Goal: Information Seeking & Learning: Learn about a topic

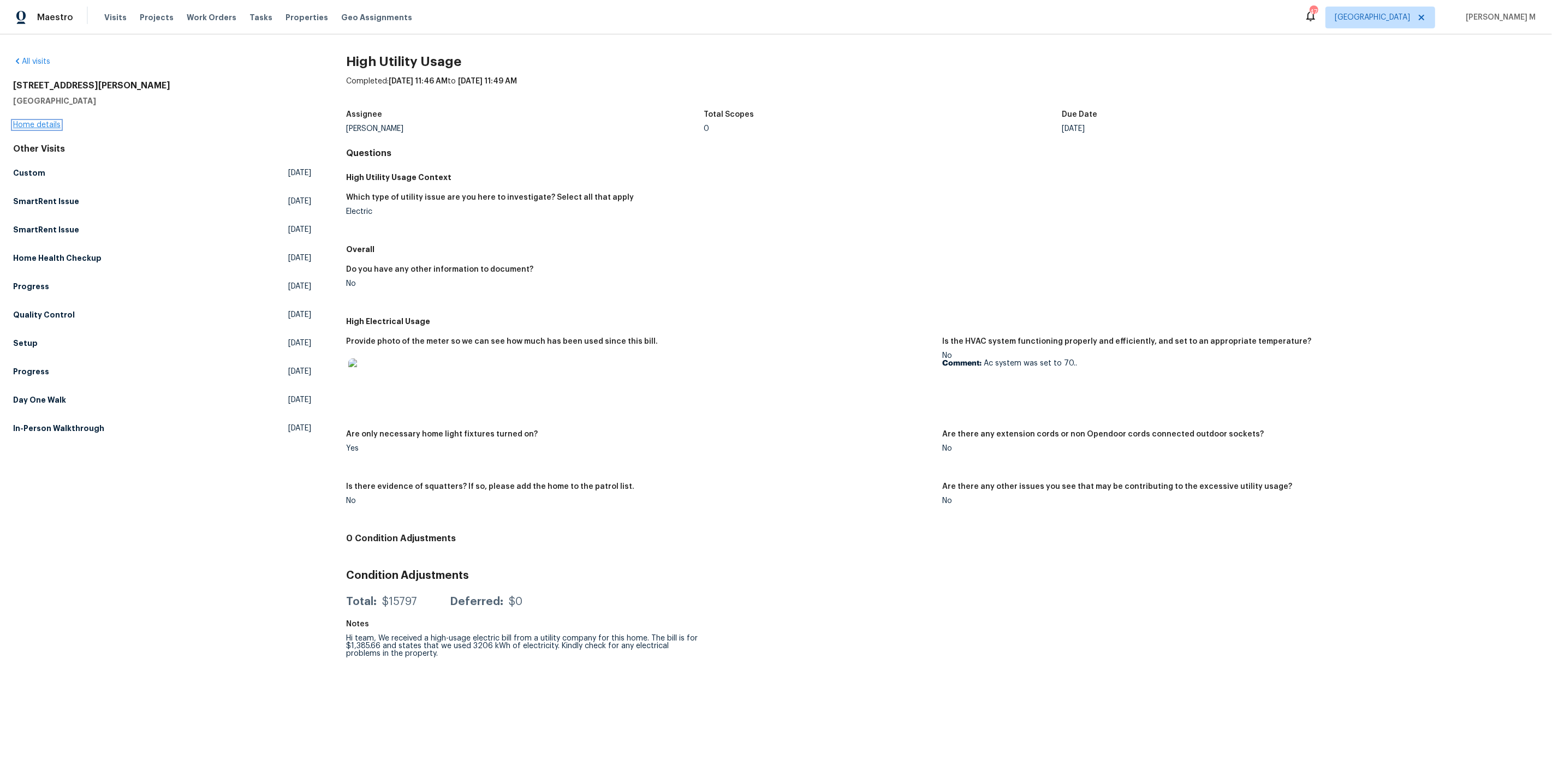
click at [49, 121] on link "Home details" at bounding box center [36, 125] width 48 height 8
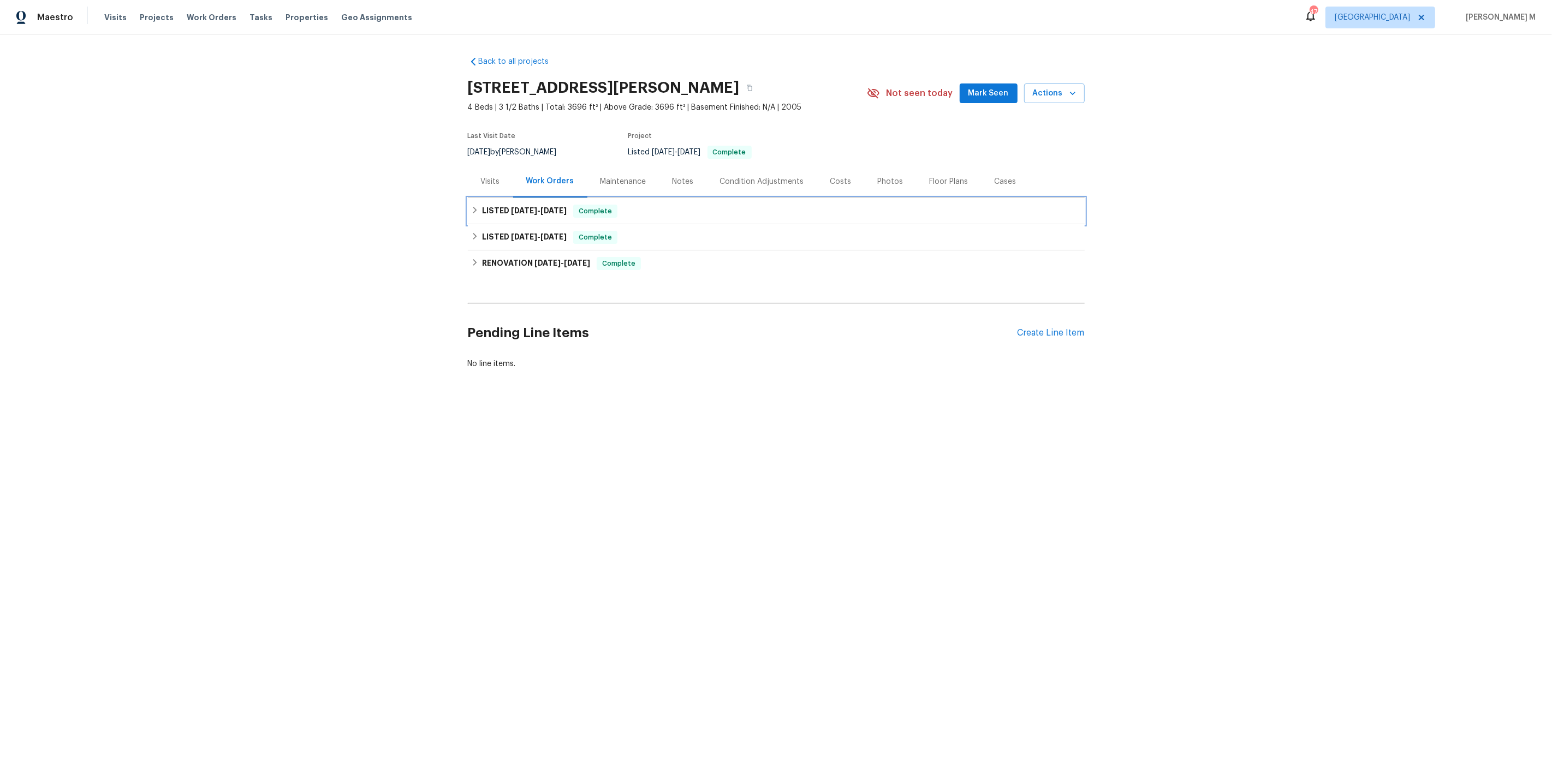
click at [533, 206] on span "6/11/25 - 6/13/25" at bounding box center [539, 210] width 56 height 8
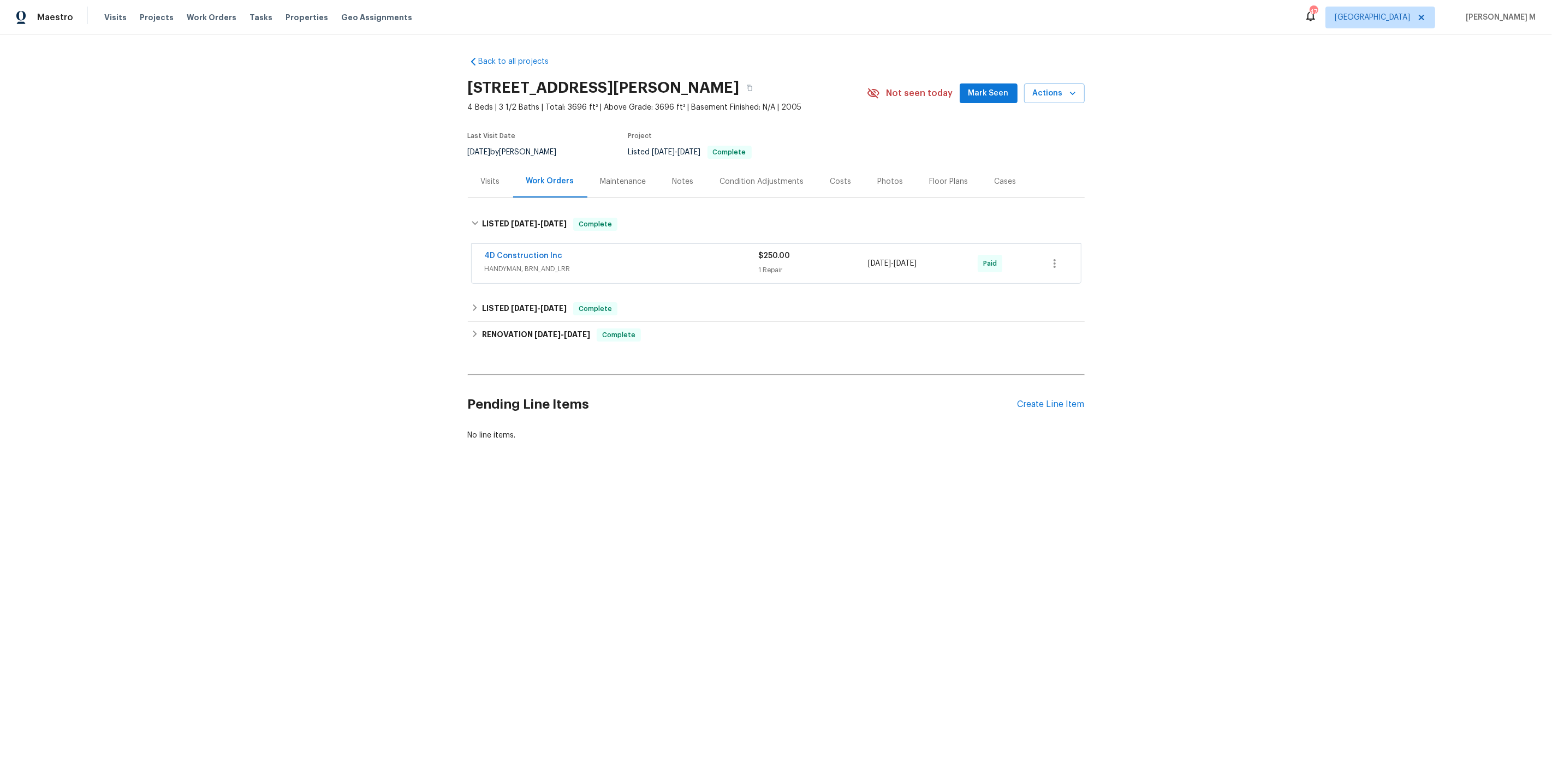
click at [516, 284] on div "Back to all projects 1908 Hazel Nut Ct, Agoura Hills, CA 91301 4 Beds | 3 1/2 B…" at bounding box center [776, 249] width 617 height 402
click at [514, 304] on span "2/21/25" at bounding box center [524, 308] width 26 height 8
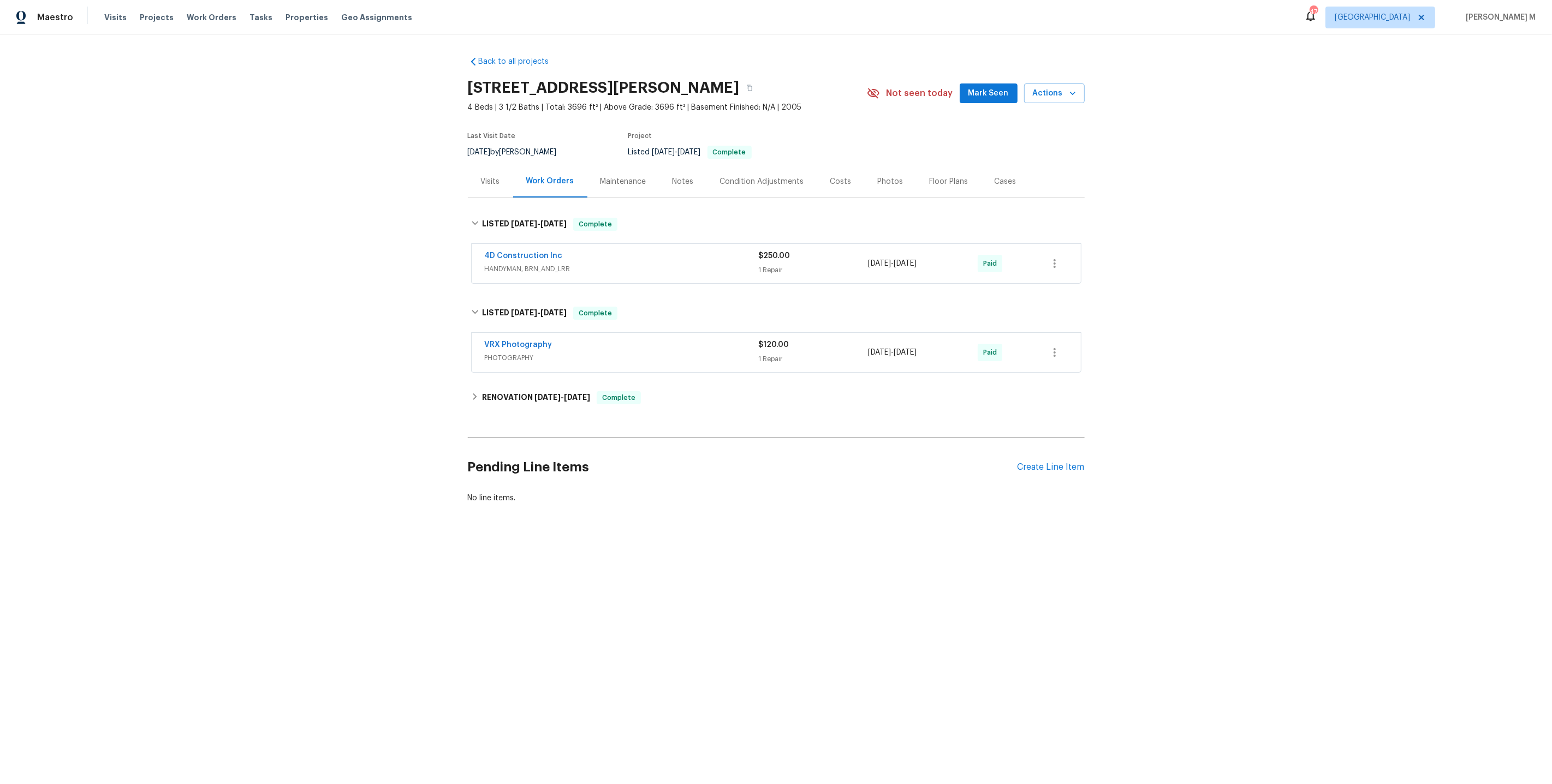
click at [551, 264] on span "HANDYMAN, BRN_AND_LRR" at bounding box center [622, 269] width 274 height 11
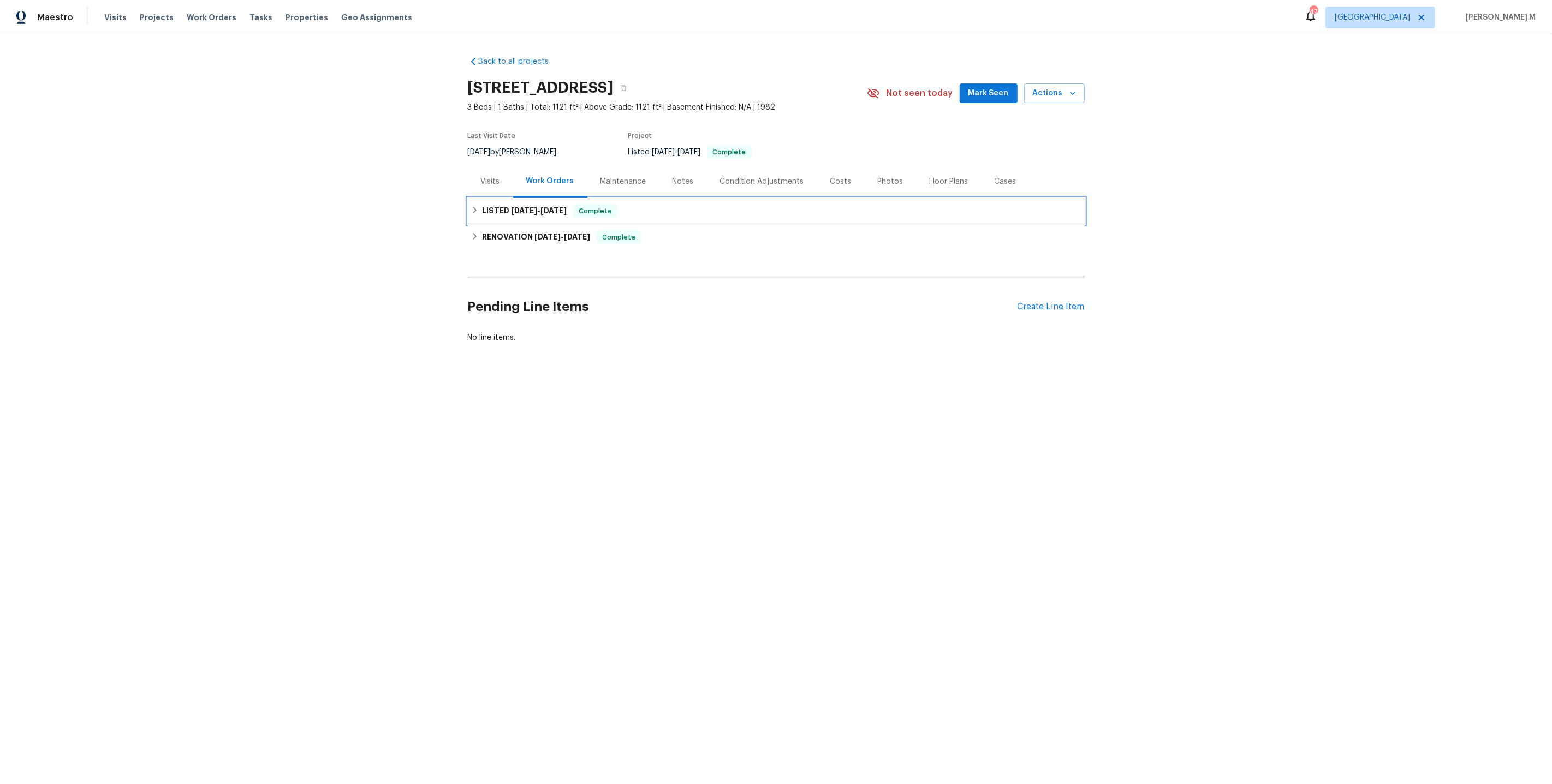
click at [543, 208] on span "[DATE]" at bounding box center [553, 210] width 26 height 8
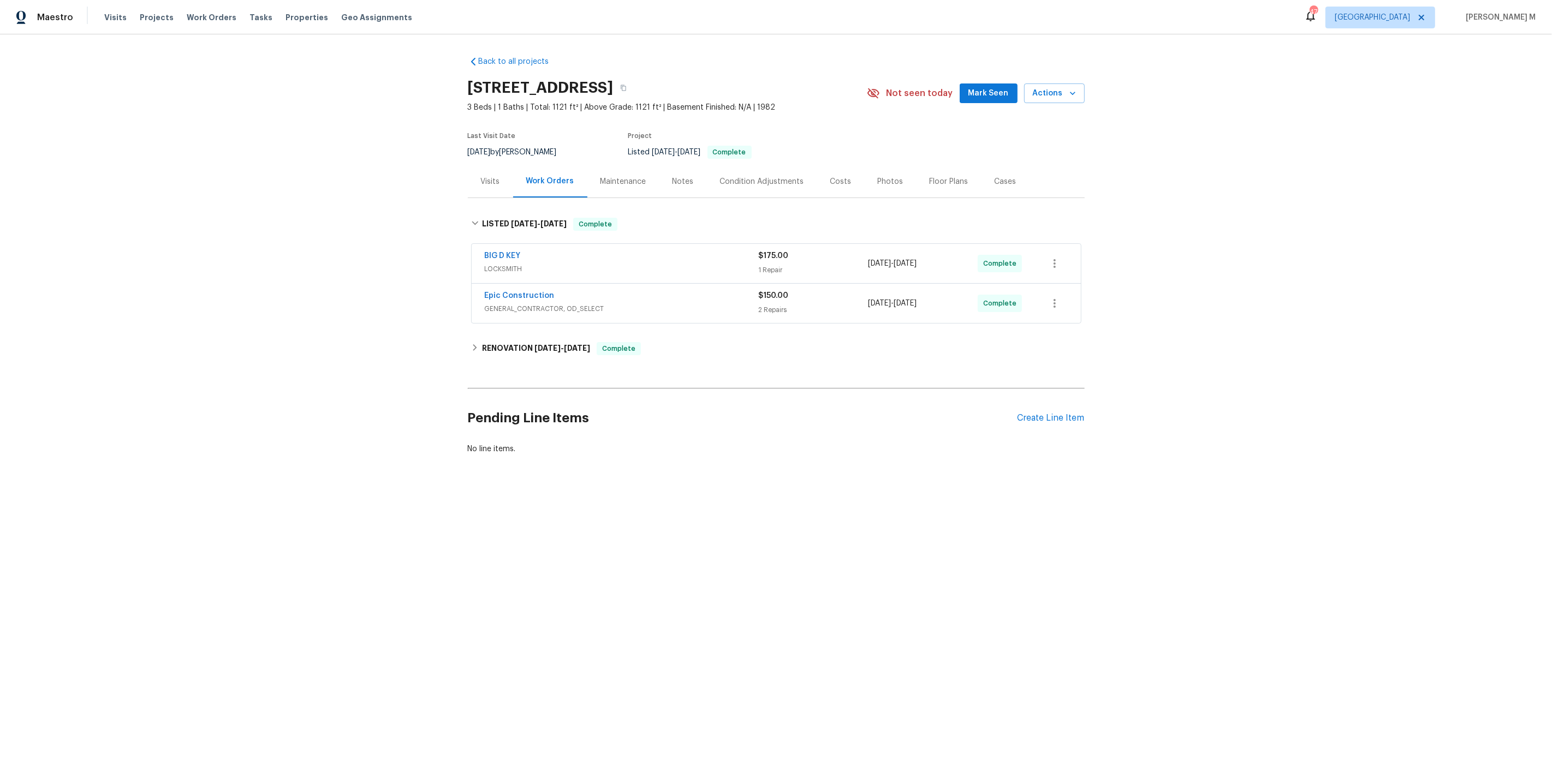
click at [505, 265] on span "LOCKSMITH" at bounding box center [622, 269] width 274 height 11
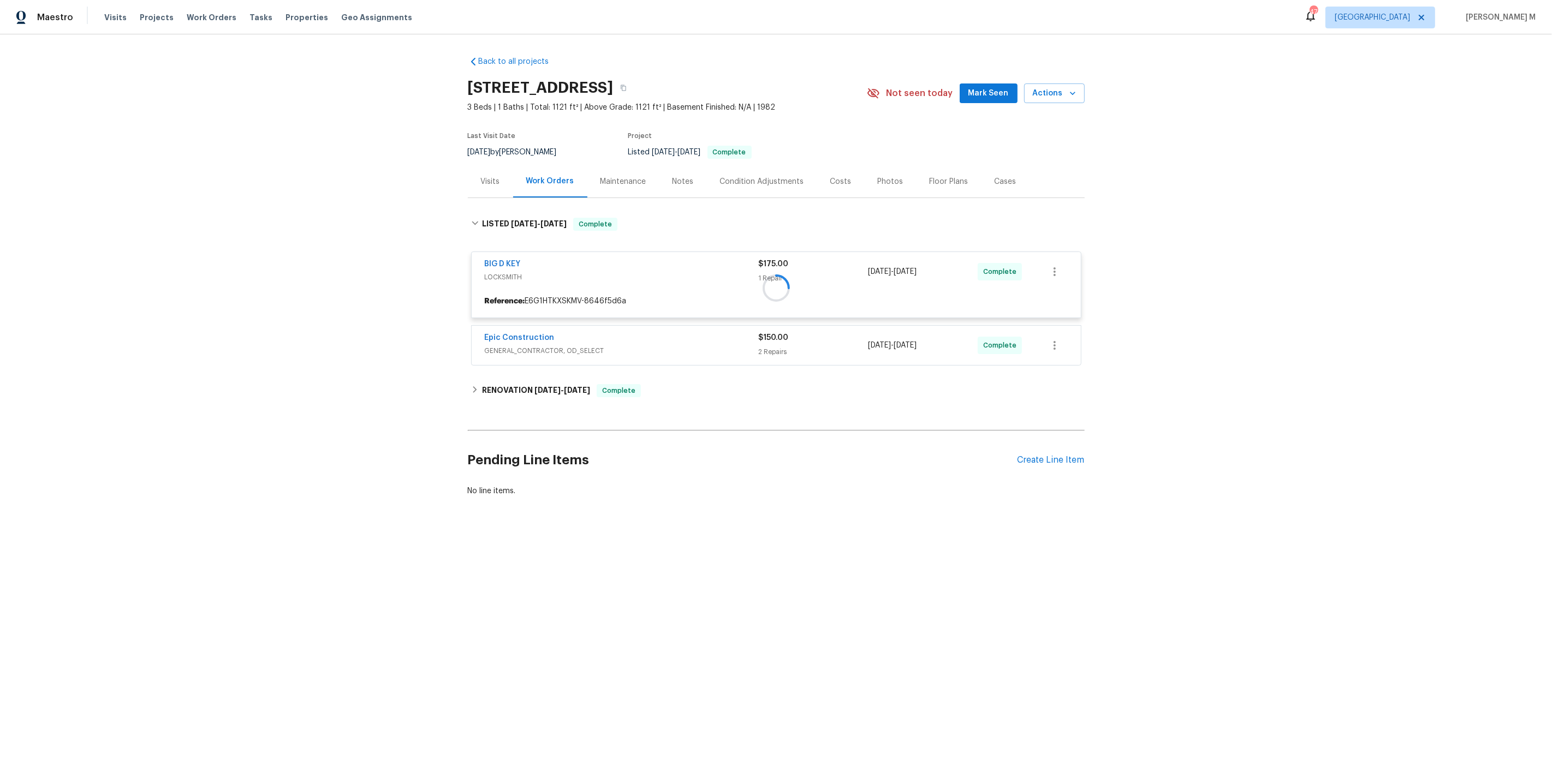
click at [514, 349] on div at bounding box center [776, 287] width 617 height 162
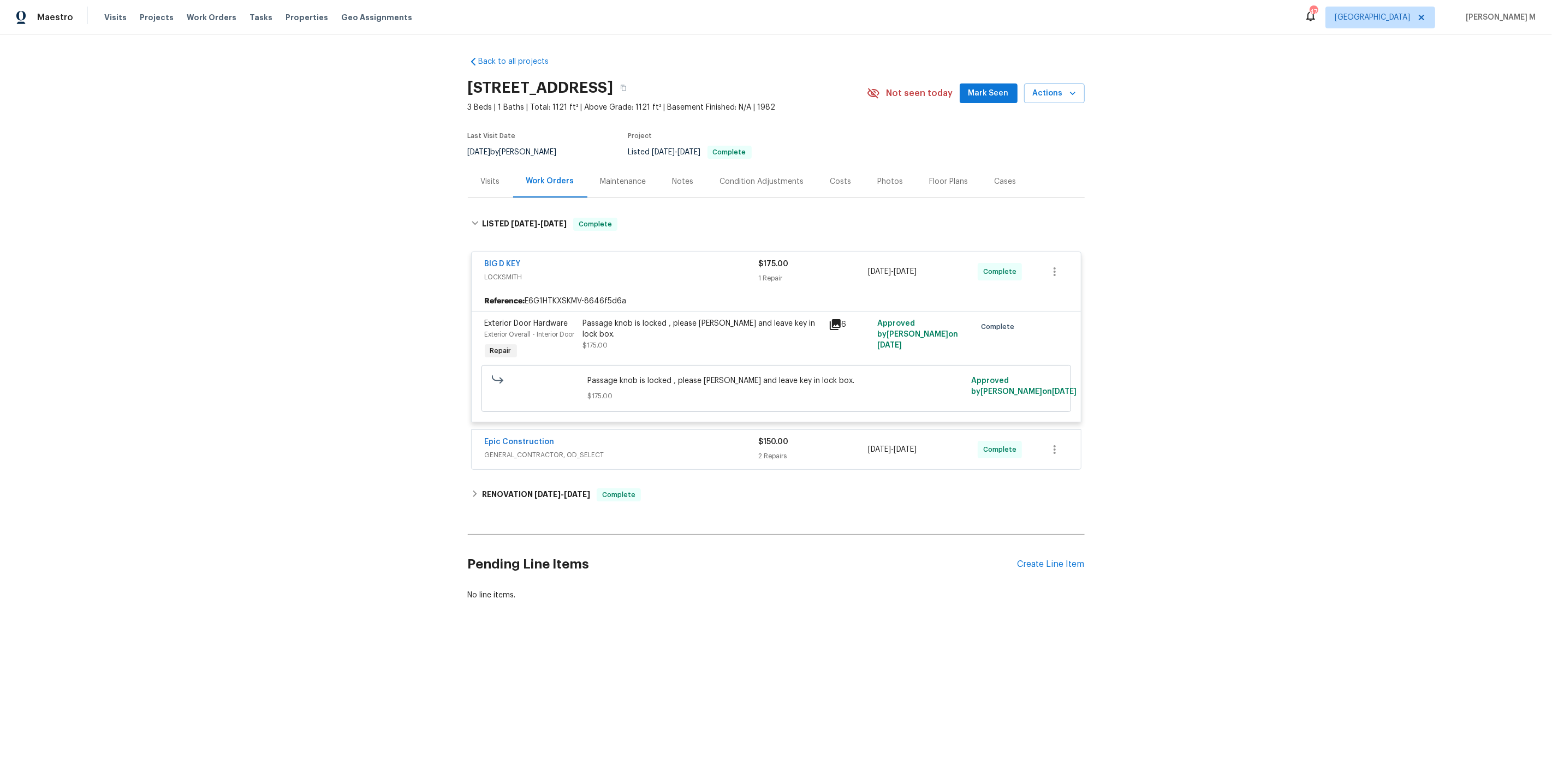
click at [530, 342] on div "Exterior Door Hardware Exterior Overall - Interior Door Repair" at bounding box center [530, 340] width 98 height 50
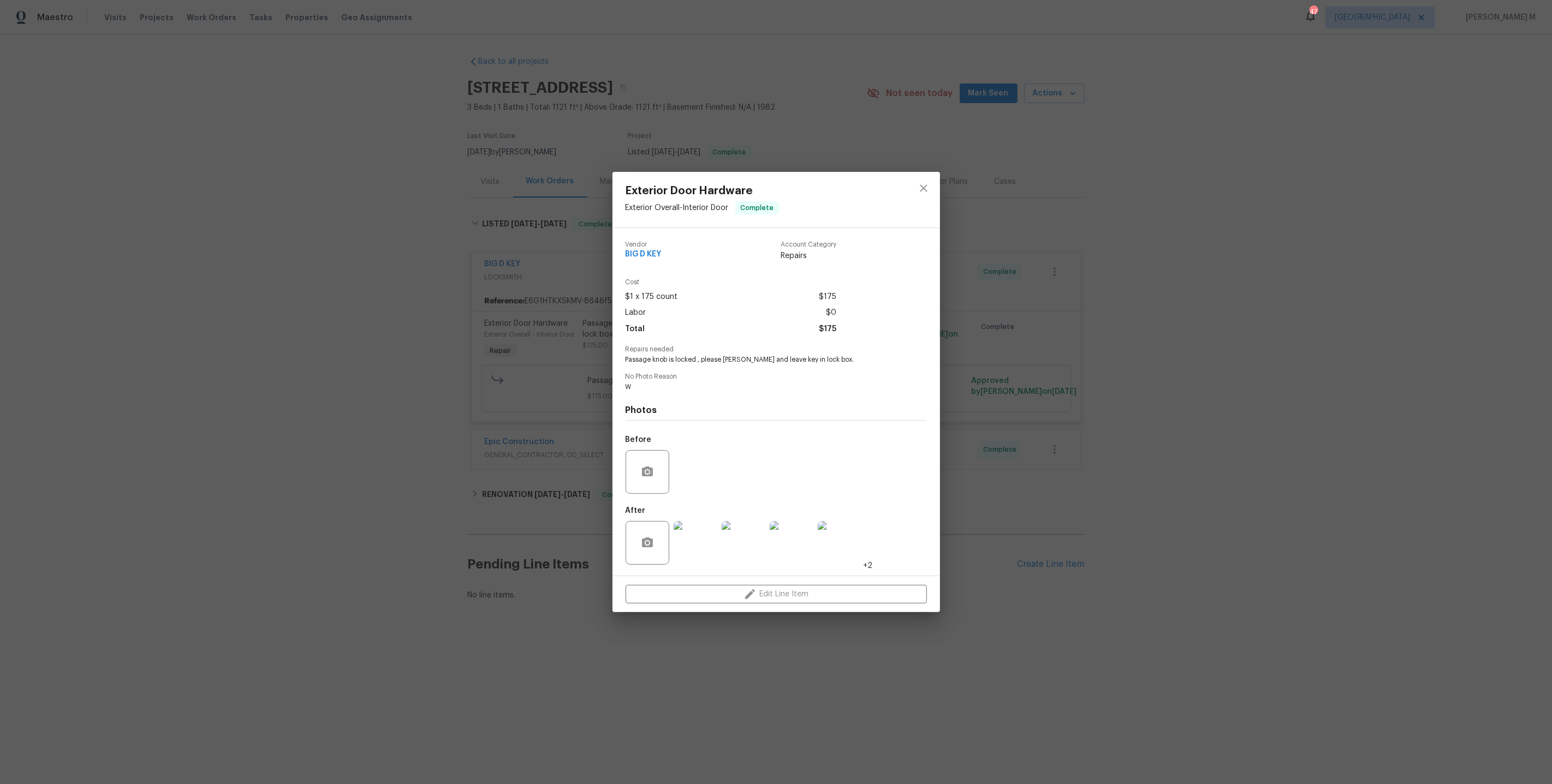
click at [503, 368] on div "Exterior Door Hardware Exterior Overall - Interior Door Complete Vendor BIG D K…" at bounding box center [776, 392] width 1552 height 784
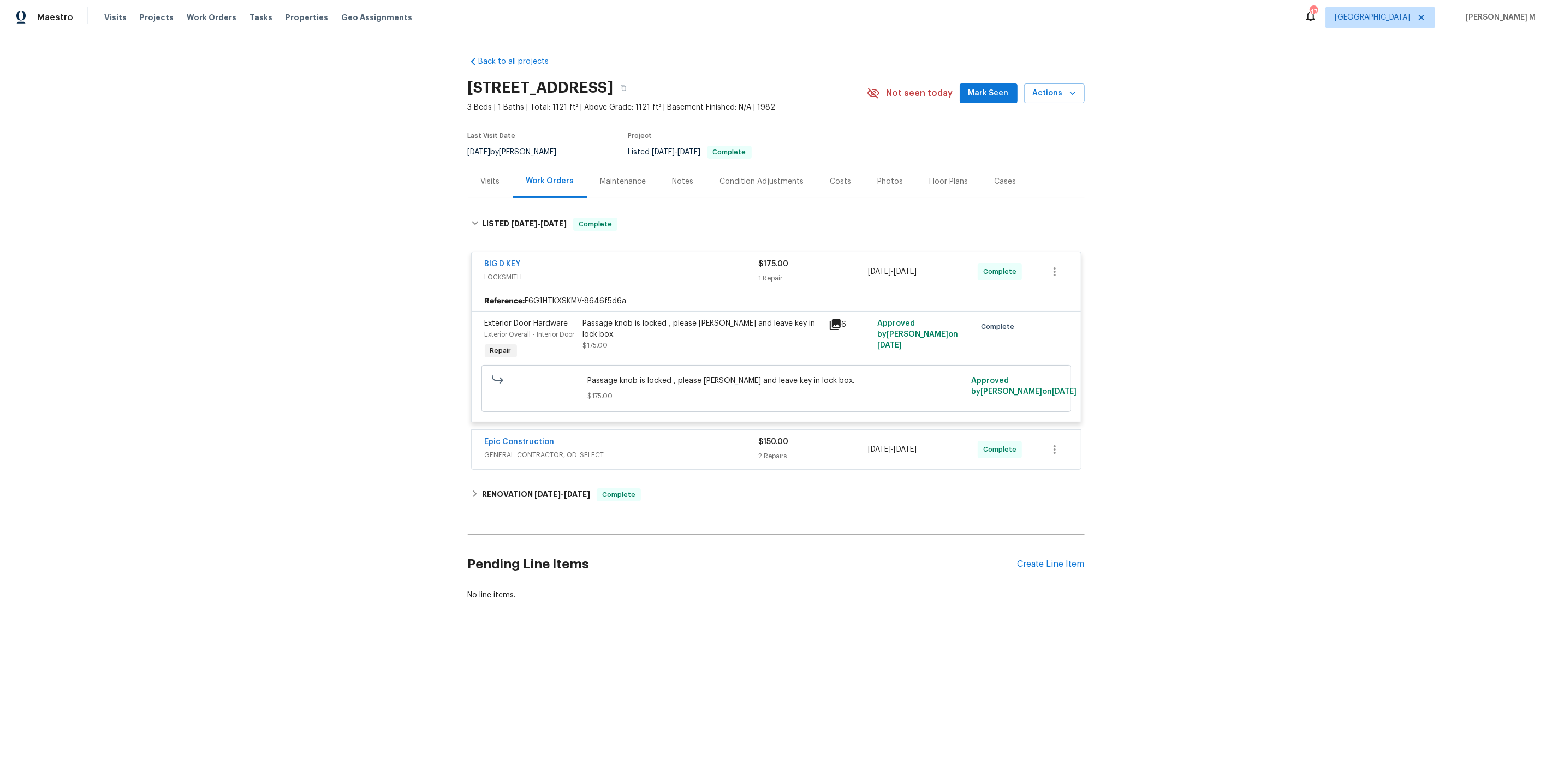
click at [513, 449] on span "GENERAL_CONTRACTOR, OD_SELECT" at bounding box center [622, 454] width 274 height 11
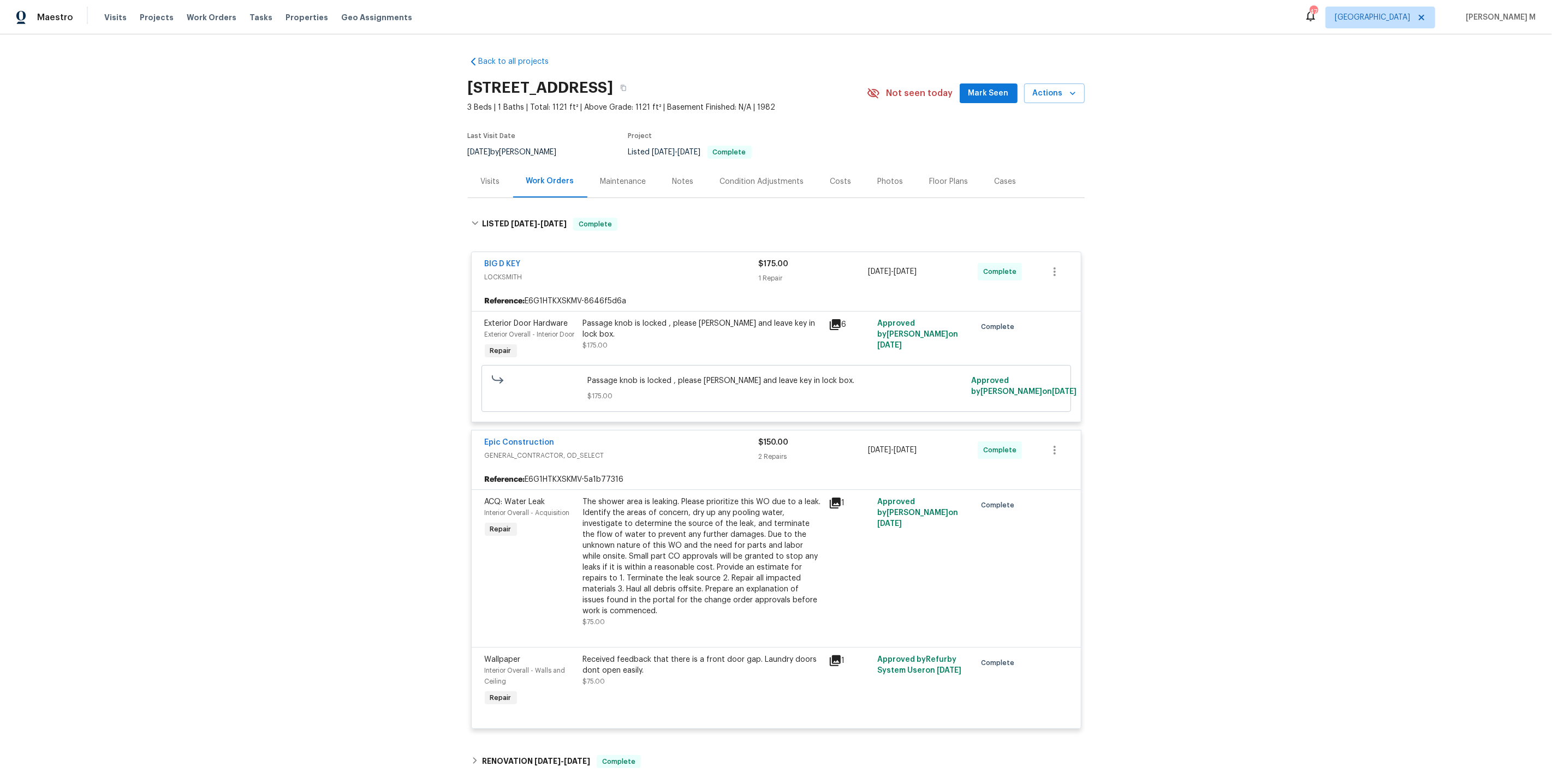
scroll to position [127, 0]
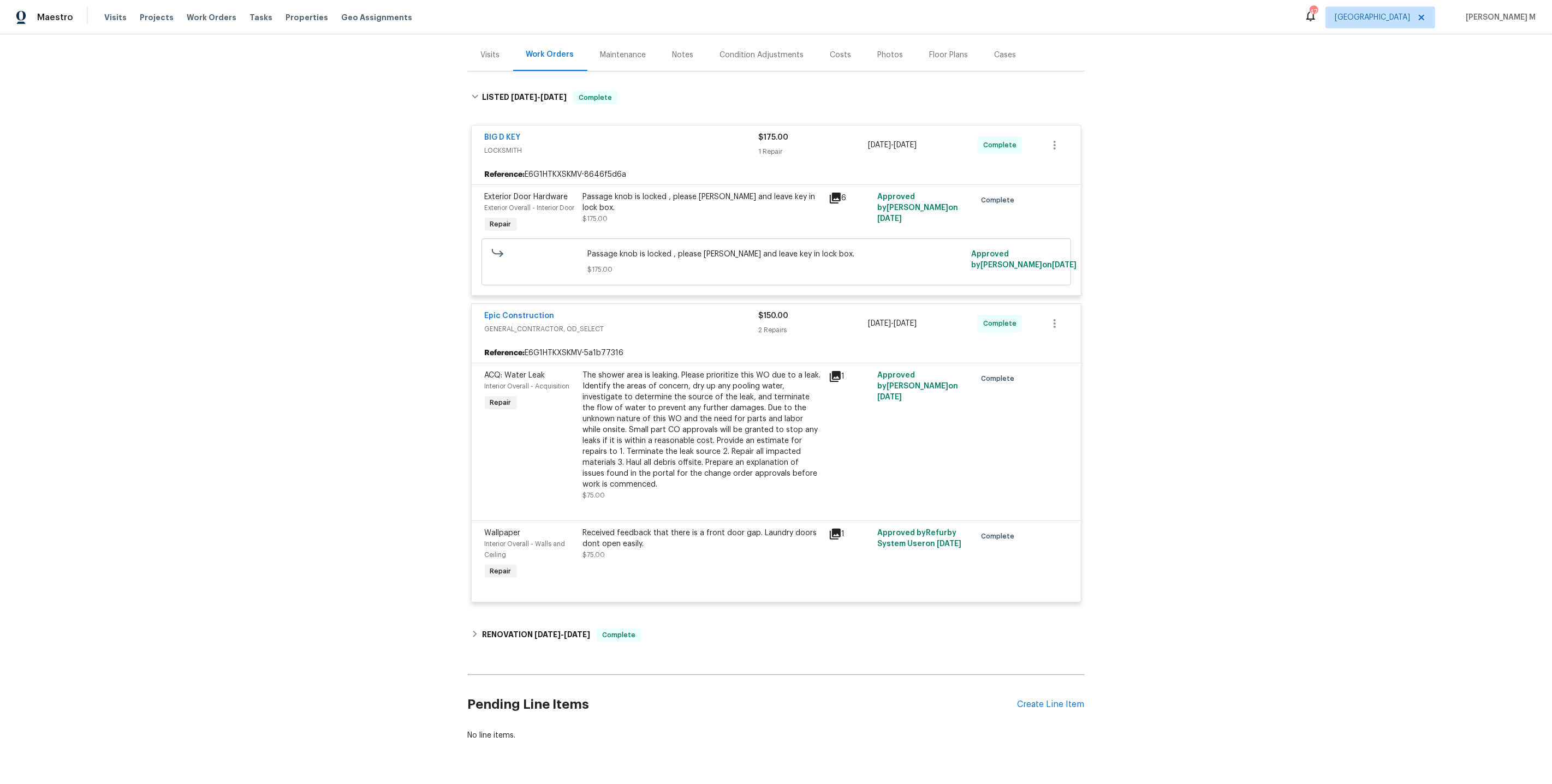
click at [719, 370] on div "The shower area is leaking. Please prioritize this WO due to a leak. Identify t…" at bounding box center [703, 430] width 239 height 120
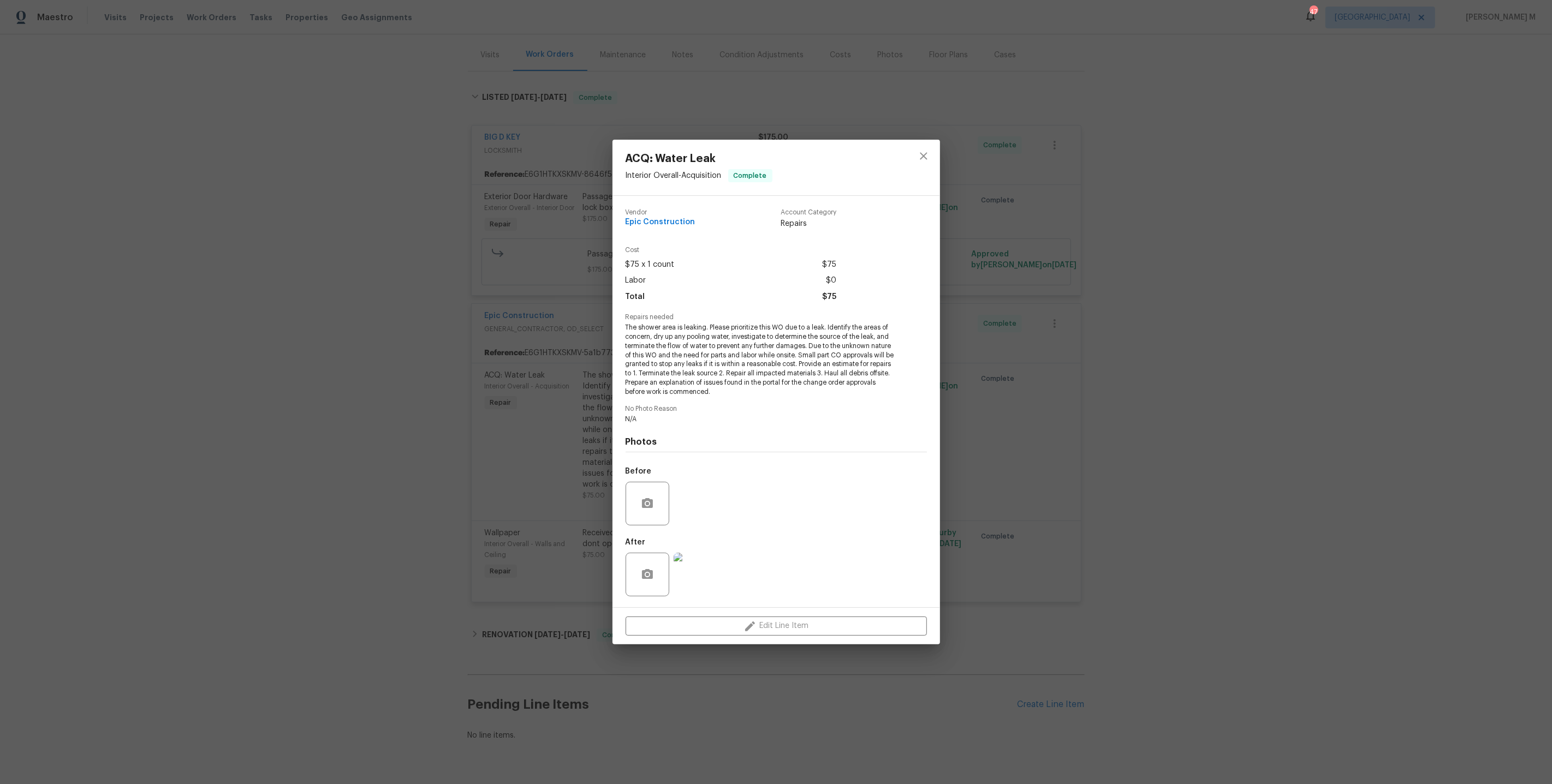
click at [691, 572] on img at bounding box center [695, 574] width 43 height 43
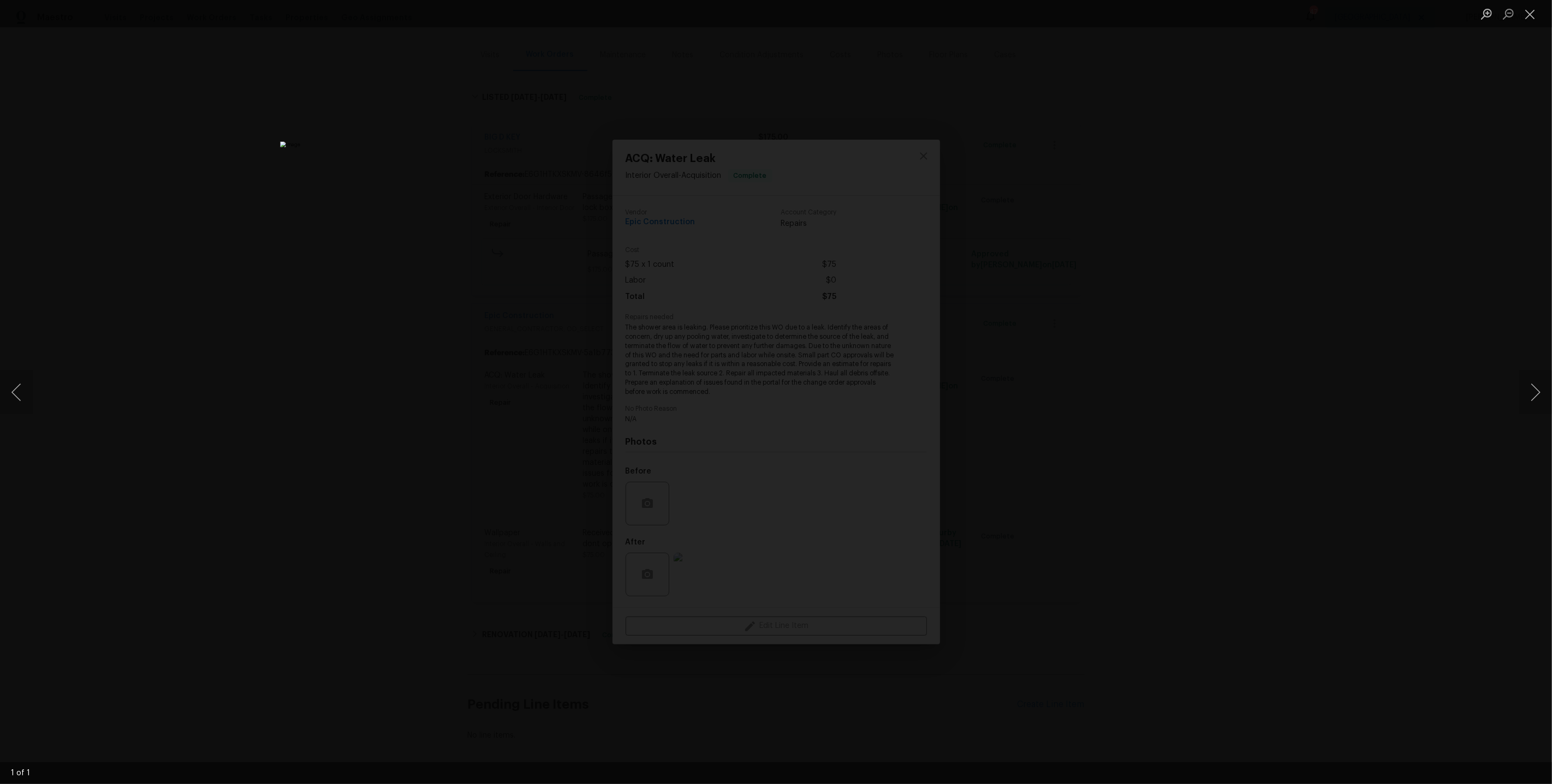
click at [1140, 468] on div "Lightbox" at bounding box center [776, 392] width 1552 height 784
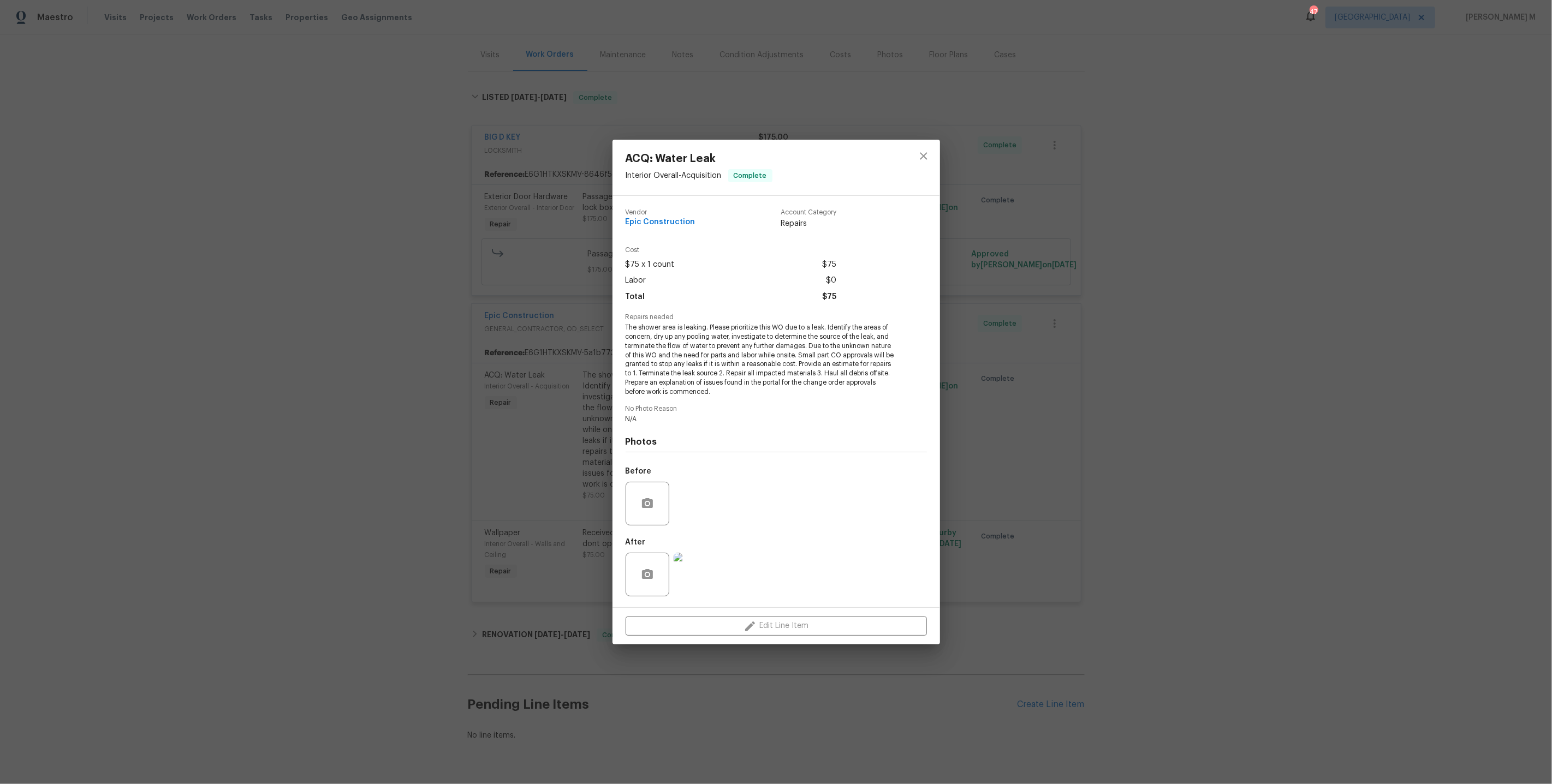
click at [1034, 408] on div "ACQ: Water Leak Interior Overall - Acquisition Complete Vendor Epic Constructio…" at bounding box center [776, 392] width 1552 height 784
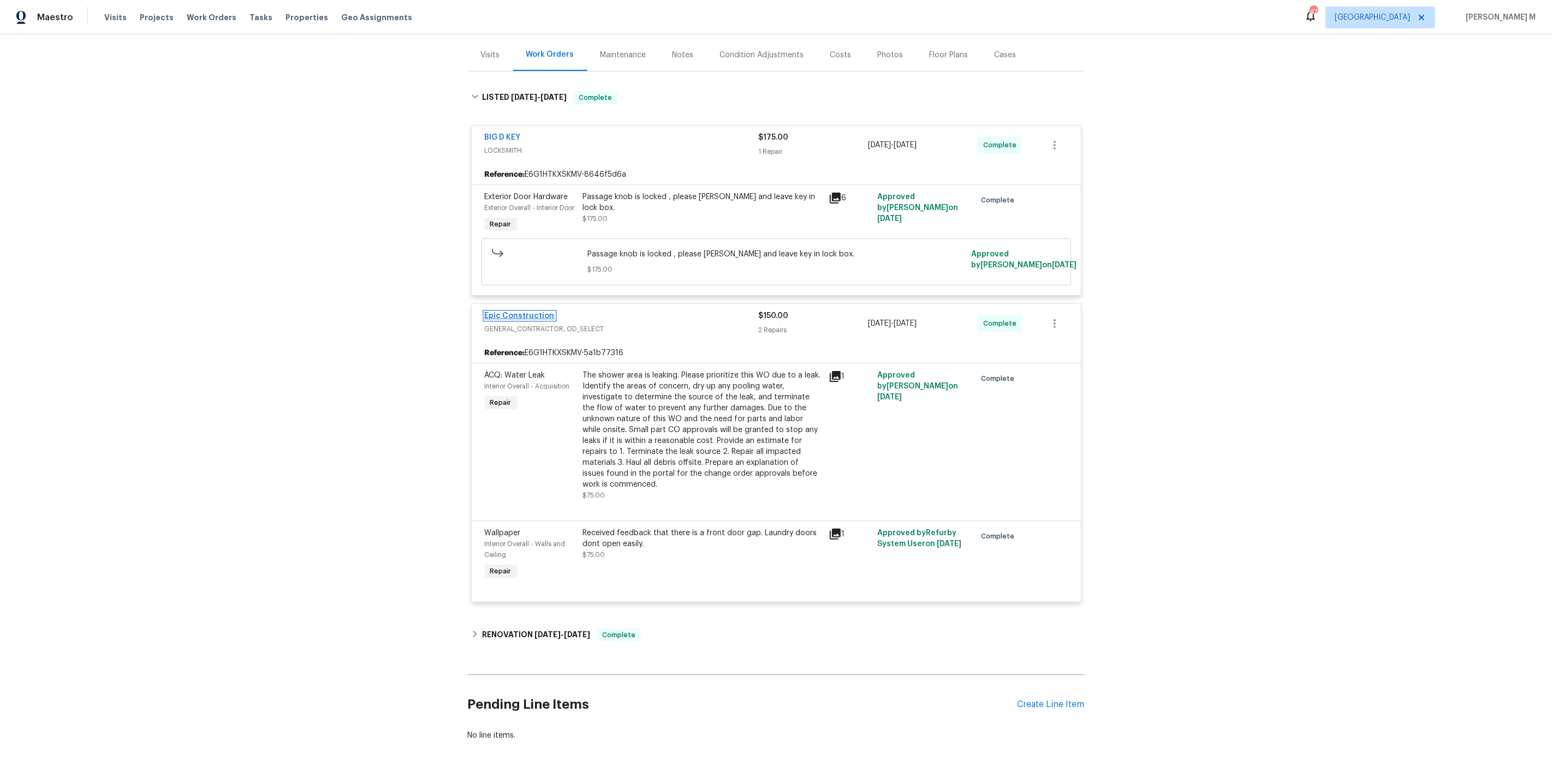
click at [539, 312] on link "Epic Construction" at bounding box center [520, 316] width 70 height 8
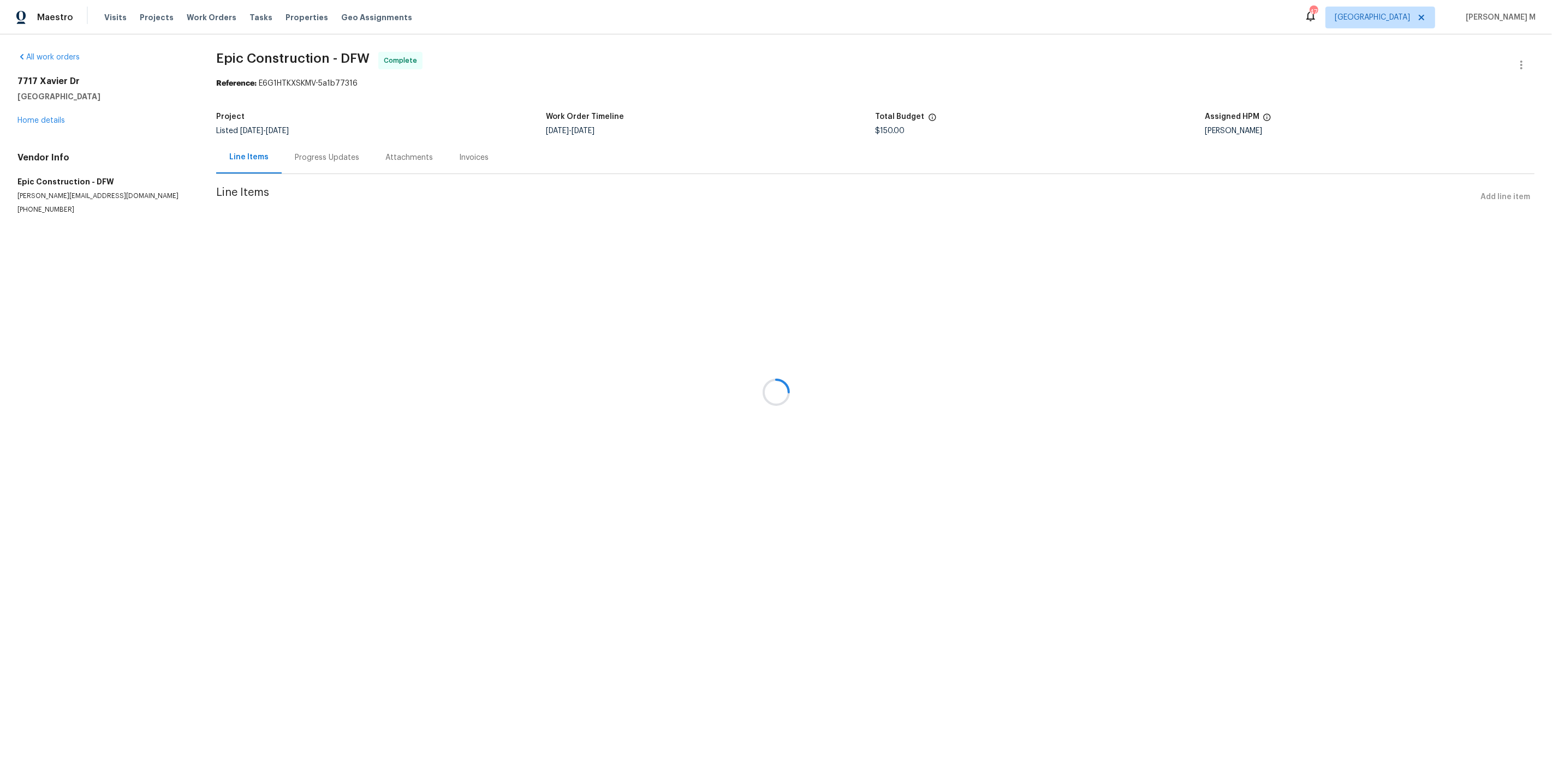
click at [301, 145] on div at bounding box center [776, 392] width 1552 height 784
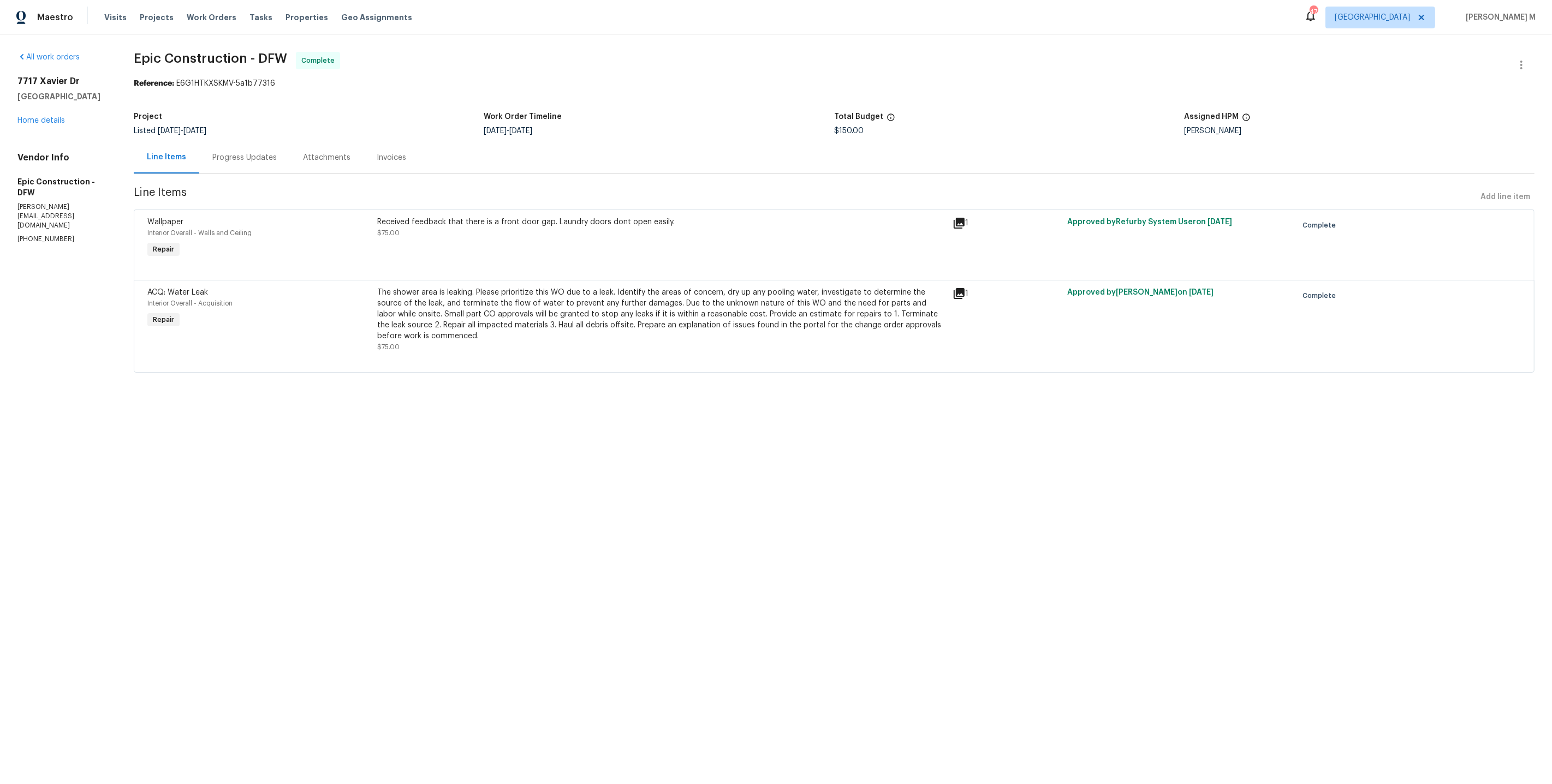
click at [277, 158] on div "Progress Updates" at bounding box center [245, 157] width 90 height 32
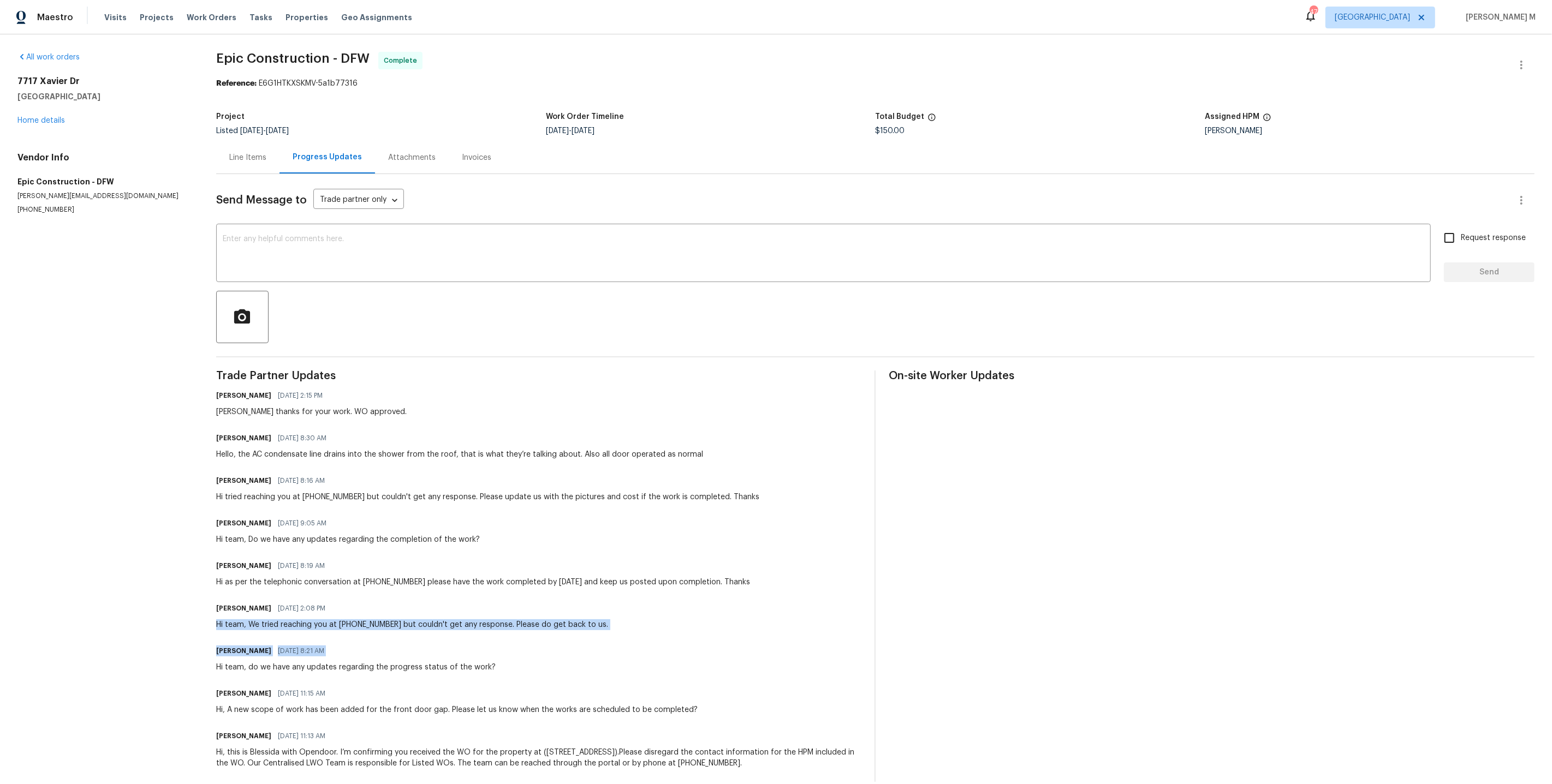
drag, startPoint x: 213, startPoint y: 605, endPoint x: 768, endPoint y: 632, distance: 555.7
click at [769, 635] on div "Trade Partner Updates Blessida Angeline M 08/18/2025 2:15 PM Mitch thanks for y…" at bounding box center [539, 576] width 645 height 411
click at [542, 619] on div "Hi team, We tried reaching you at (214) 208-1878 but couldn't get any response.…" at bounding box center [412, 624] width 392 height 11
click at [248, 154] on div "Line Items" at bounding box center [247, 158] width 37 height 11
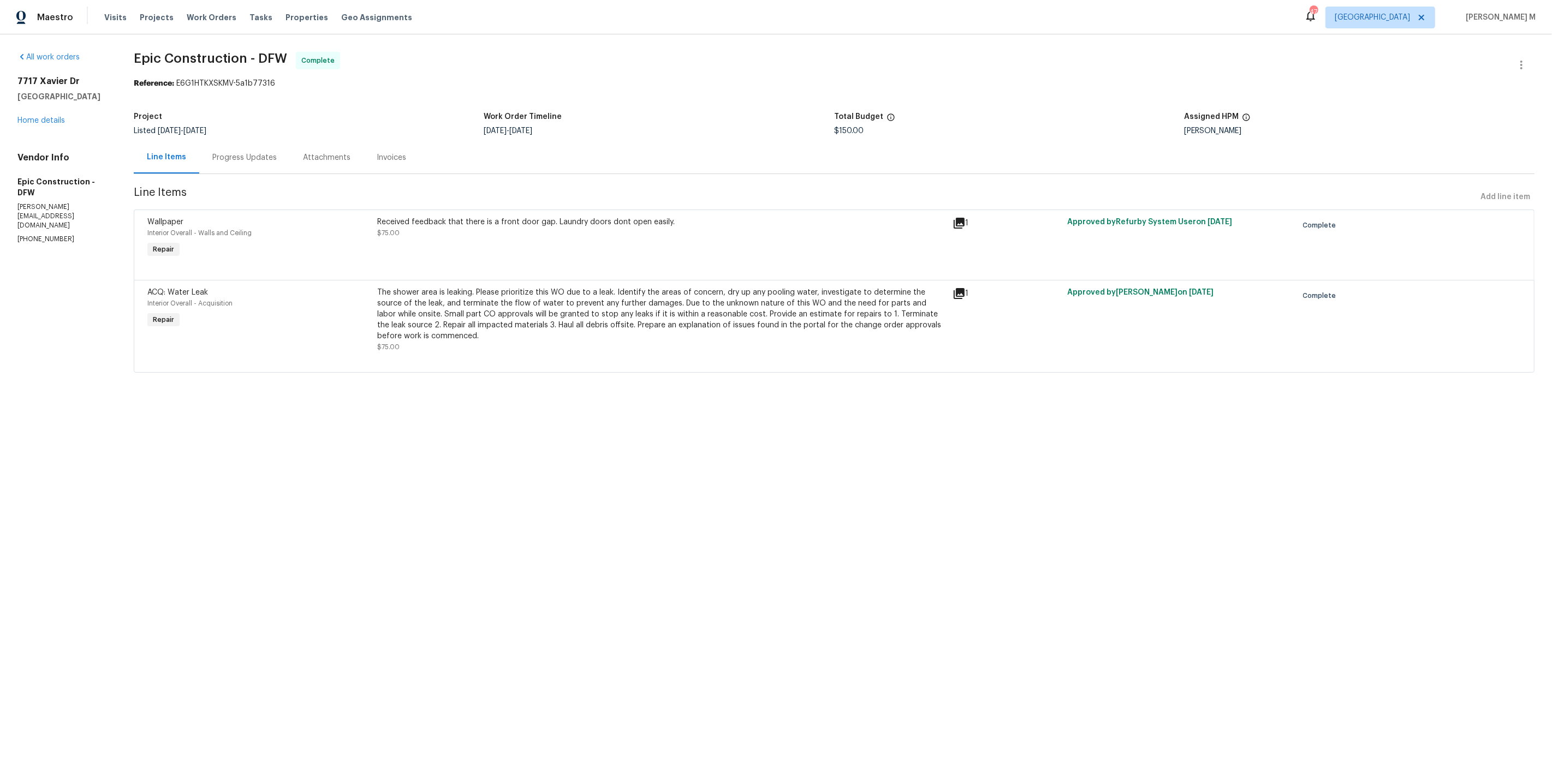
click at [660, 320] on div "The shower area is leaking. Please prioritize this WO due to a leak. Identify t…" at bounding box center [661, 314] width 568 height 55
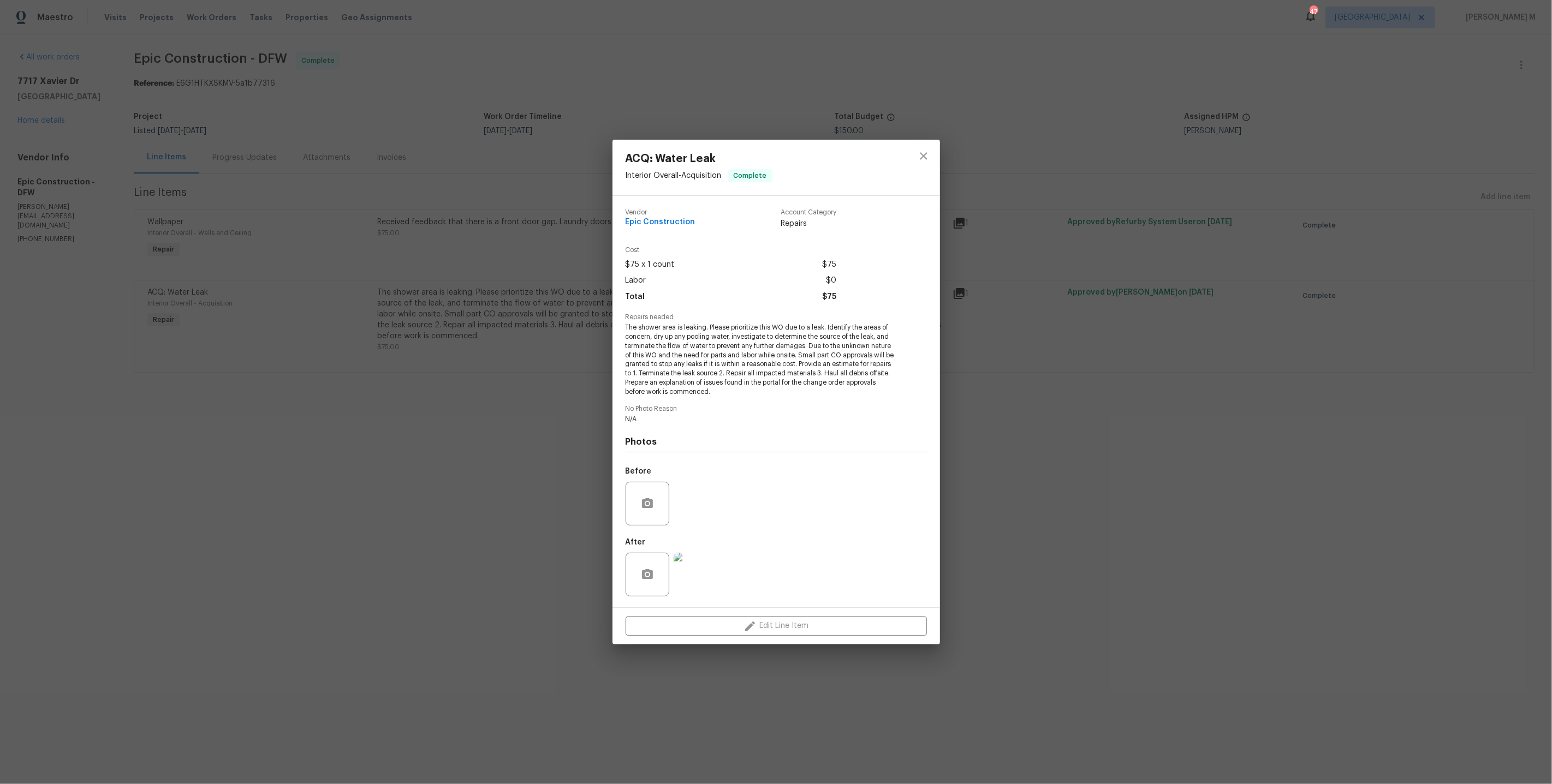
click at [404, 447] on div "ACQ: Water Leak Interior Overall - Acquisition Complete Vendor Epic Constructio…" at bounding box center [776, 392] width 1552 height 784
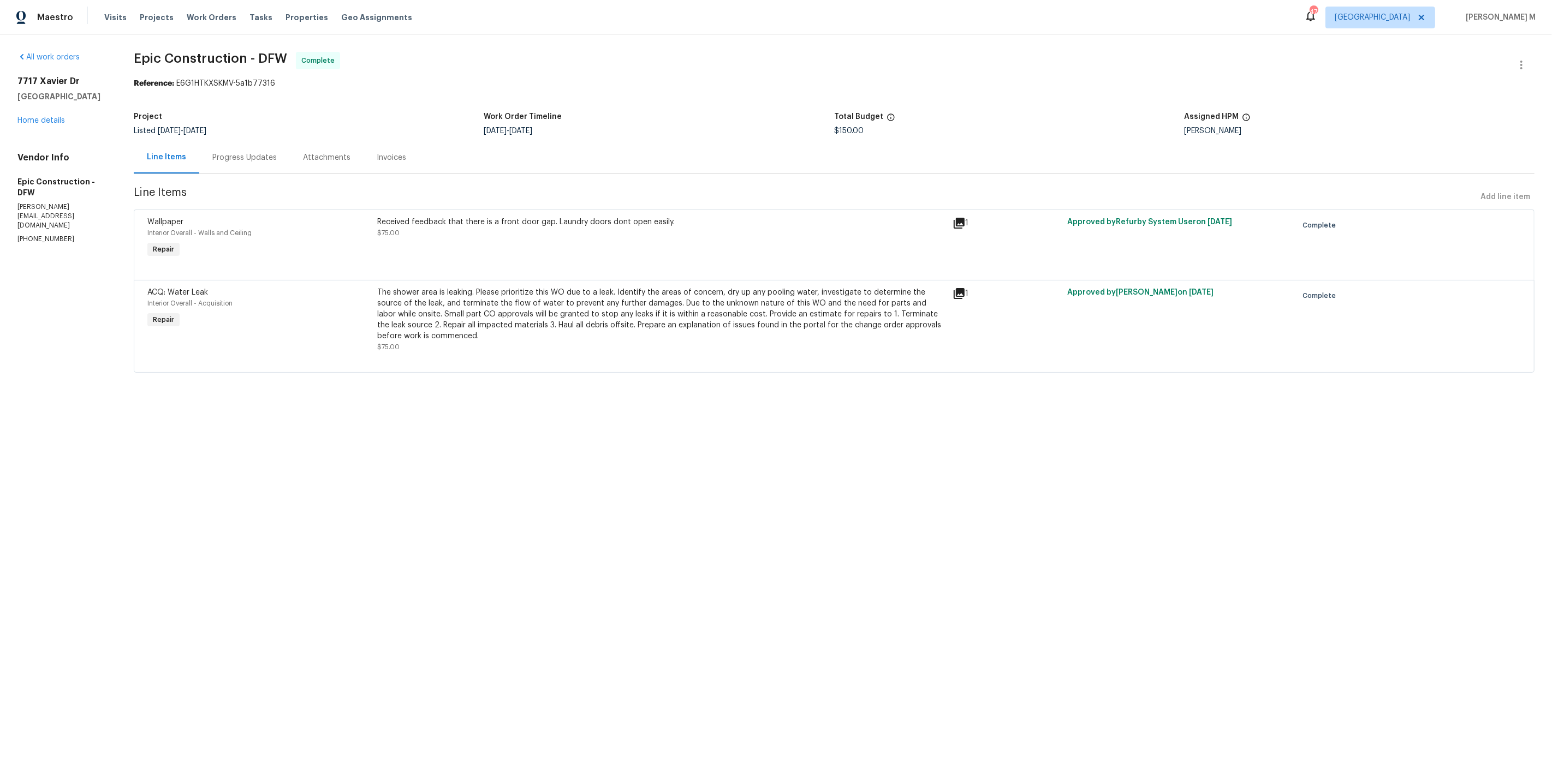
click at [579, 239] on div "Received feedback that there is a front door gap. Laundry doors dont open easil…" at bounding box center [661, 238] width 574 height 50
click at [579, 239] on div "Wallpaper Interior Overall - Walls and Ceiling Complete Vendor Epic Constructio…" at bounding box center [776, 392] width 1552 height 784
click at [579, 239] on div "Received feedback that there is a front door gap. Laundry doors dont open easil…" at bounding box center [661, 238] width 574 height 50
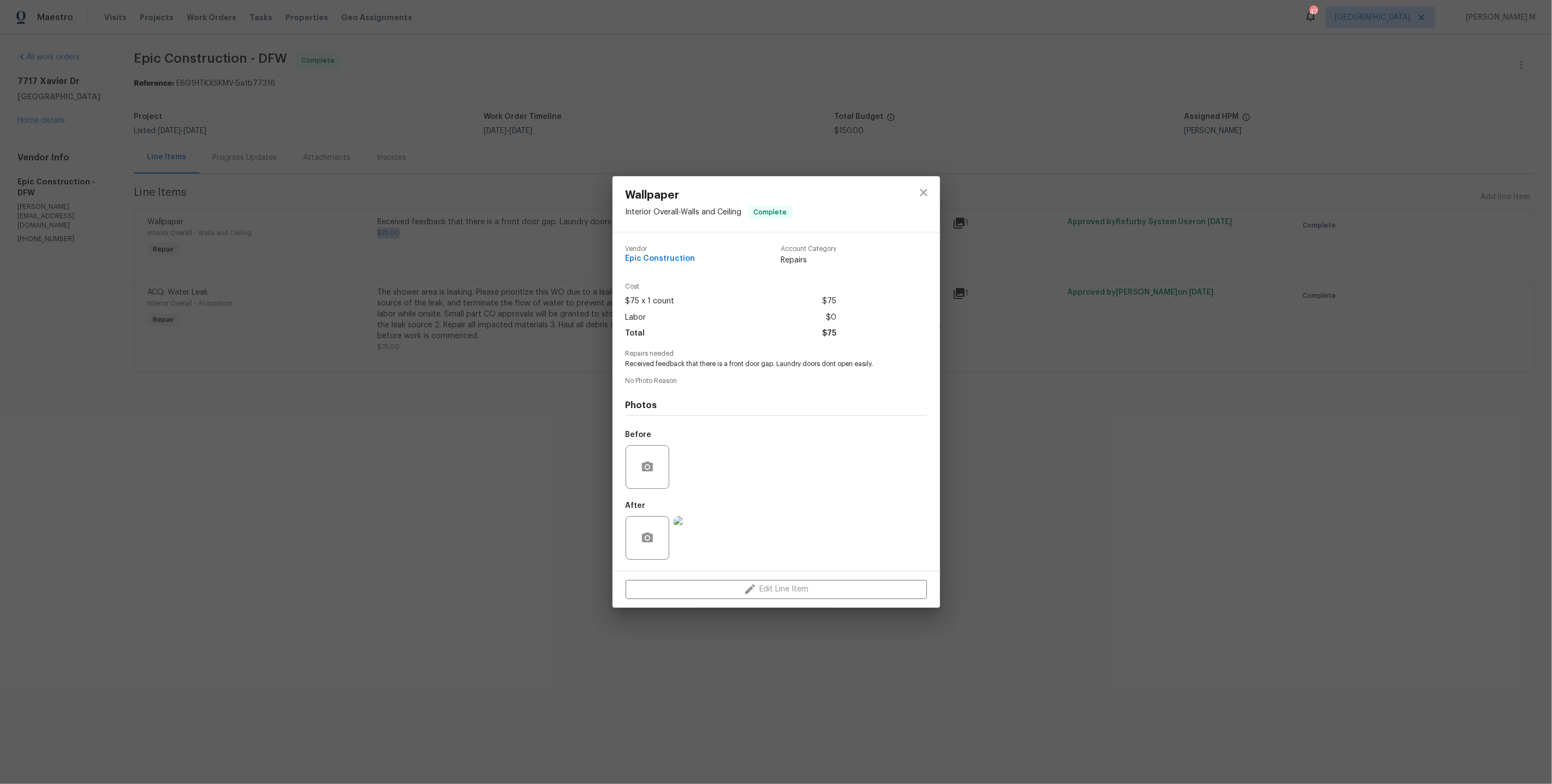
click at [678, 533] on img at bounding box center [695, 538] width 43 height 43
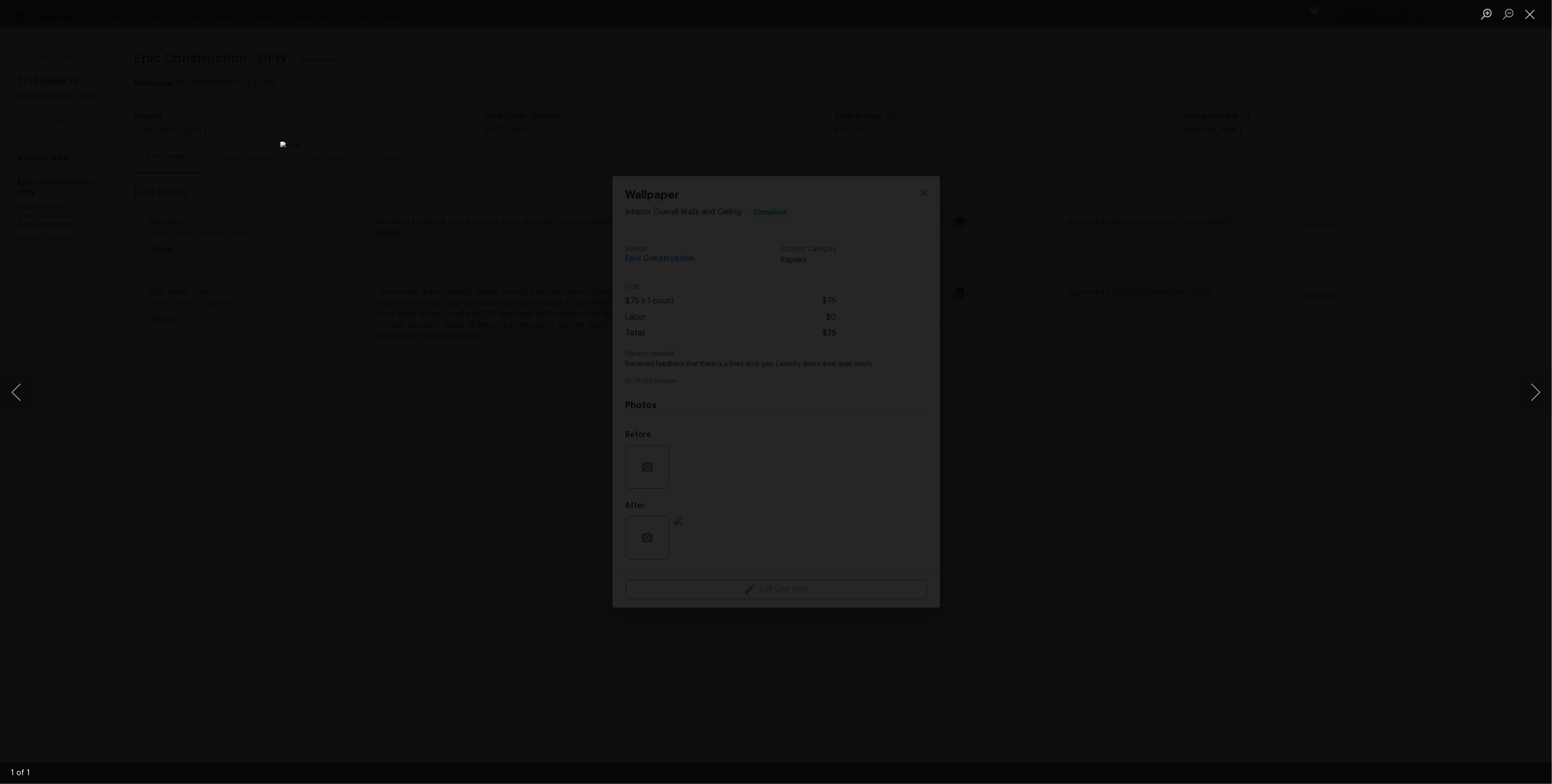
click at [1107, 506] on div "Lightbox" at bounding box center [776, 392] width 1552 height 784
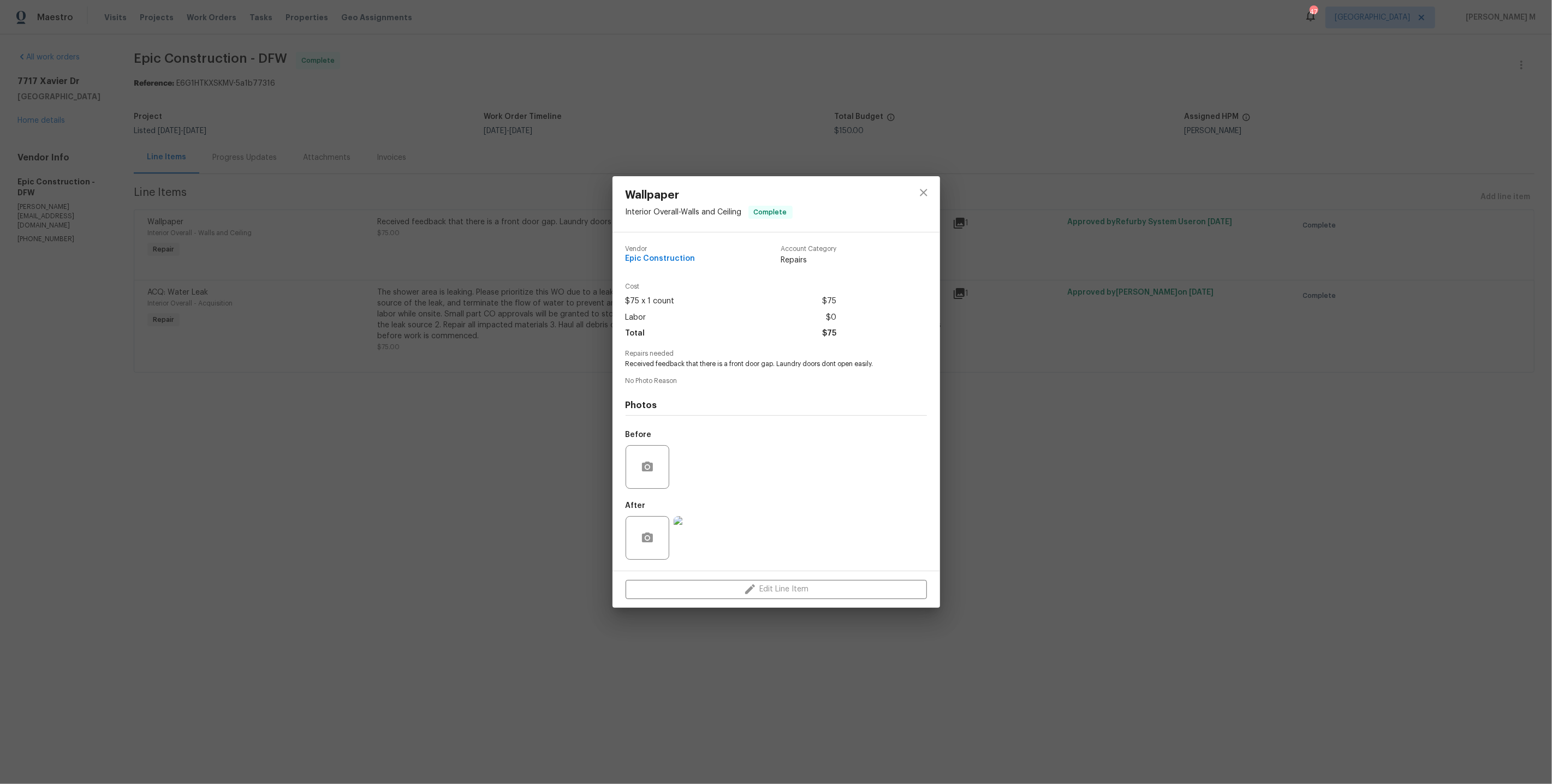
click at [359, 411] on div "Wallpaper Interior Overall - Walls and Ceiling Complete Vendor Epic Constructio…" at bounding box center [776, 392] width 1552 height 784
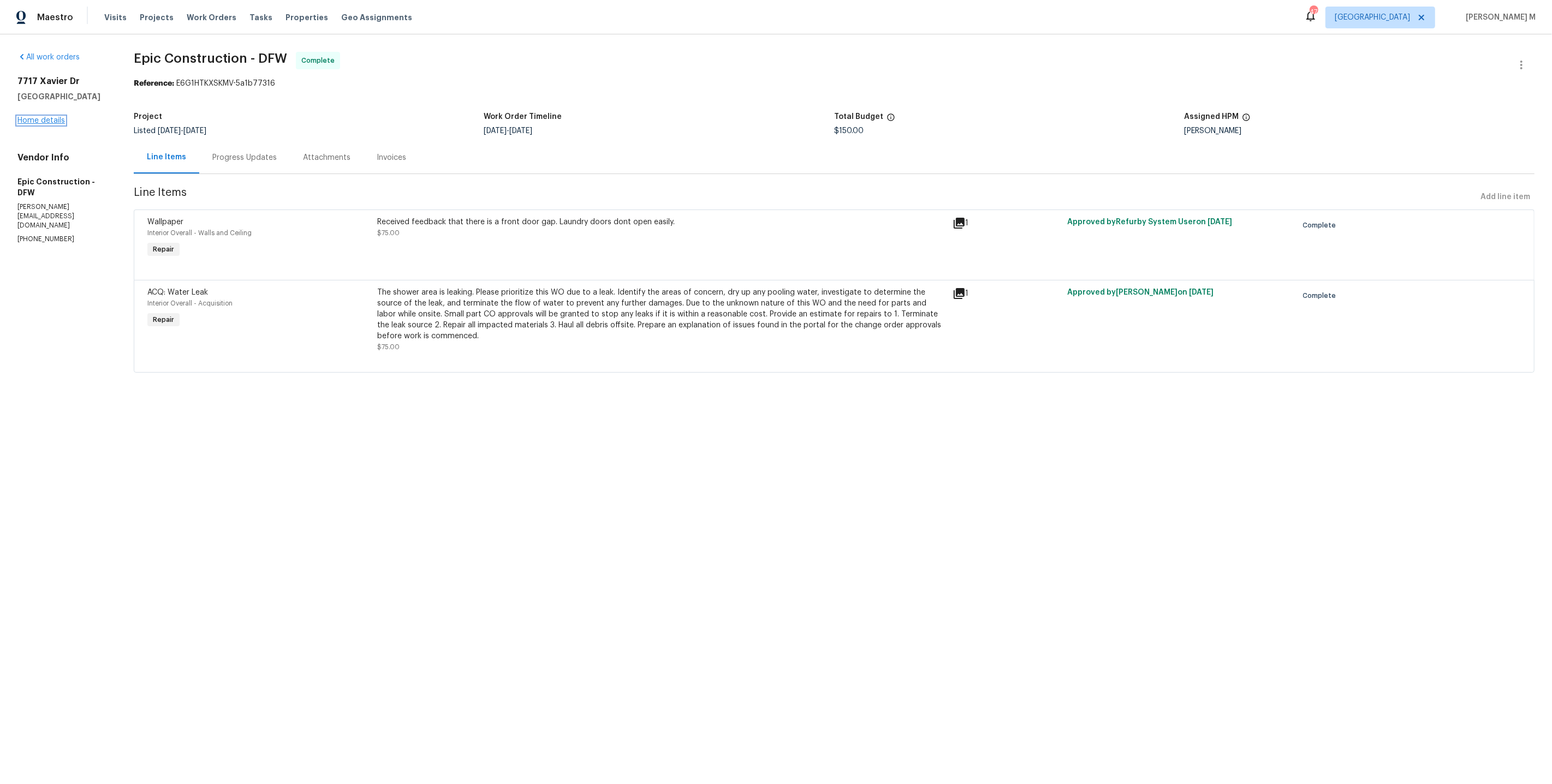
click at [52, 117] on link "Home details" at bounding box center [41, 121] width 48 height 8
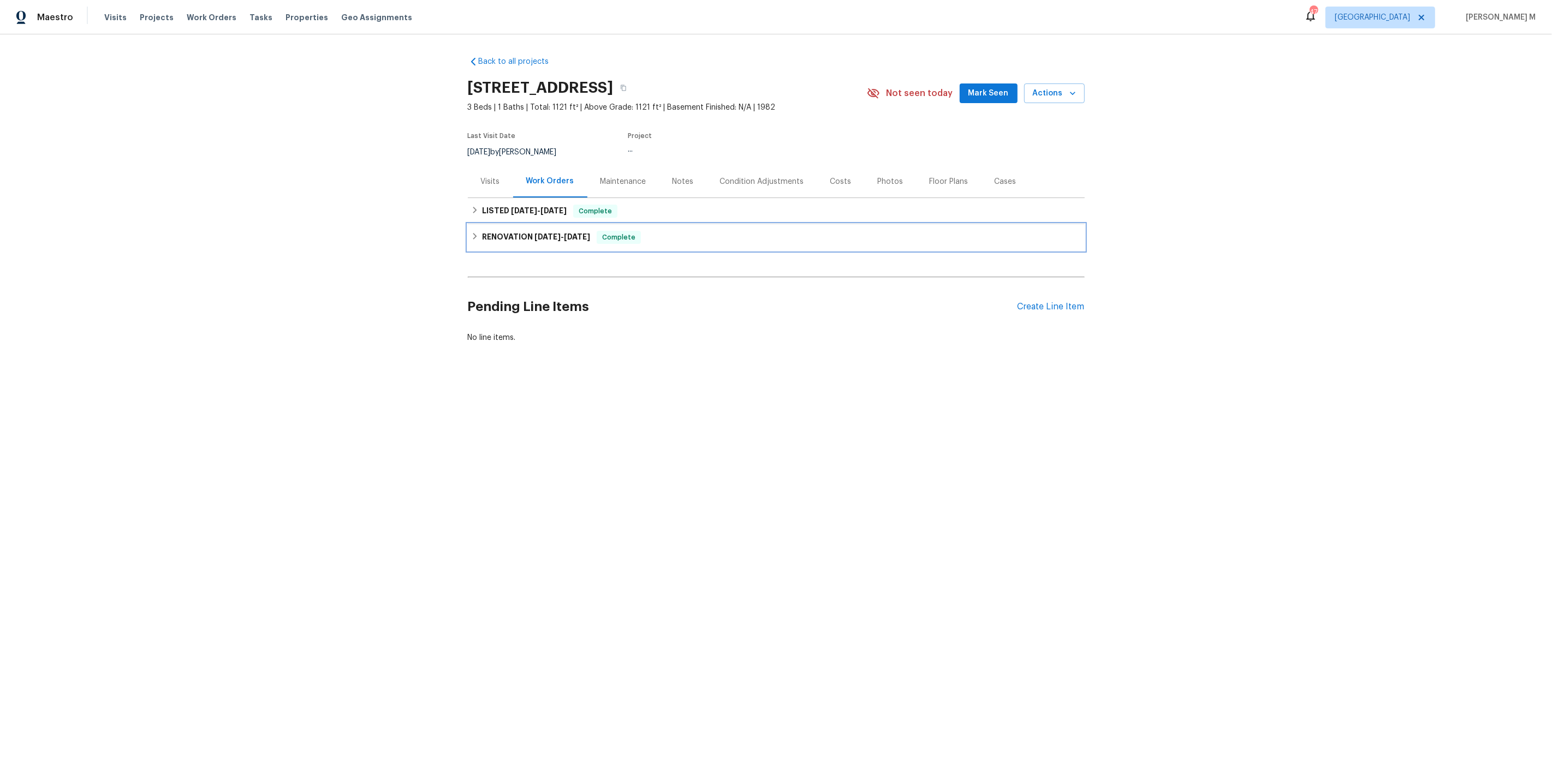
click at [544, 231] on h6 "RENOVATION 7/8/25 - 7/15/25" at bounding box center [535, 237] width 108 height 13
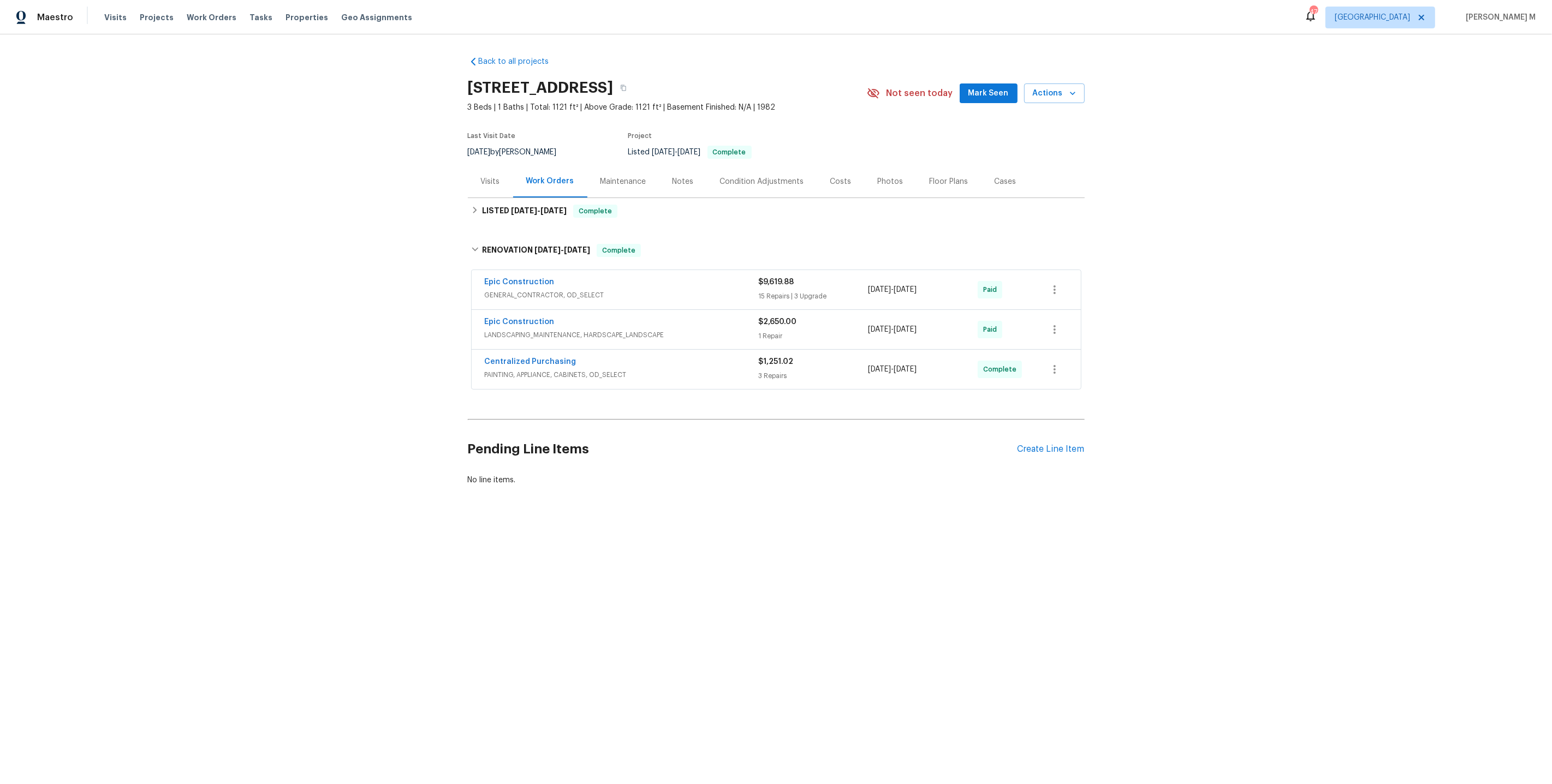
click at [519, 290] on span "GENERAL_CONTRACTOR, OD_SELECT" at bounding box center [622, 295] width 274 height 11
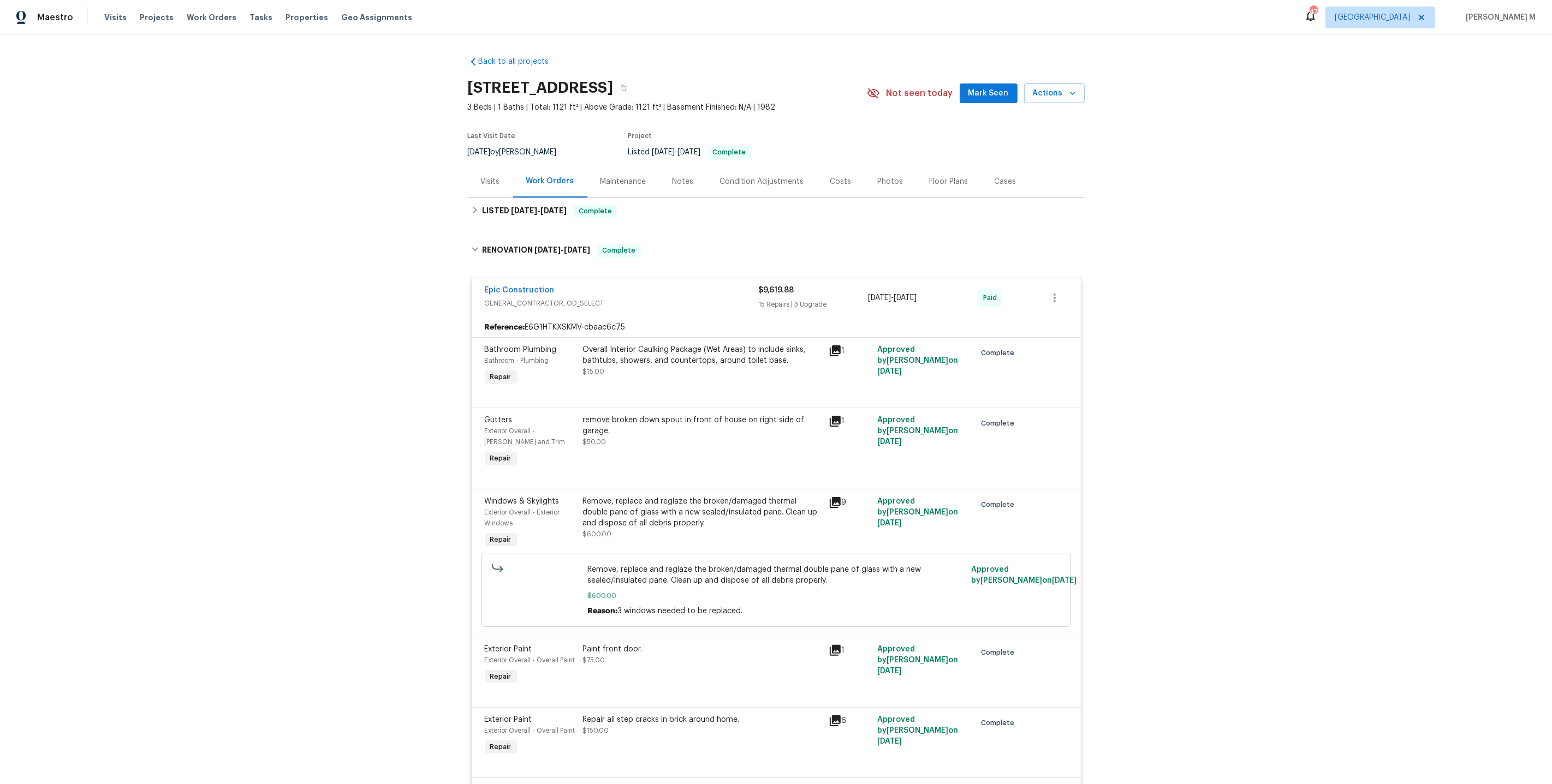
click at [611, 180] on div "Maintenance" at bounding box center [623, 181] width 46 height 11
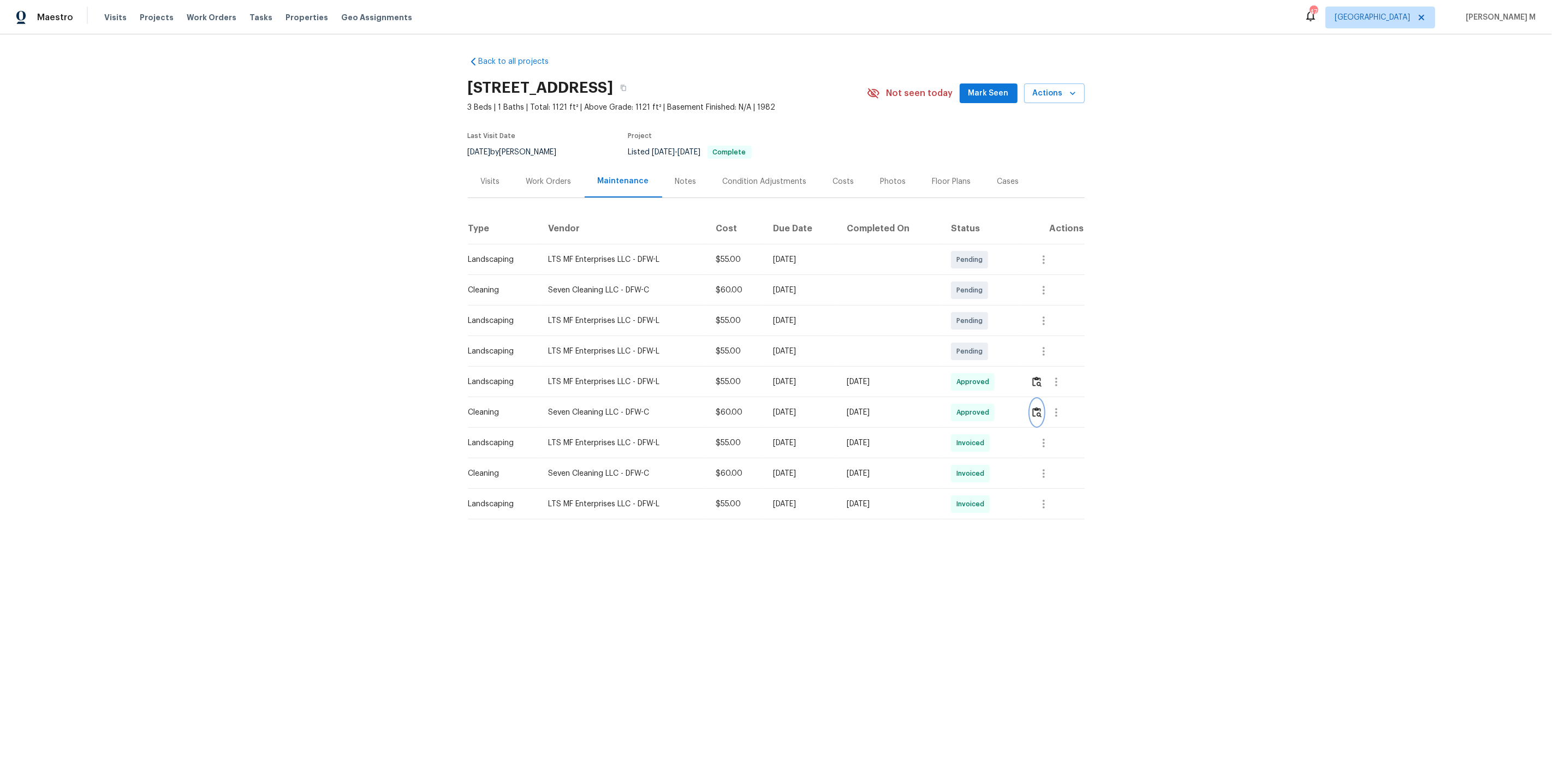
click at [1038, 415] on button "button" at bounding box center [1037, 412] width 12 height 26
click at [1066, 403] on button "button" at bounding box center [1056, 412] width 26 height 26
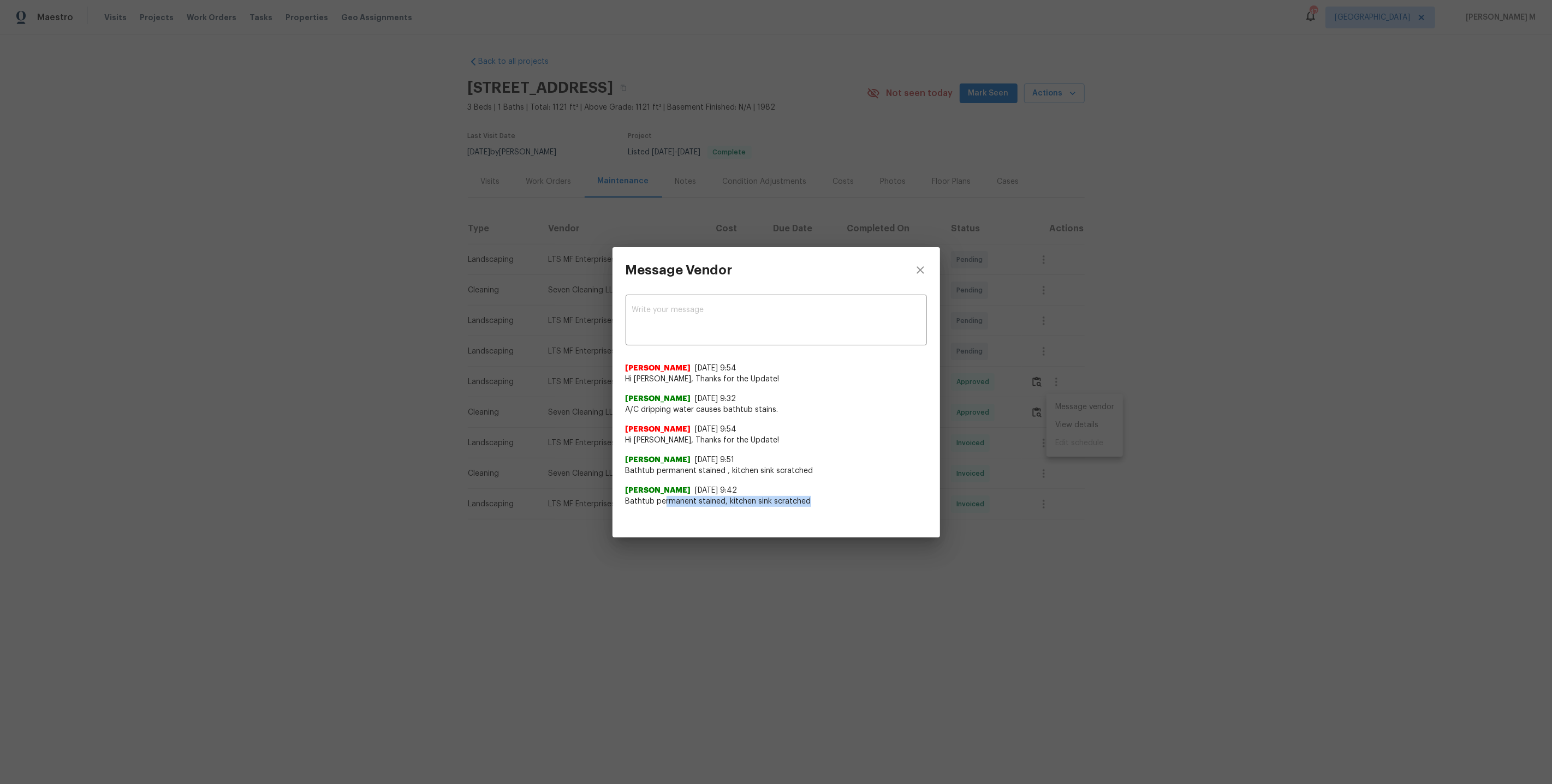
drag, startPoint x: 663, startPoint y: 501, endPoint x: 828, endPoint y: 501, distance: 165.0
click at [828, 501] on span "Bathtub permanent stained, kitchen sink scratched" at bounding box center [776, 501] width 301 height 11
click at [755, 591] on div "Message Vendor x ​ Akshaya Narayanan 8/22/25, 9:54 Hi Dana, Thanks for the Upda…" at bounding box center [776, 392] width 1552 height 784
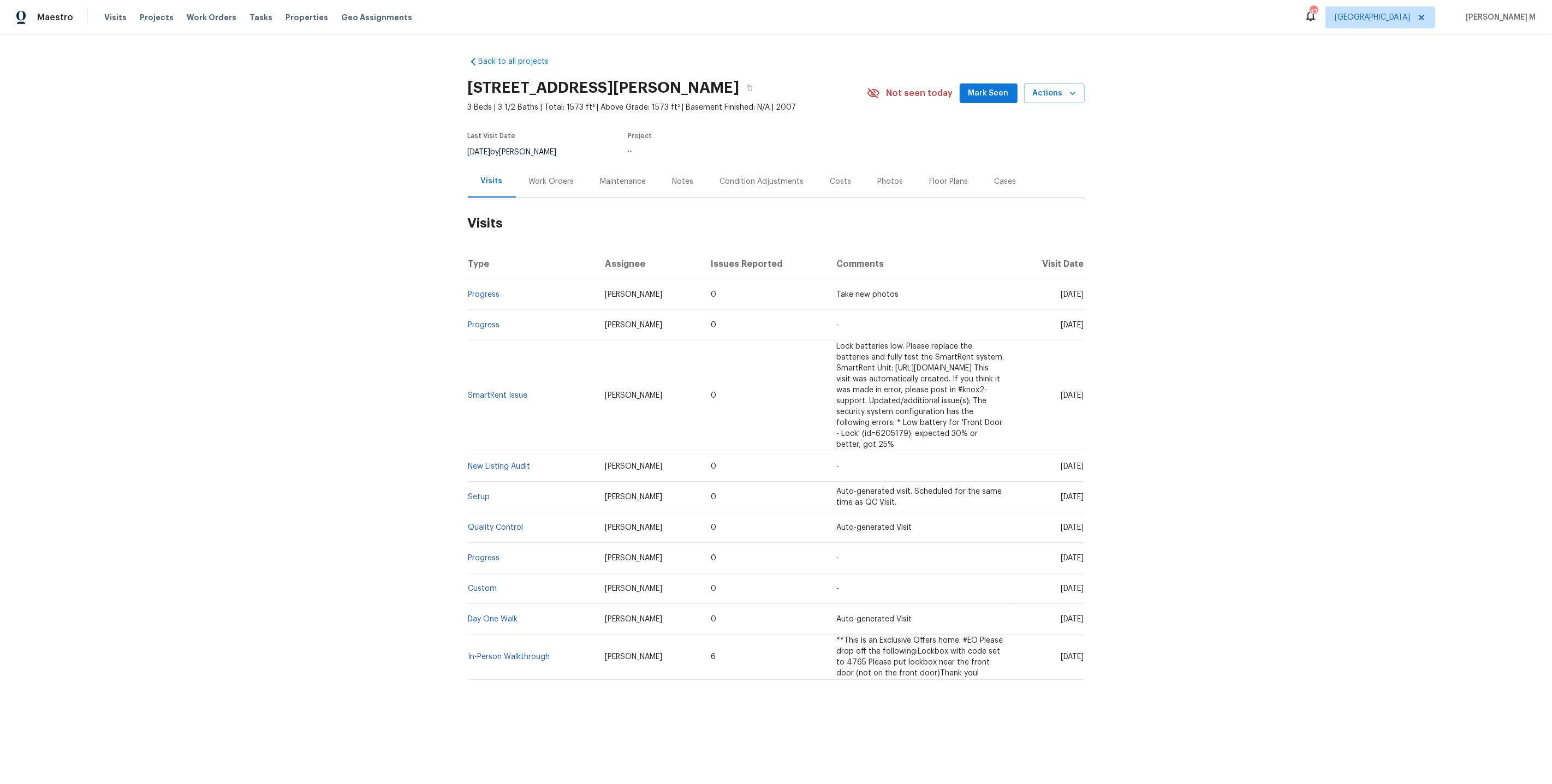
click at [530, 176] on div "Work Orders" at bounding box center [552, 181] width 45 height 11
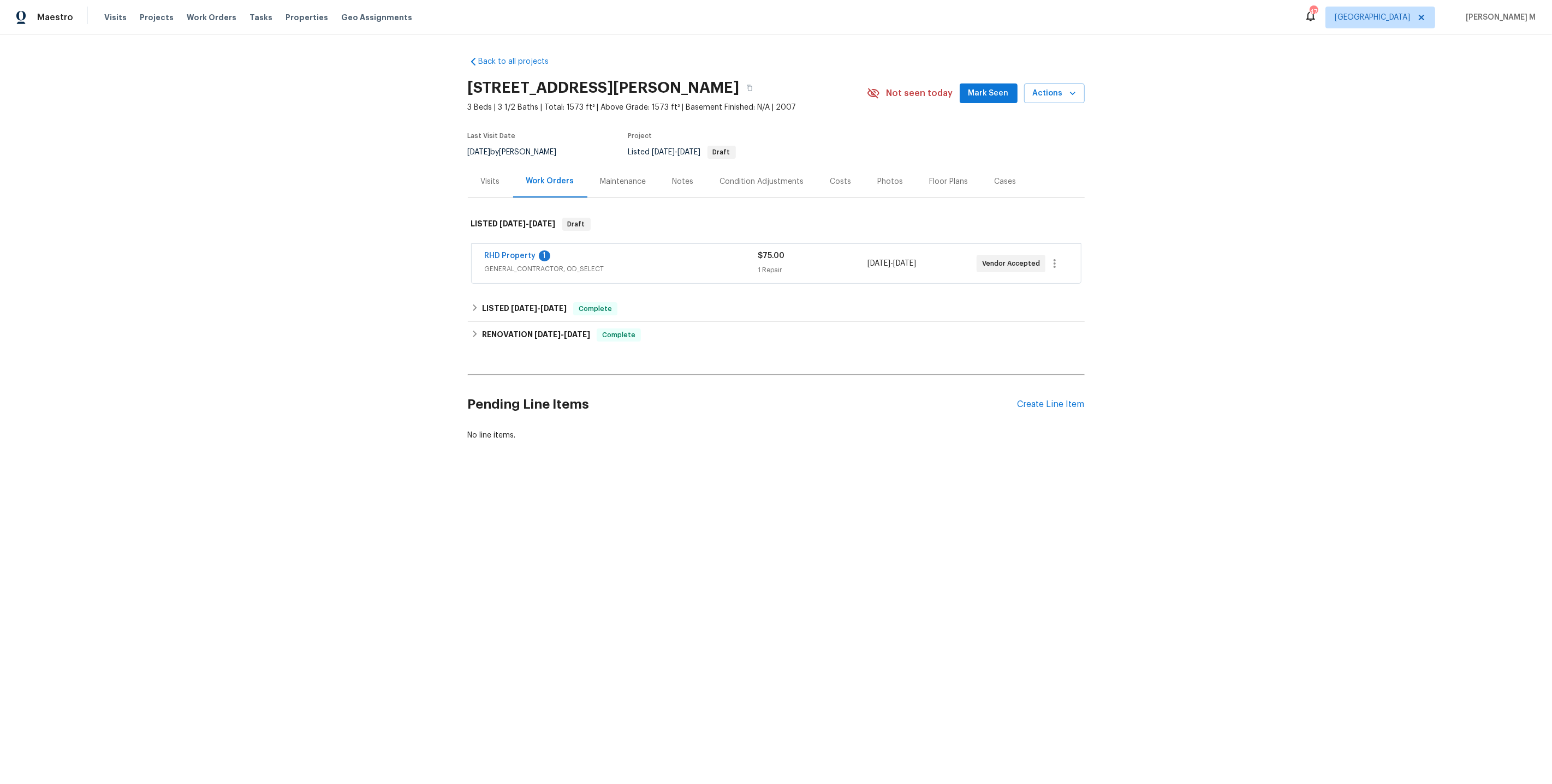
click at [515, 264] on span "GENERAL_CONTRACTOR, OD_SELECT" at bounding box center [621, 269] width 273 height 11
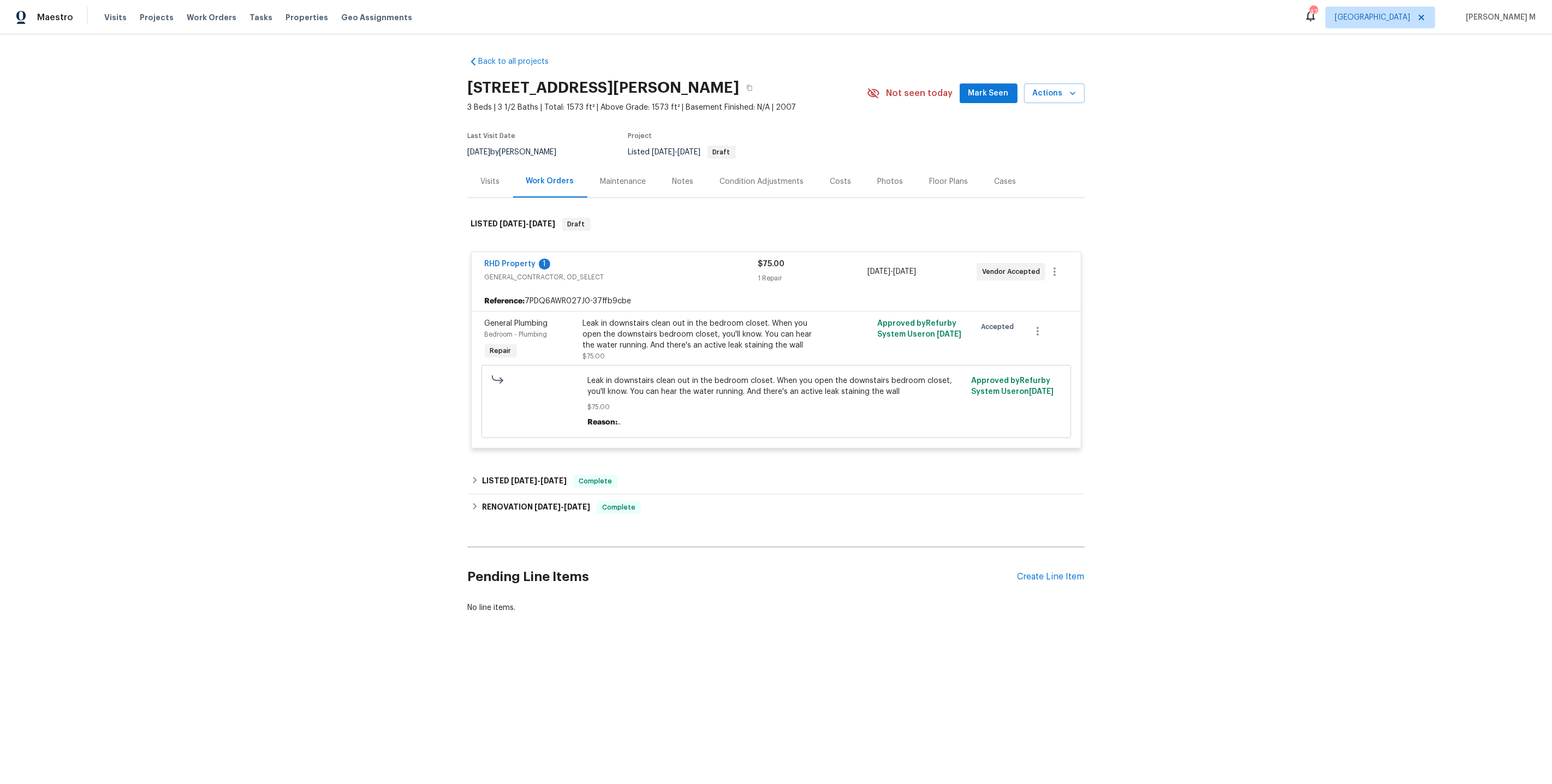
click at [625, 153] on div "Last Visit Date 8/18/2025 by Nicholas Russell Project Listed 8/24/2025 - 8/27/2…" at bounding box center [652, 145] width 370 height 39
click at [612, 183] on div "Maintenance" at bounding box center [623, 181] width 72 height 32
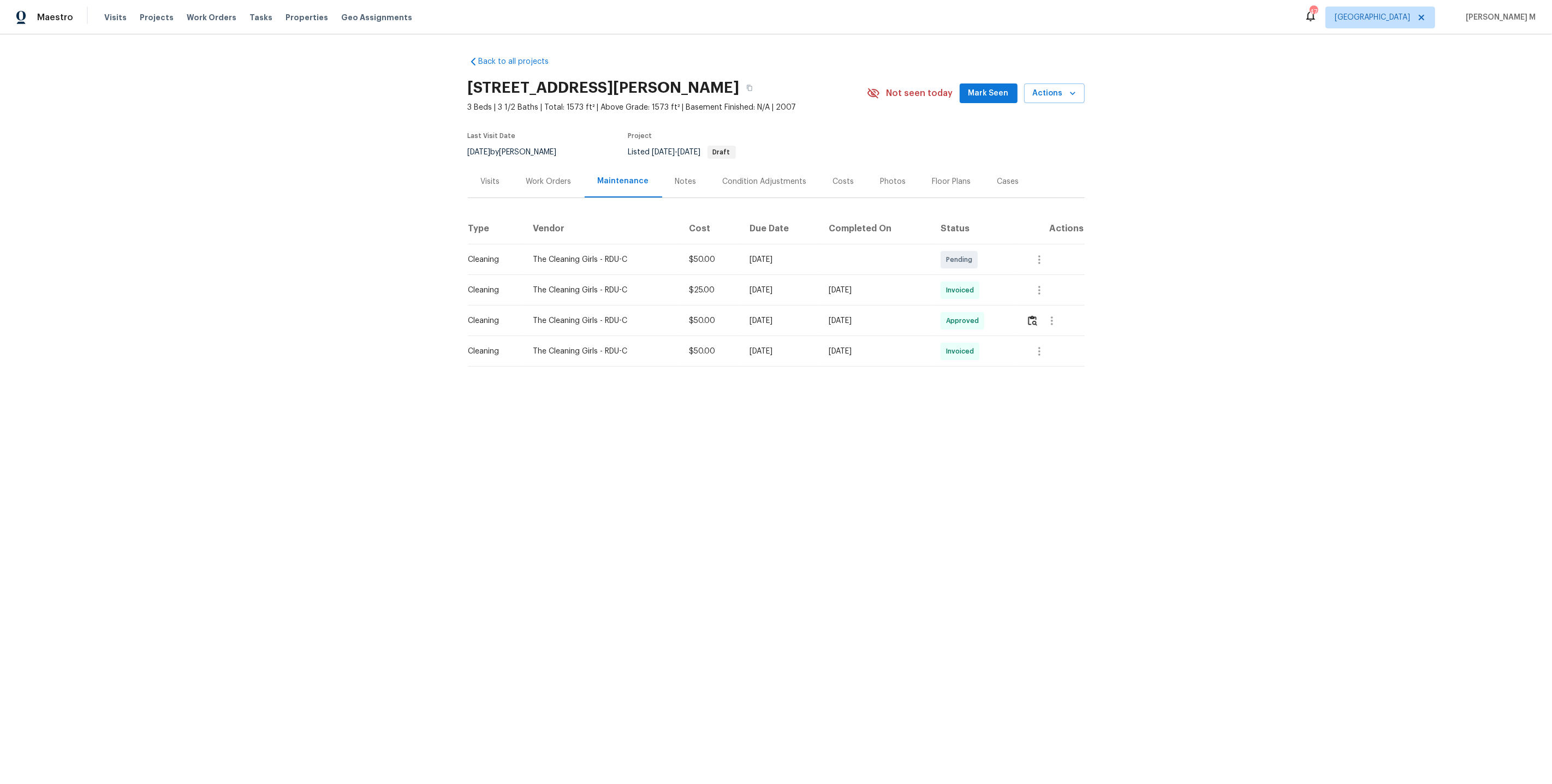
click at [1058, 280] on div at bounding box center [1055, 291] width 58 height 26
click at [1038, 284] on icon "button" at bounding box center [1038, 290] width 13 height 13
click at [1038, 280] on li "Message vendor" at bounding box center [1069, 284] width 76 height 18
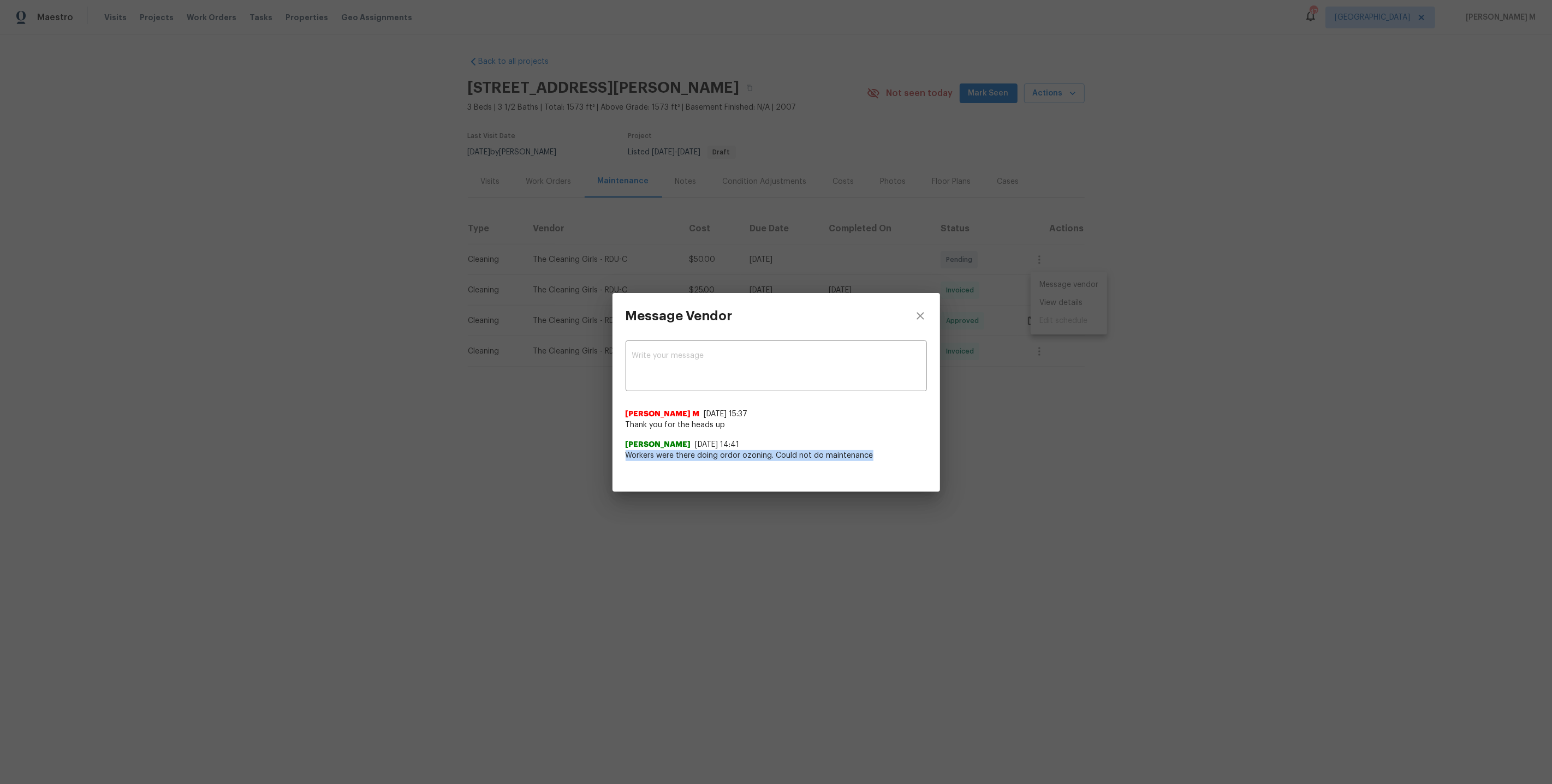
drag, startPoint x: 623, startPoint y: 456, endPoint x: 878, endPoint y: 458, distance: 255.0
click at [878, 458] on div "x ​ Manikandan M 8/5/25, 15:37 Thank you for the heads up Nia Cassel 8/5/25, 14…" at bounding box center [776, 407] width 327 height 135
click at [1126, 463] on div "Message Vendor x ​ Manikandan M 8/5/25, 15:37 Thank you for the heads up Nia Ca…" at bounding box center [776, 392] width 1552 height 784
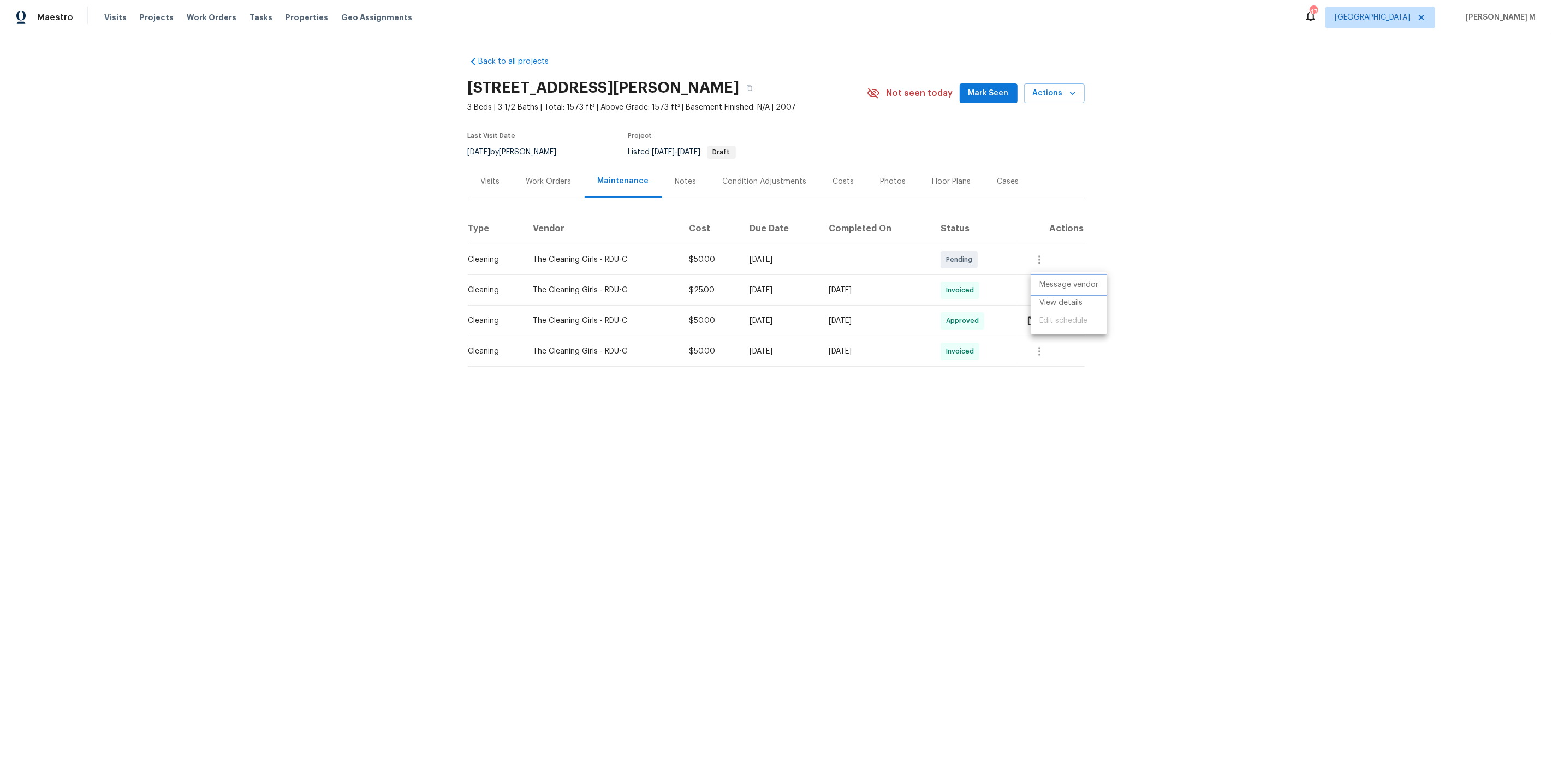
click at [1049, 290] on li "Message vendor" at bounding box center [1069, 284] width 76 height 18
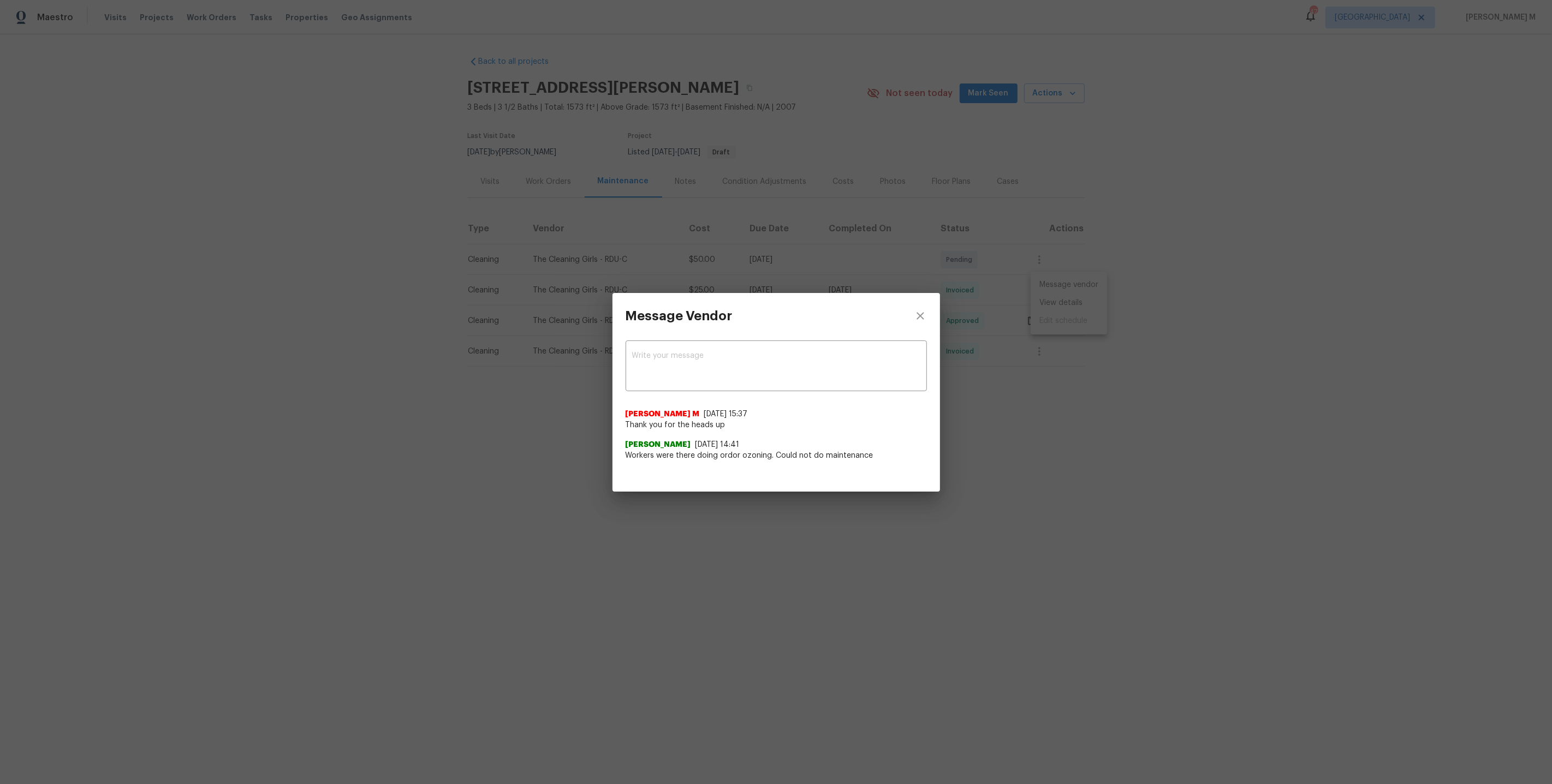
click at [896, 314] on div "Message Vendor" at bounding box center [776, 316] width 327 height 46
click at [997, 343] on div "Message Vendor x ​ Manikandan M 8/5/25, 15:37 Thank you for the heads up Nia Ca…" at bounding box center [776, 392] width 1552 height 784
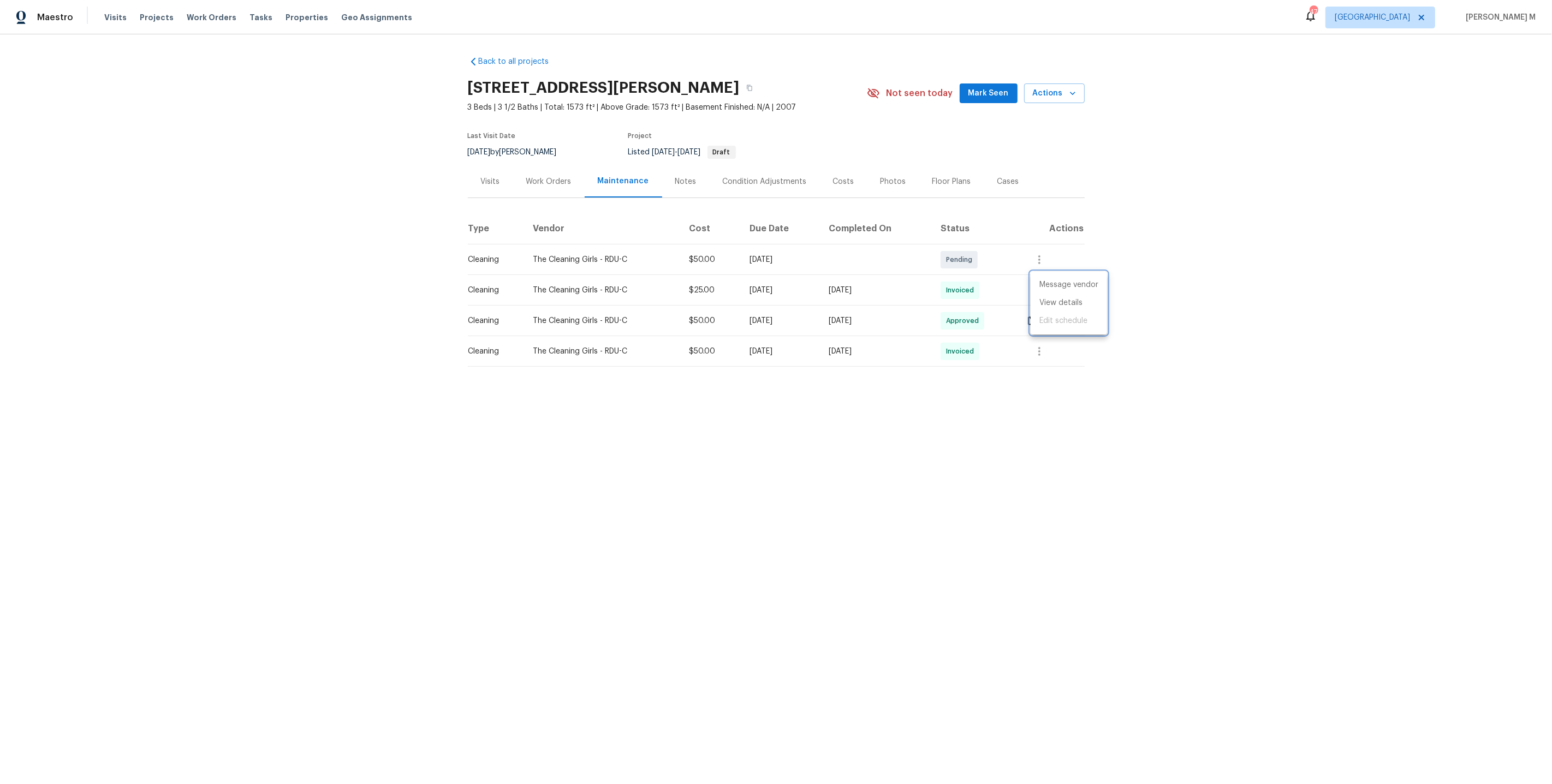
click at [1022, 325] on div at bounding box center [776, 392] width 1552 height 784
click at [1058, 323] on button "button" at bounding box center [1051, 321] width 26 height 26
click at [1058, 323] on li "Message vendor" at bounding box center [1081, 316] width 76 height 18
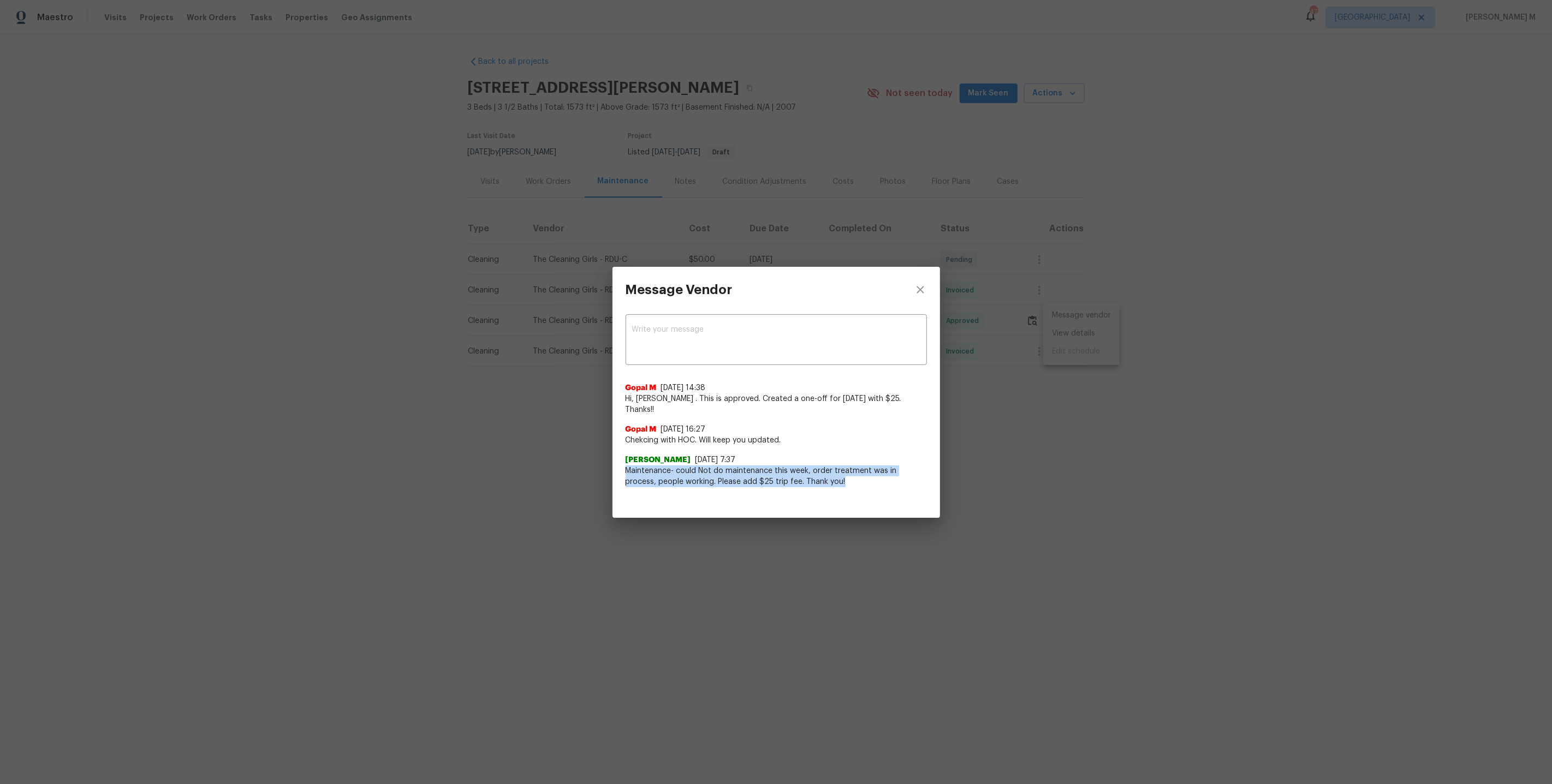
drag, startPoint x: 625, startPoint y: 459, endPoint x: 832, endPoint y: 484, distance: 208.5
click at [832, 484] on div "x ​ Gopal M 8/5/25, 14:38 Hi, Nia Cassel . This is approved. Created a one-off …" at bounding box center [776, 406] width 327 height 187
click at [1076, 506] on div "Message Vendor x ​ Gopal M 8/5/25, 14:38 Hi, Nia Cassel . This is approved. Cre…" at bounding box center [776, 392] width 1552 height 784
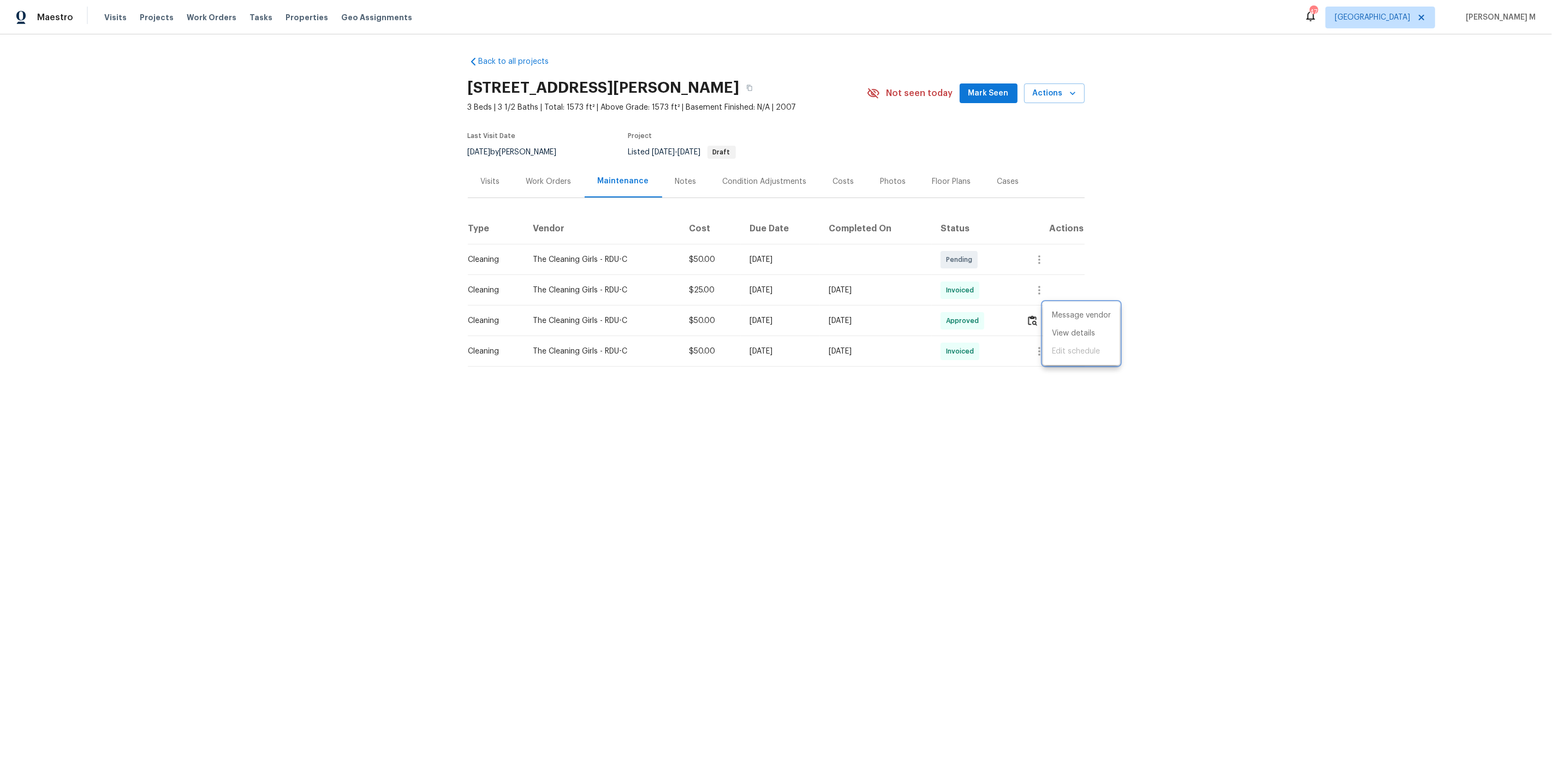
click at [884, 299] on div at bounding box center [776, 392] width 1552 height 784
click at [1041, 345] on icon "button" at bounding box center [1038, 351] width 13 height 13
click at [1041, 342] on li "Message vendor" at bounding box center [1069, 346] width 76 height 18
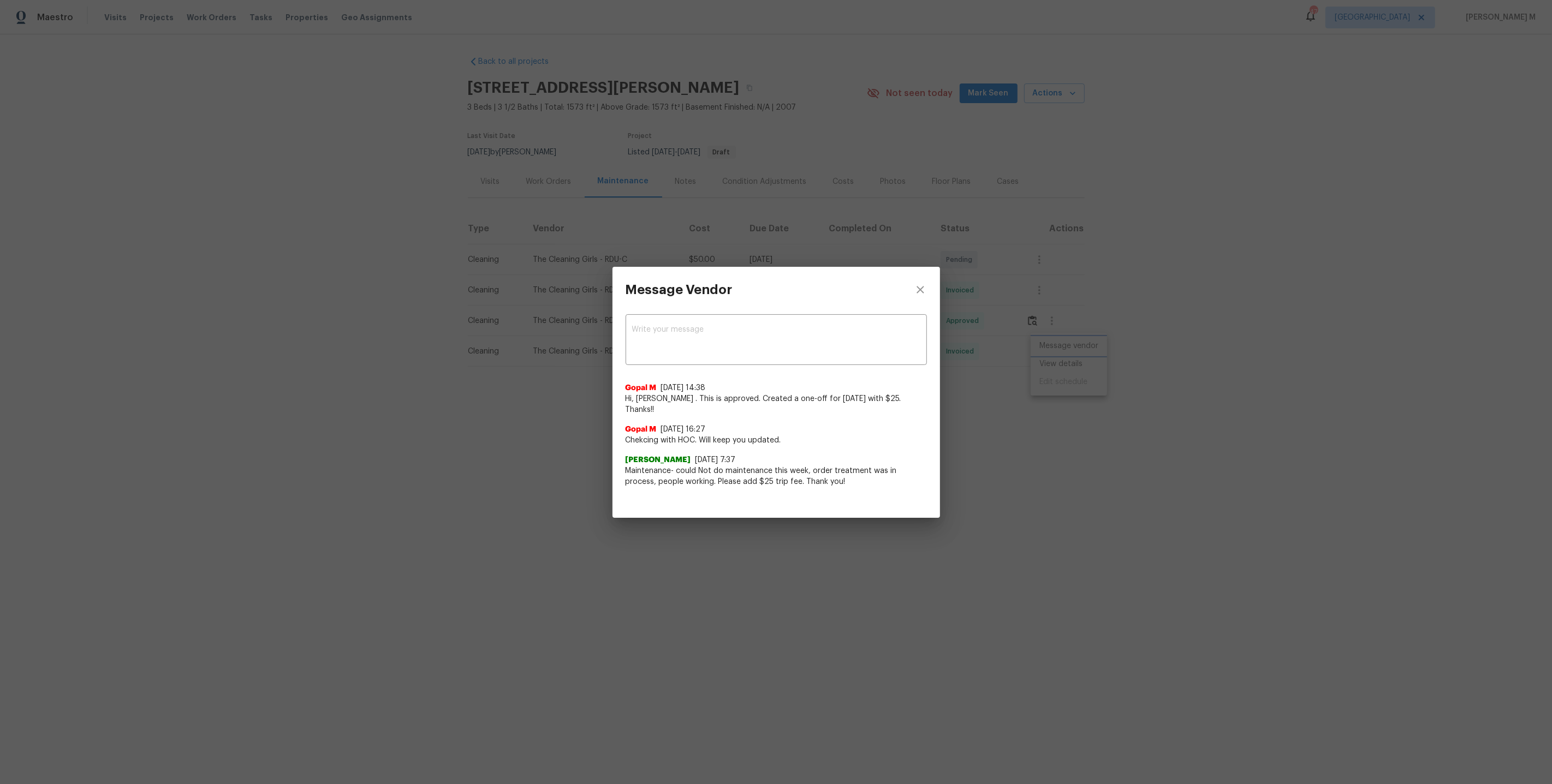
click at [1094, 533] on div "Message Vendor x ​ Gopal M 8/5/25, 14:38 Hi, Nia Cassel . This is approved. Cre…" at bounding box center [776, 392] width 1552 height 784
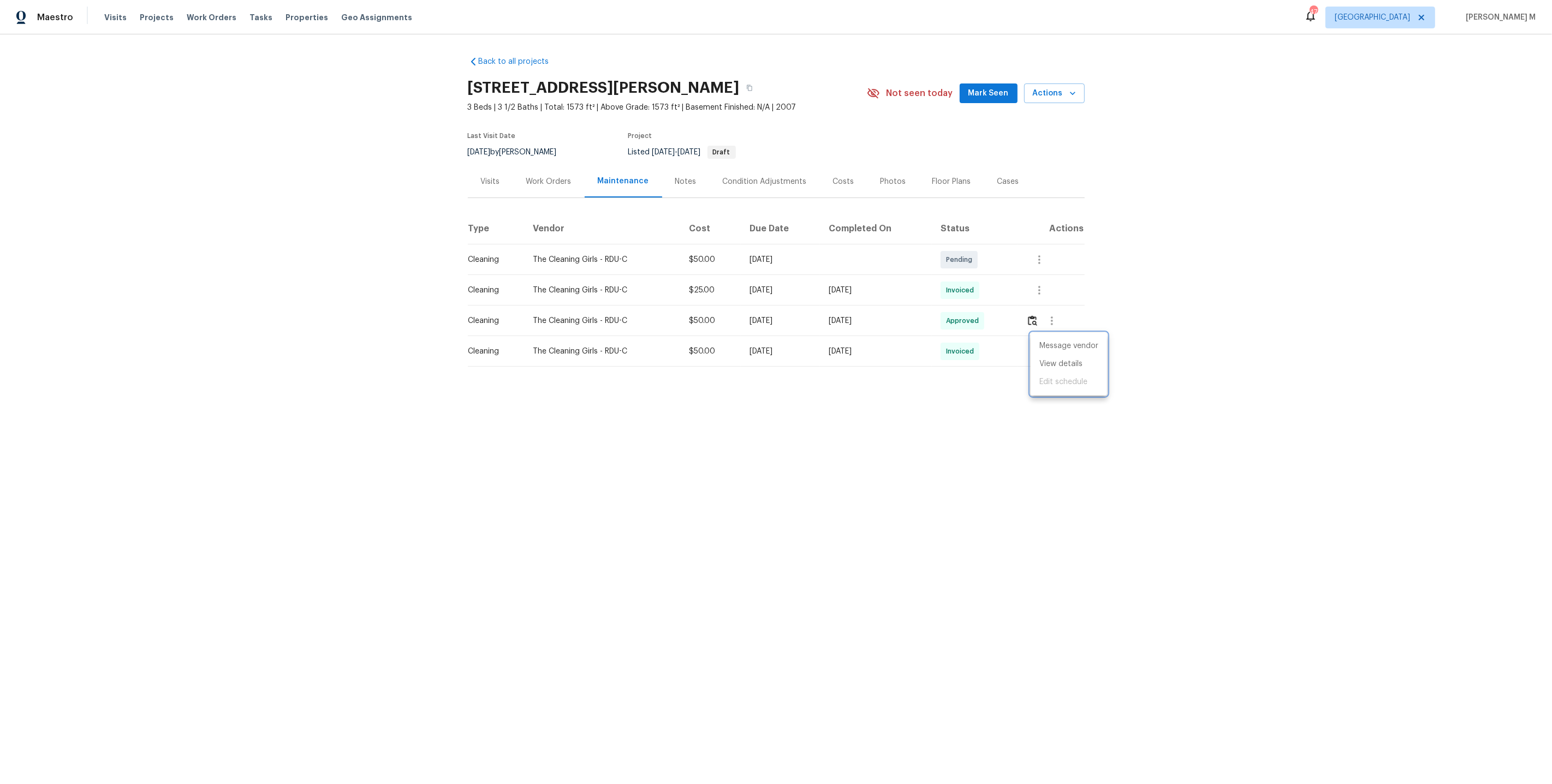
click at [638, 569] on div at bounding box center [776, 392] width 1552 height 784
click at [563, 180] on div "Work Orders" at bounding box center [548, 181] width 45 height 11
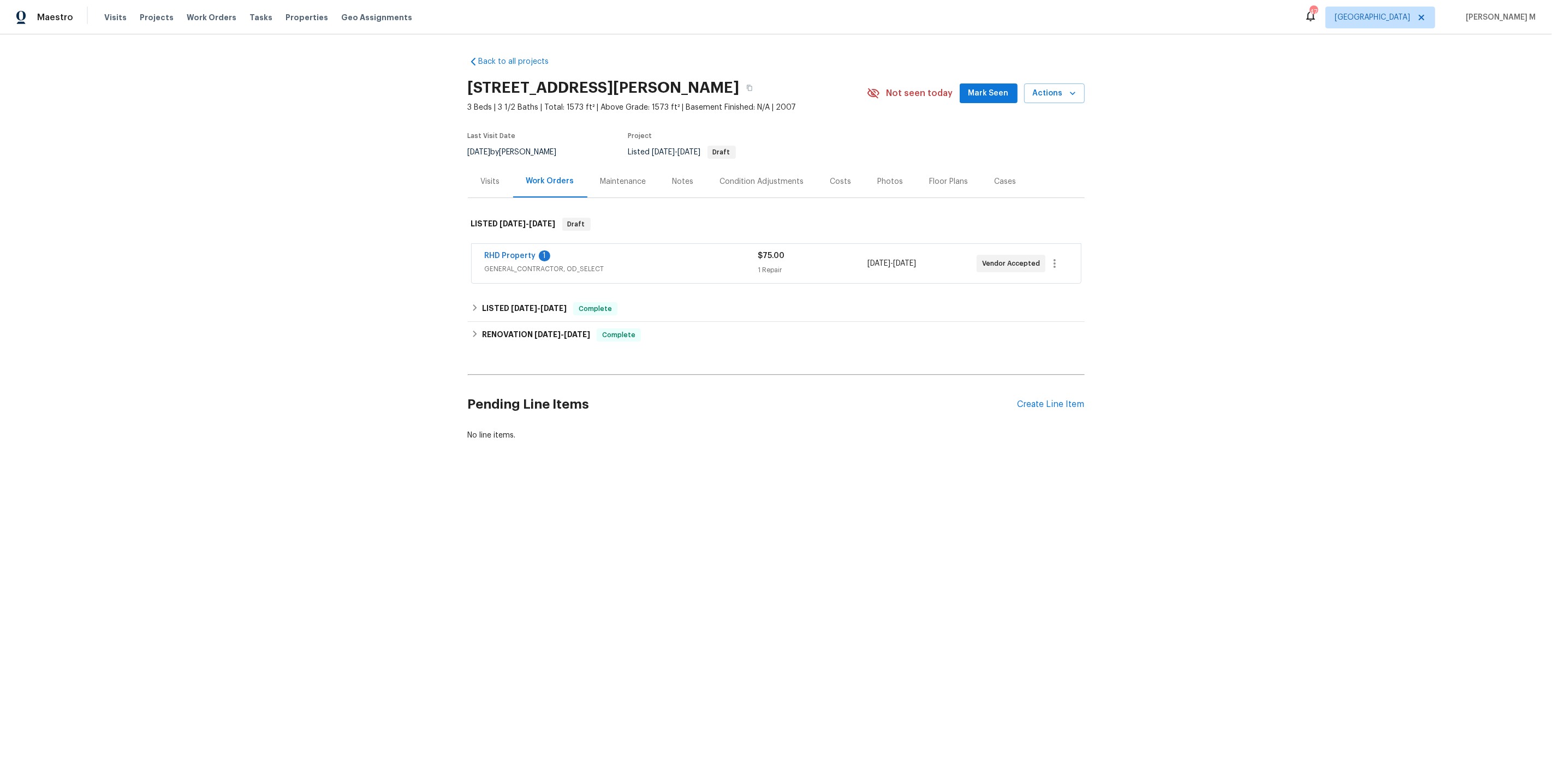
click at [601, 190] on div "Maintenance" at bounding box center [623, 181] width 72 height 32
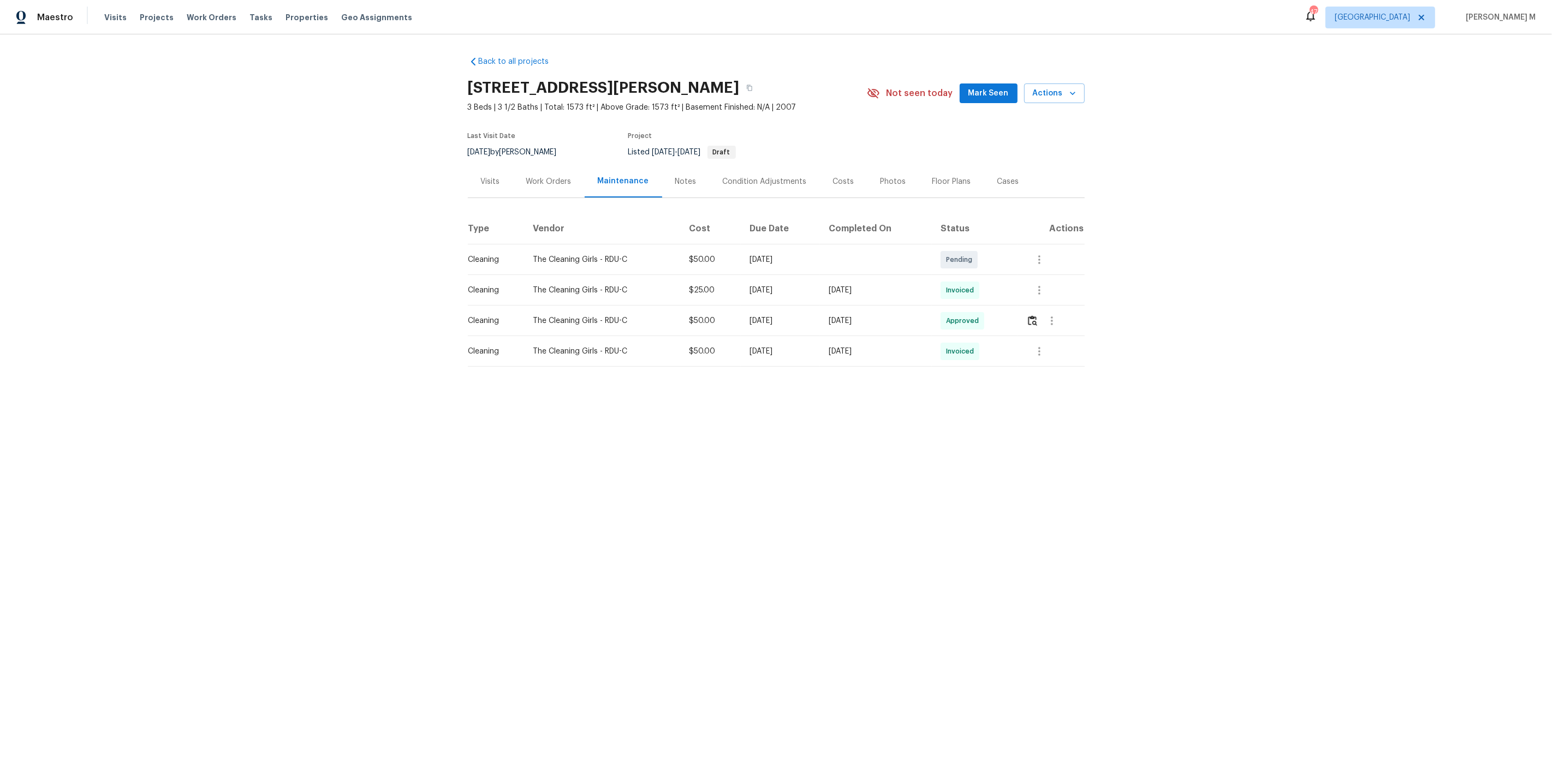
click at [1043, 321] on div at bounding box center [1051, 321] width 26 height 26
click at [1047, 298] on td at bounding box center [1051, 290] width 67 height 30
click at [1044, 287] on icon "button" at bounding box center [1038, 290] width 13 height 13
click at [1051, 307] on li "View details" at bounding box center [1069, 303] width 76 height 18
click at [952, 311] on div at bounding box center [776, 392] width 1552 height 784
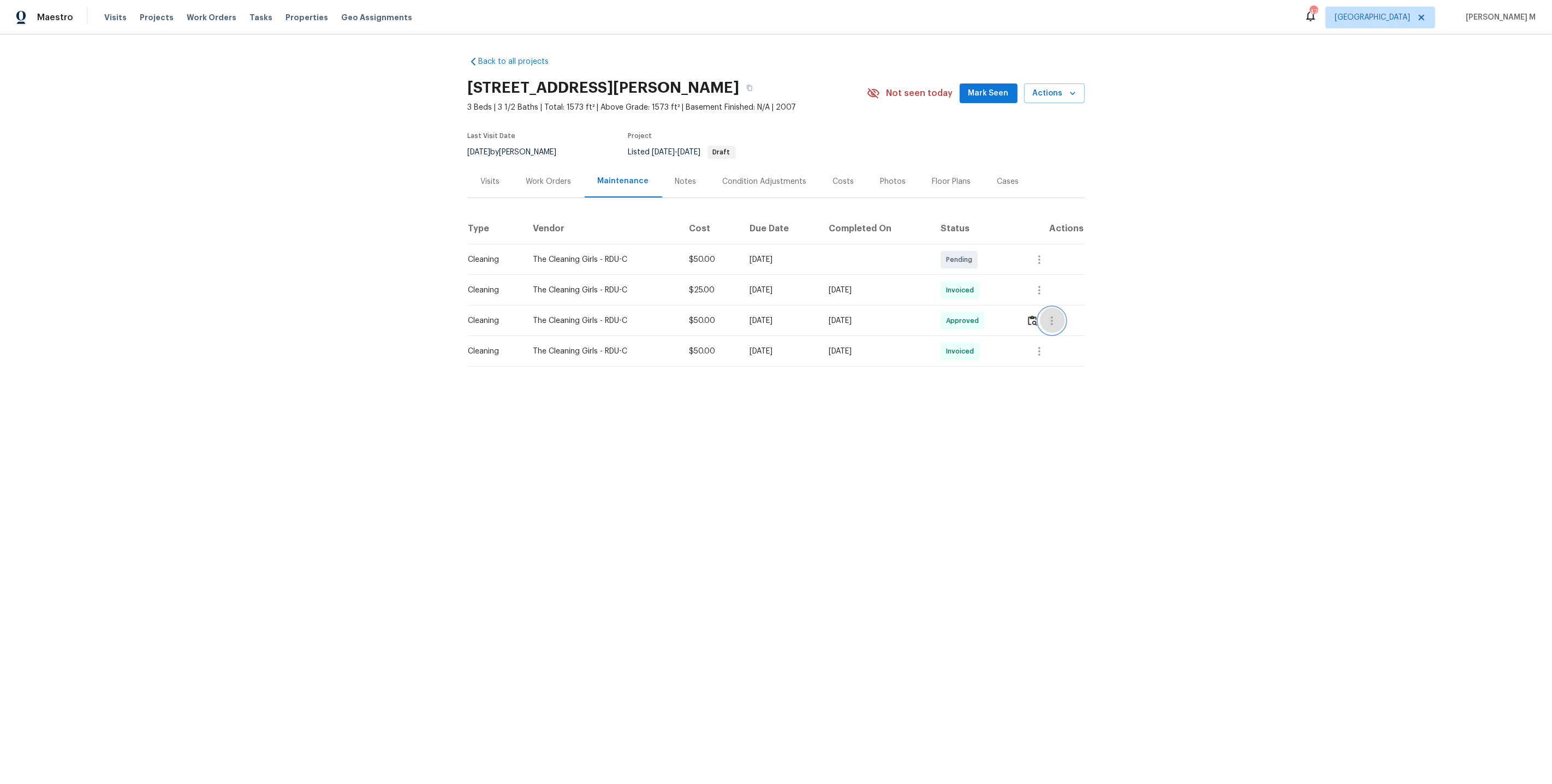
click at [1053, 317] on icon "button" at bounding box center [1051, 321] width 3 height 9
click at [1056, 311] on li "Message vendor" at bounding box center [1081, 316] width 76 height 18
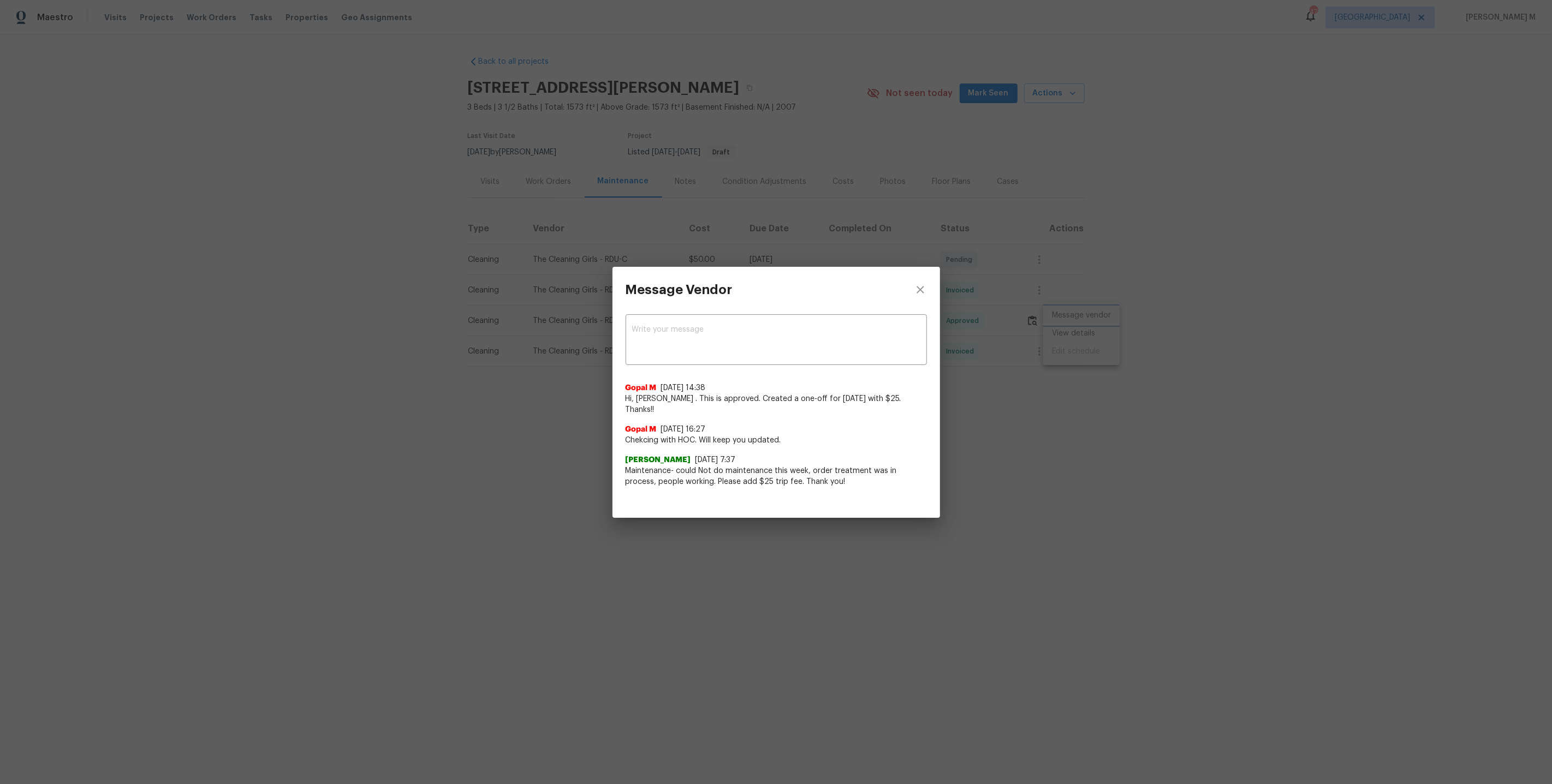
click at [1051, 350] on div "Message Vendor x ​ Gopal M 8/5/25, 14:38 Hi, Nia Cassel . This is approved. Cre…" at bounding box center [776, 392] width 1552 height 784
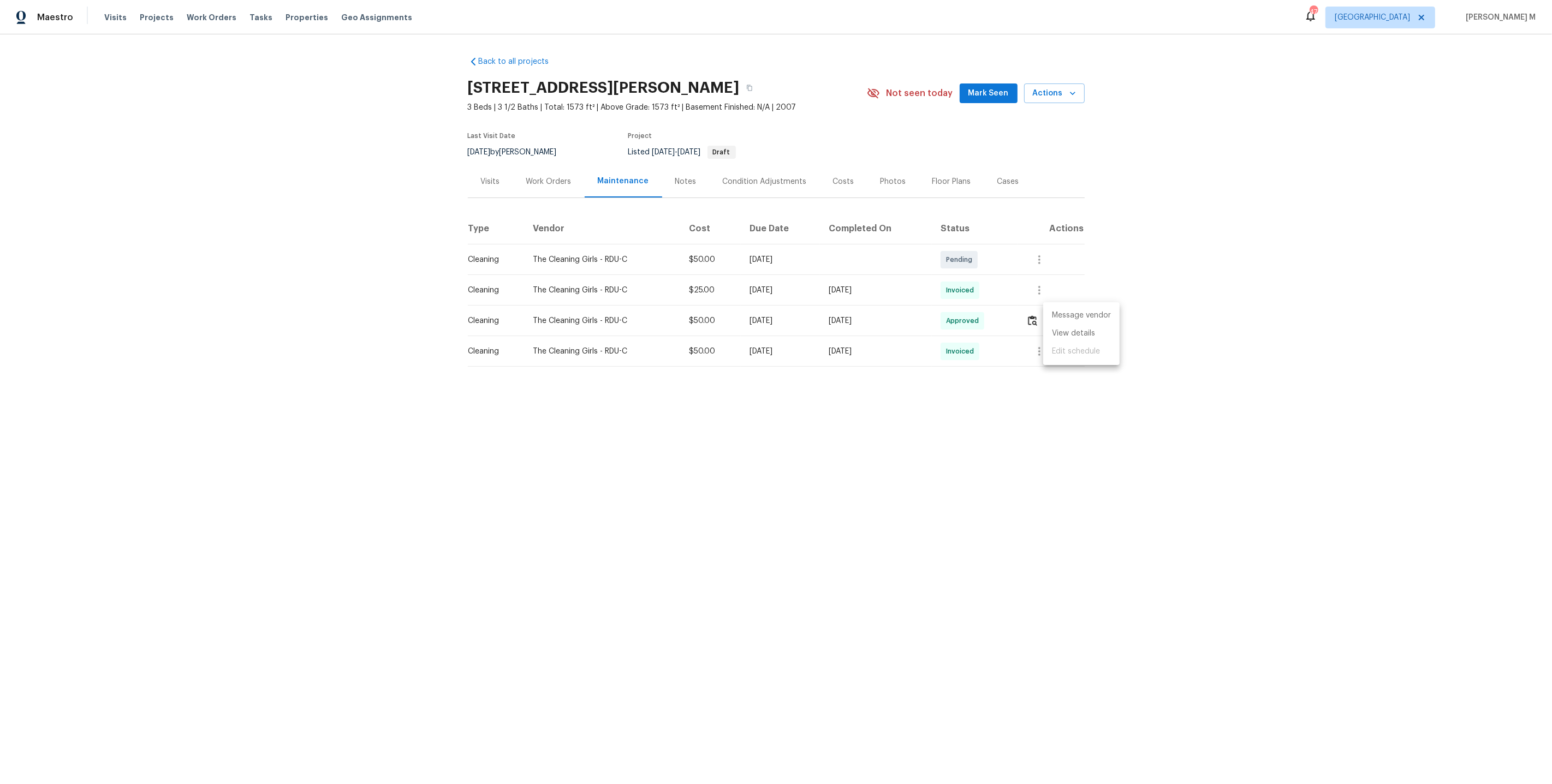
click at [1060, 342] on ul "Message vendor View details Edit schedule" at bounding box center [1081, 334] width 76 height 62
click at [1073, 336] on li "View details" at bounding box center [1081, 333] width 76 height 18
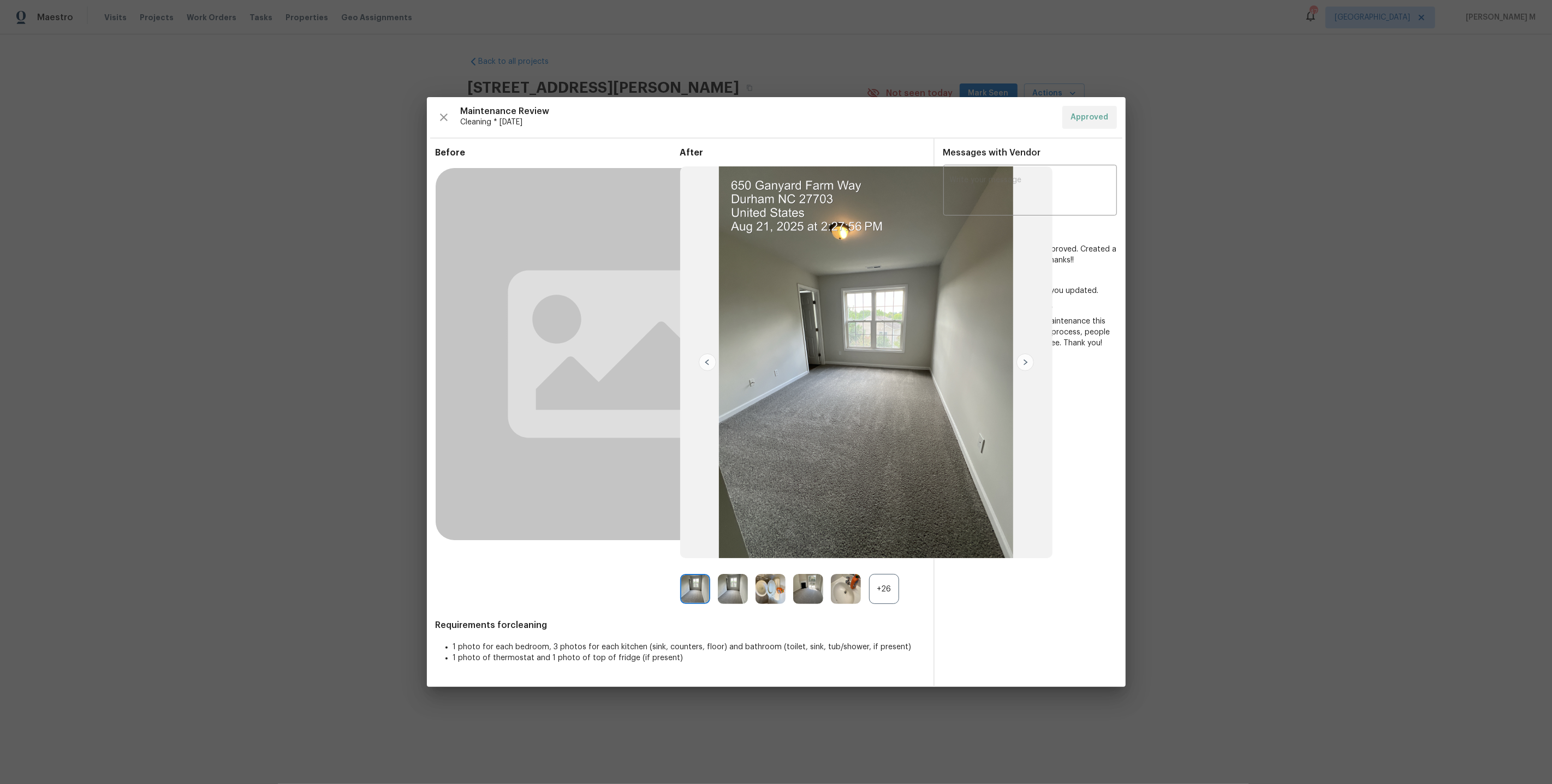
click at [885, 568] on div "After +26" at bounding box center [802, 376] width 245 height 457
click at [881, 596] on div "+26" at bounding box center [884, 589] width 30 height 30
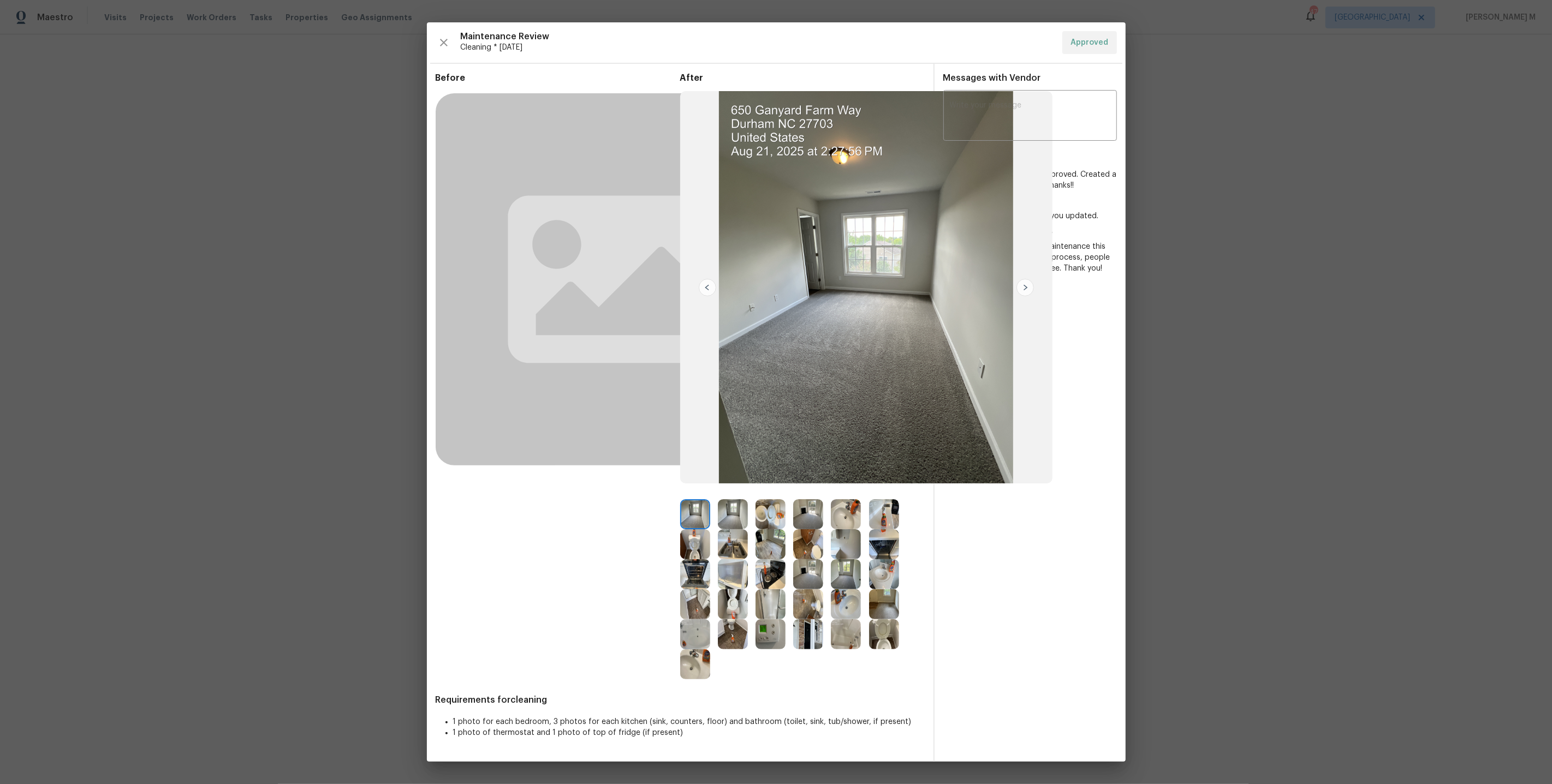
click at [882, 548] on img at bounding box center [884, 544] width 30 height 30
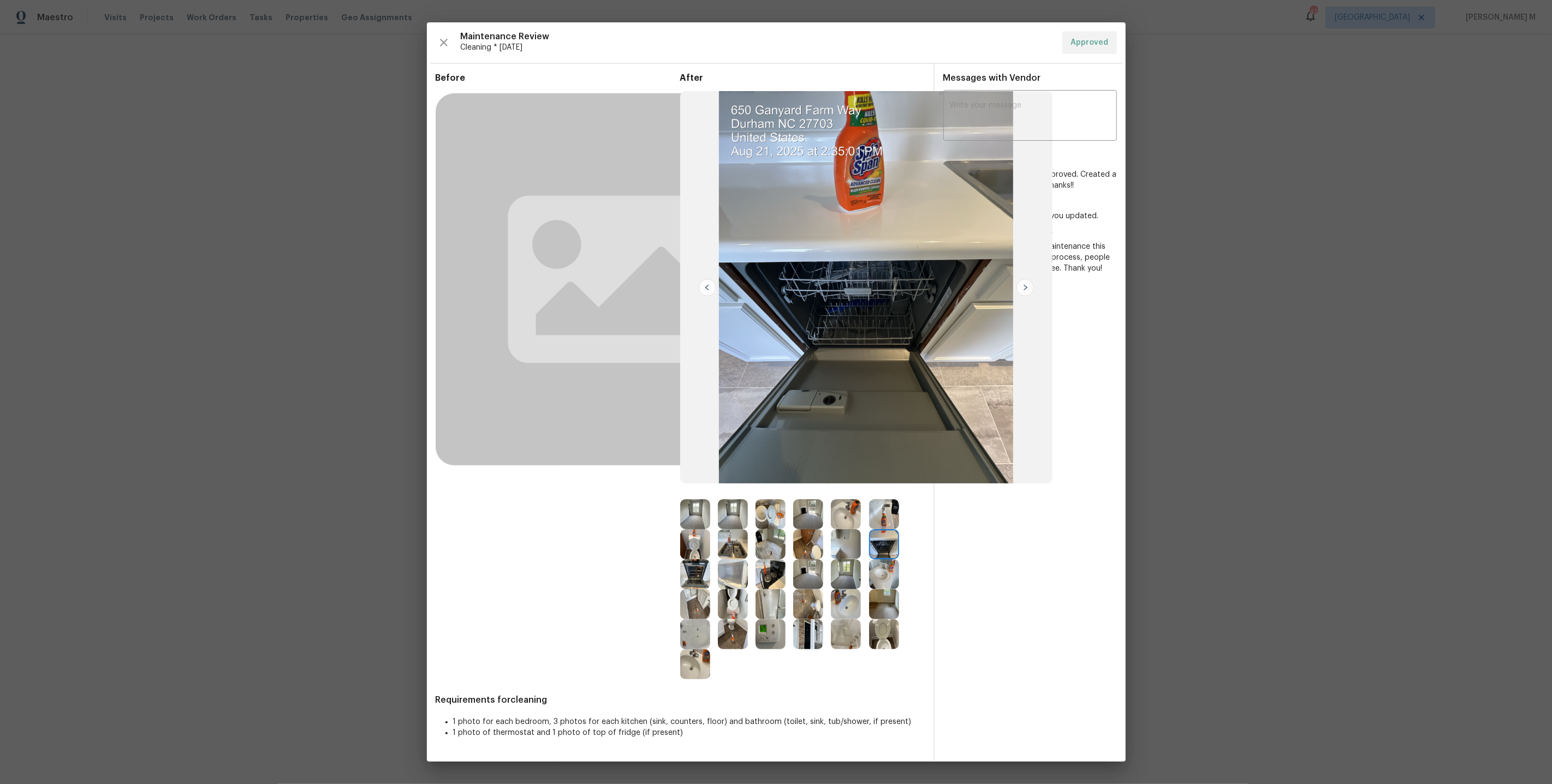
click at [770, 572] on img at bounding box center [770, 574] width 30 height 30
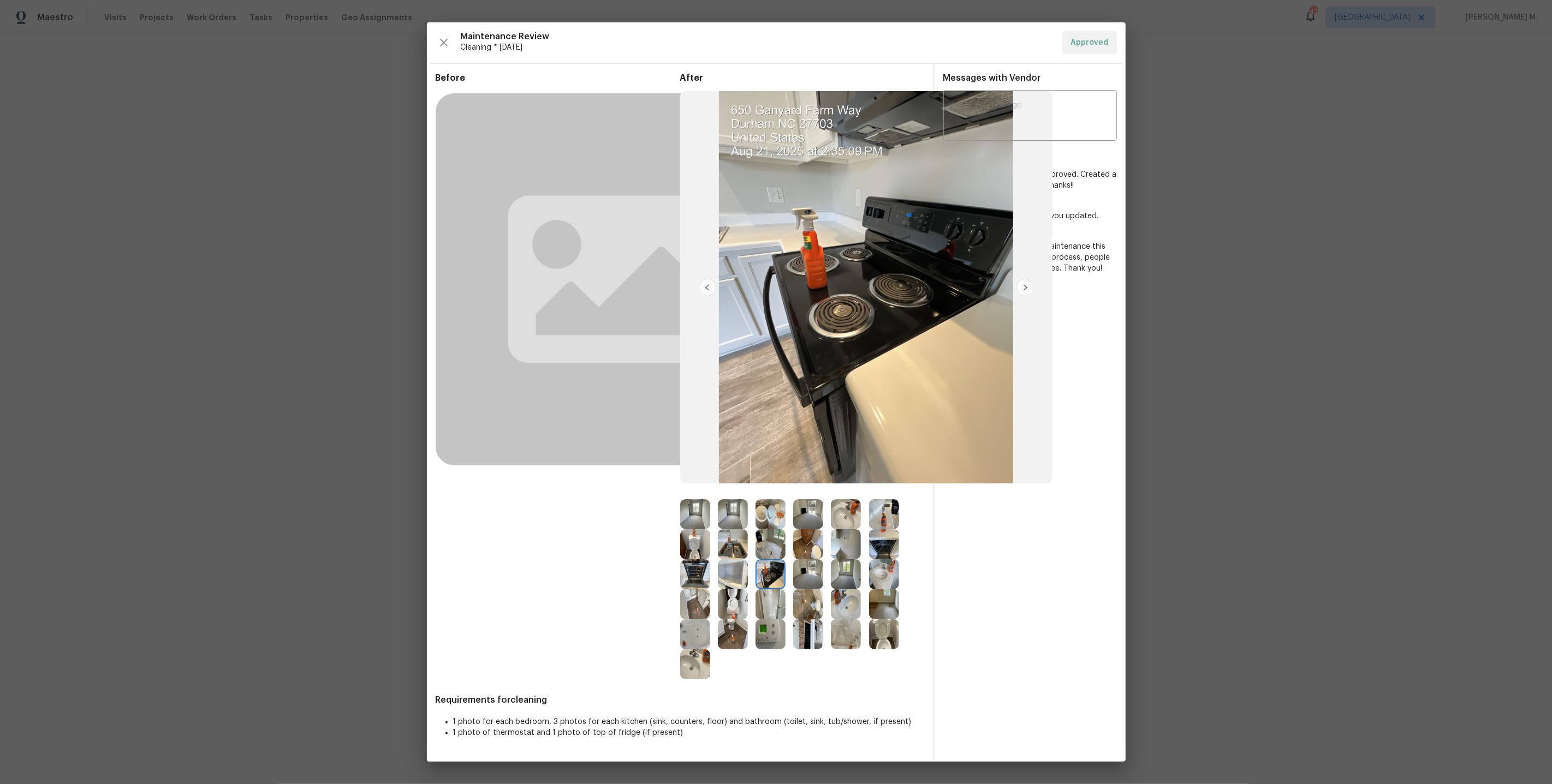
click at [686, 563] on img at bounding box center [695, 574] width 30 height 30
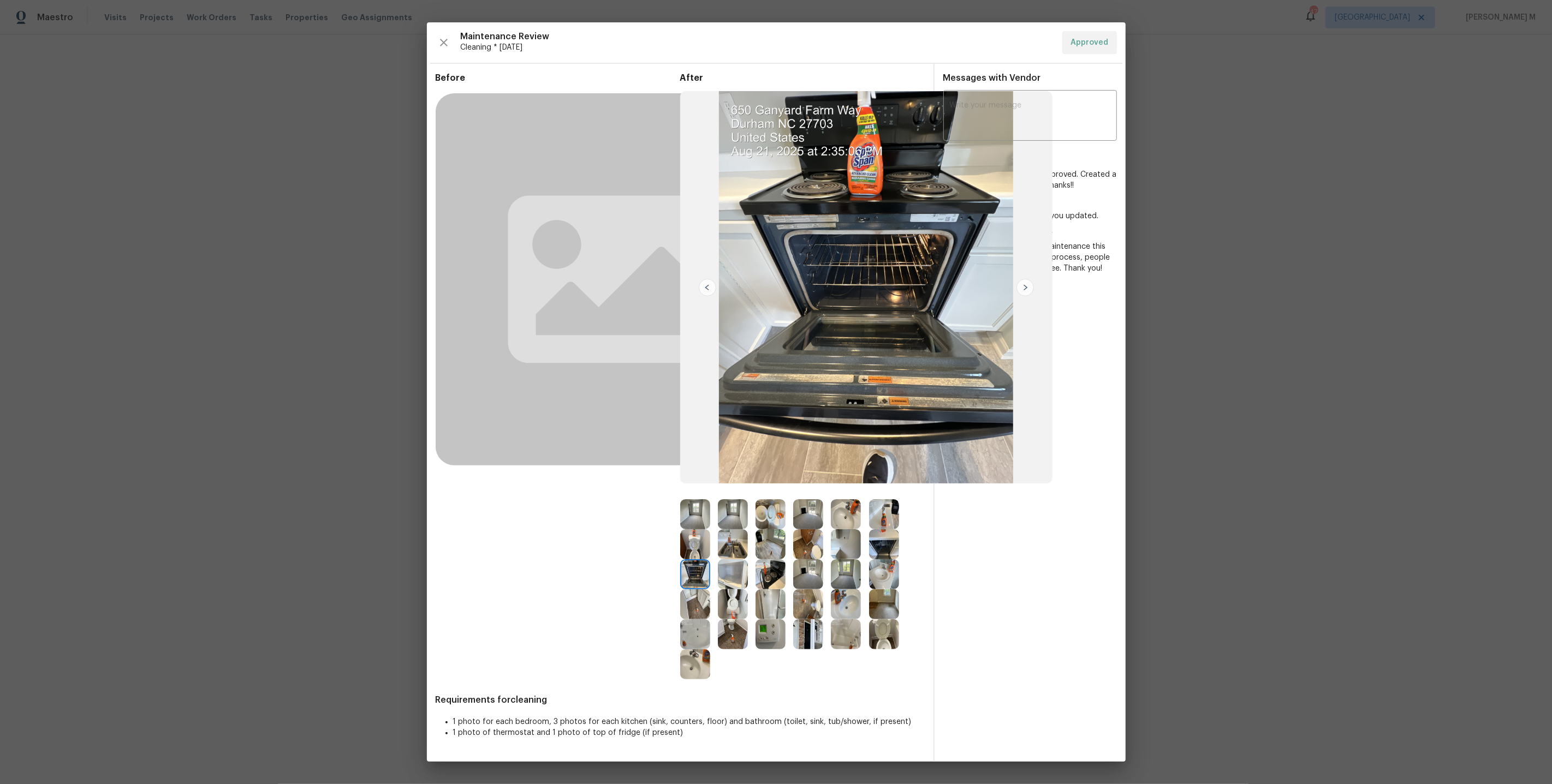
click at [699, 637] on img at bounding box center [695, 634] width 30 height 30
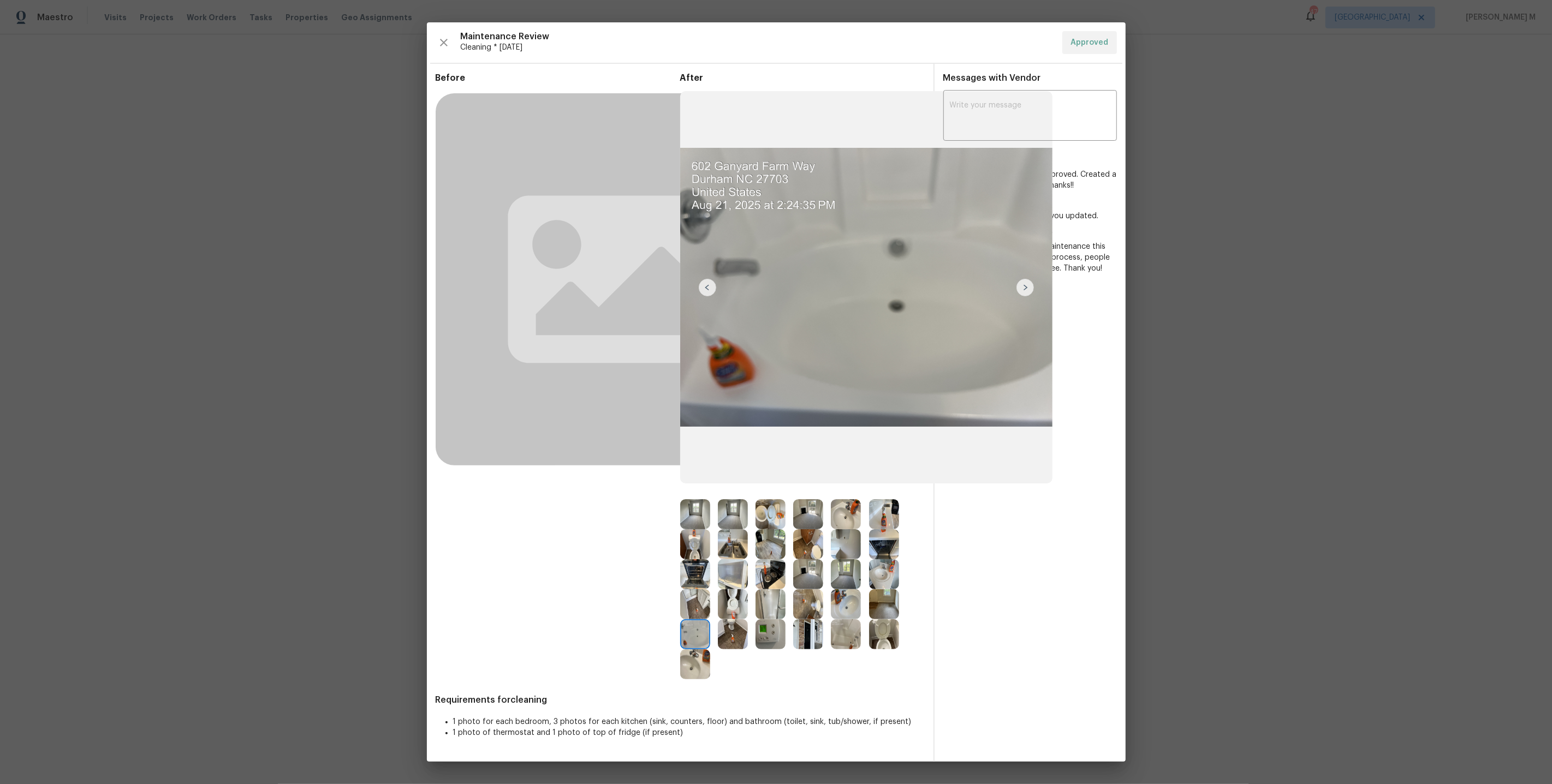
click at [881, 573] on img at bounding box center [884, 574] width 30 height 30
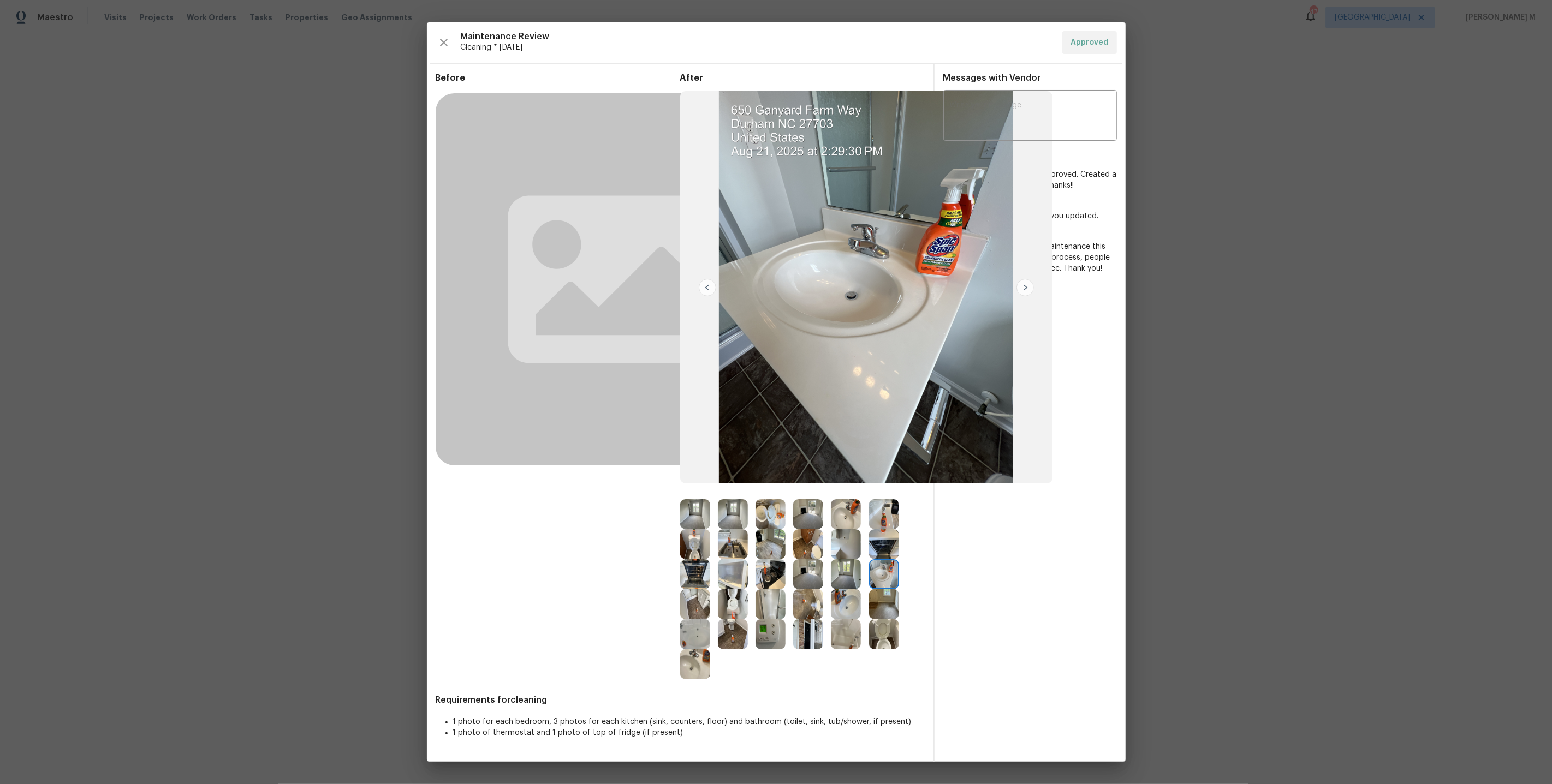
click at [838, 573] on img at bounding box center [845, 574] width 30 height 30
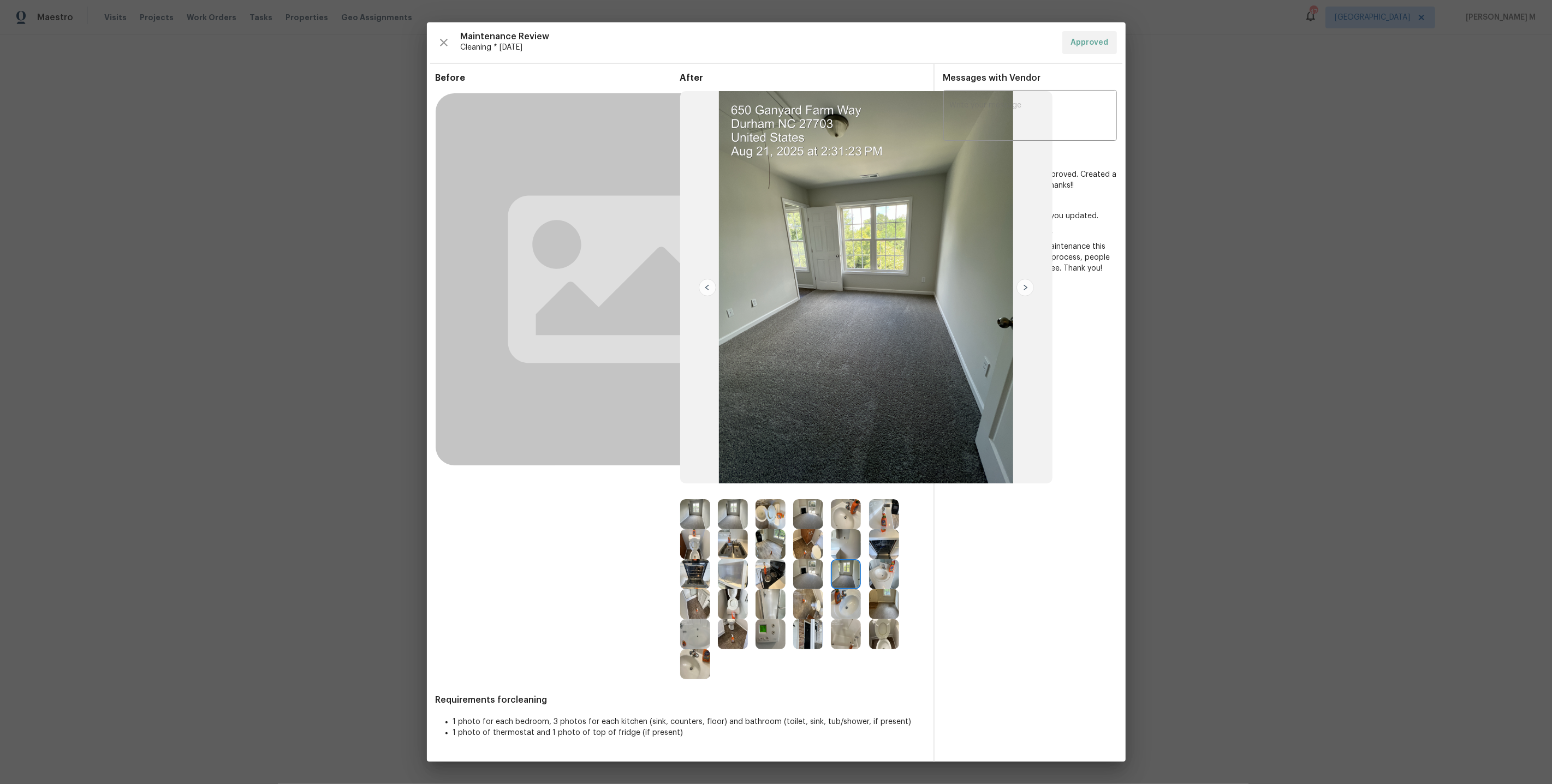
click at [791, 567] on div at bounding box center [774, 574] width 37 height 30
click at [727, 561] on img at bounding box center [732, 574] width 30 height 30
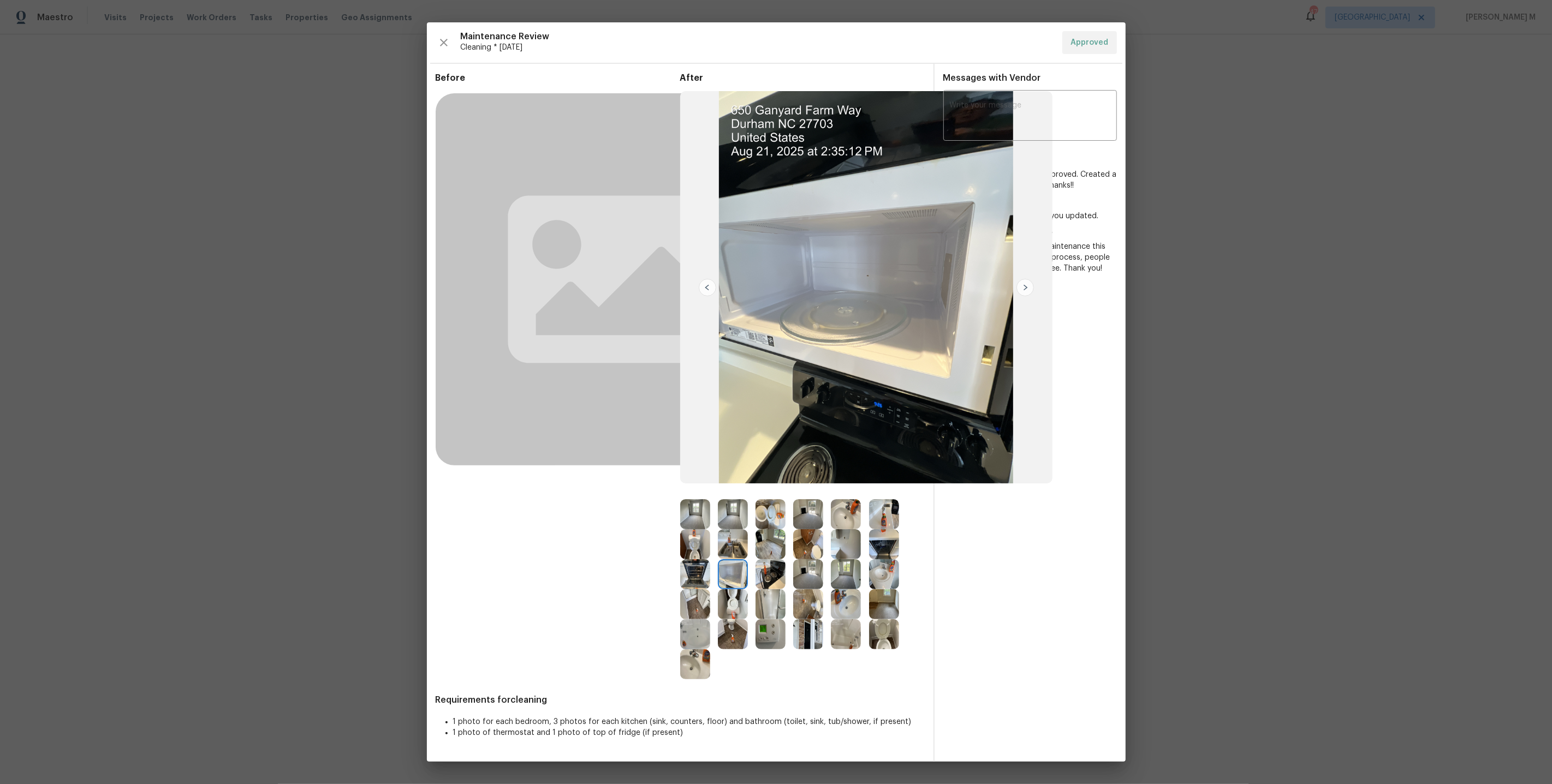
click at [758, 574] on img at bounding box center [770, 574] width 30 height 30
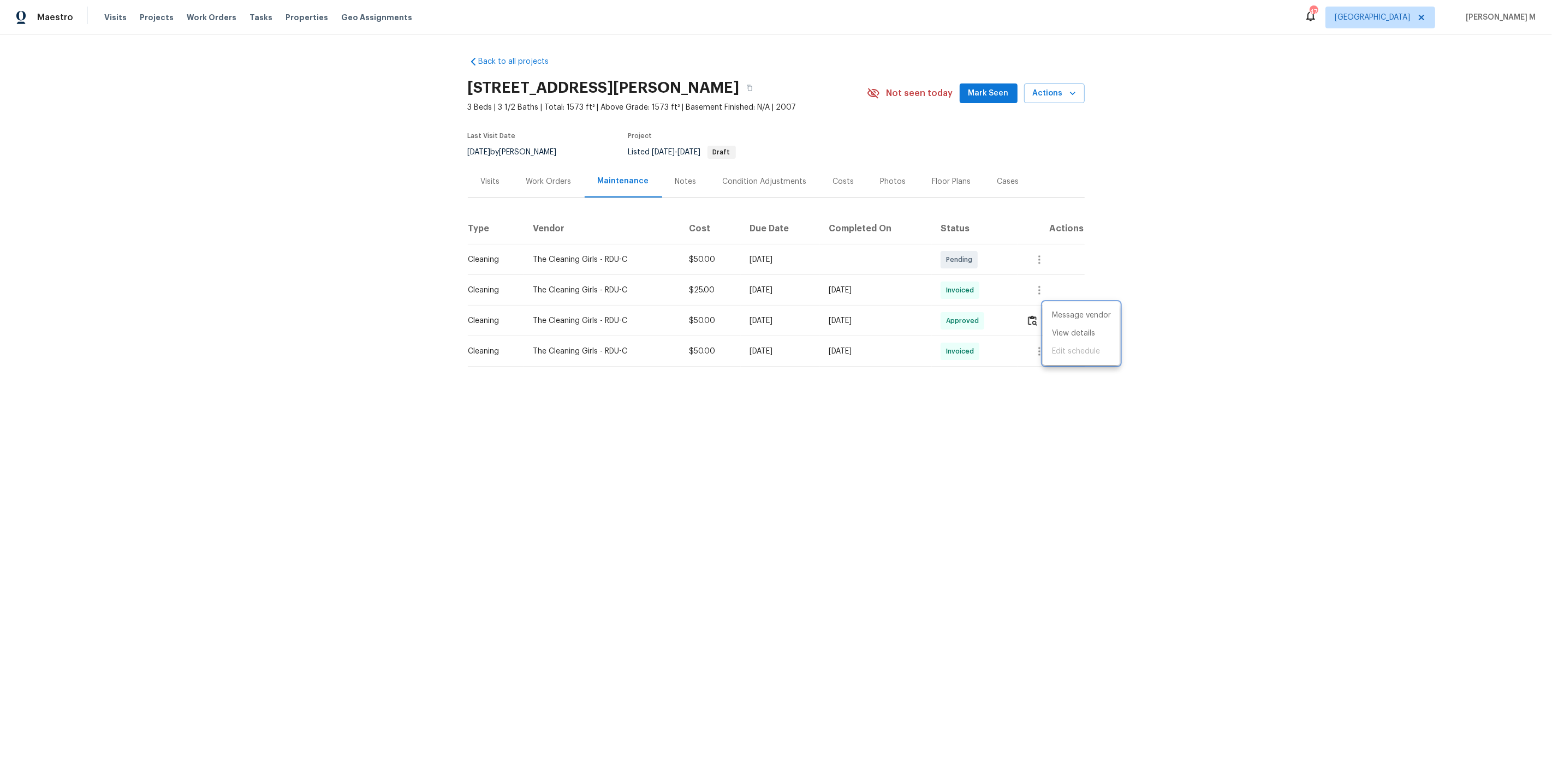
click at [685, 458] on div at bounding box center [776, 392] width 1552 height 784
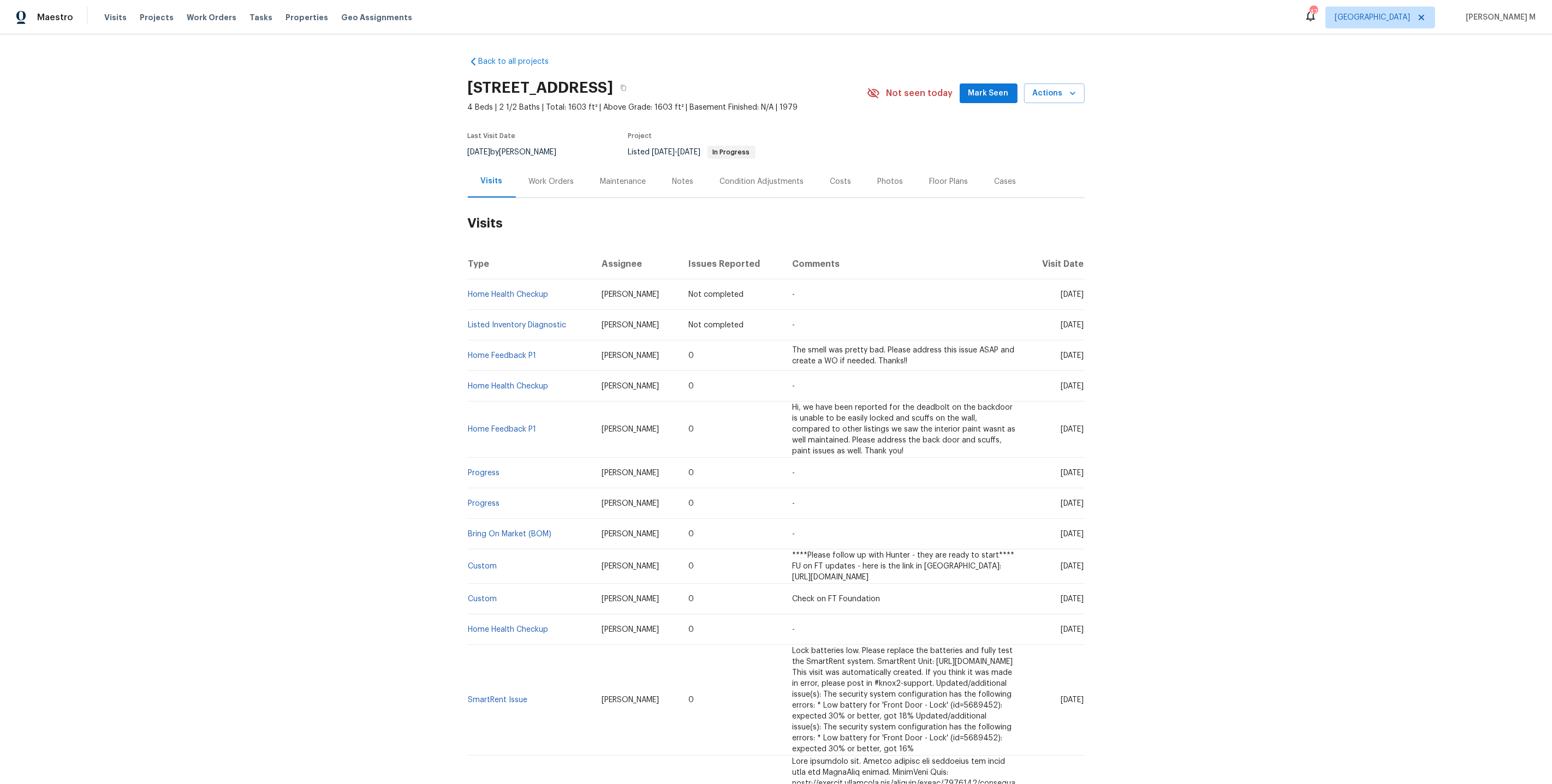
click at [542, 182] on div "Work Orders" at bounding box center [551, 181] width 71 height 32
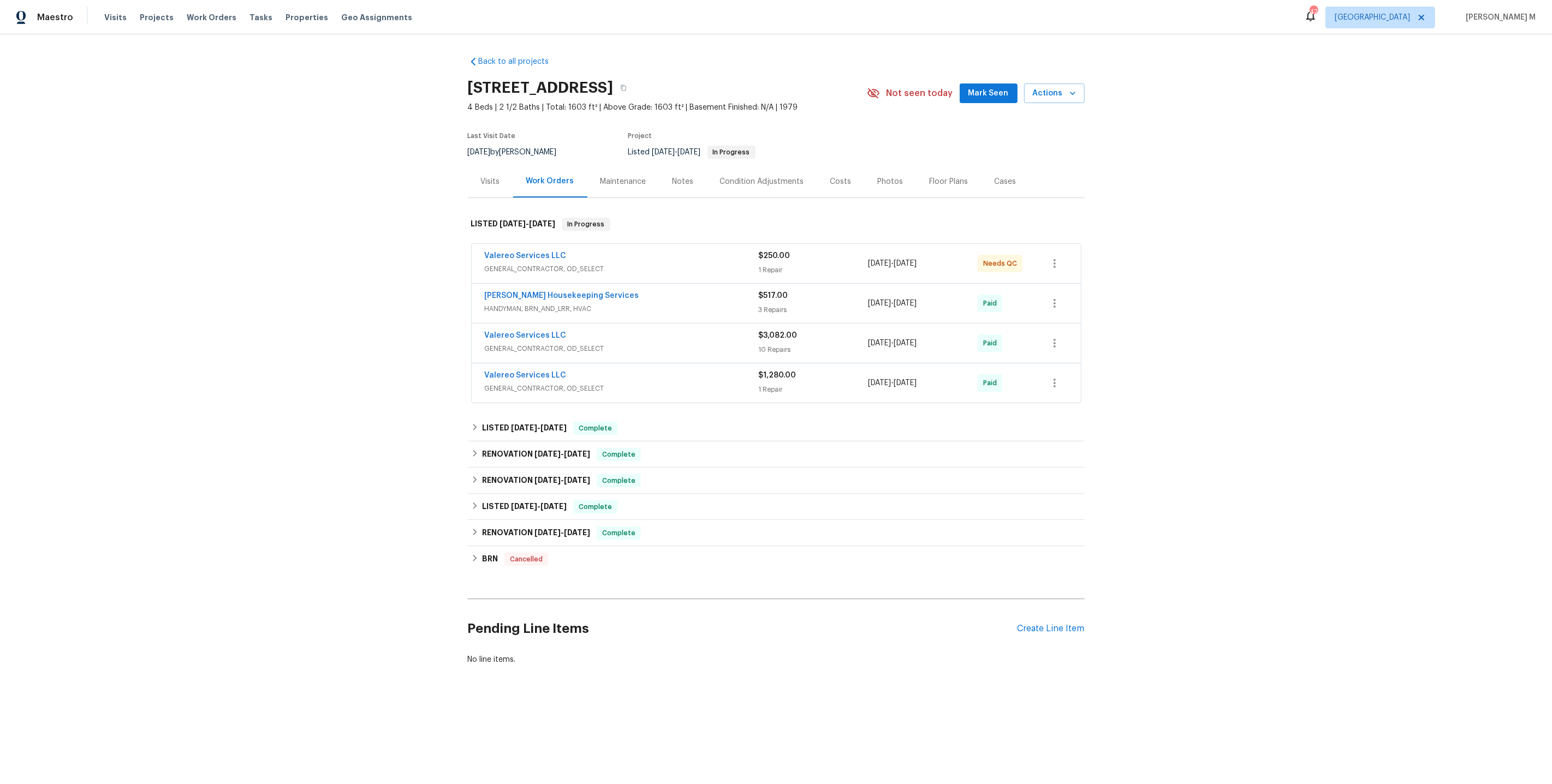
click at [521, 264] on span "GENERAL_CONTRACTOR, OD_SELECT" at bounding box center [622, 269] width 274 height 11
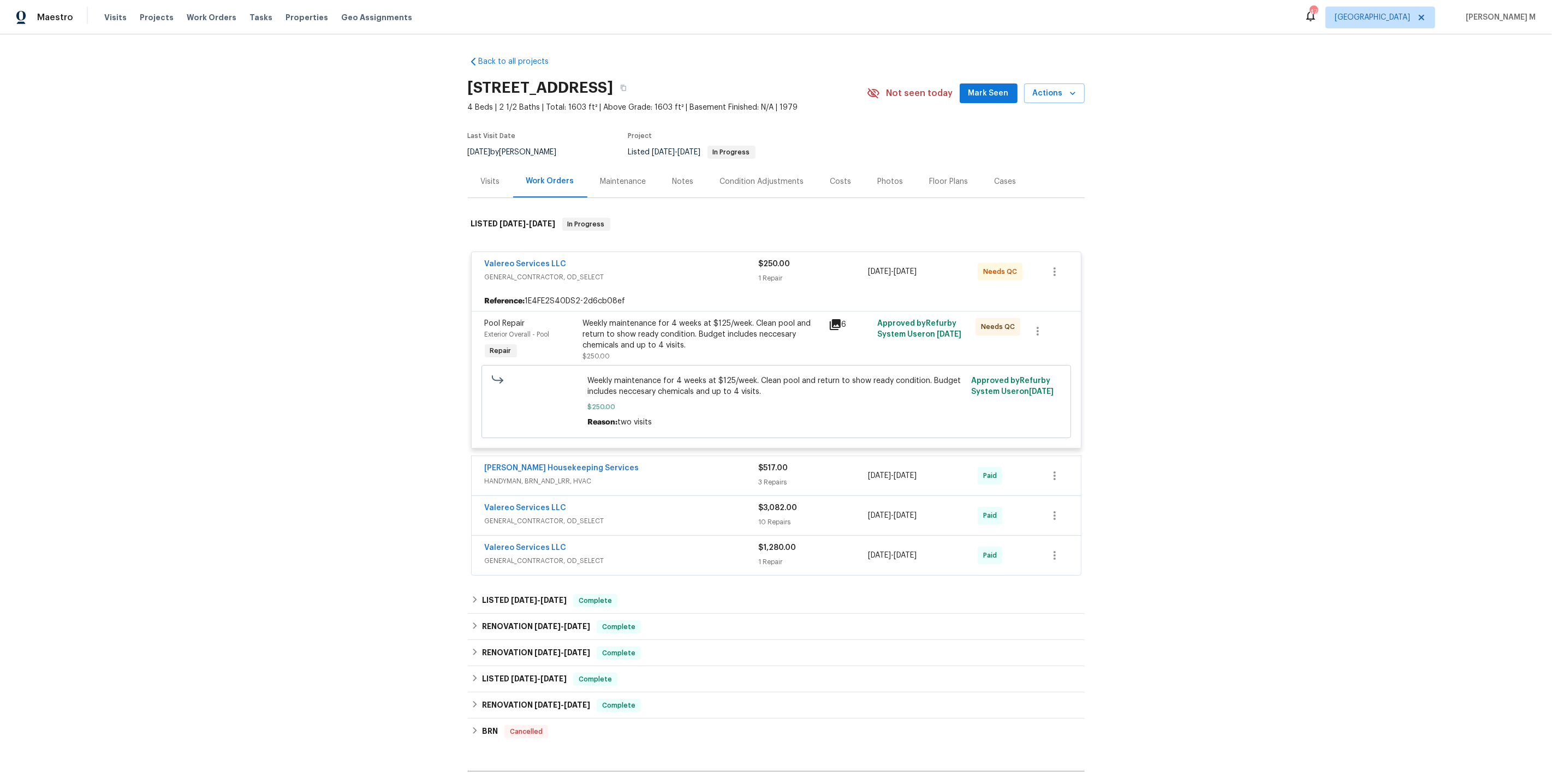
scroll to position [54, 0]
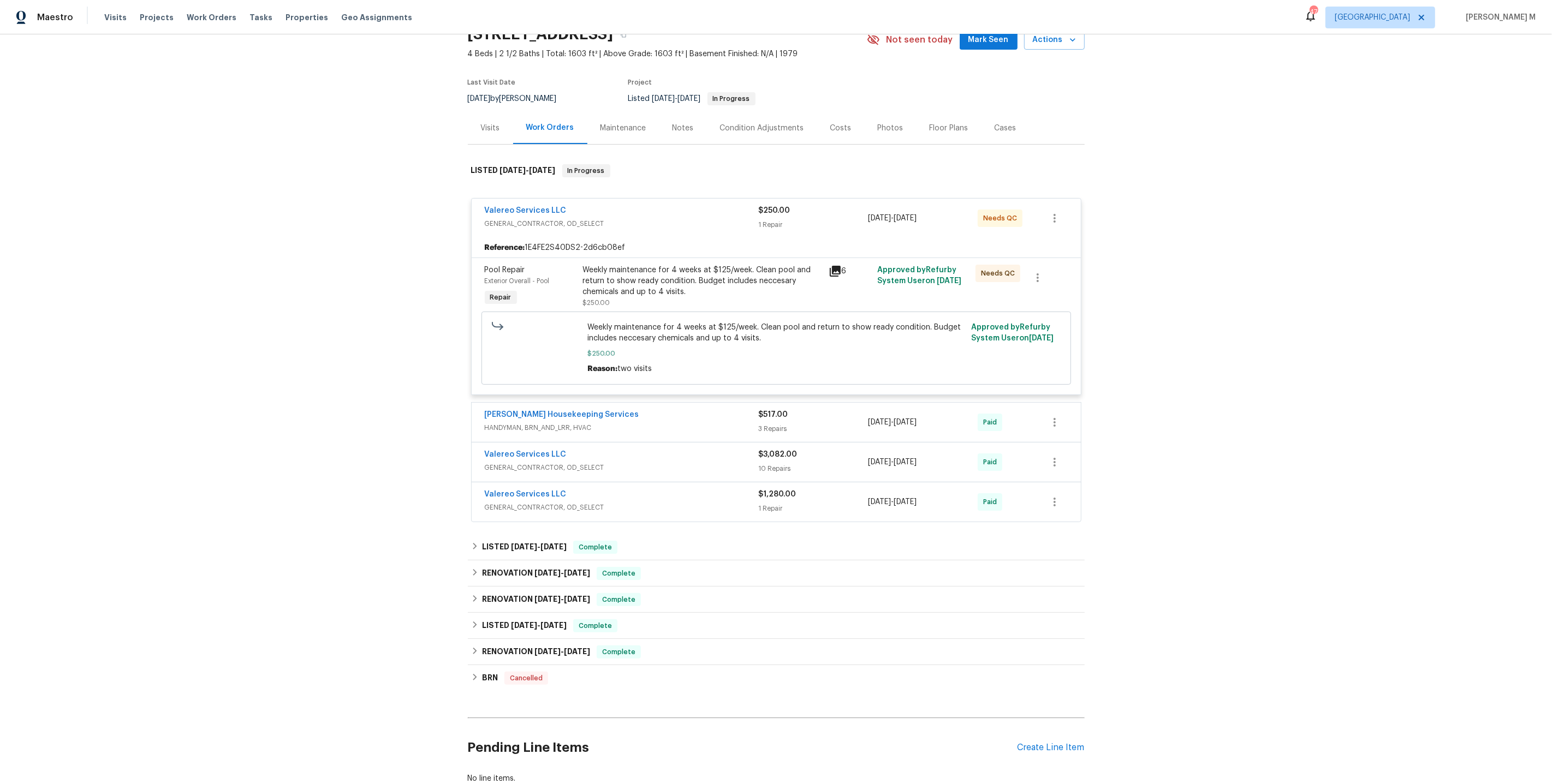
click at [557, 422] on span "HANDYMAN, BRN_AND_LRR, HVAC" at bounding box center [622, 428] width 274 height 11
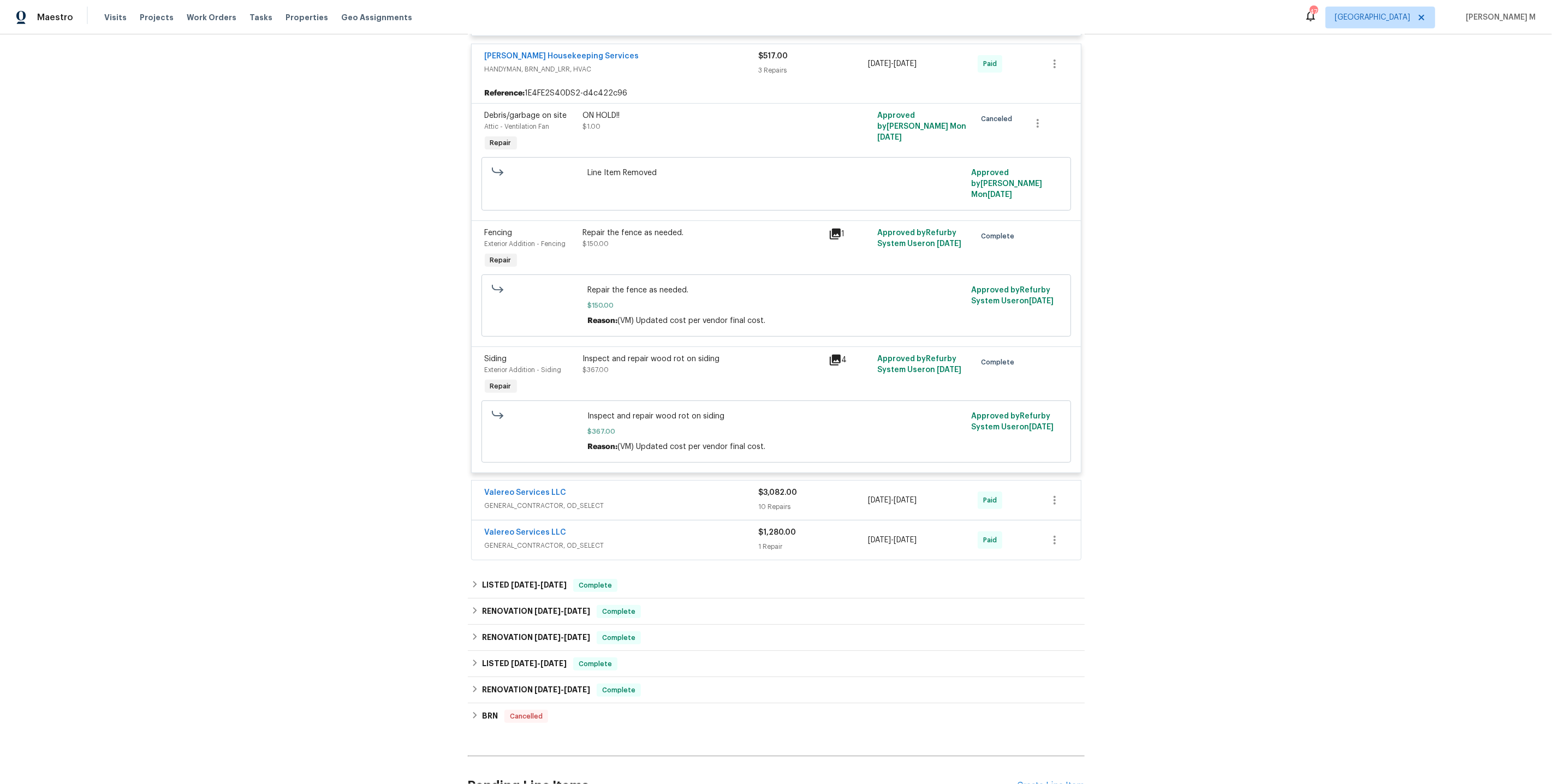
scroll to position [478, 0]
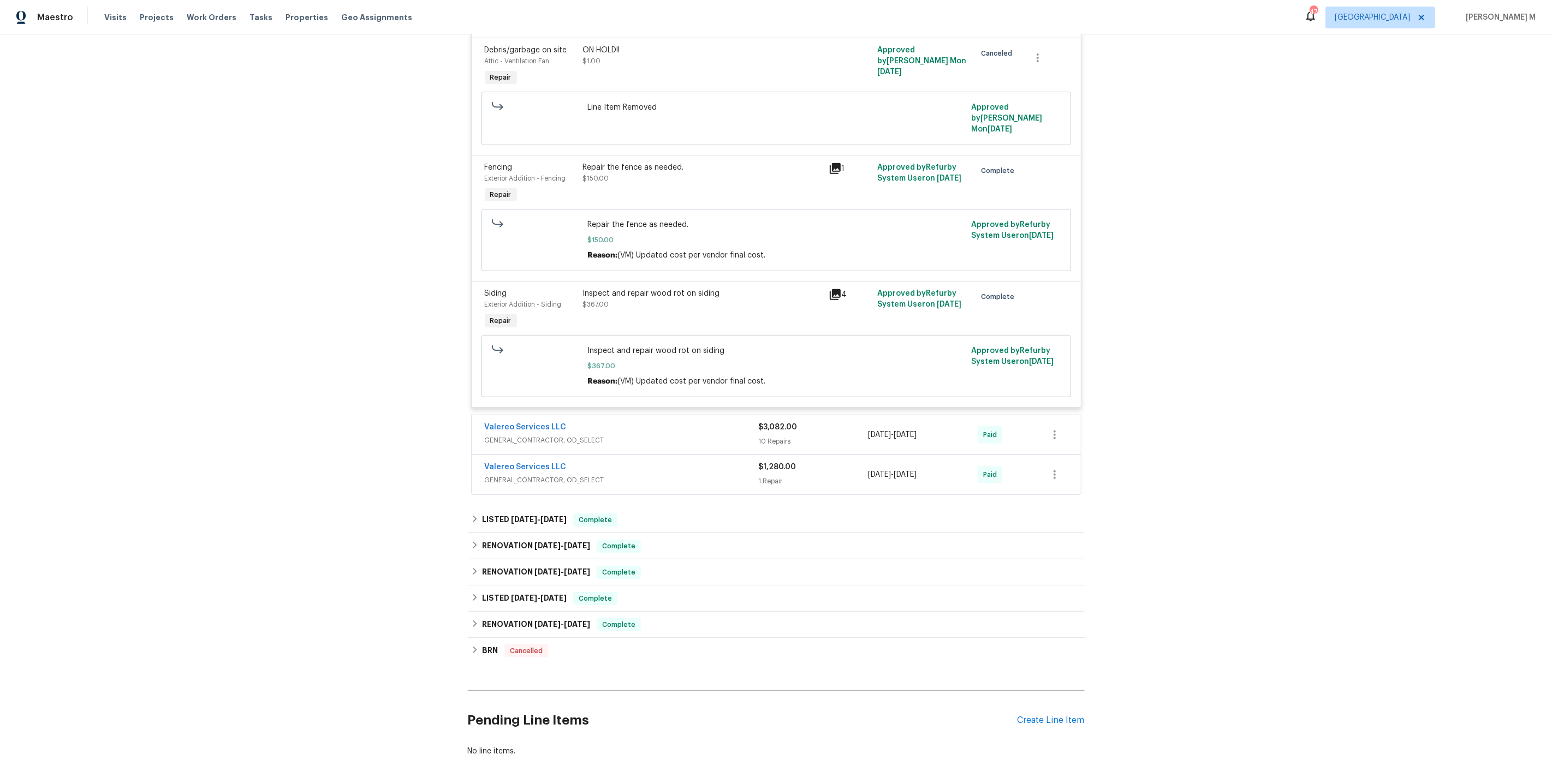
click at [557, 434] on span "GENERAL_CONTRACTOR, OD_SELECT" at bounding box center [622, 440] width 274 height 11
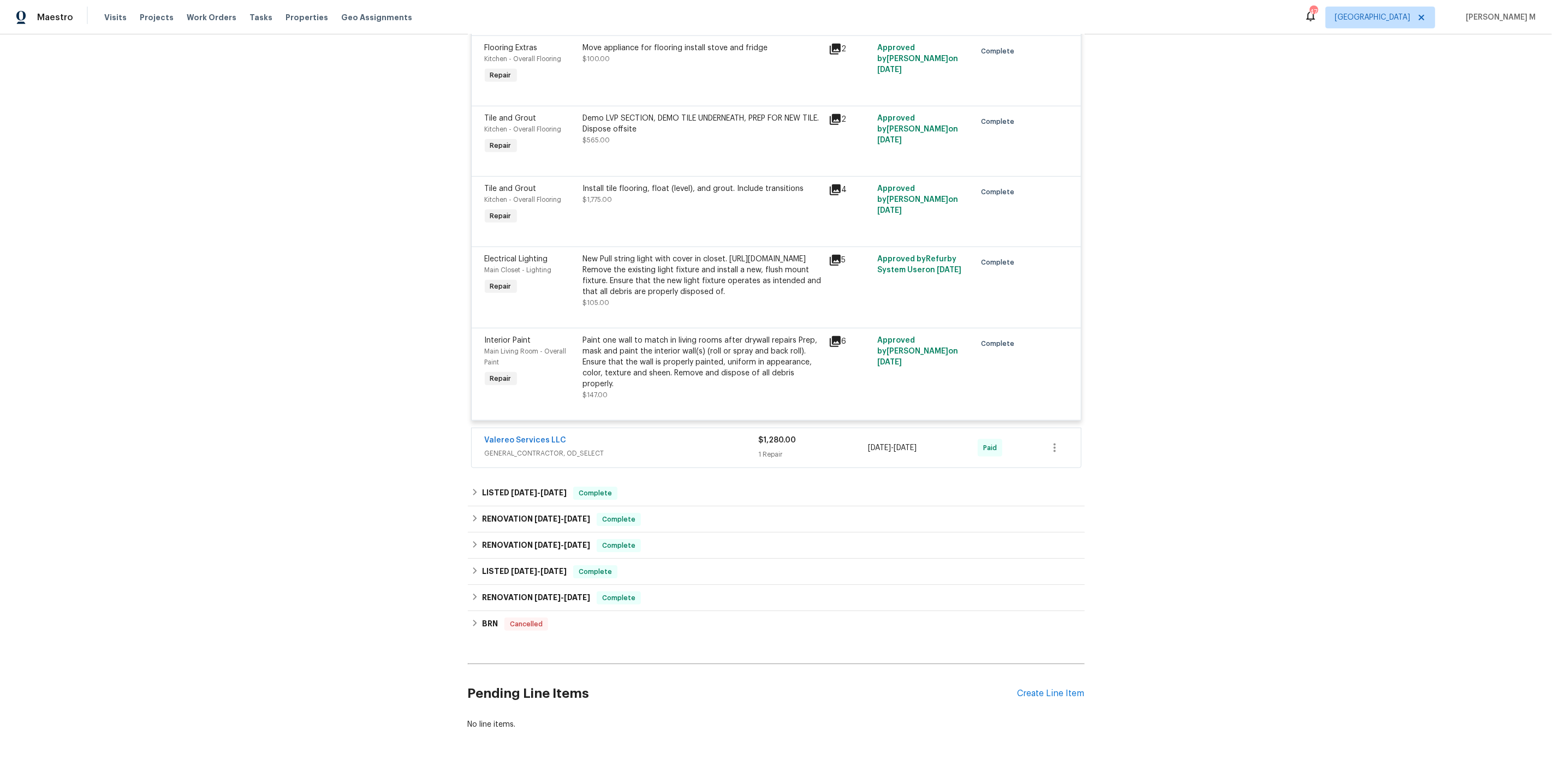
scroll to position [1356, 0]
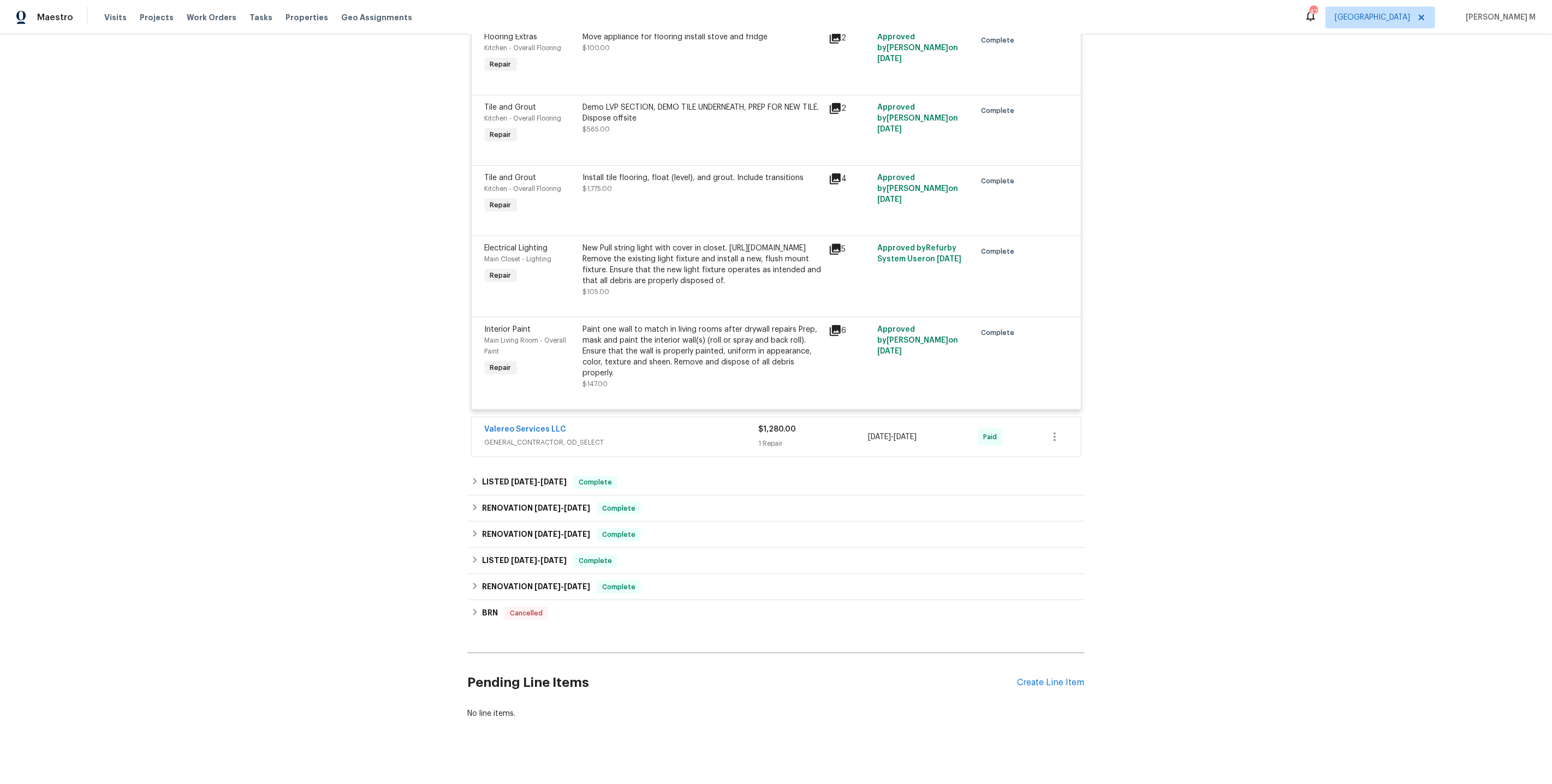
click at [537, 437] on span "GENERAL_CONTRACTOR, OD_SELECT" at bounding box center [622, 442] width 274 height 11
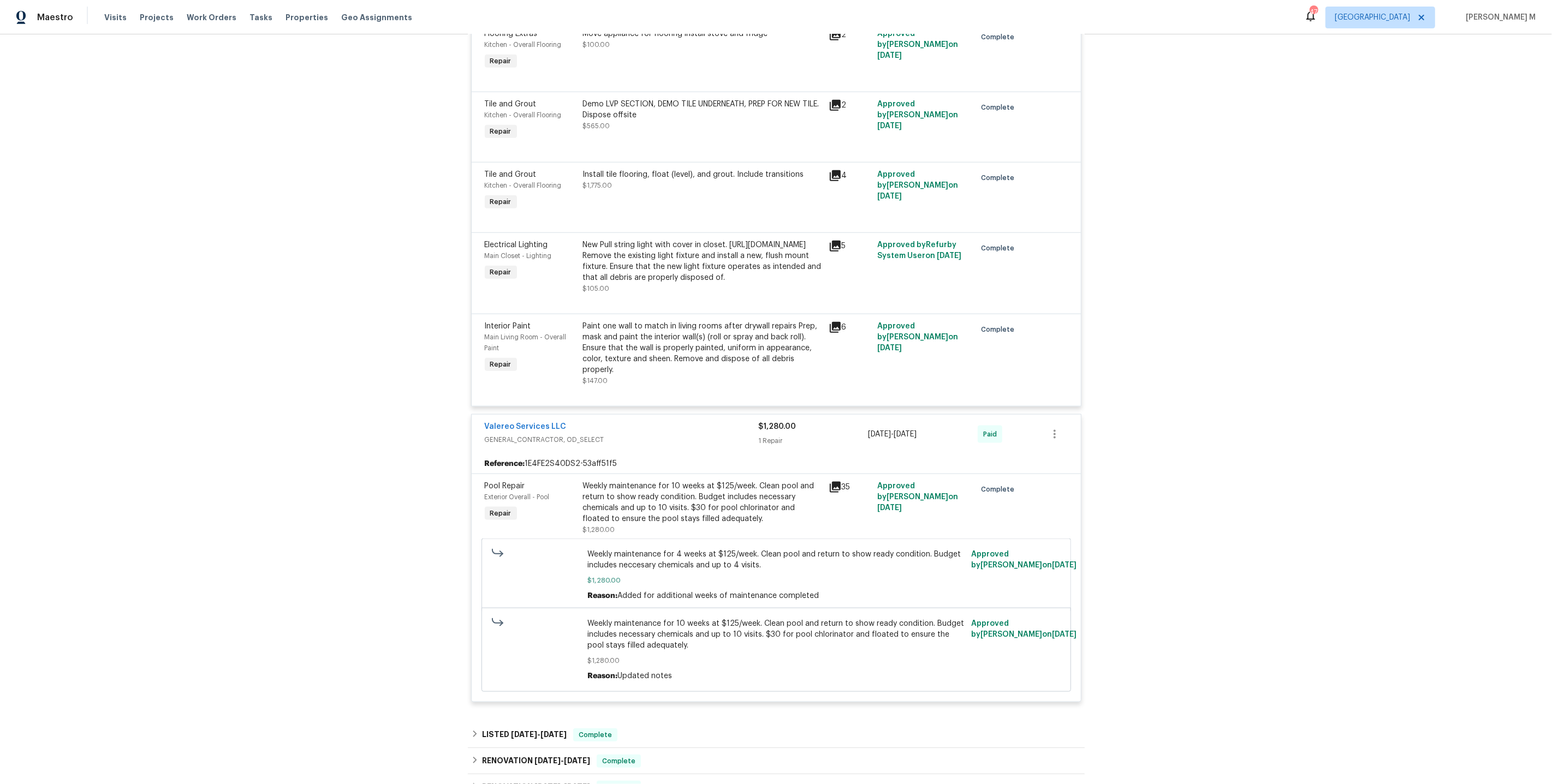
scroll to position [1608, 0]
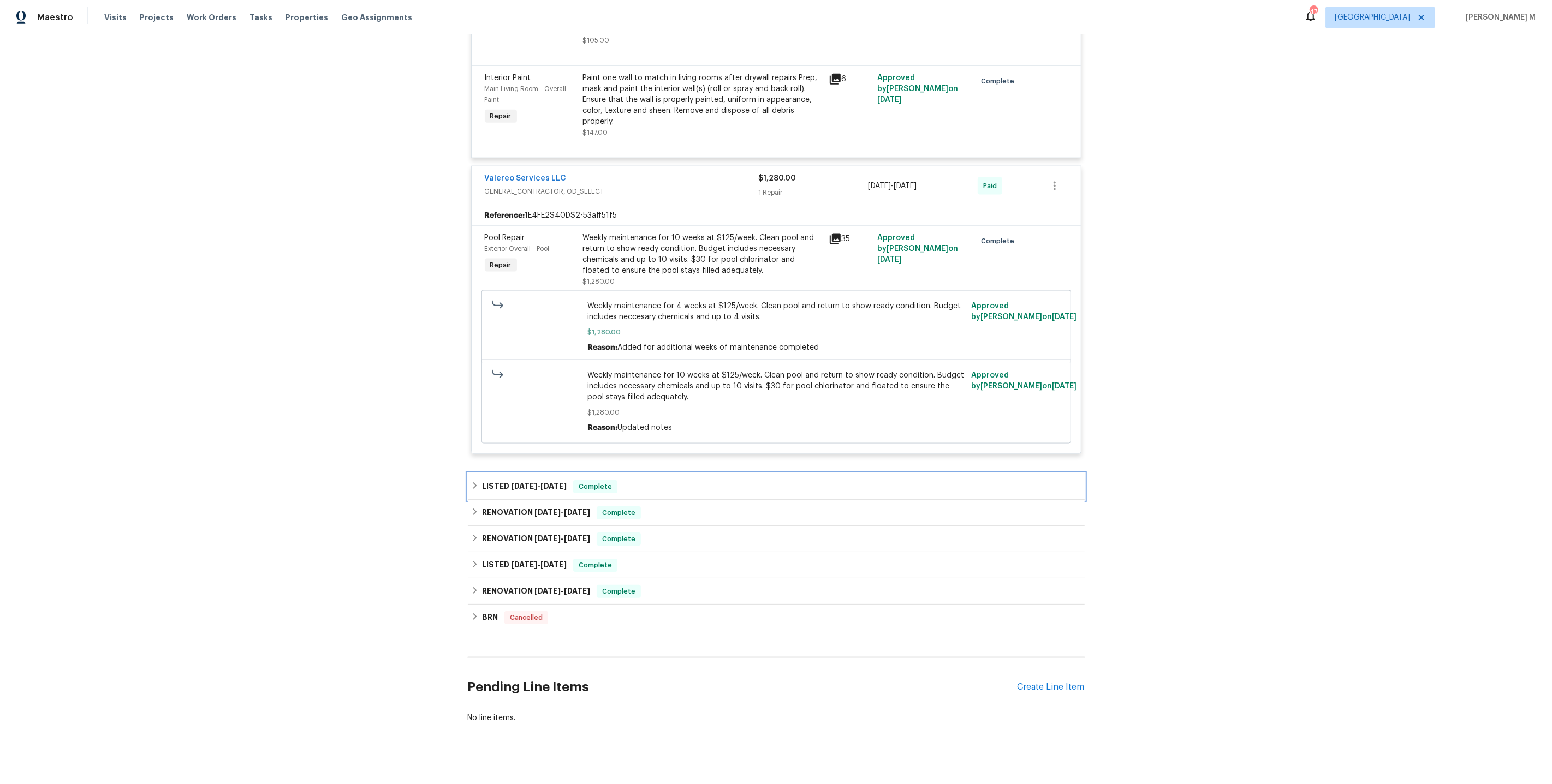
click at [519, 474] on div "LISTED 4/14/25 - 4/17/25 Complete" at bounding box center [776, 487] width 617 height 26
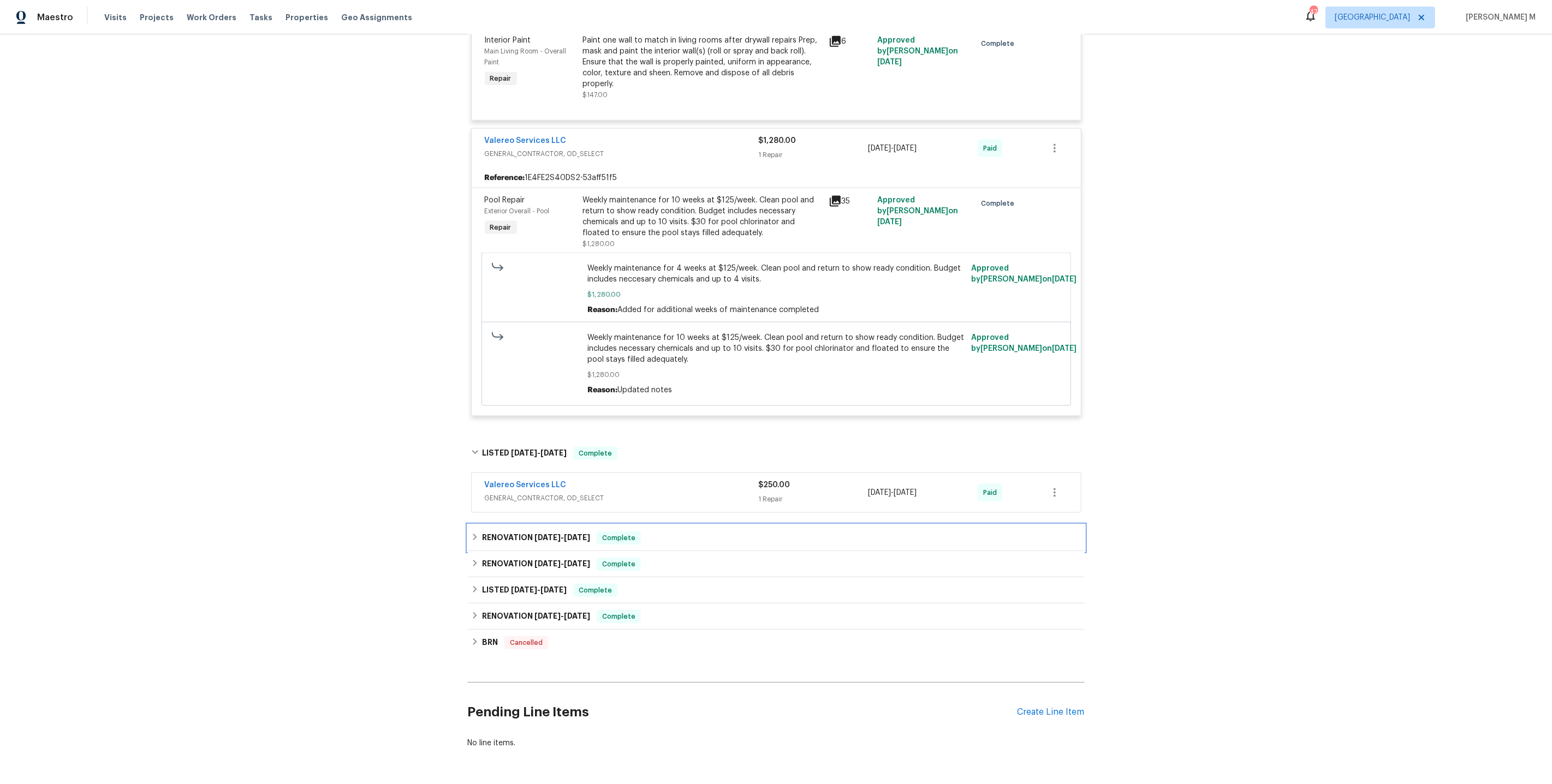
click at [508, 532] on h6 "RENOVATION 4/8/25 - 4/11/25" at bounding box center [535, 538] width 108 height 13
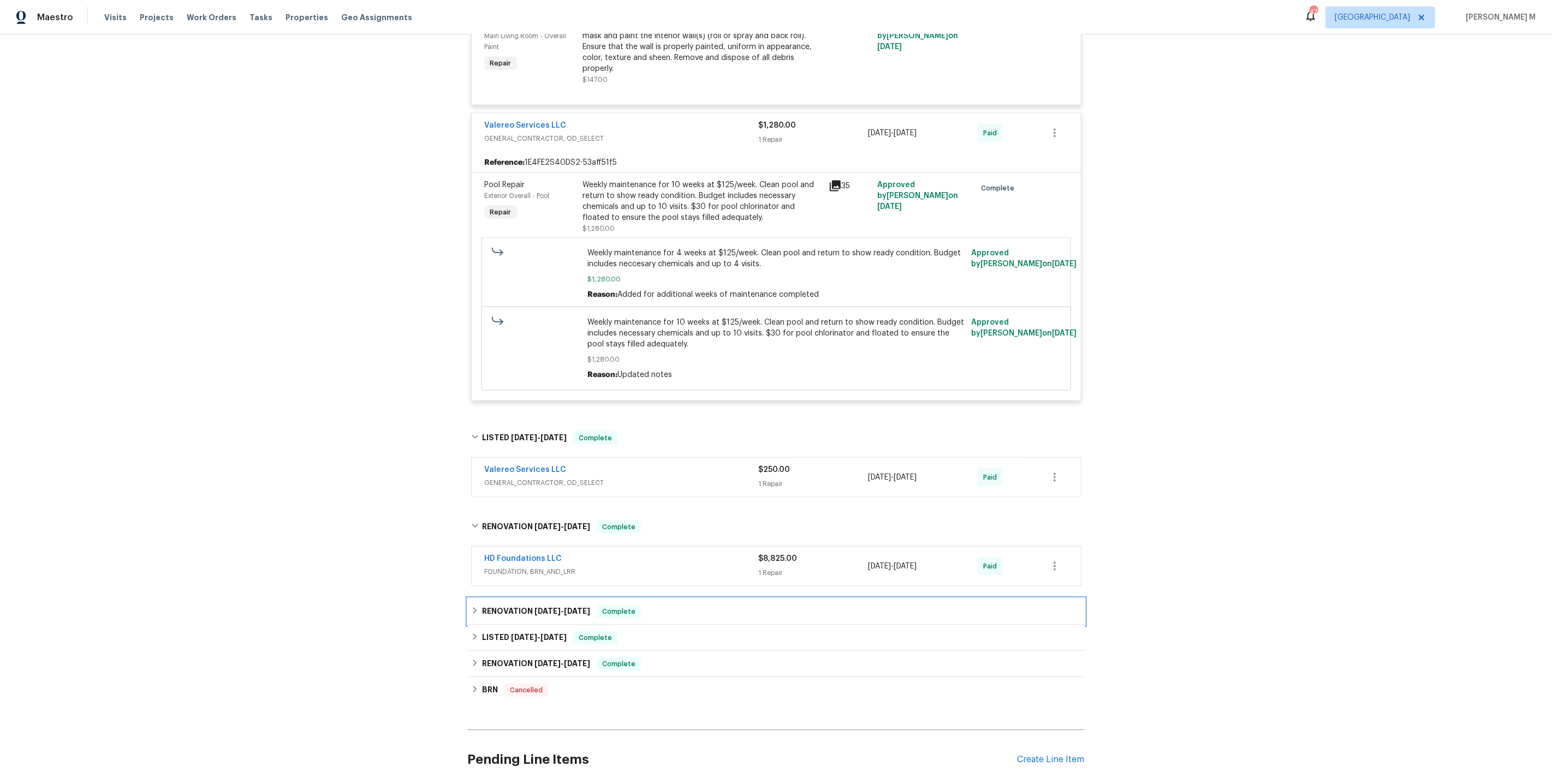
click at [497, 605] on h6 "RENOVATION 3/26/25 - 3/31/25" at bounding box center [535, 611] width 108 height 13
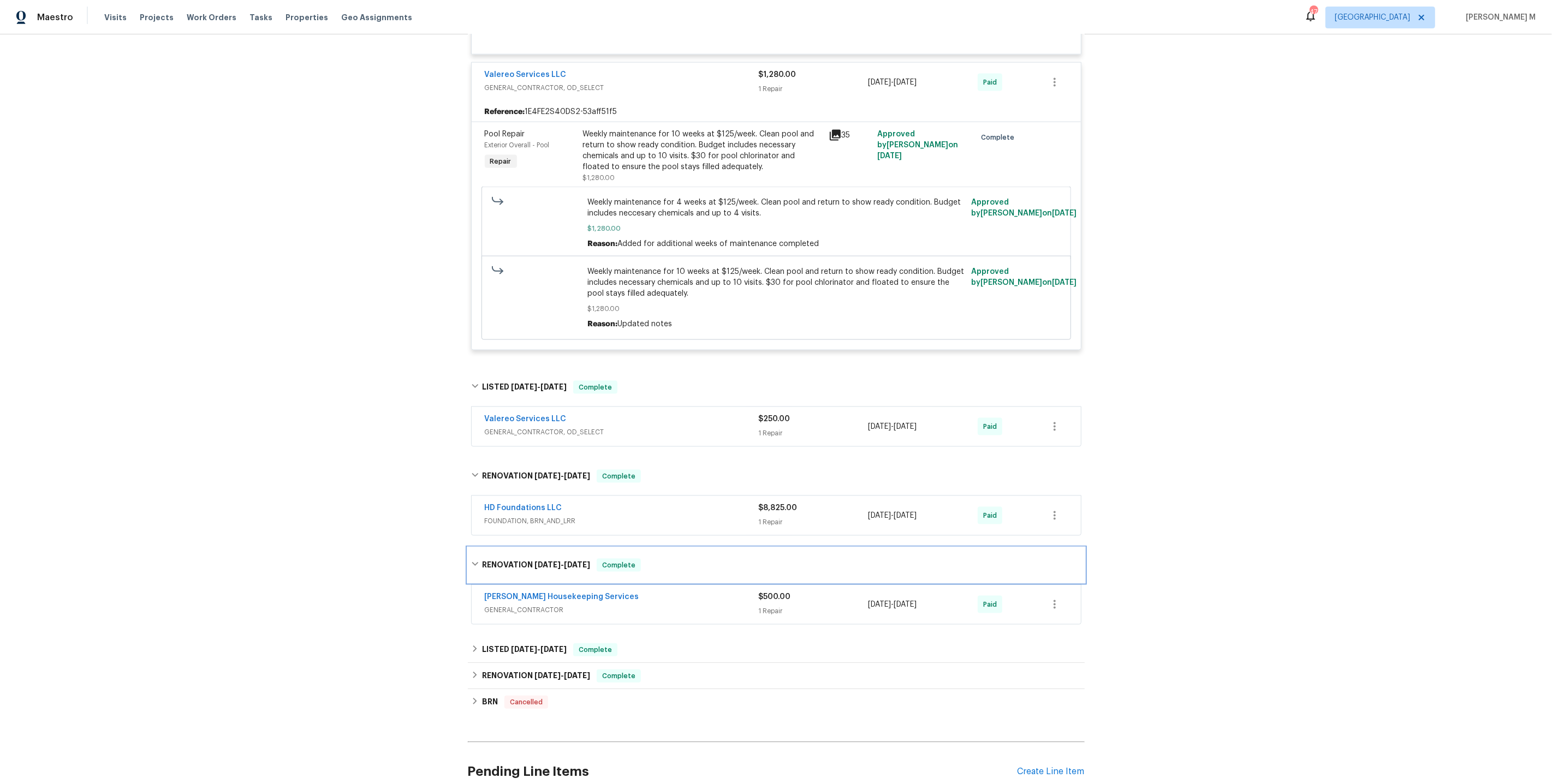
scroll to position [1721, 0]
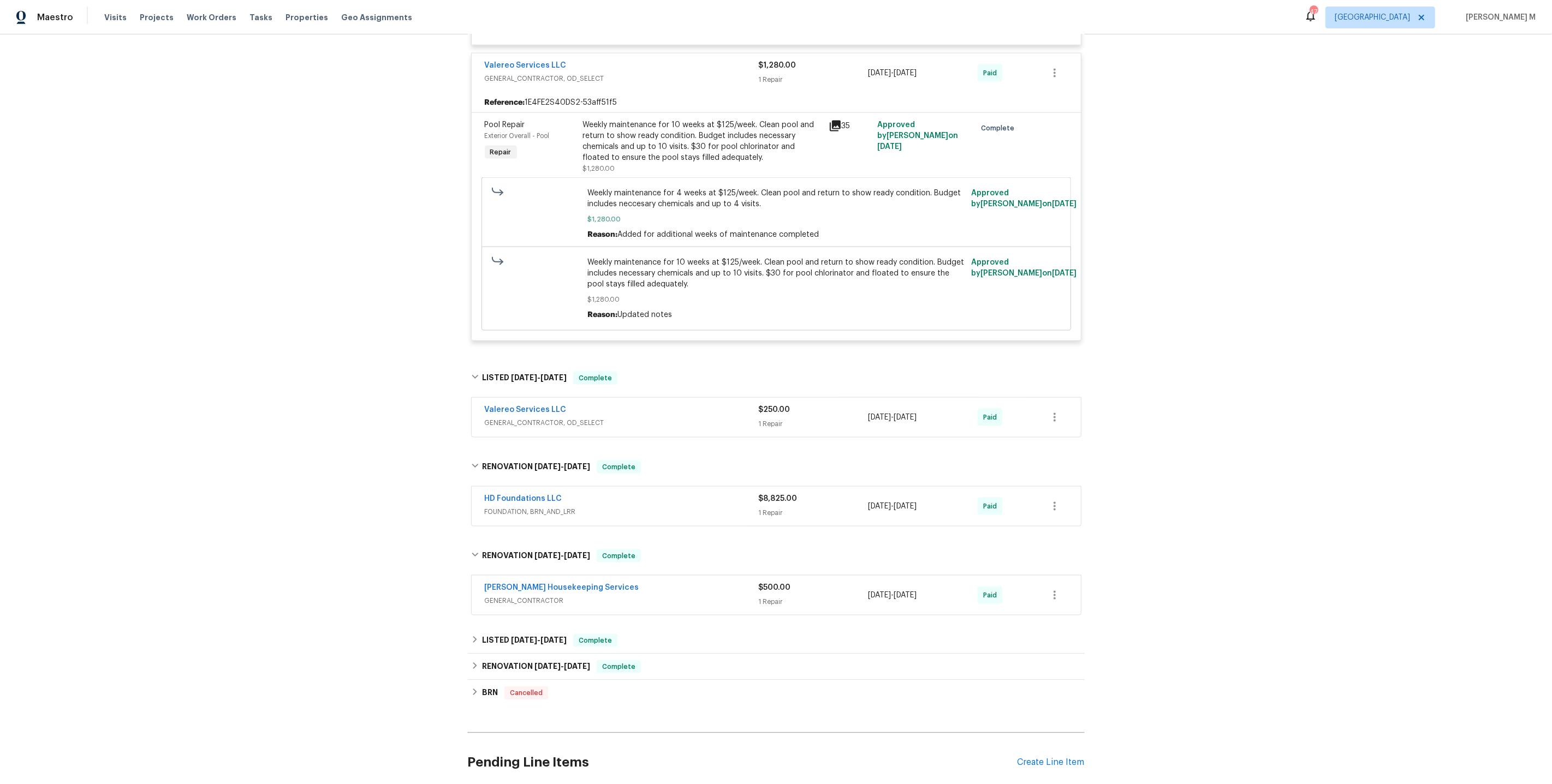
click at [377, 272] on div "Back to all projects 3424 Clarksburg Dr, Austin, TX 78745 4 Beds | 2 1/2 Baths …" at bounding box center [776, 409] width 1552 height 749
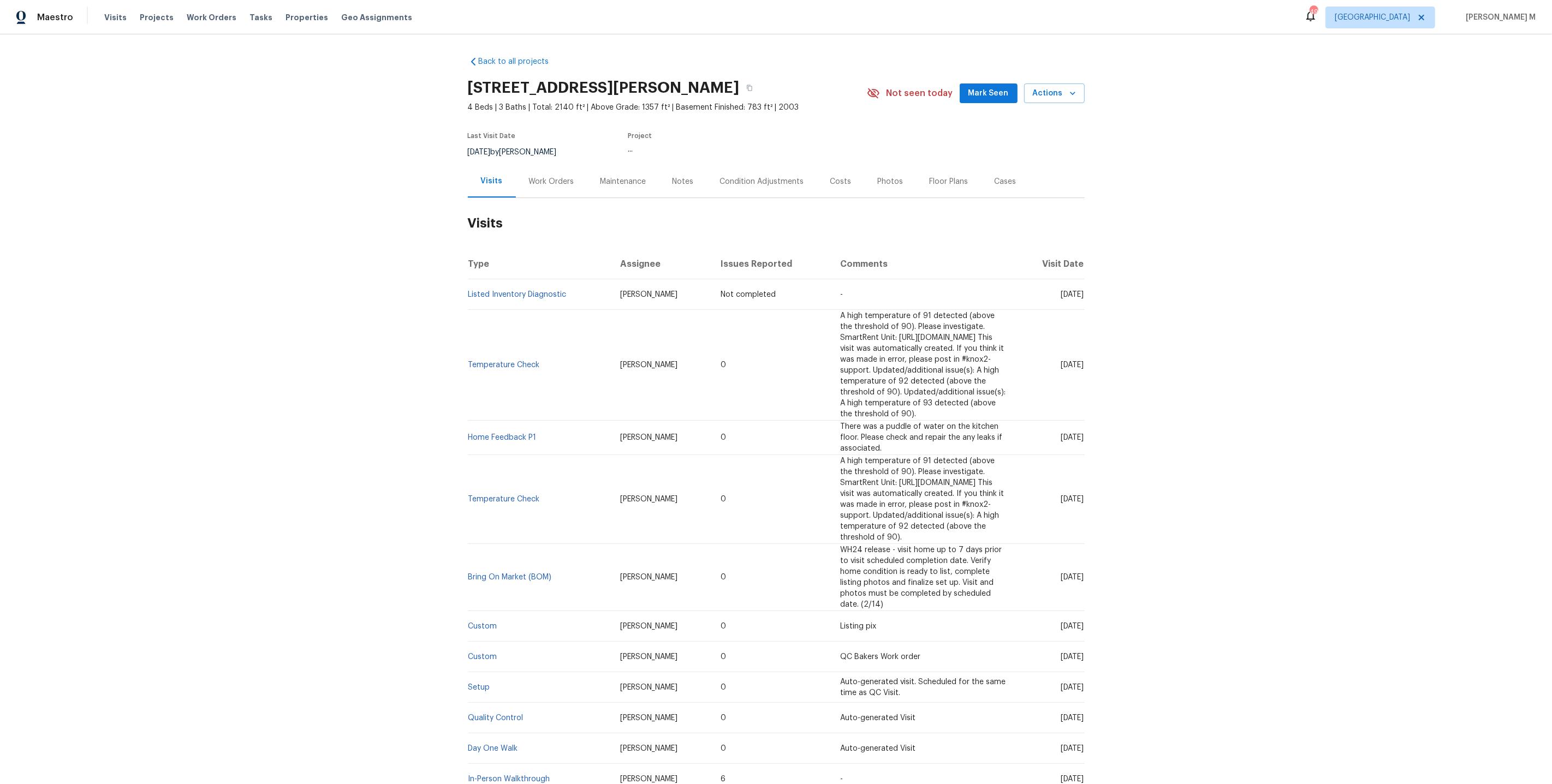
click at [545, 198] on h2 "Visits" at bounding box center [776, 223] width 617 height 51
click at [544, 188] on div "Work Orders" at bounding box center [551, 181] width 71 height 32
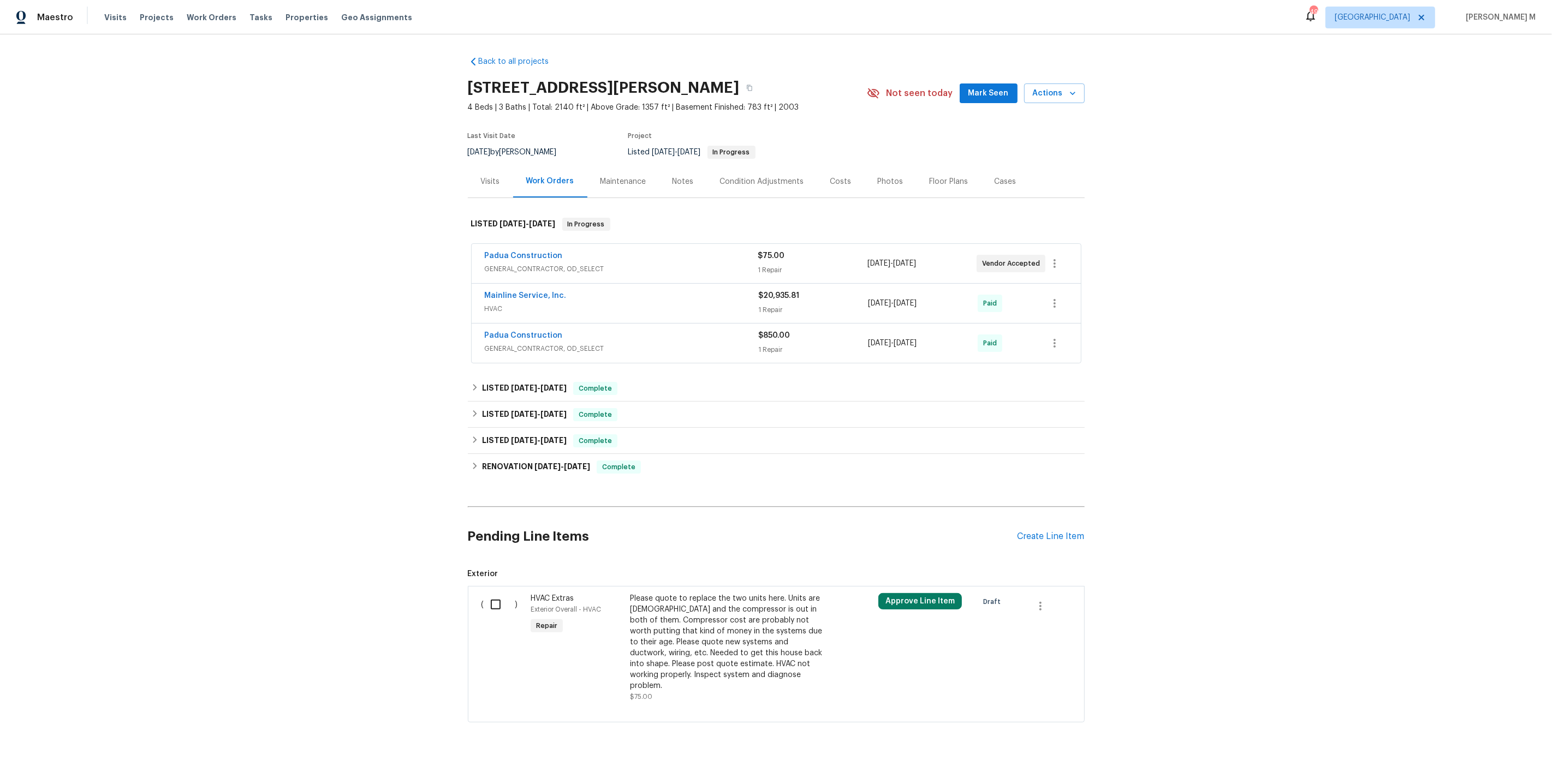
click at [527, 264] on span "GENERAL_CONTRACTOR, OD_SELECT" at bounding box center [621, 269] width 273 height 11
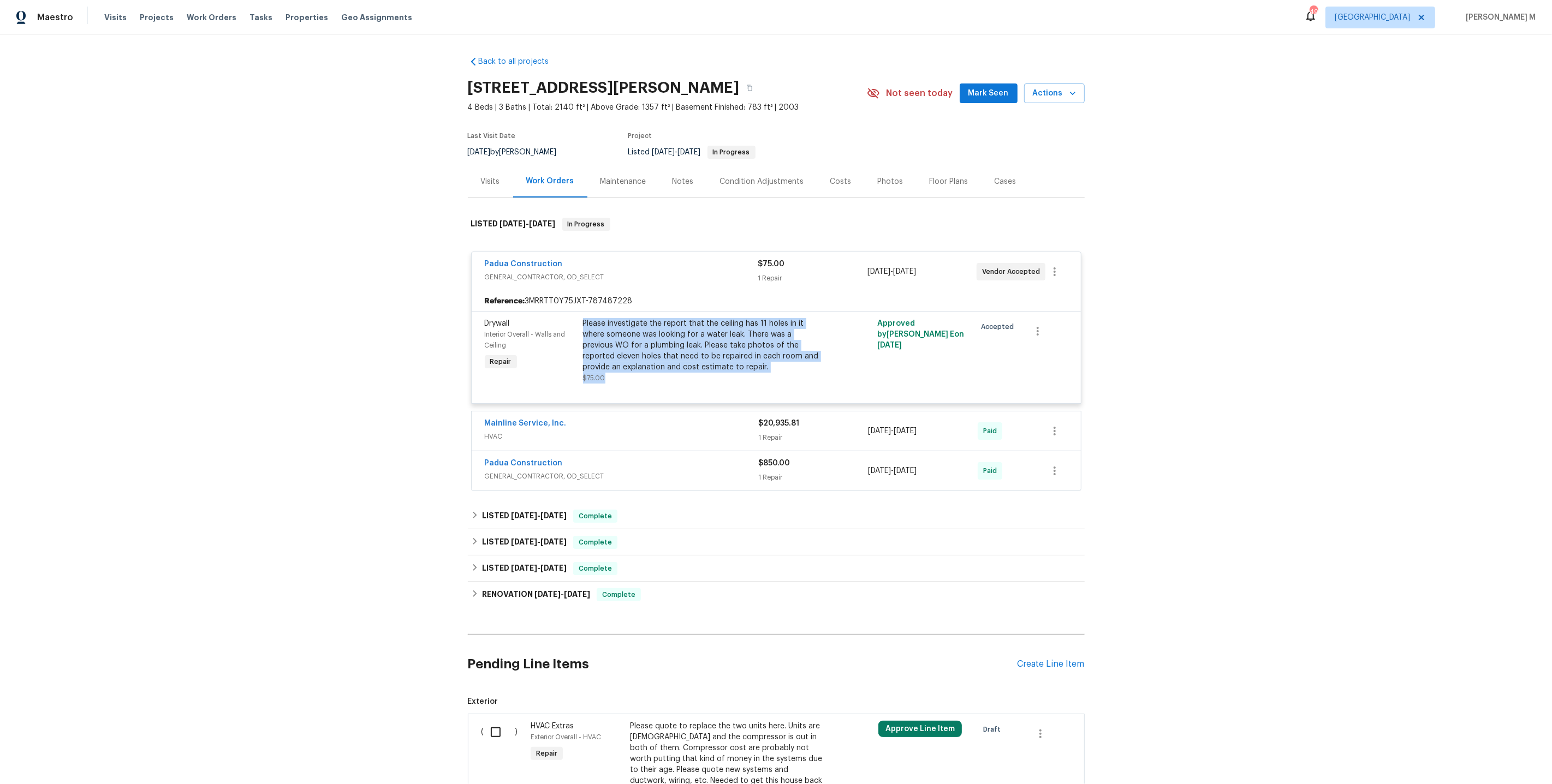
drag, startPoint x: 582, startPoint y: 314, endPoint x: 736, endPoint y: 364, distance: 161.9
click at [736, 364] on div "Please investigate the report that the ceiling has 11 holes in it where someone…" at bounding box center [703, 350] width 239 height 65
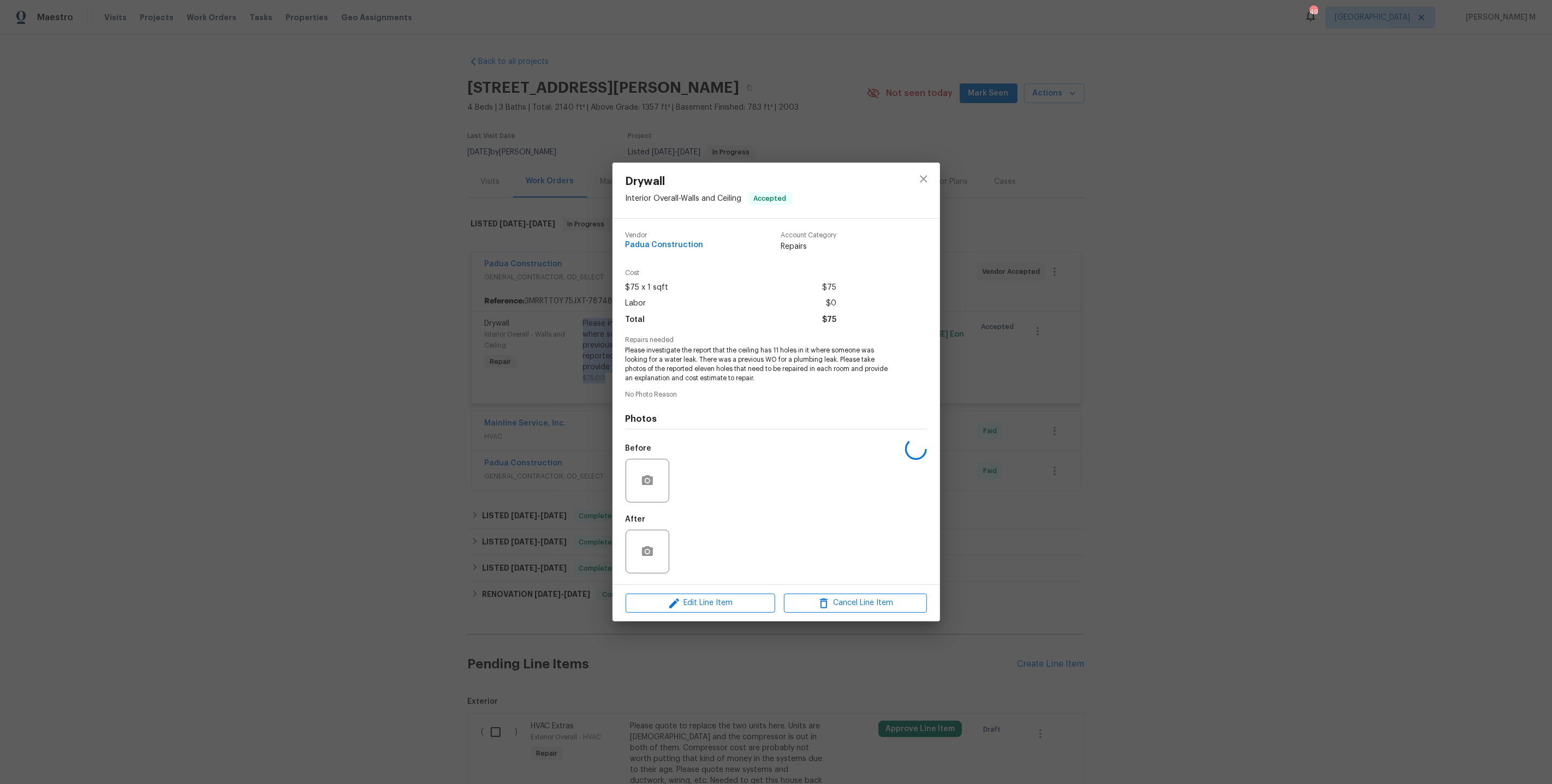
copy div "Please investigate the report that the ceiling has 11 holes in it where someone…"
click at [926, 184] on icon "close" at bounding box center [923, 179] width 13 height 13
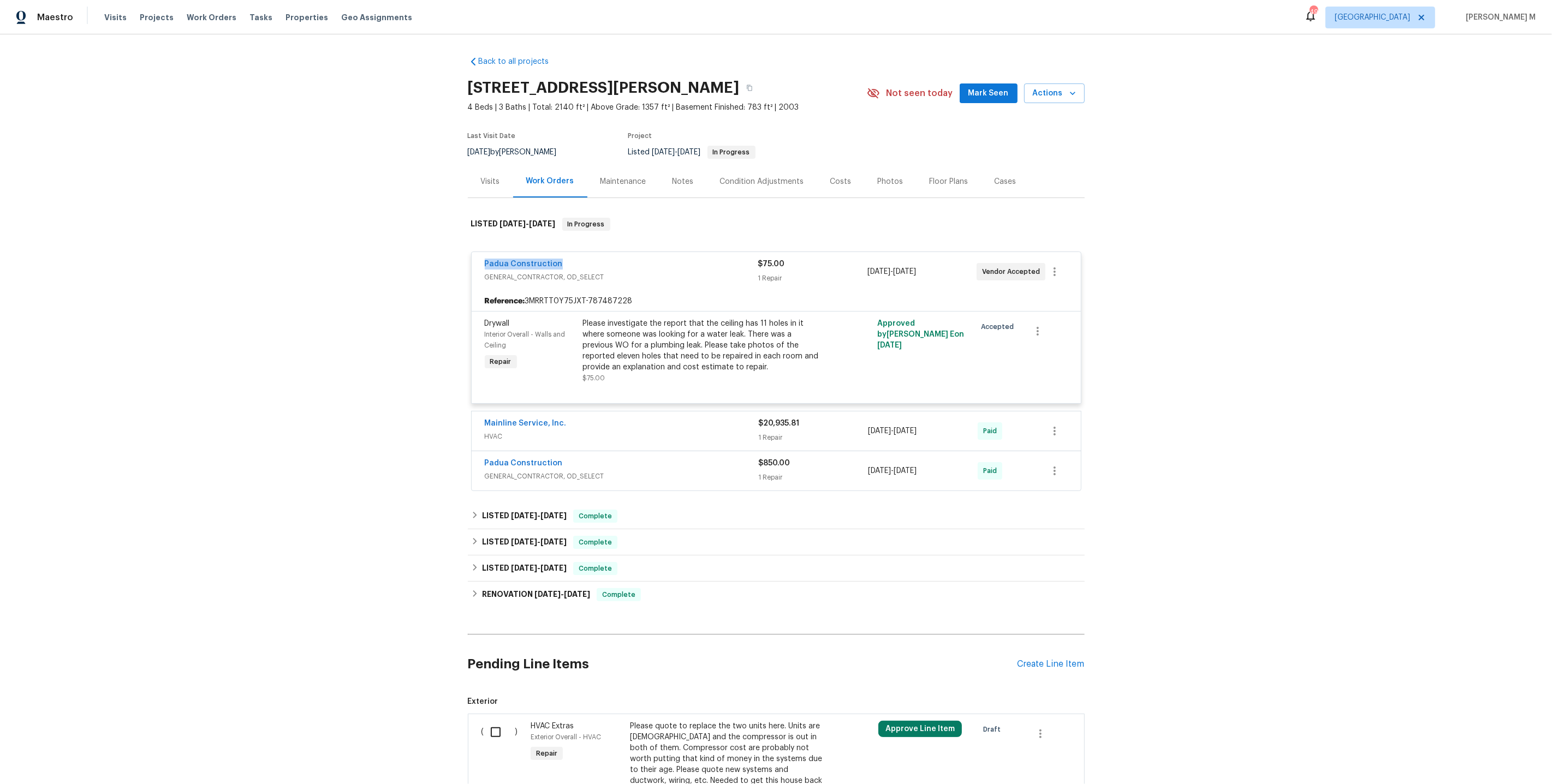
drag, startPoint x: 565, startPoint y: 263, endPoint x: 398, endPoint y: 257, distance: 167.1
click at [398, 257] on div "Back to all projects [STREET_ADDRESS][PERSON_NAME] 4 Beds | 3 Baths | Total: 21…" at bounding box center [776, 409] width 1552 height 749
copy link "Padua Construction"
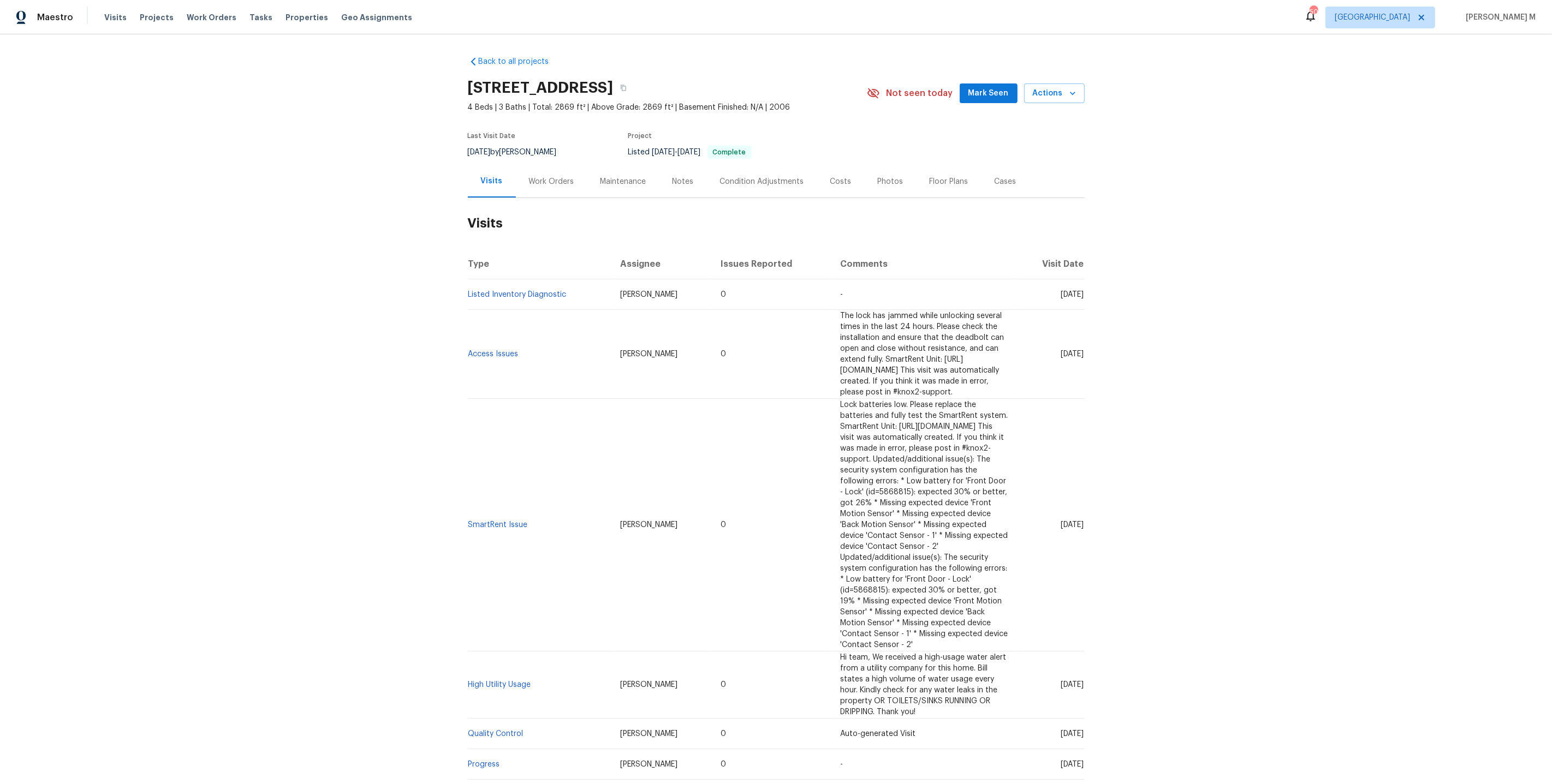
click at [547, 181] on div "Work Orders" at bounding box center [552, 181] width 45 height 11
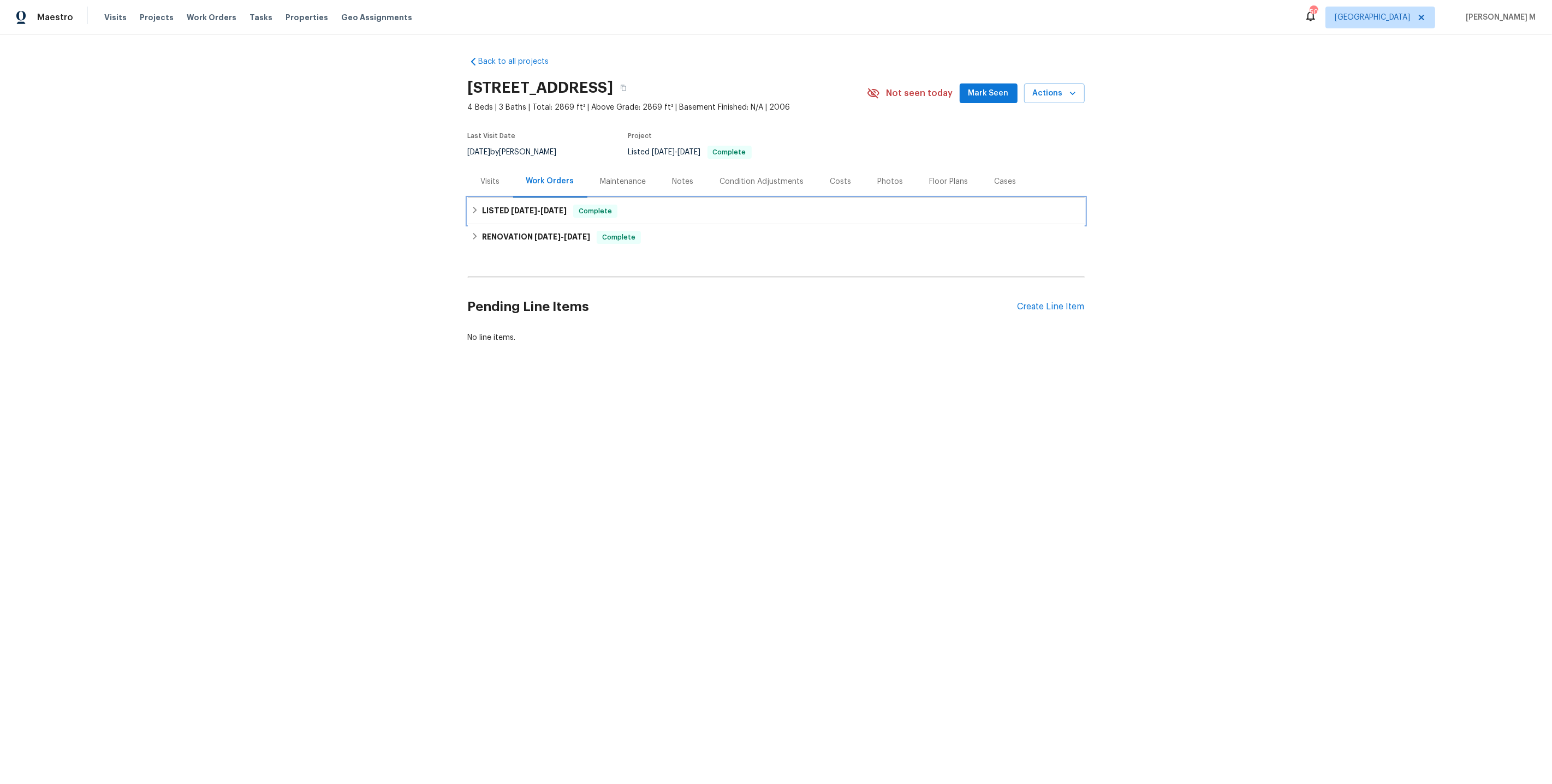
click at [529, 206] on span "[DATE]" at bounding box center [524, 210] width 26 height 8
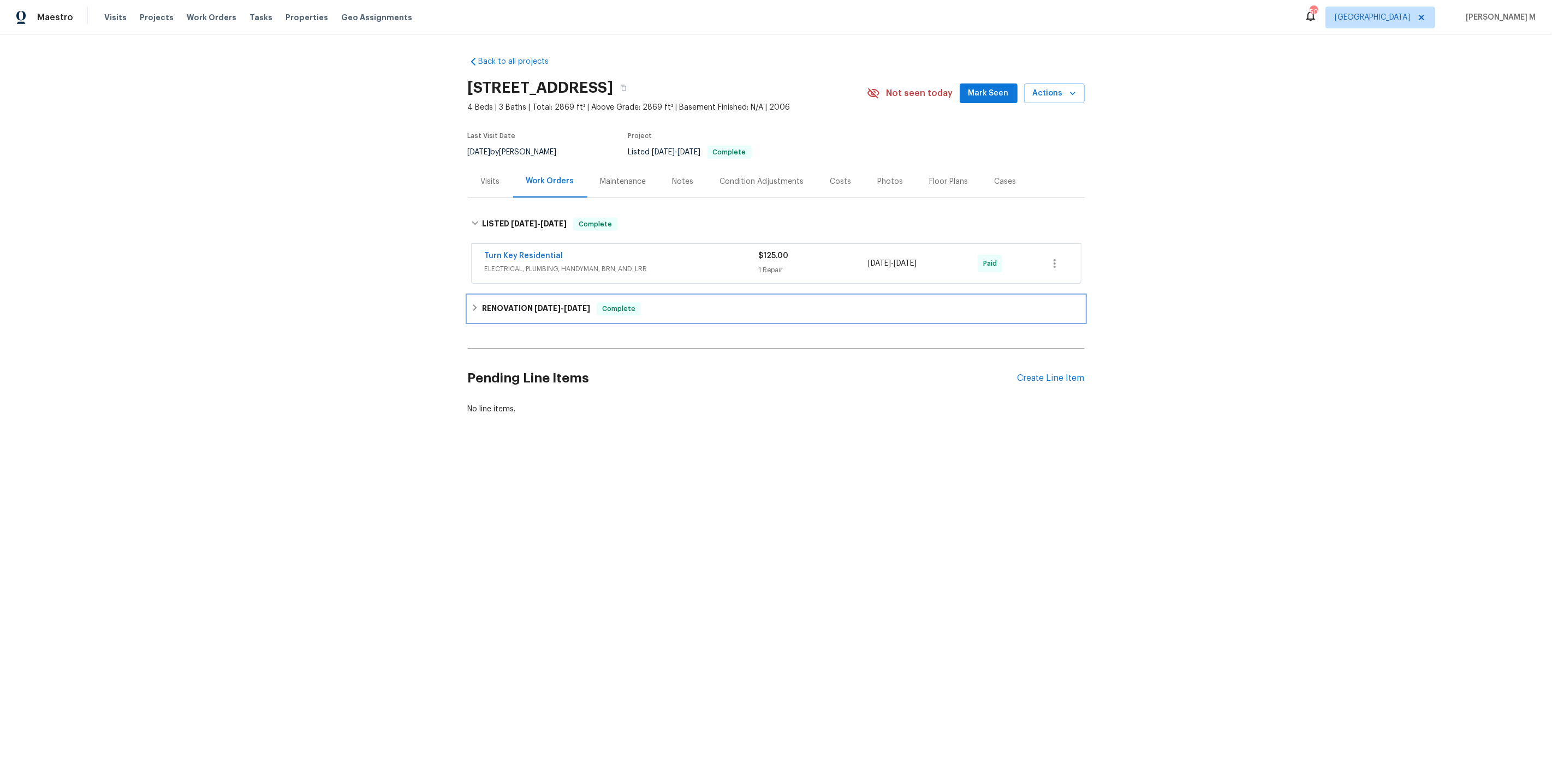
click at [521, 304] on h6 "RENOVATION [DATE] - [DATE]" at bounding box center [535, 309] width 108 height 13
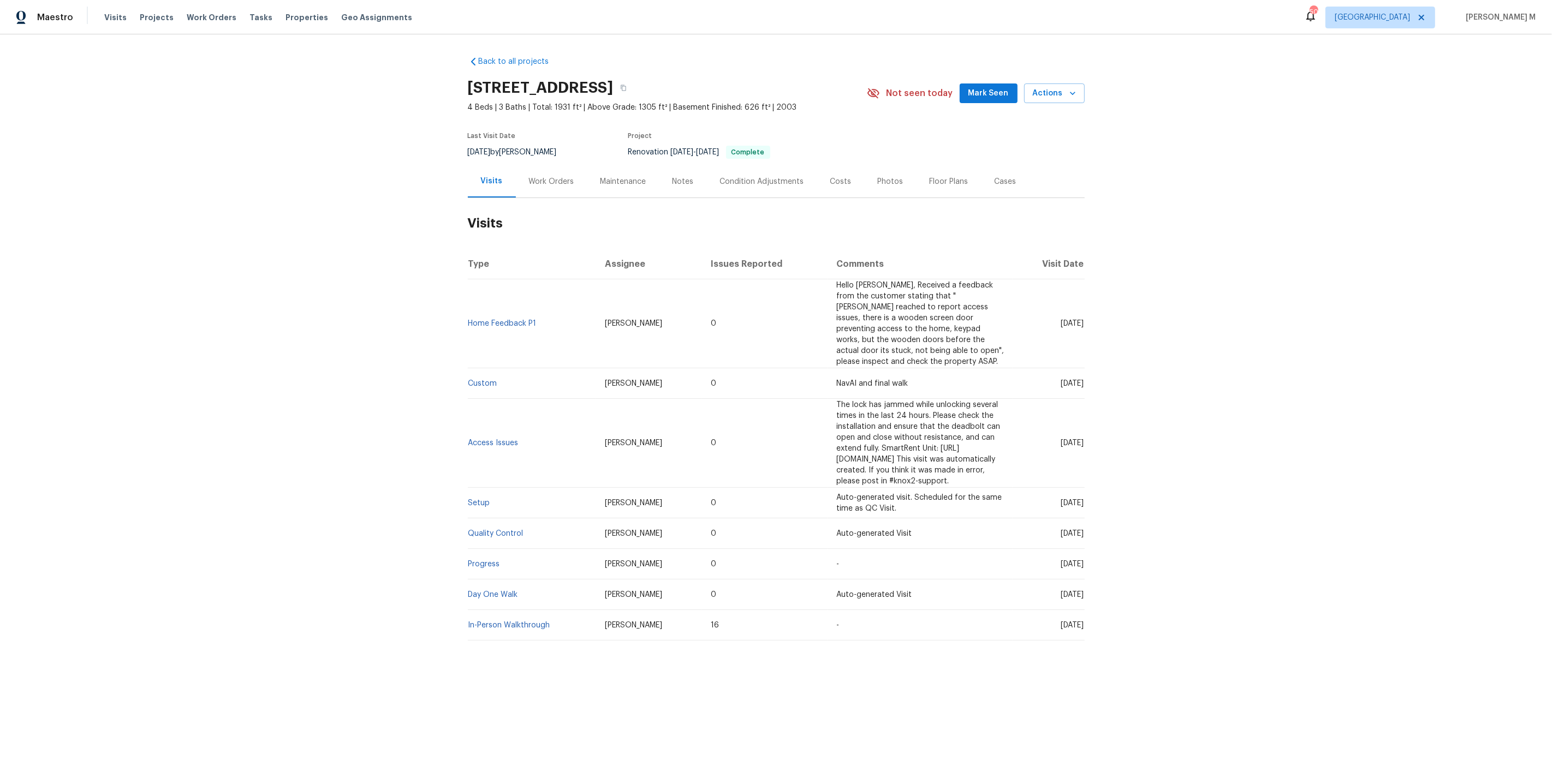
click at [565, 176] on div "Work Orders" at bounding box center [552, 181] width 45 height 11
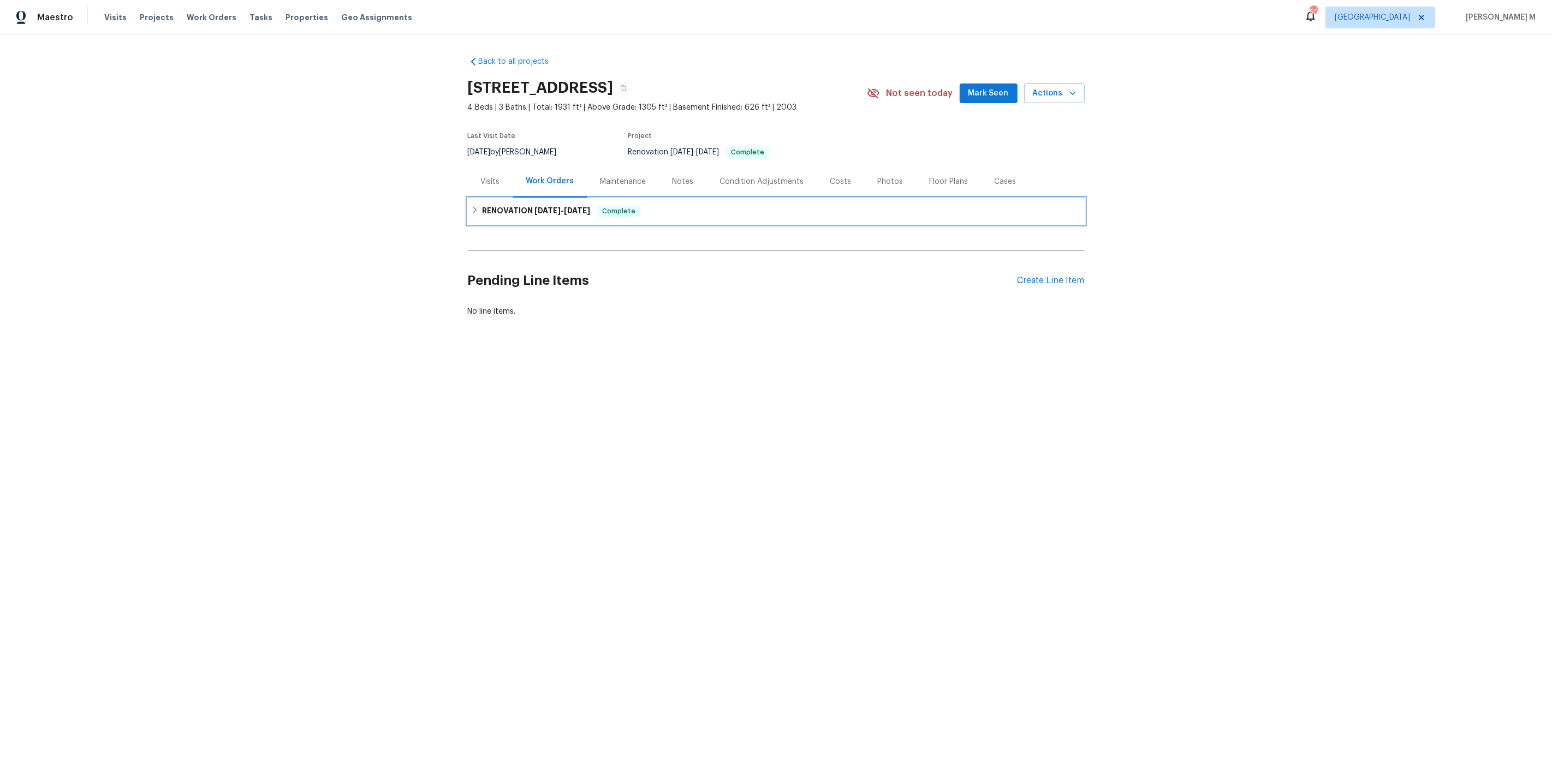
click at [531, 213] on div "RENOVATION 7/28/25 - 8/13/25 Complete" at bounding box center [776, 211] width 617 height 26
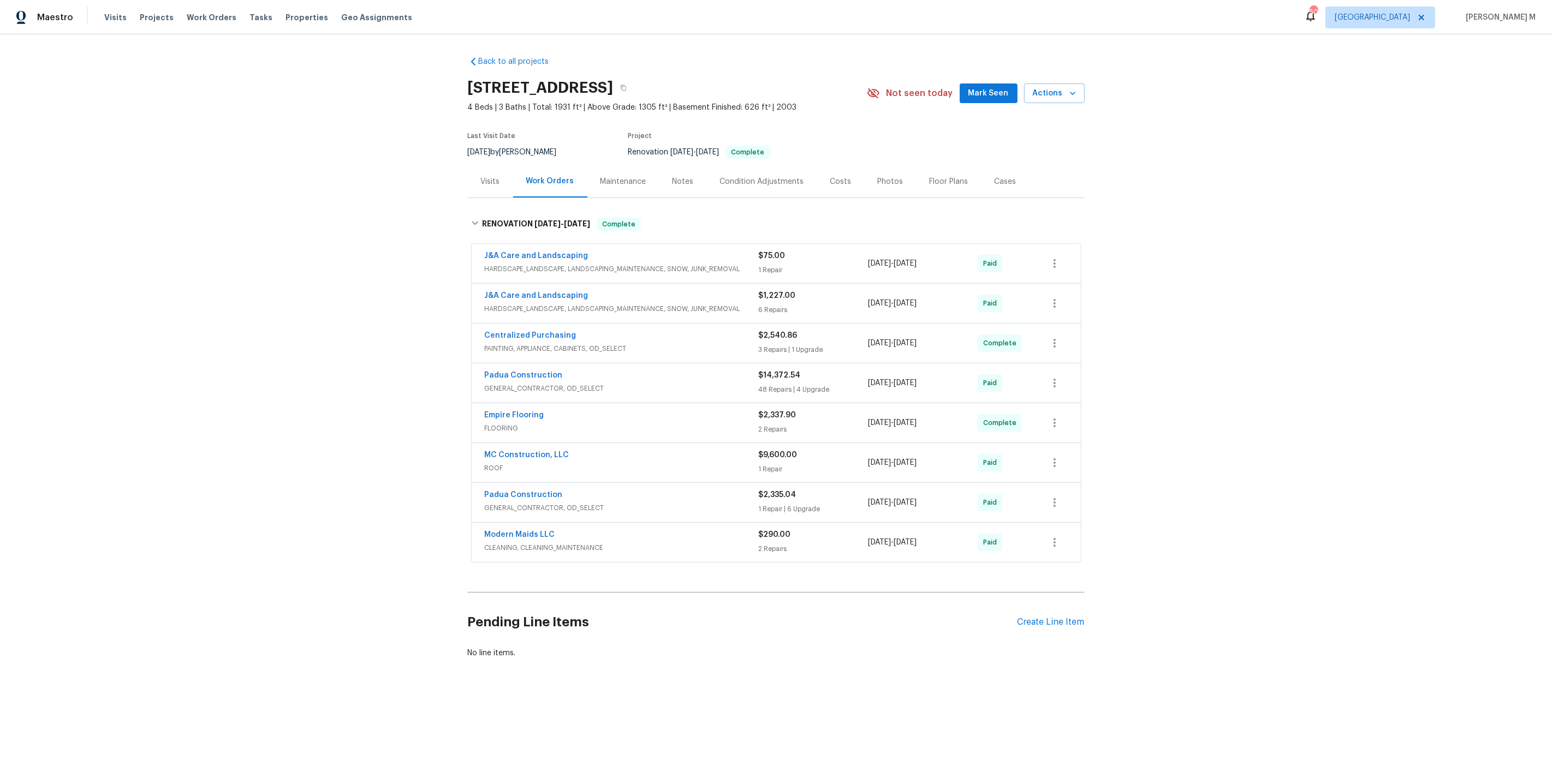
click at [525, 383] on span "GENERAL_CONTRACTOR, OD_SELECT" at bounding box center [622, 389] width 274 height 11
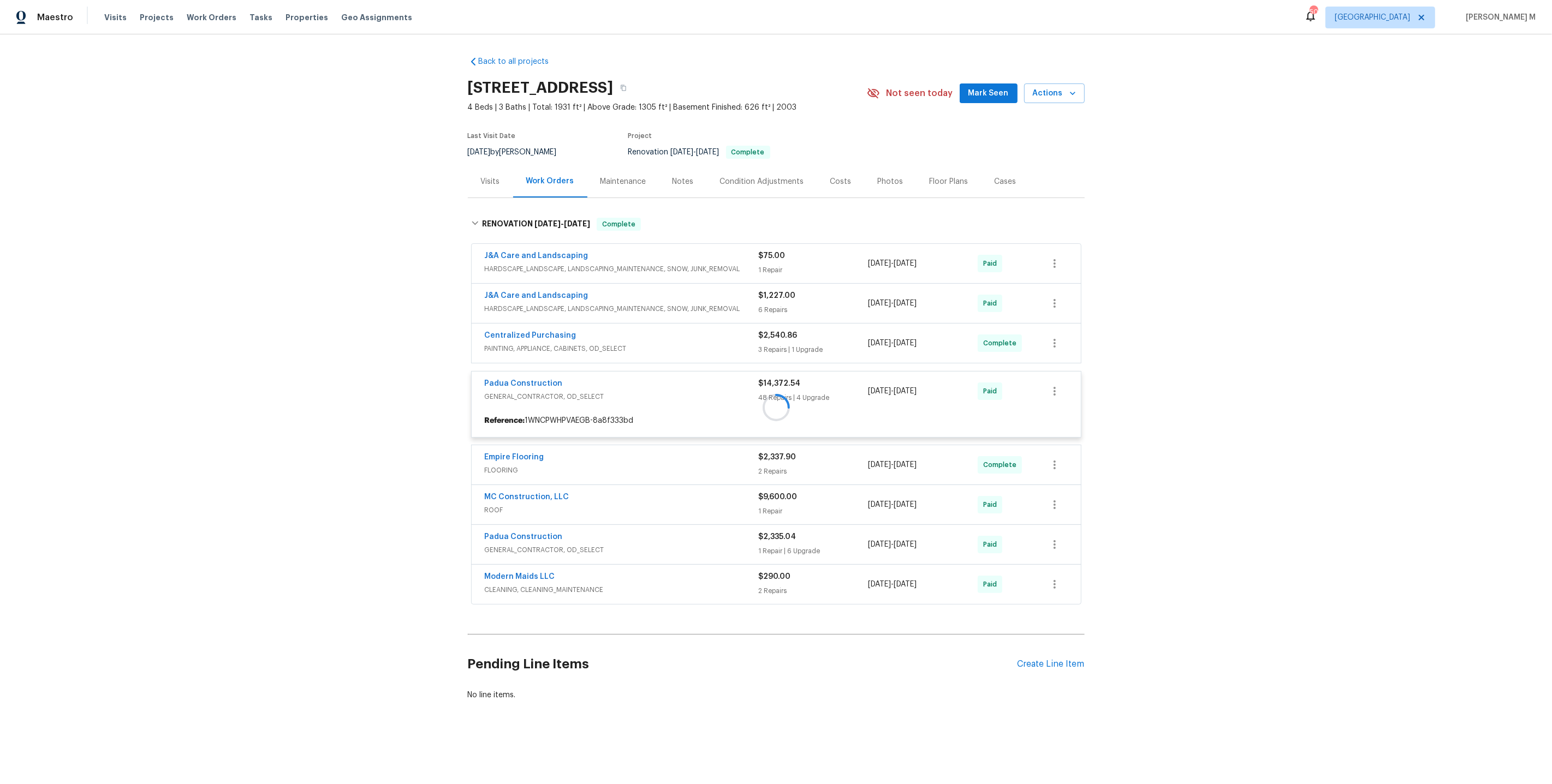
click at [525, 336] on div at bounding box center [776, 407] width 617 height 401
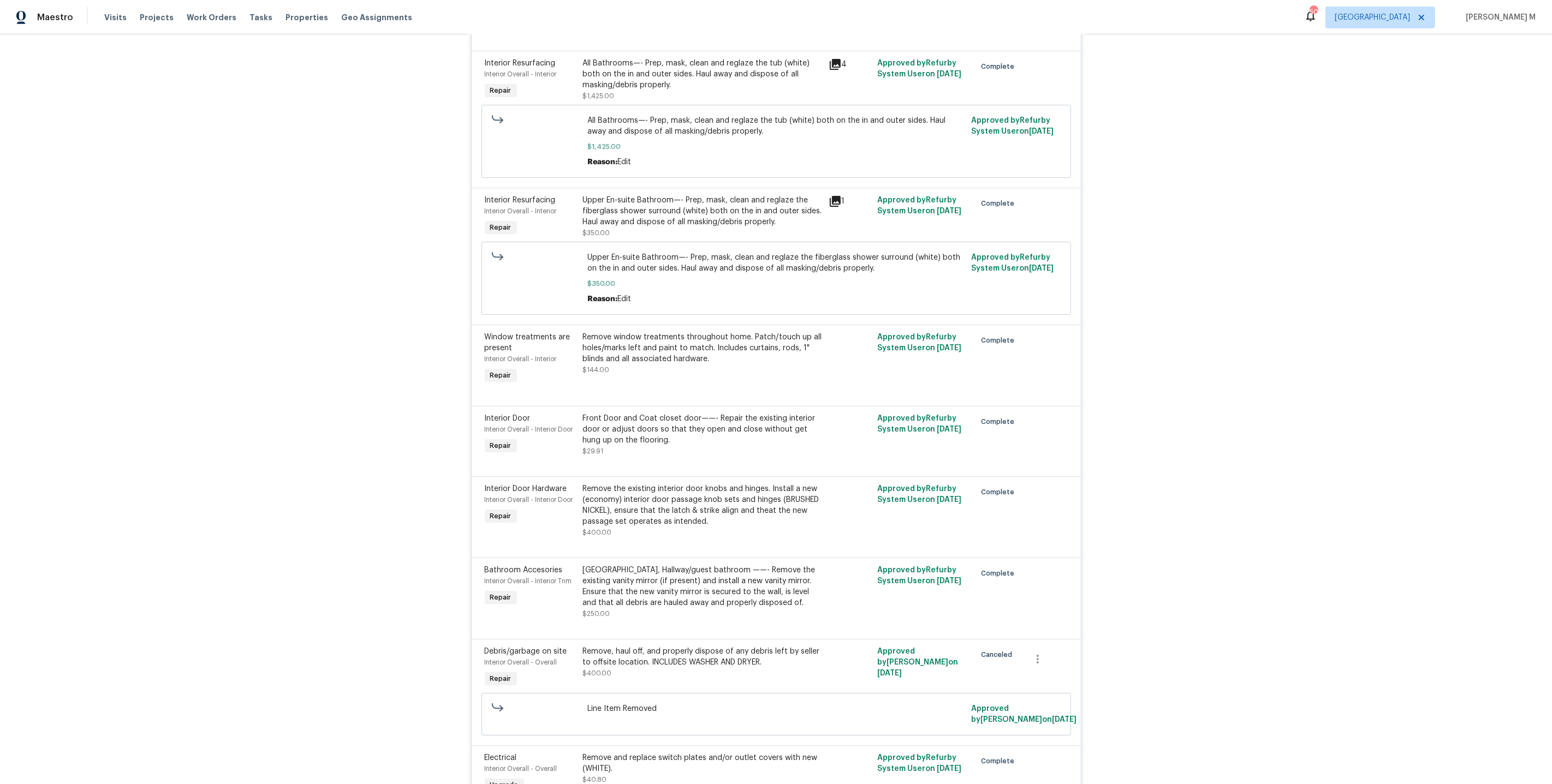
scroll to position [4240, 0]
click at [698, 110] on div "All Bathrooms—- Prep, mask, clean and reglaze the tub (white) both on the in an…" at bounding box center [776, 140] width 589 height 73
click at [694, 194] on div "Upper En-suite Bathroom—- Prep, mask, clean and reglaze the fiberglass shower s…" at bounding box center [703, 211] width 239 height 33
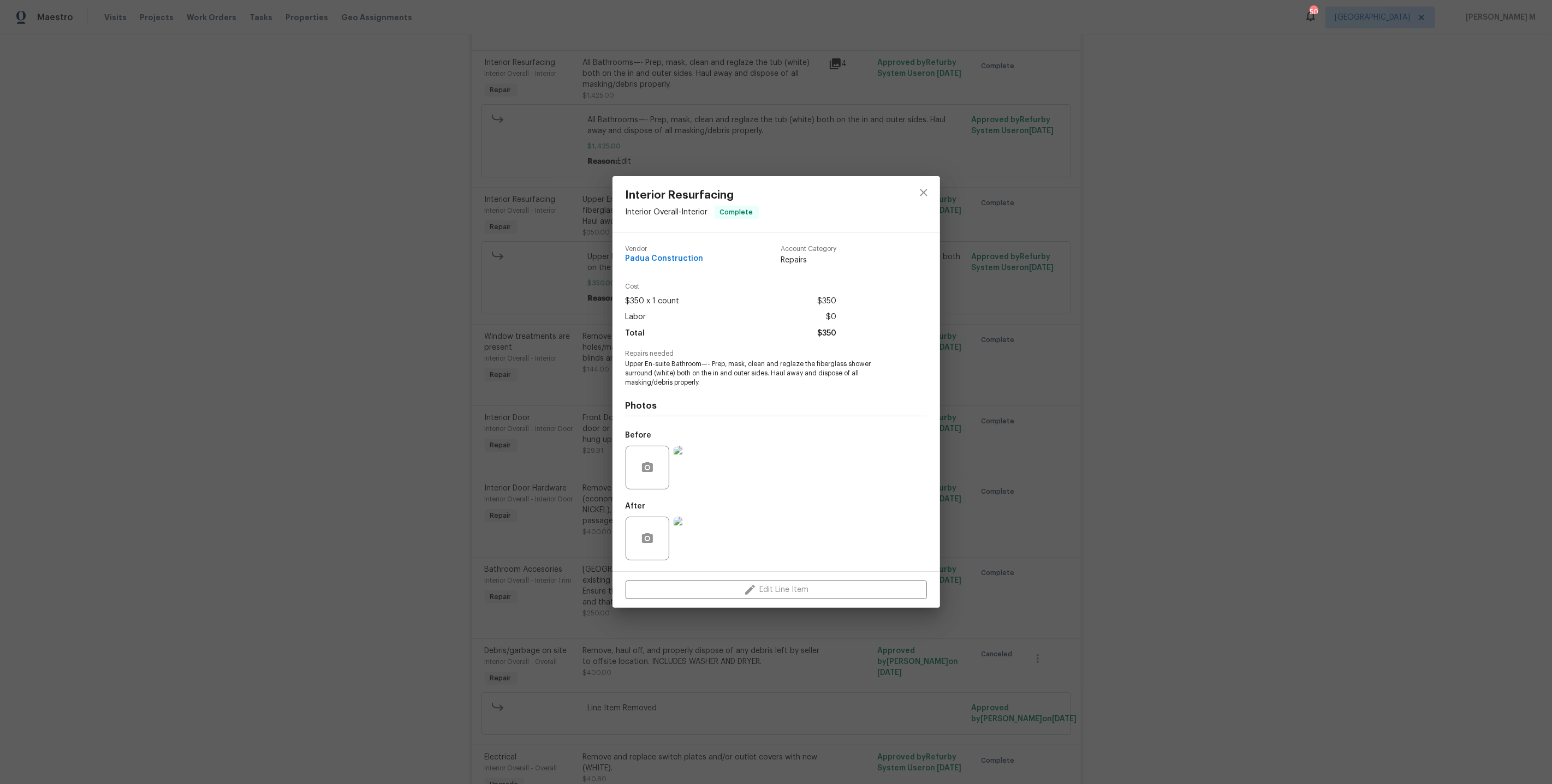
click at [1005, 415] on div "Interior Resurfacing Interior Overall - Interior Complete Vendor Padua Construc…" at bounding box center [776, 392] width 1552 height 784
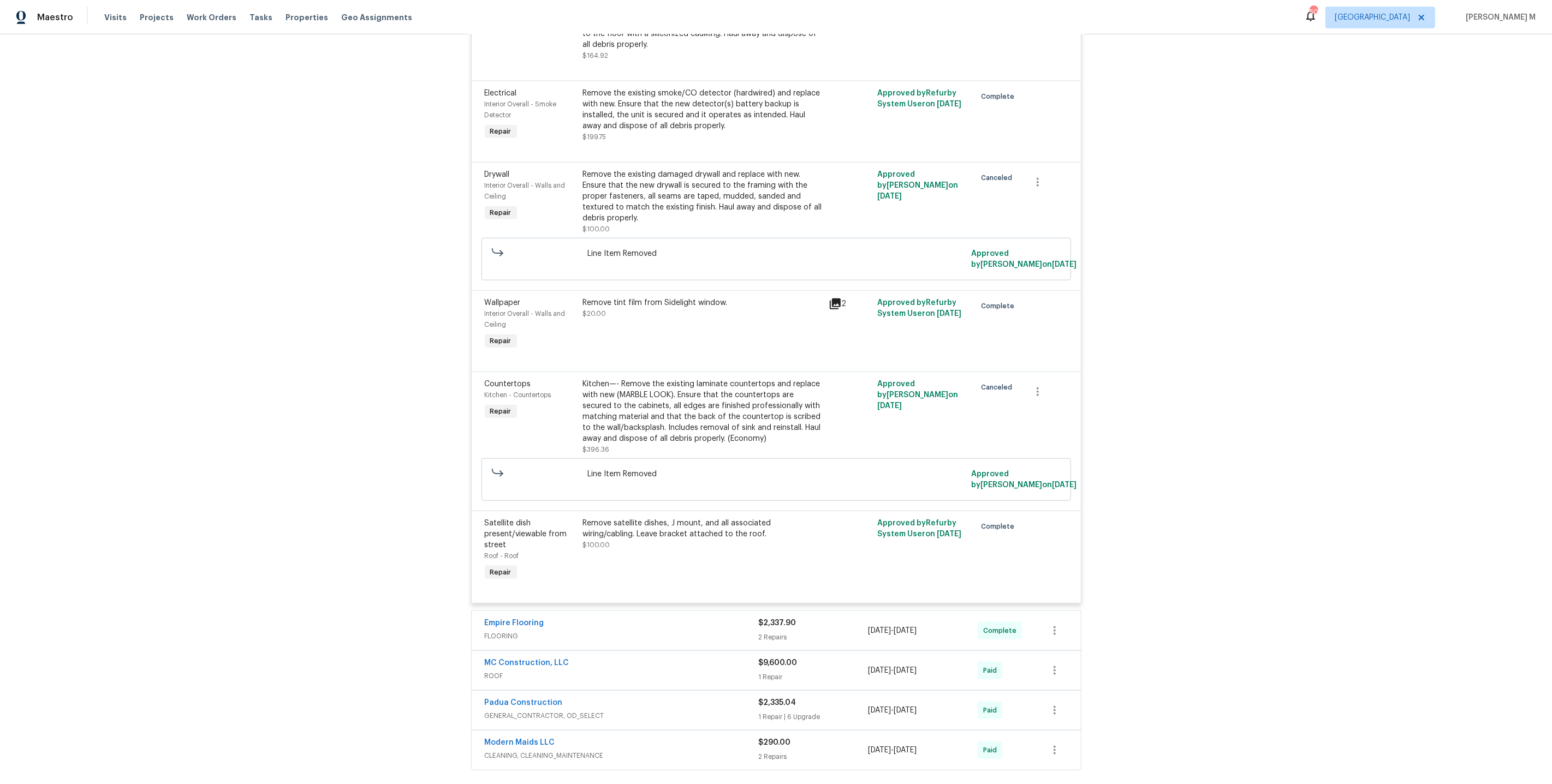
scroll to position [5964, 0]
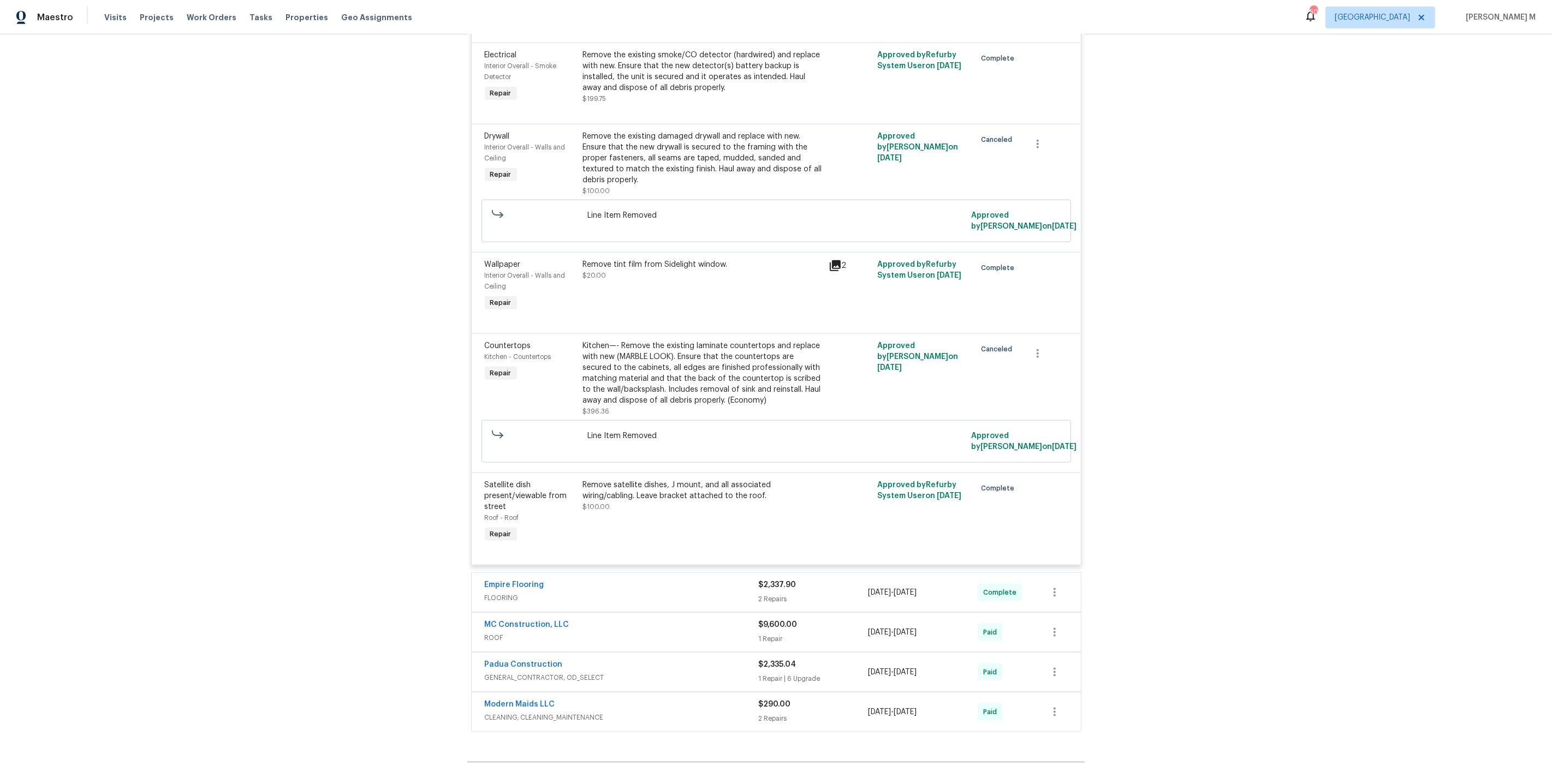
click at [515, 592] on span "FLOORING" at bounding box center [622, 598] width 274 height 11
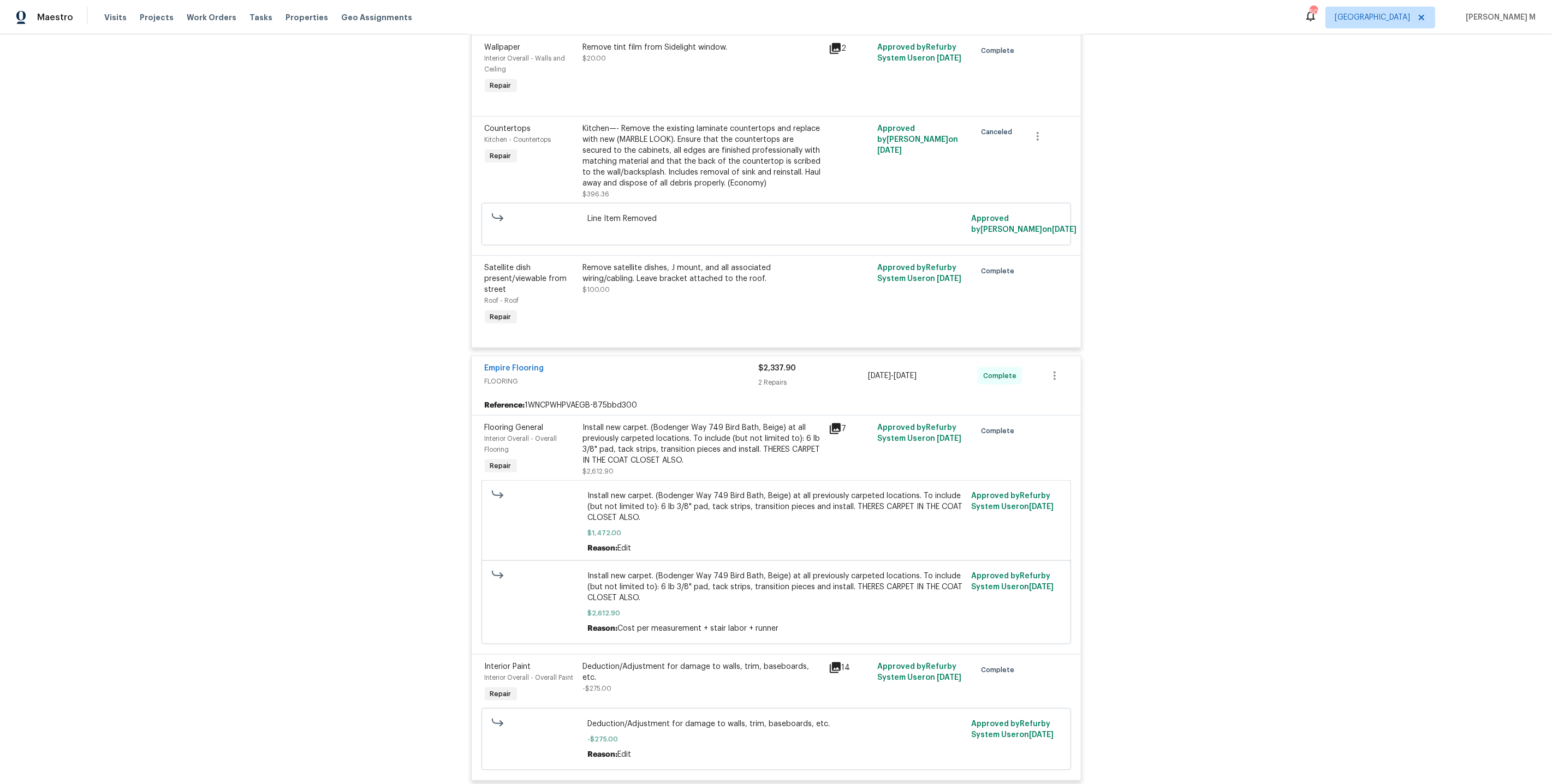
scroll to position [6183, 0]
click at [665, 421] on div "Install new carpet. (Bodenger Way 749 Bird Bath, Beige) at all previously carpe…" at bounding box center [703, 442] width 239 height 43
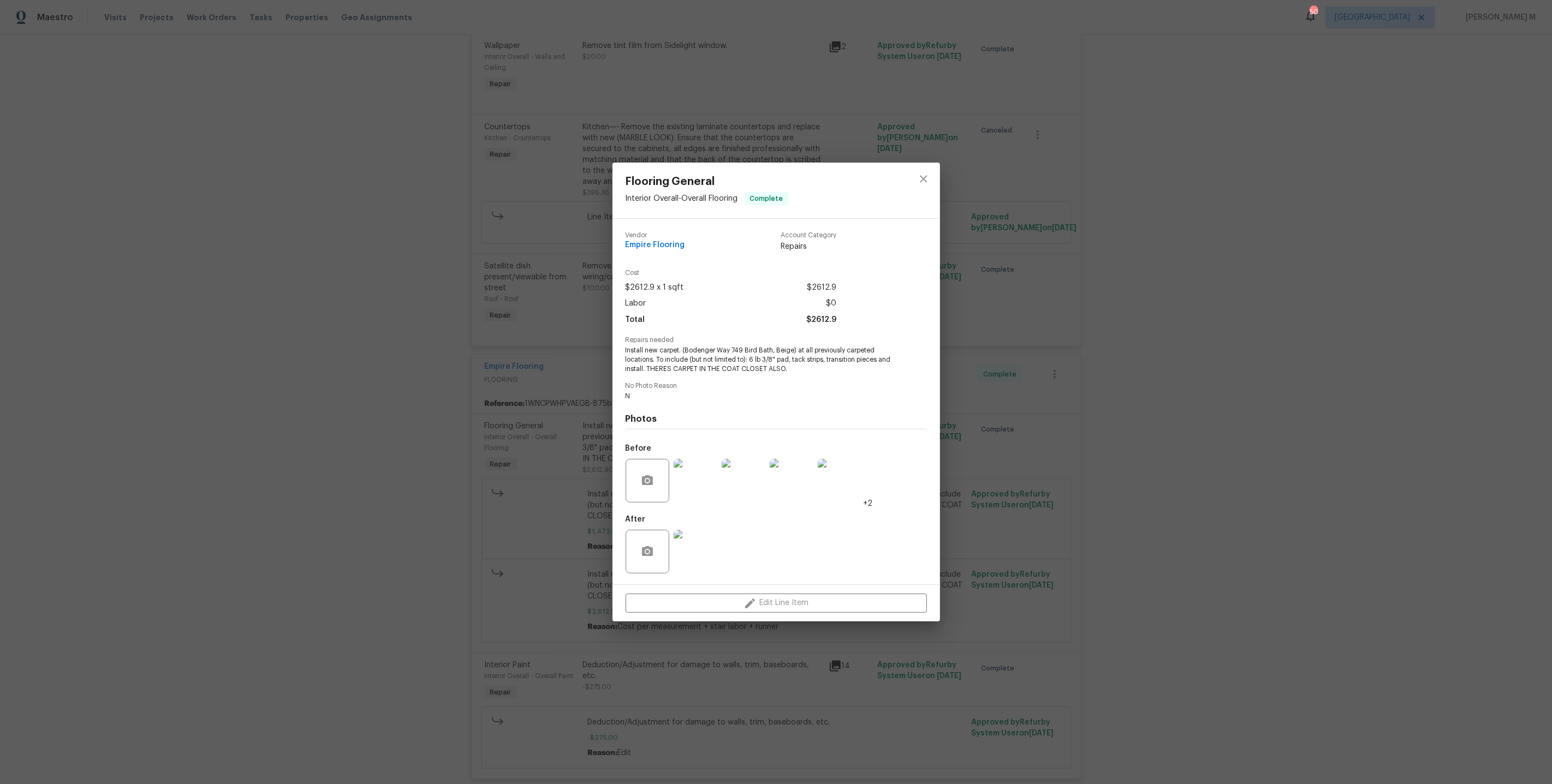
click at [690, 485] on img at bounding box center [695, 480] width 43 height 43
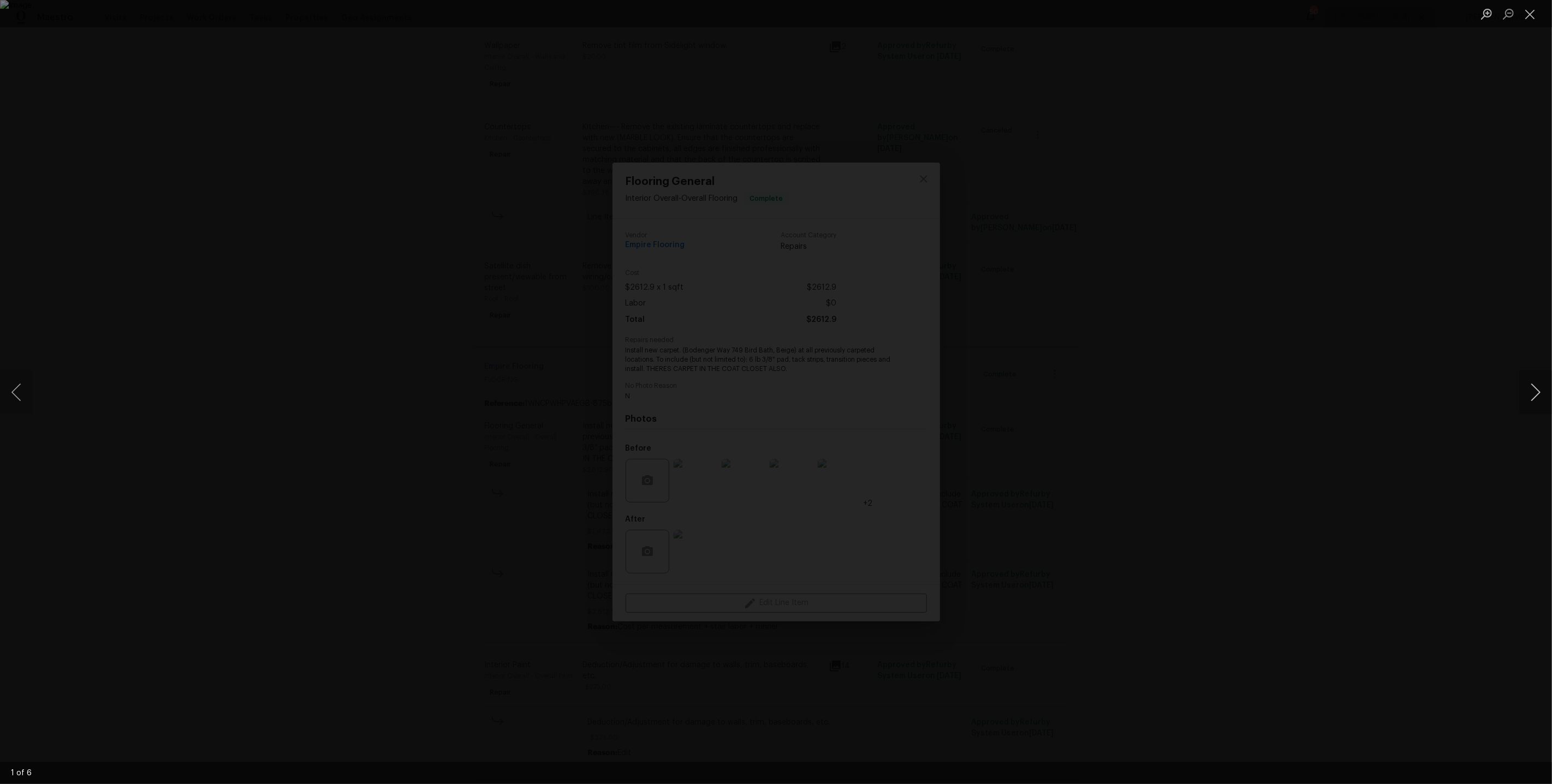
click at [1535, 398] on button "Next image" at bounding box center [1536, 392] width 33 height 43
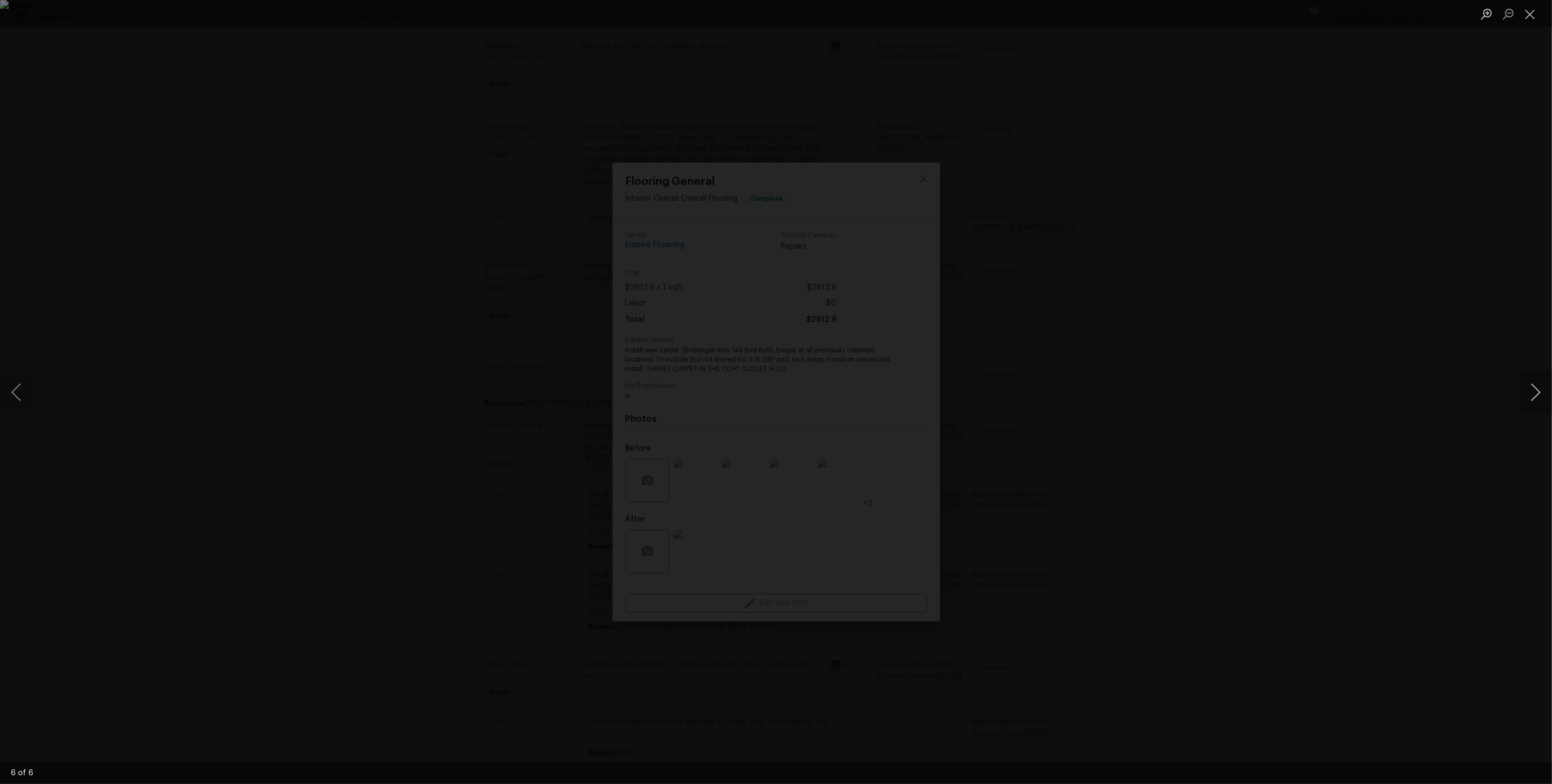
click at [1535, 398] on button "Next image" at bounding box center [1536, 392] width 33 height 43
click at [1475, 282] on div "Lightbox" at bounding box center [776, 392] width 1552 height 784
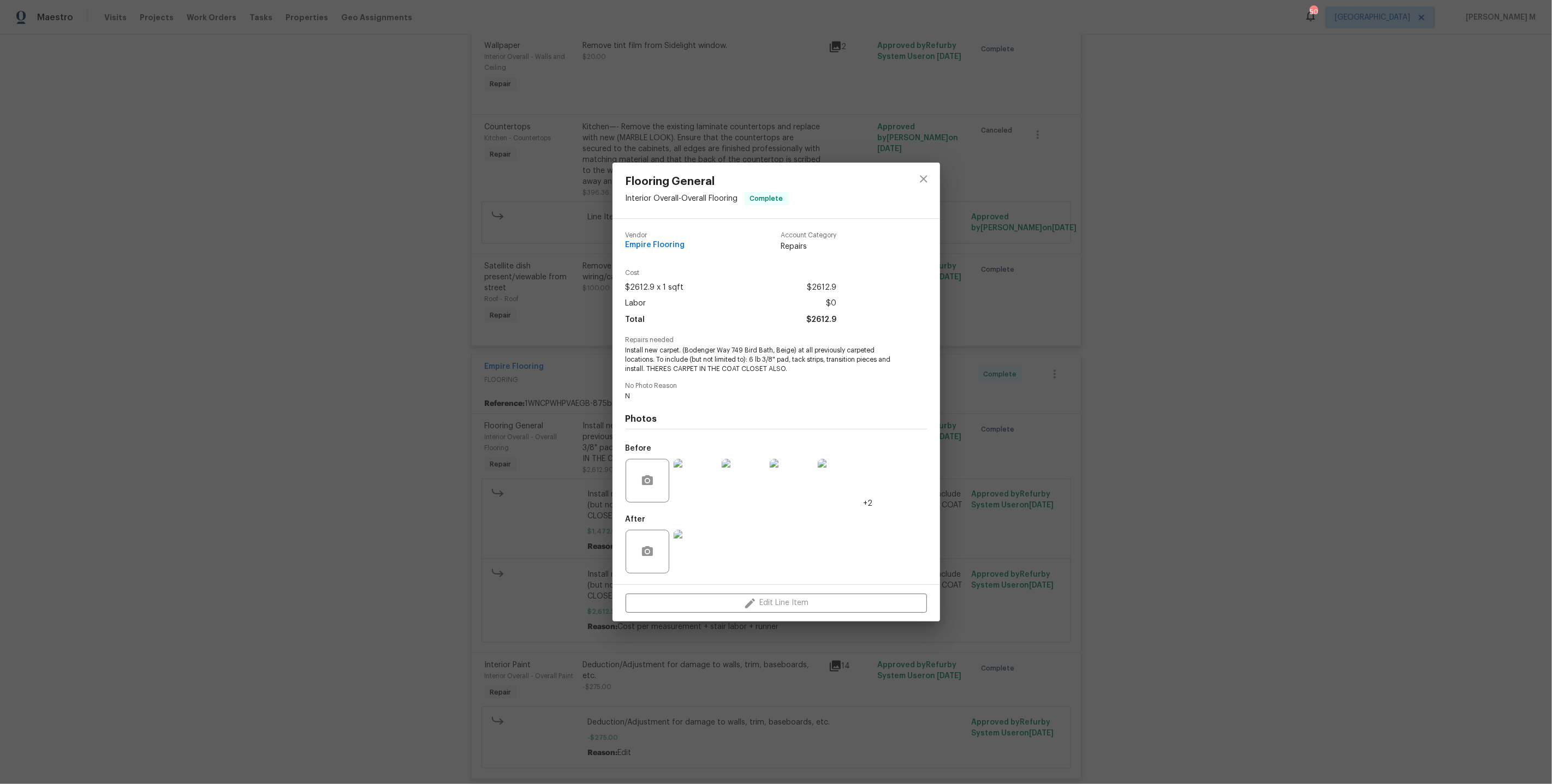
click at [699, 545] on img at bounding box center [695, 552] width 43 height 43
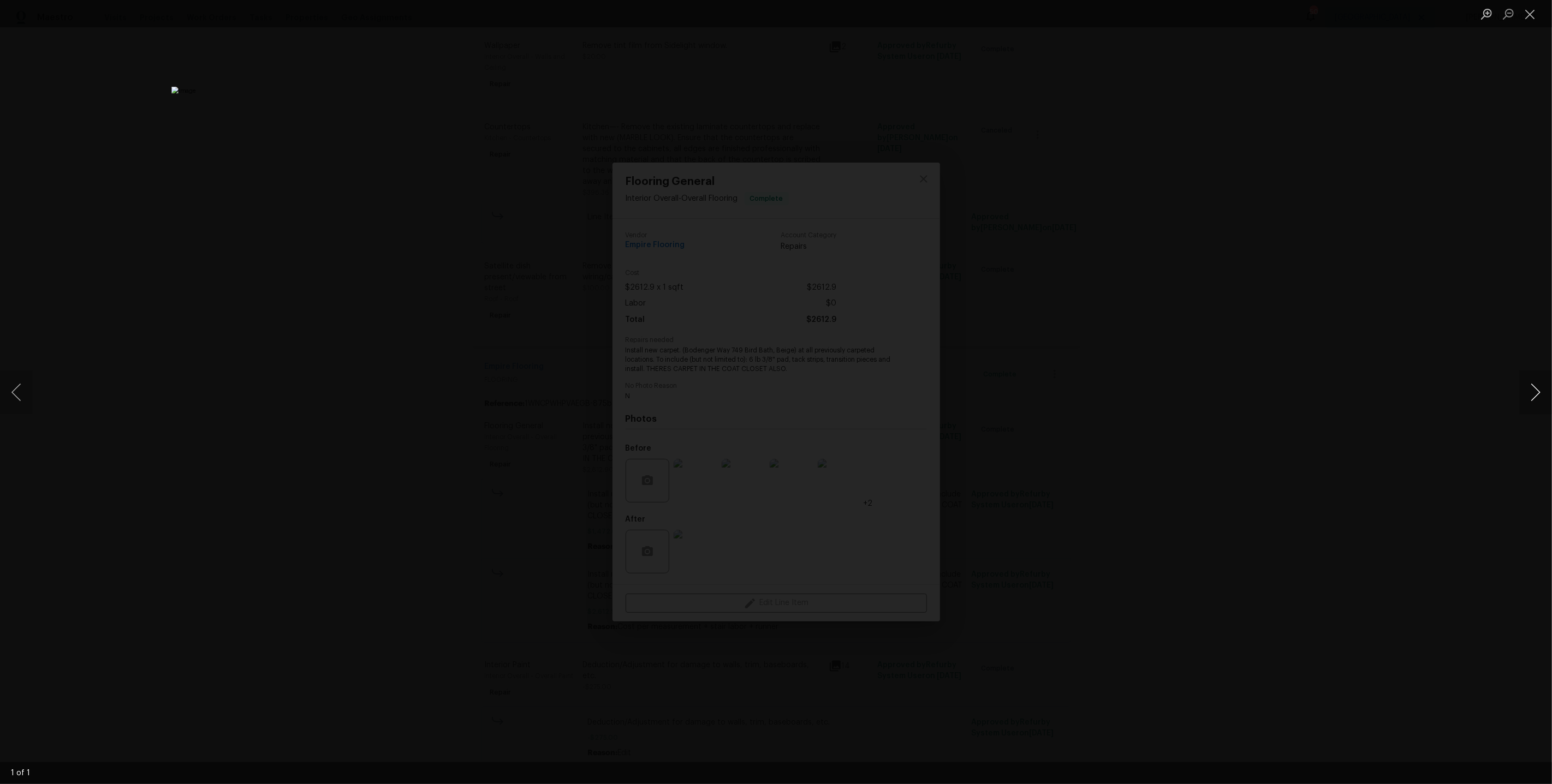
click at [1537, 390] on button "Next image" at bounding box center [1536, 392] width 33 height 43
click at [1265, 376] on div "Lightbox" at bounding box center [776, 392] width 1552 height 784
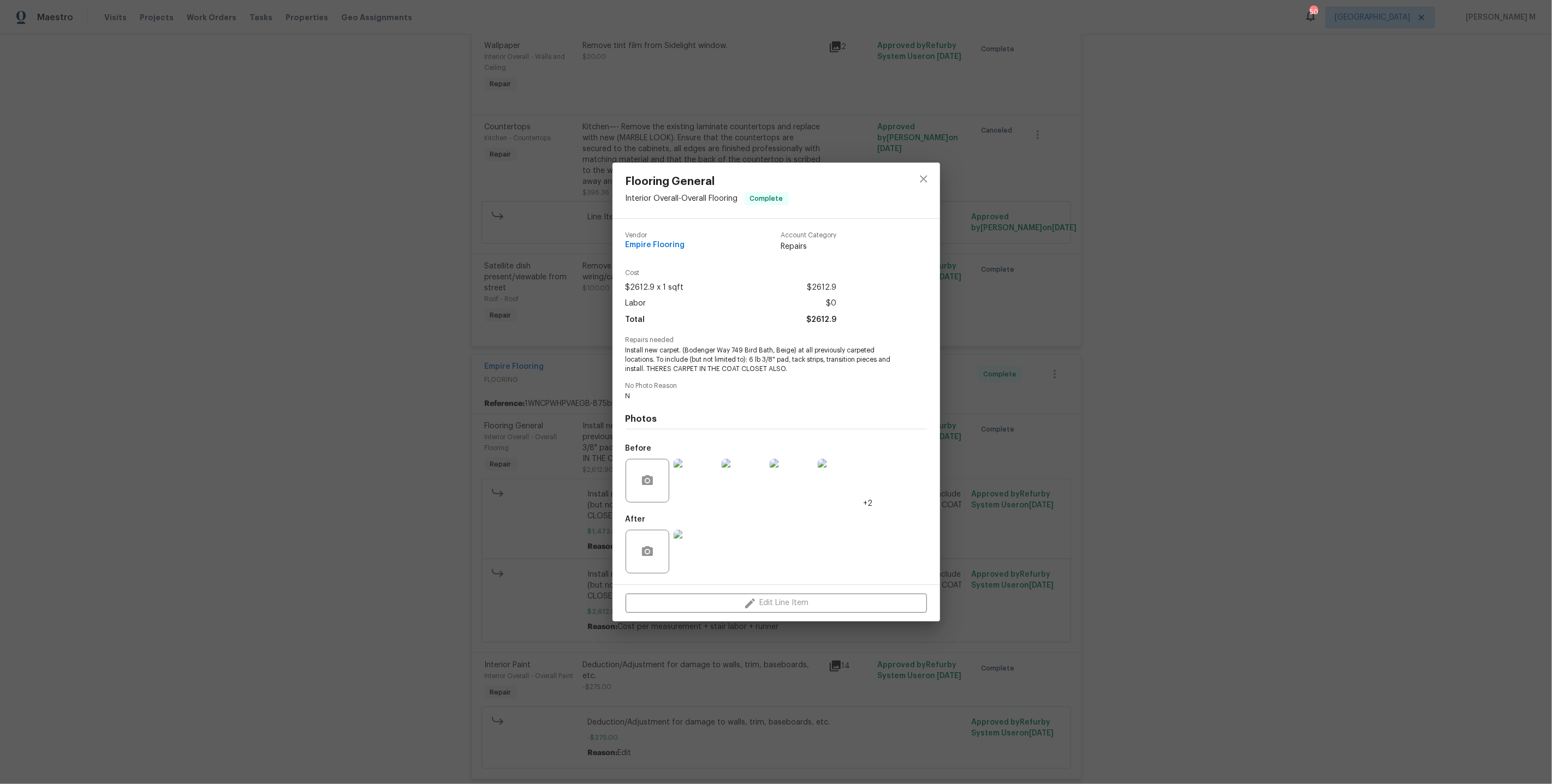
click at [1101, 428] on div "Flooring General Interior Overall - Overall Flooring Complete Vendor Empire Flo…" at bounding box center [776, 392] width 1552 height 784
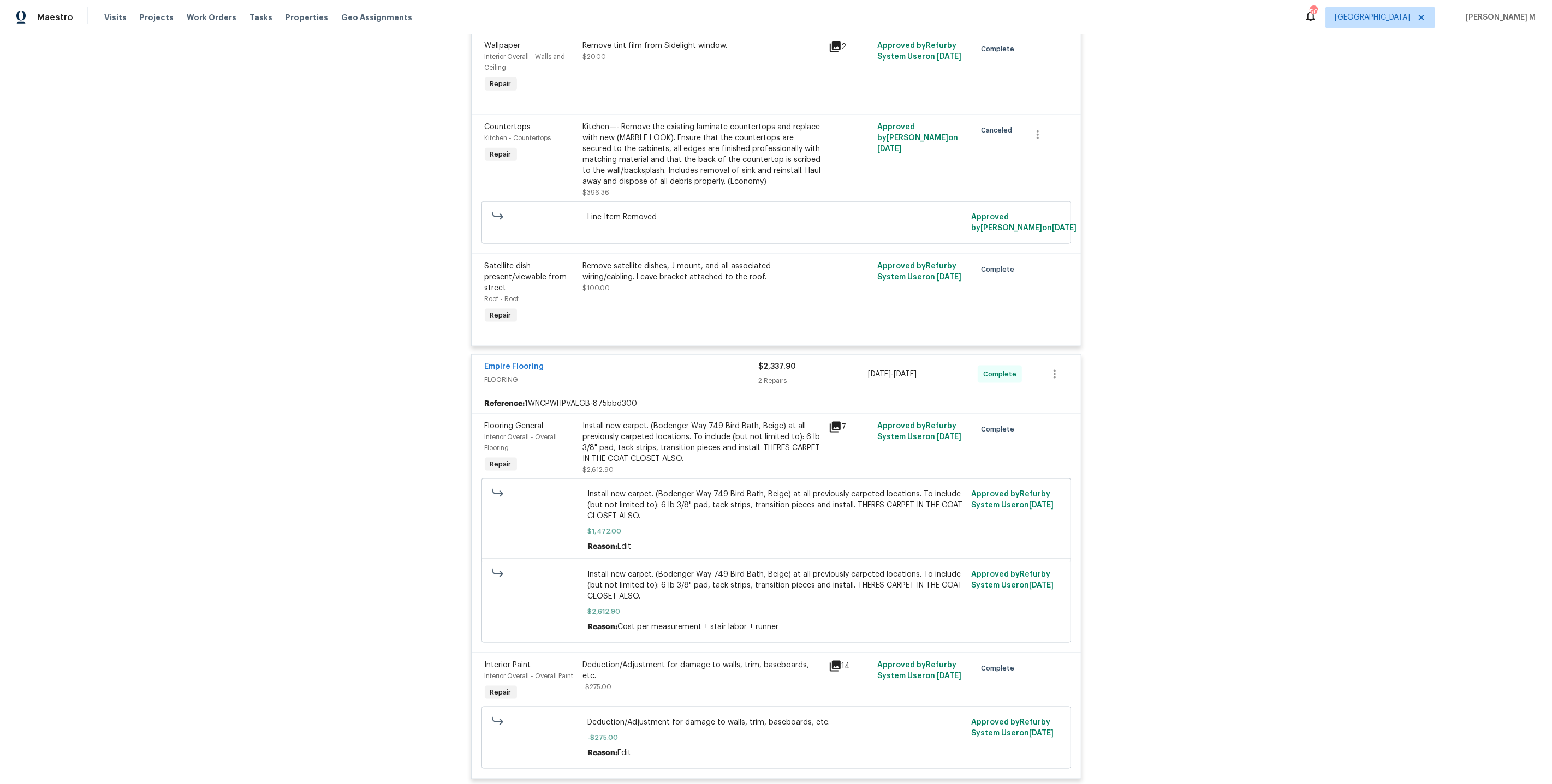
click at [702, 660] on div "Deduction/Adjustment for damage to walls, trim, baseboards, etc. -$275.00" at bounding box center [703, 676] width 239 height 33
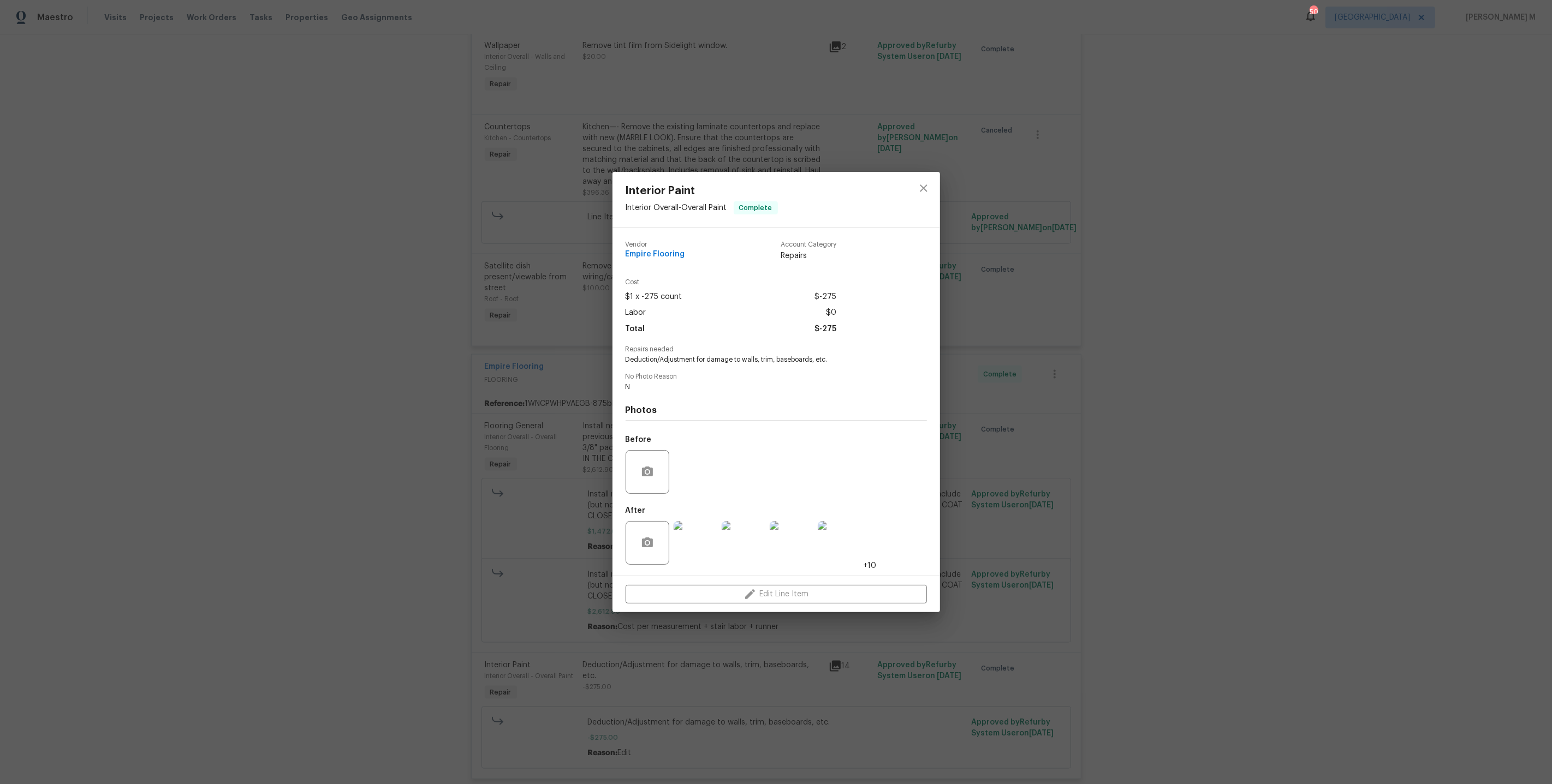
click at [703, 538] on img at bounding box center [695, 543] width 43 height 43
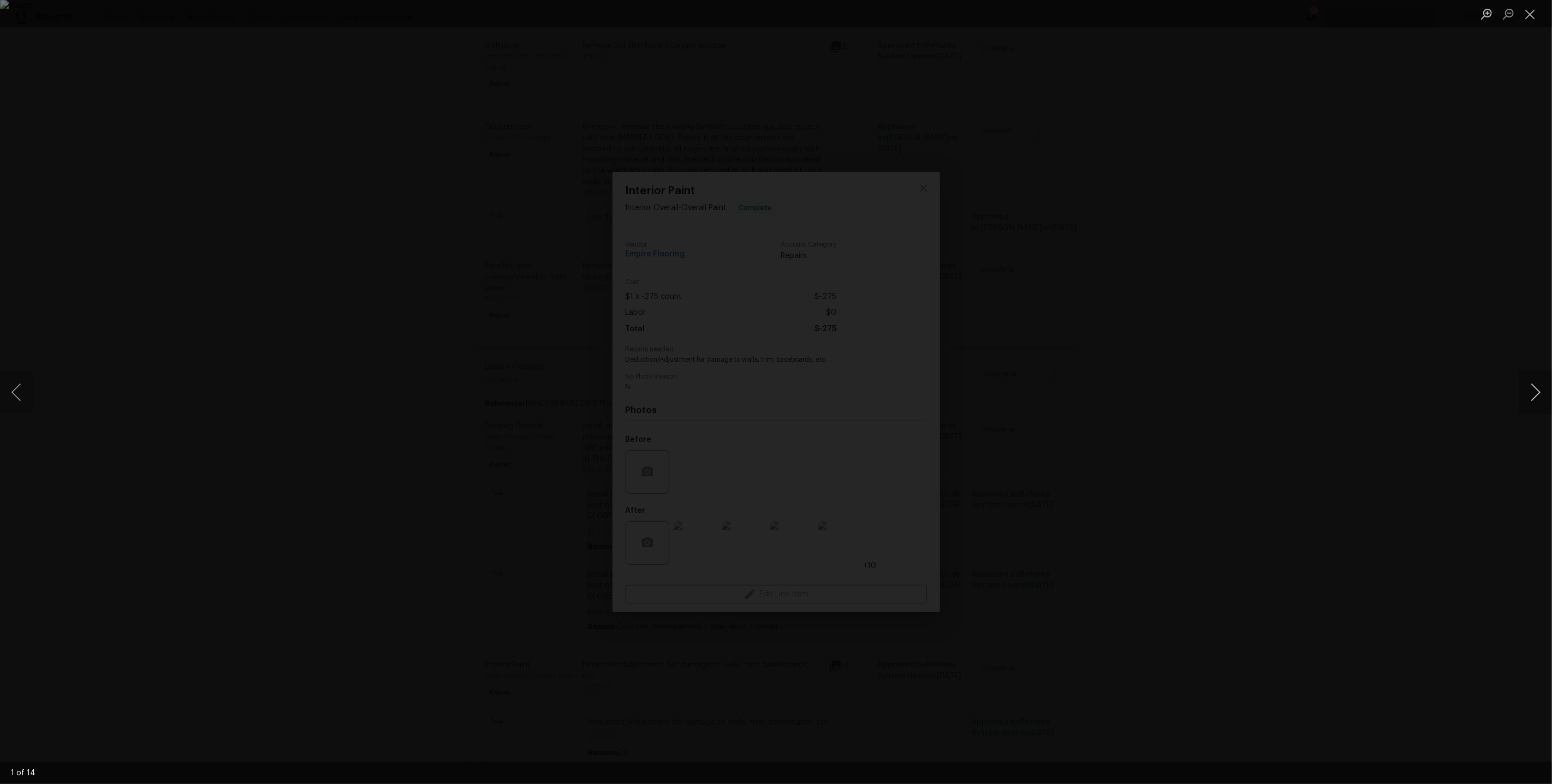
click at [1529, 398] on button "Next image" at bounding box center [1536, 392] width 33 height 43
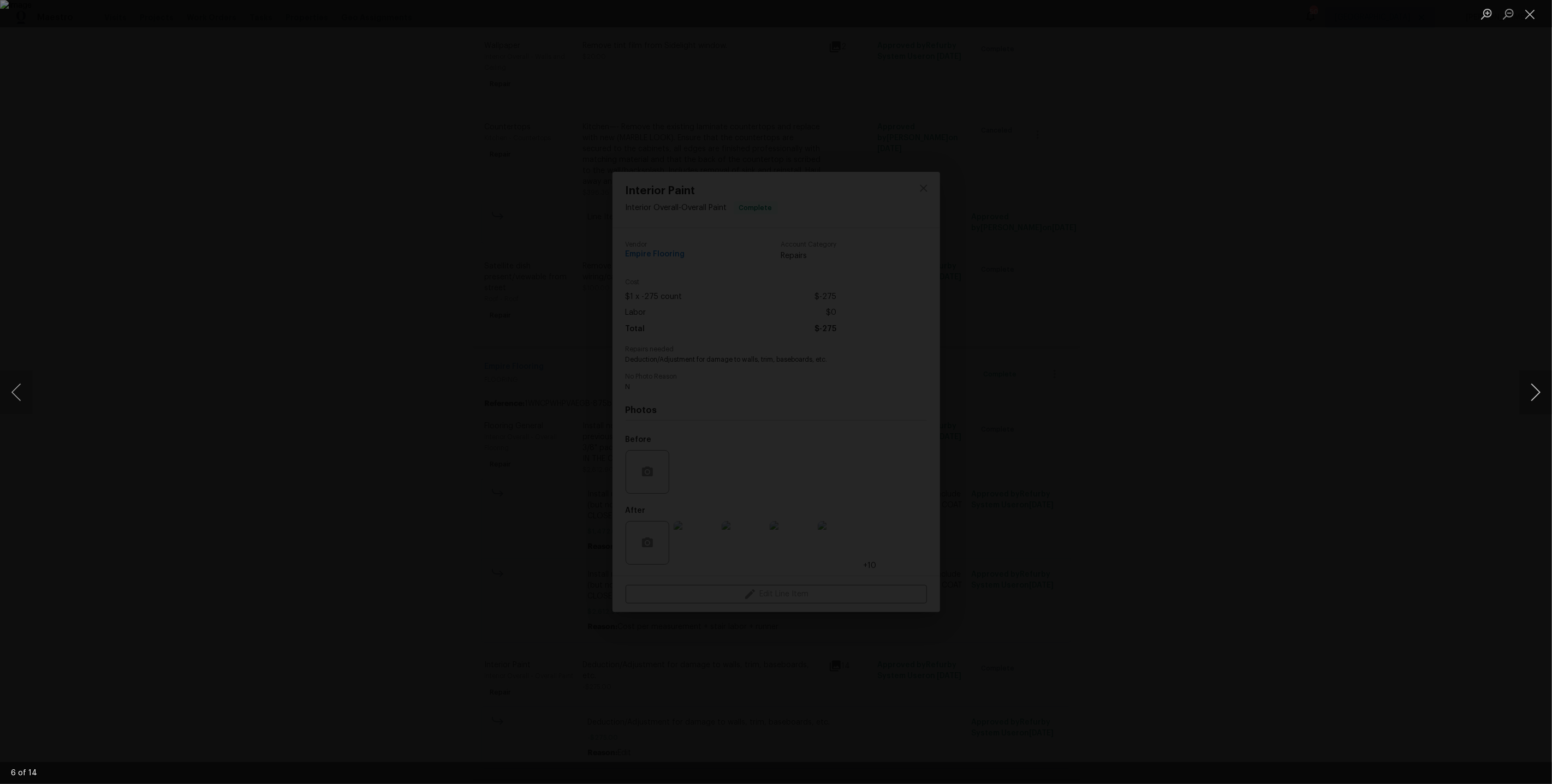
click at [1529, 398] on button "Next image" at bounding box center [1536, 392] width 33 height 43
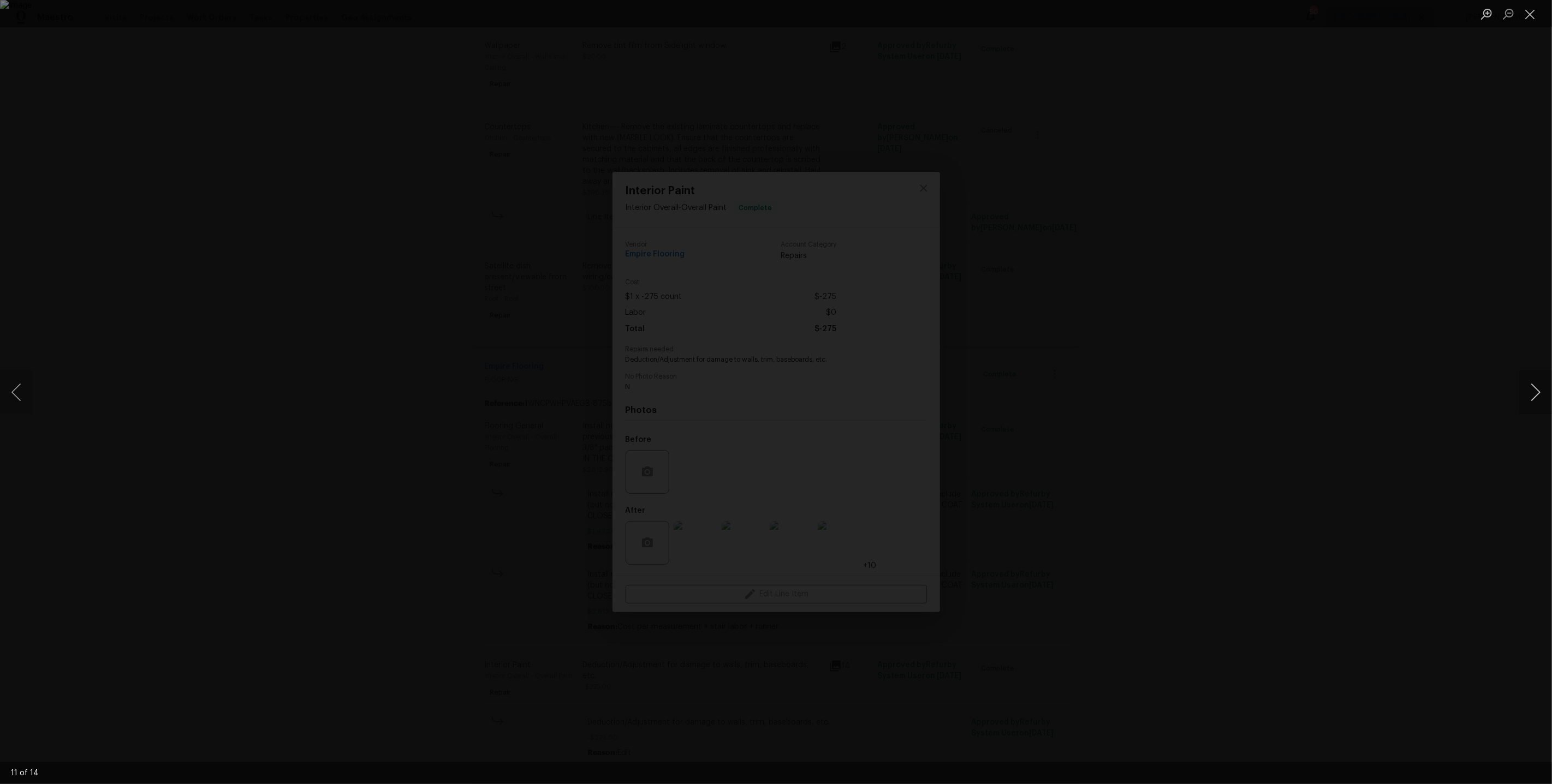
click at [1529, 398] on button "Next image" at bounding box center [1536, 392] width 33 height 43
click at [1263, 337] on div "Lightbox" at bounding box center [776, 392] width 1552 height 784
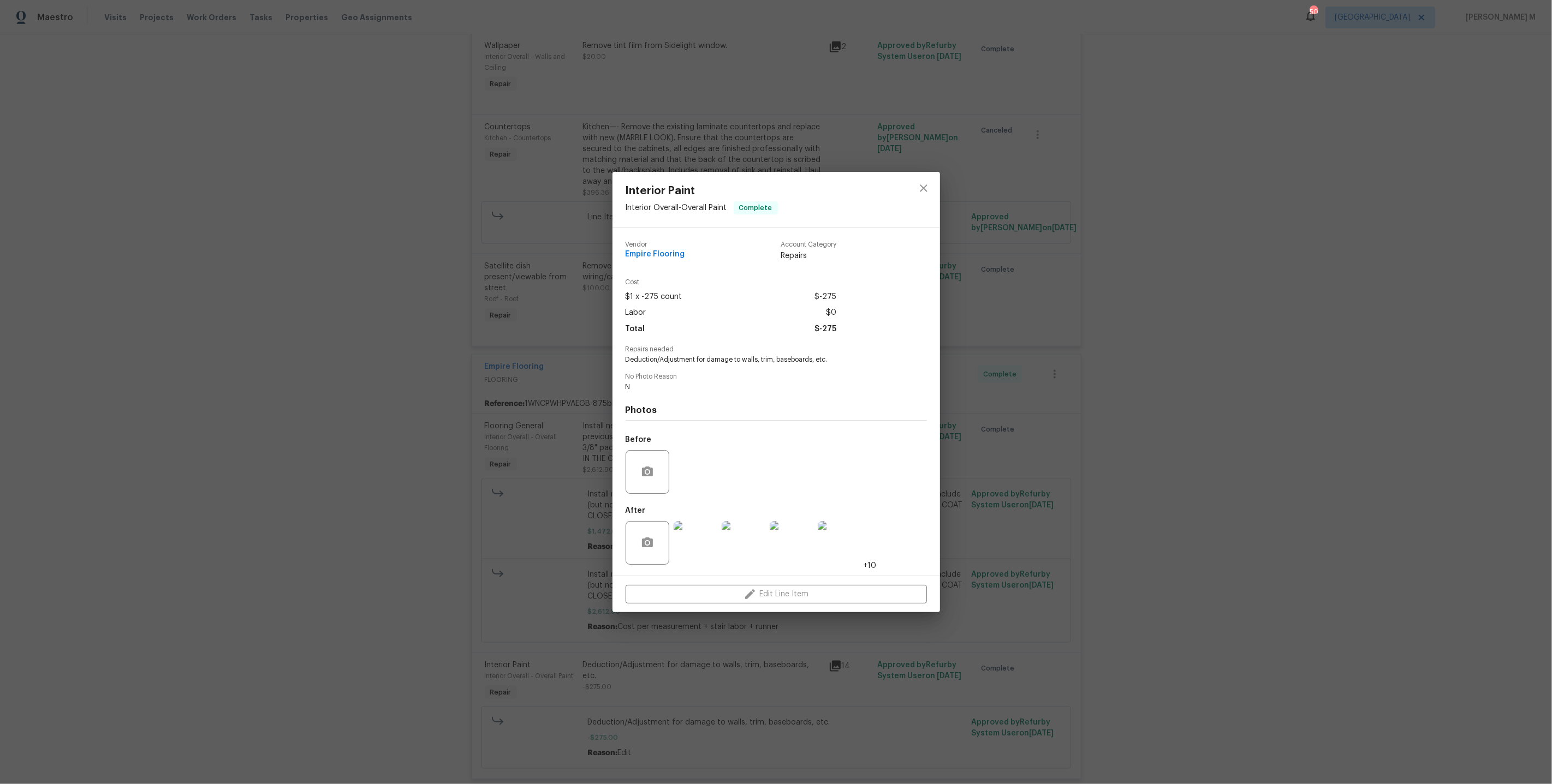
click at [984, 422] on div "Interior Paint Interior Overall - Overall Paint Complete Vendor Empire Flooring…" at bounding box center [776, 392] width 1552 height 784
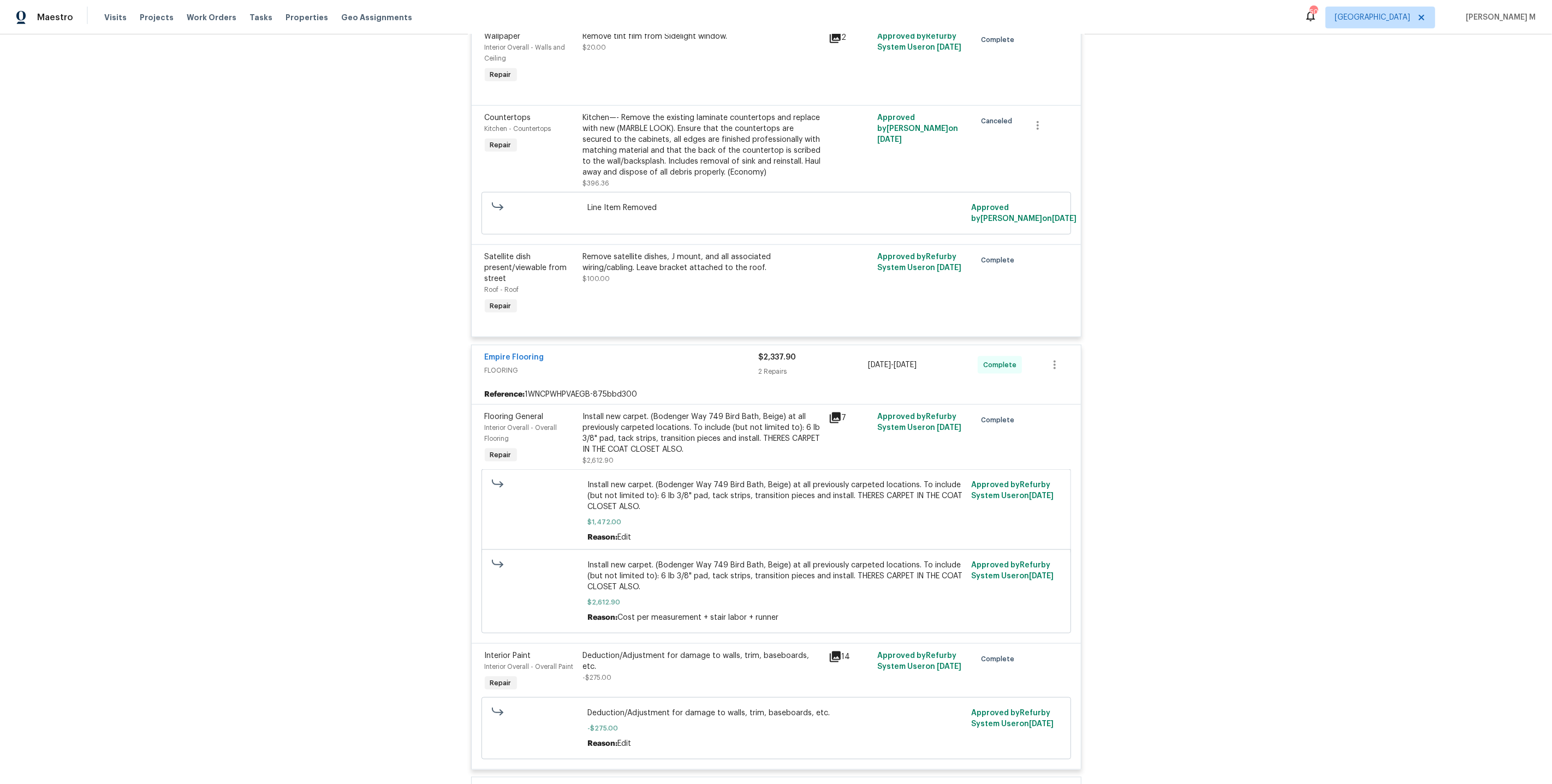
scroll to position [6190, 0]
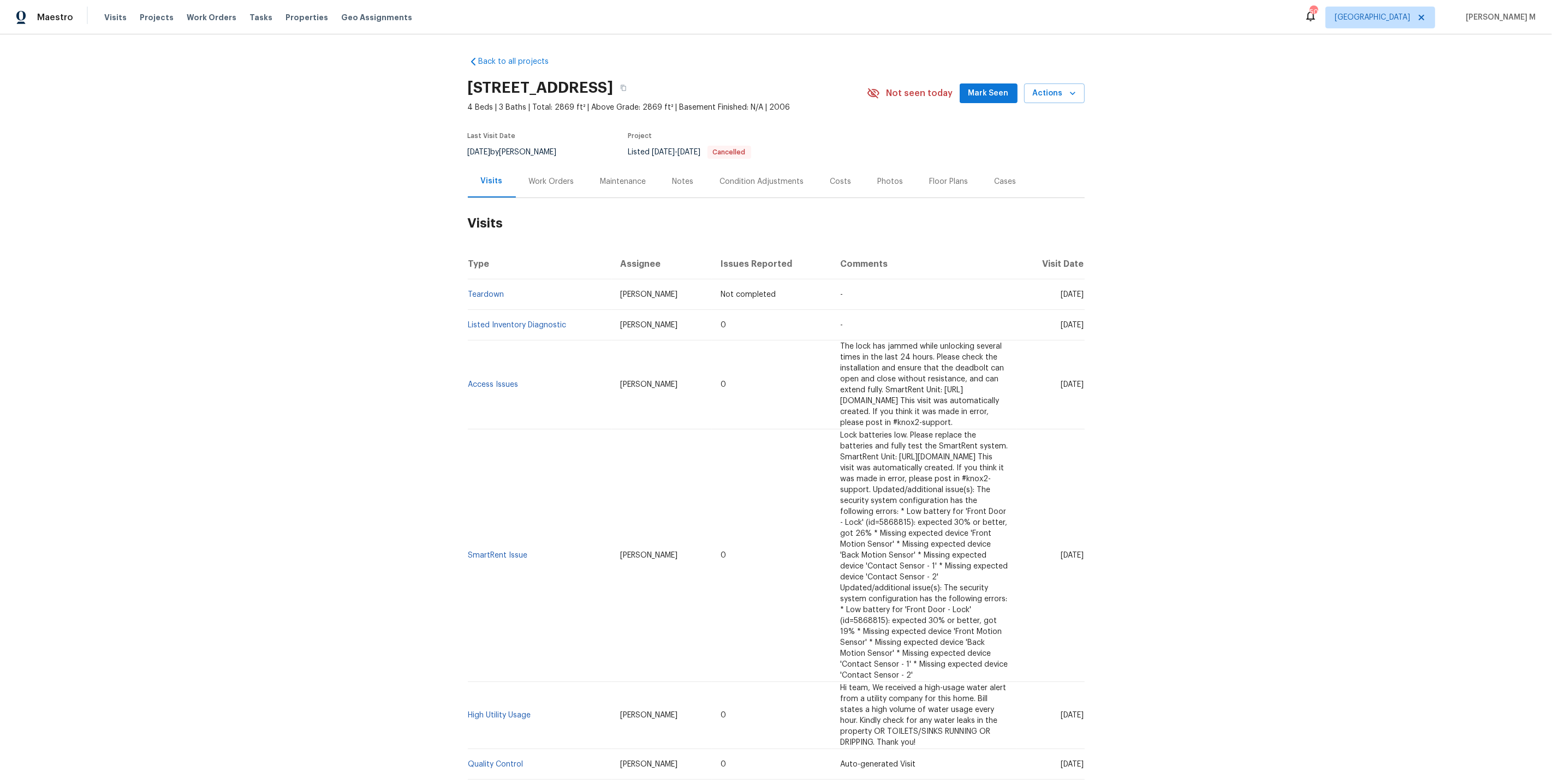
click at [553, 181] on div "Work Orders" at bounding box center [552, 181] width 45 height 11
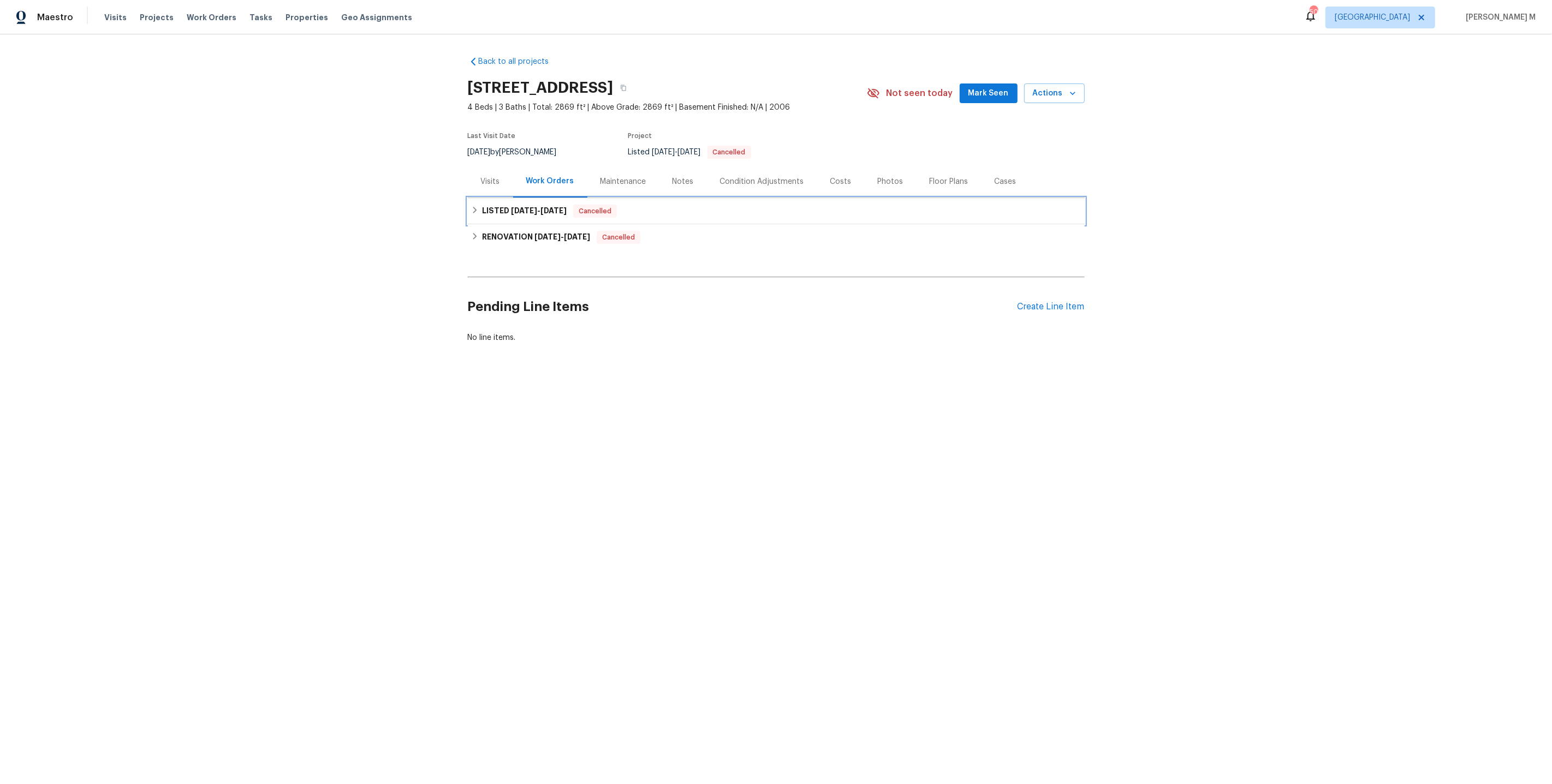
click at [539, 210] on h6 "LISTED [DATE] - [DATE]" at bounding box center [524, 211] width 85 height 13
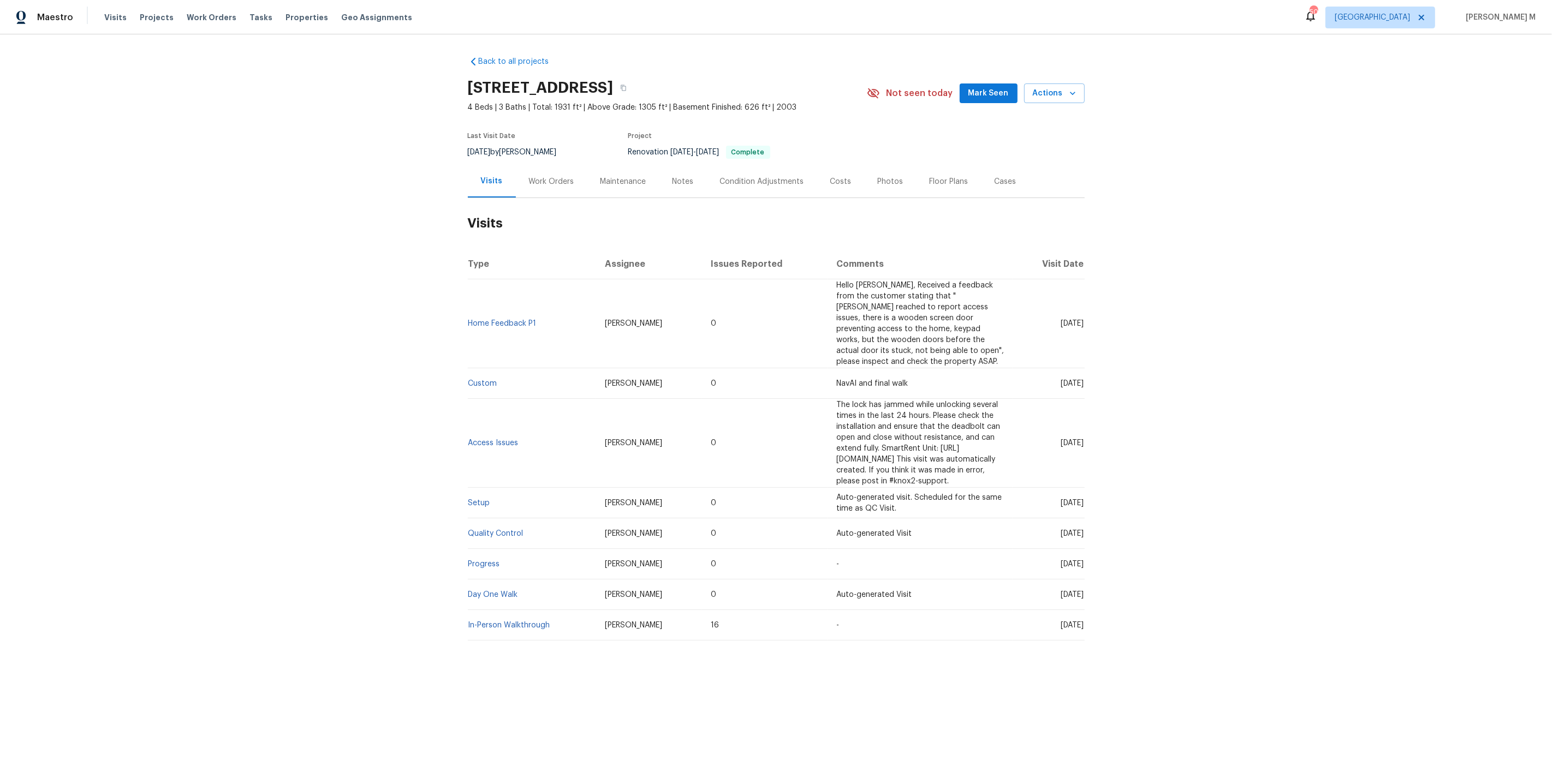
click at [540, 168] on div "Work Orders" at bounding box center [551, 181] width 71 height 32
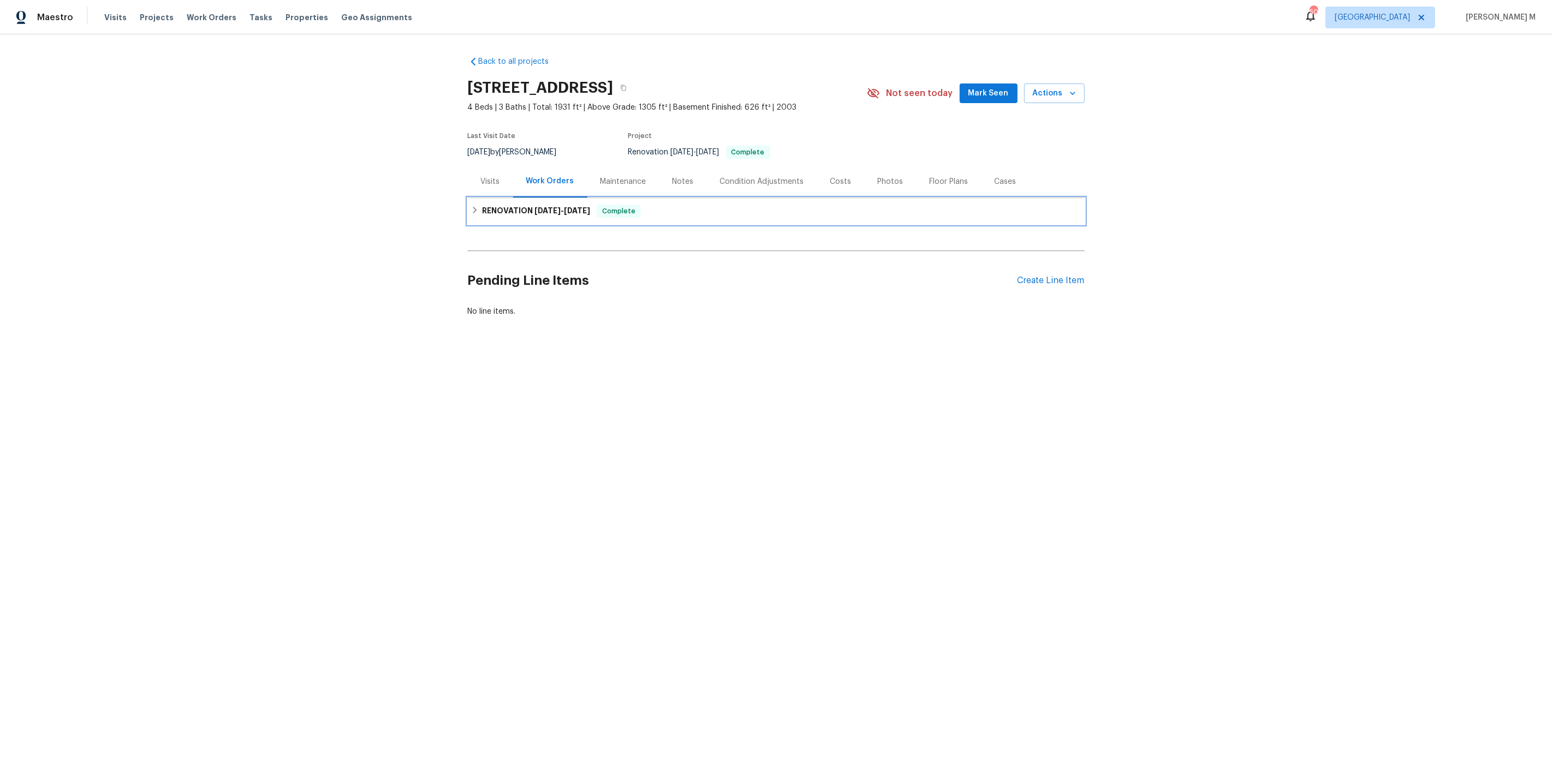
click at [519, 206] on h6 "RENOVATION [DATE] - [DATE]" at bounding box center [535, 211] width 108 height 13
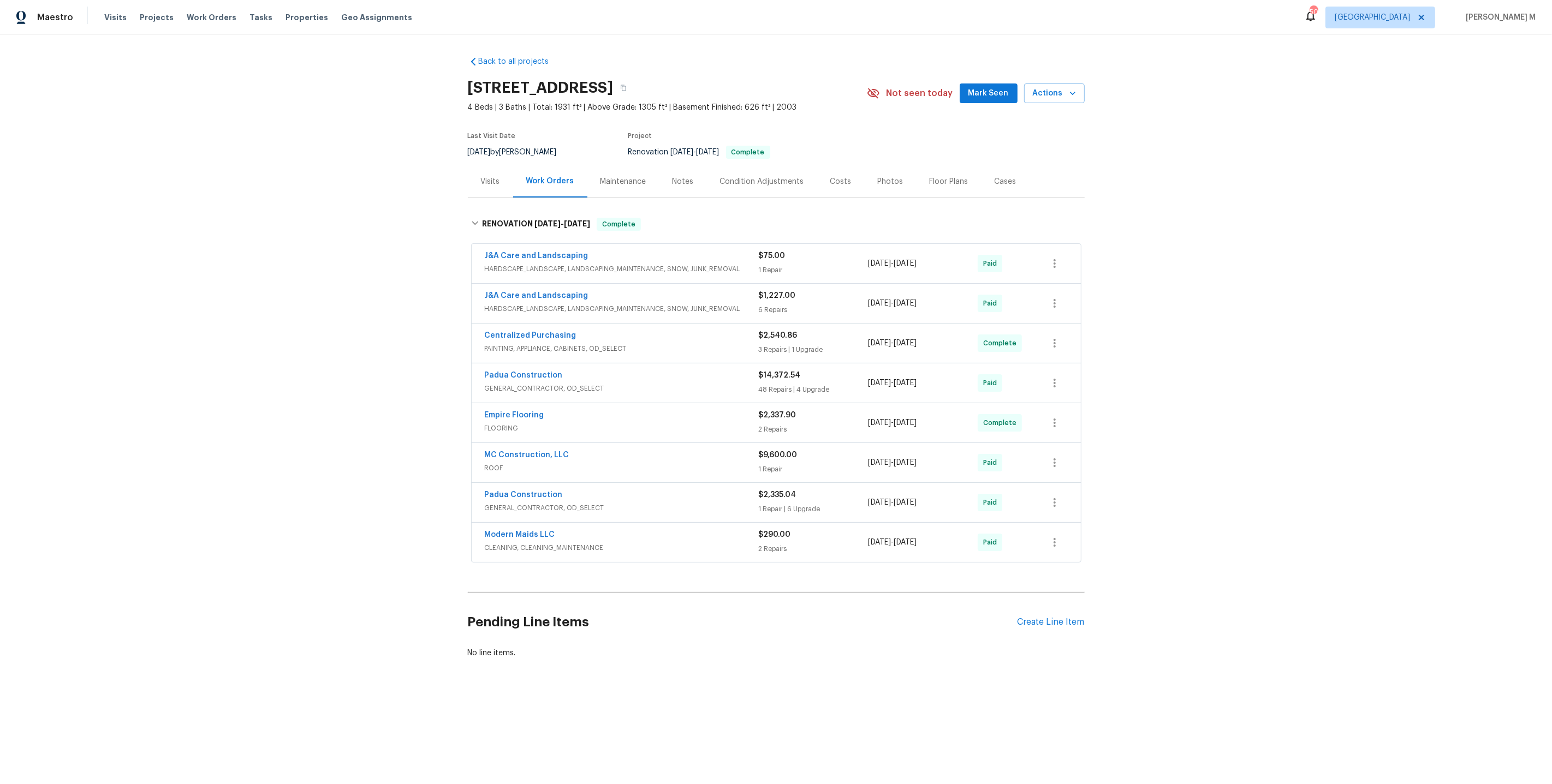
click at [508, 423] on span "FLOORING" at bounding box center [622, 428] width 274 height 11
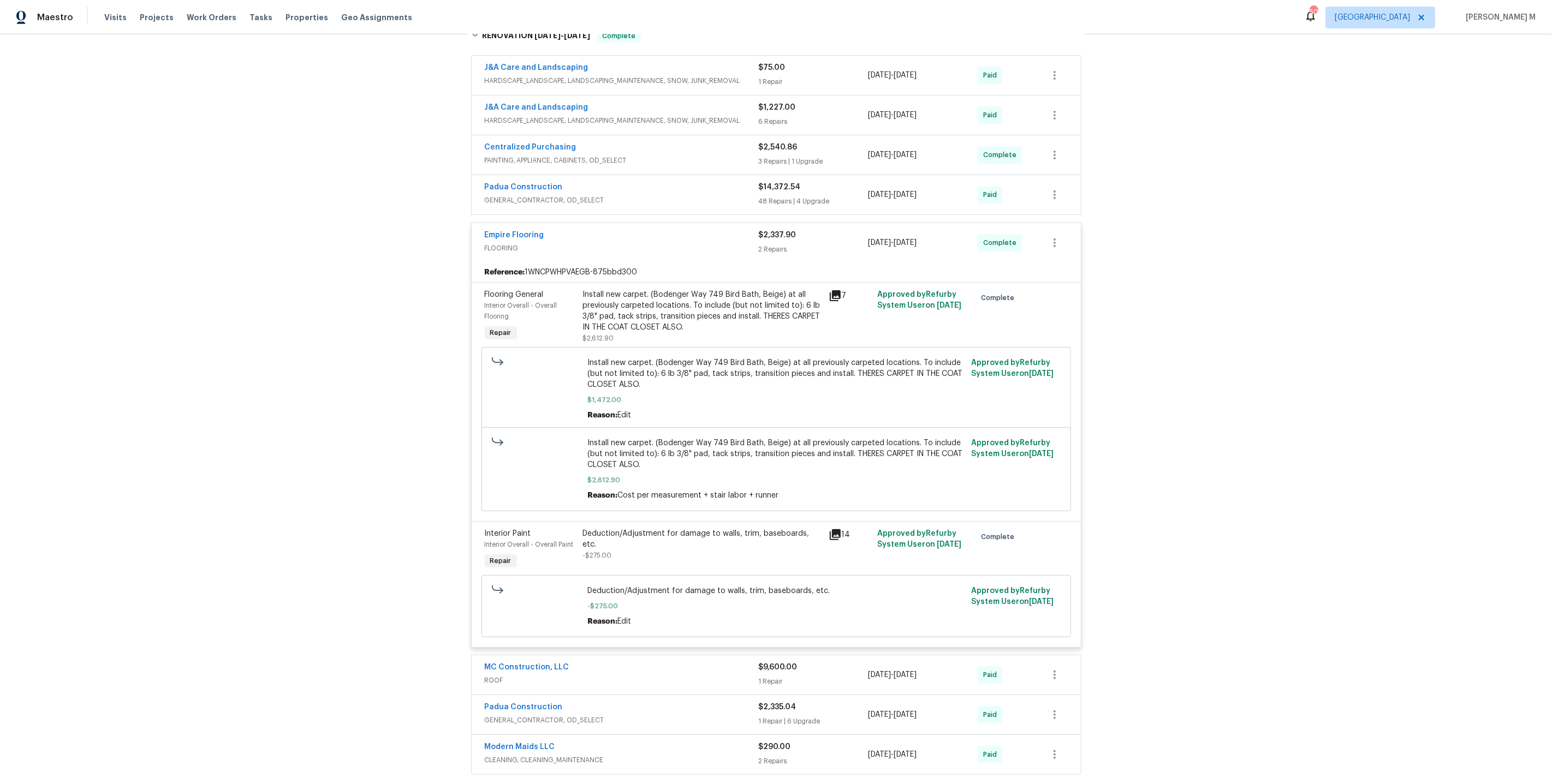
scroll to position [189, 0]
click at [690, 305] on div "Install new carpet. (Bodenger Way 749 Bird Bath, Beige) at all previously carpe…" at bounding box center [703, 310] width 239 height 43
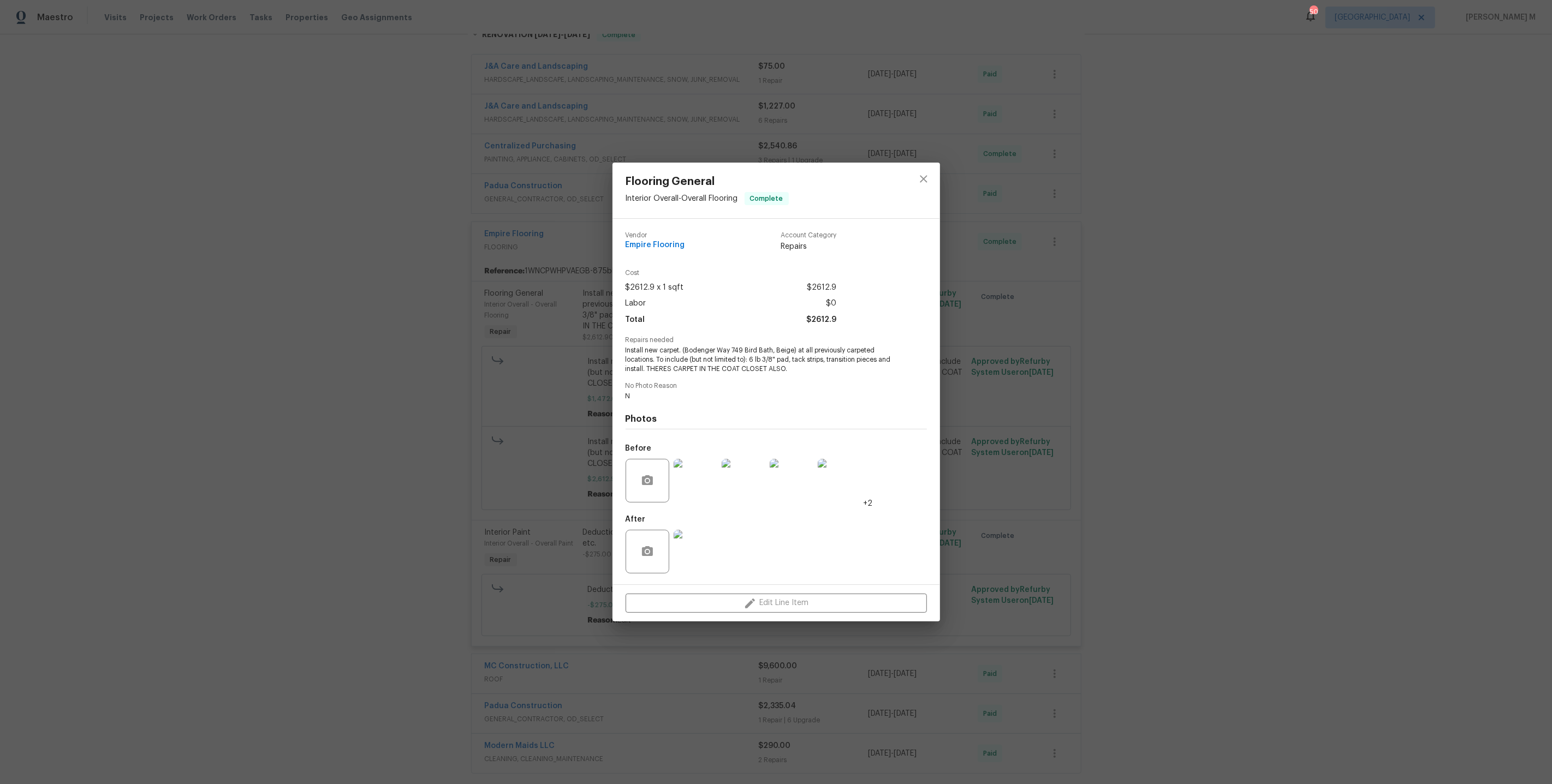
click at [685, 549] on img at bounding box center [695, 552] width 43 height 43
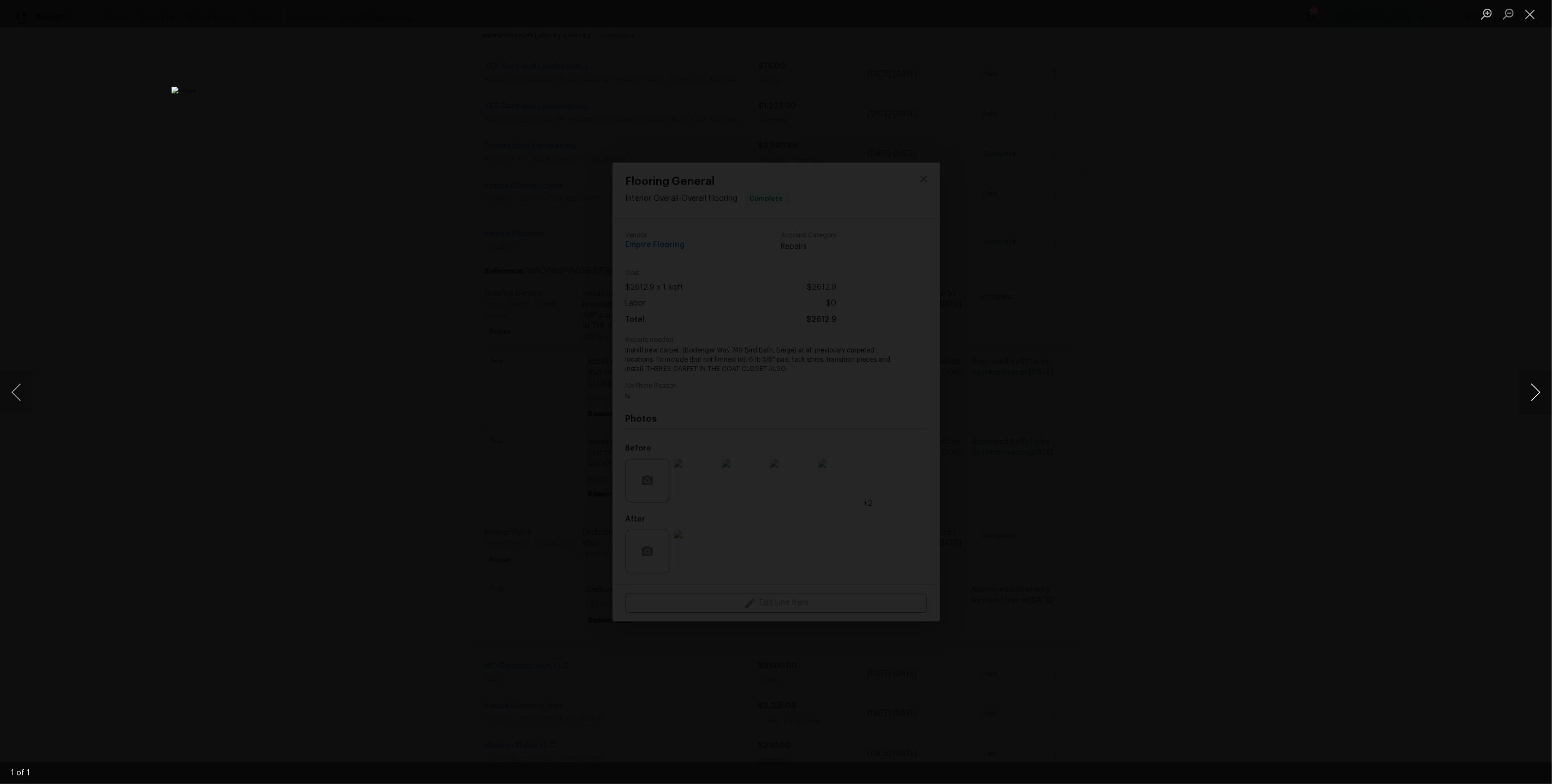
click at [1525, 389] on button "Next image" at bounding box center [1536, 392] width 33 height 43
click at [1332, 214] on div "Lightbox" at bounding box center [776, 392] width 1552 height 784
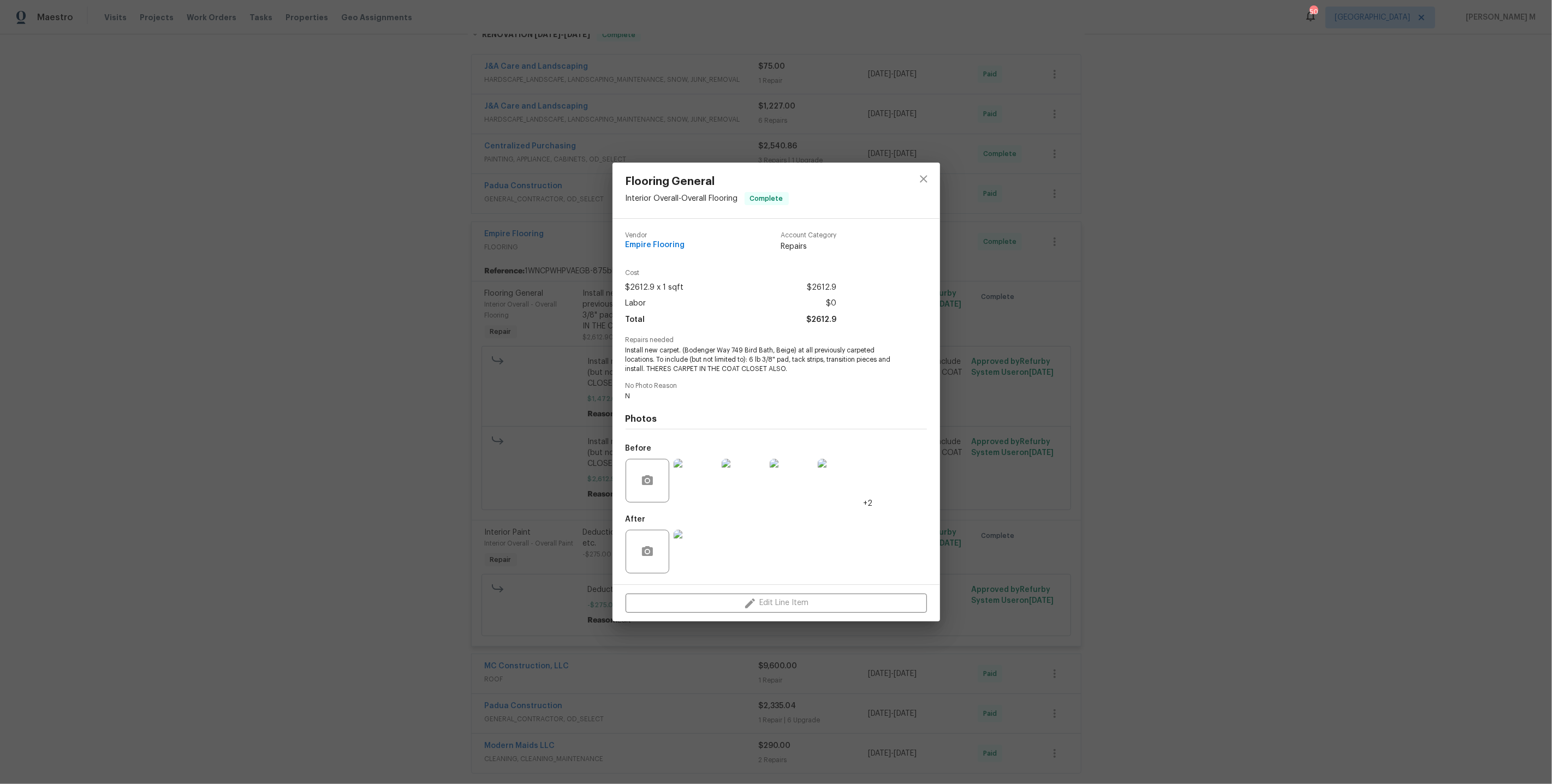
click at [1058, 406] on div "Flooring General Interior Overall - Overall Flooring Complete Vendor Empire Flo…" at bounding box center [776, 392] width 1552 height 784
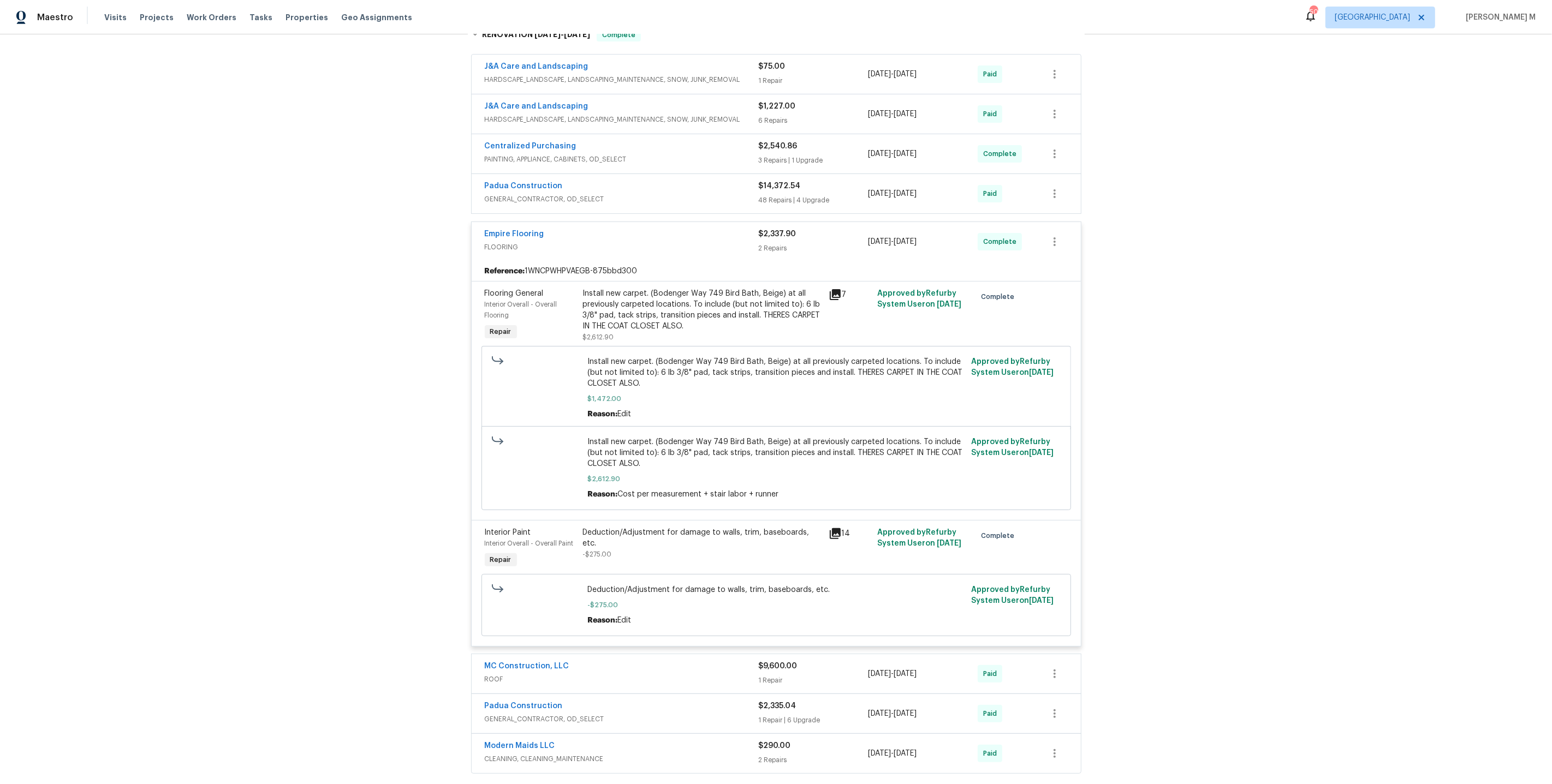
click at [667, 527] on div "Deduction/Adjustment for damage to walls, trim, baseboards, etc. -$275.00" at bounding box center [703, 544] width 239 height 33
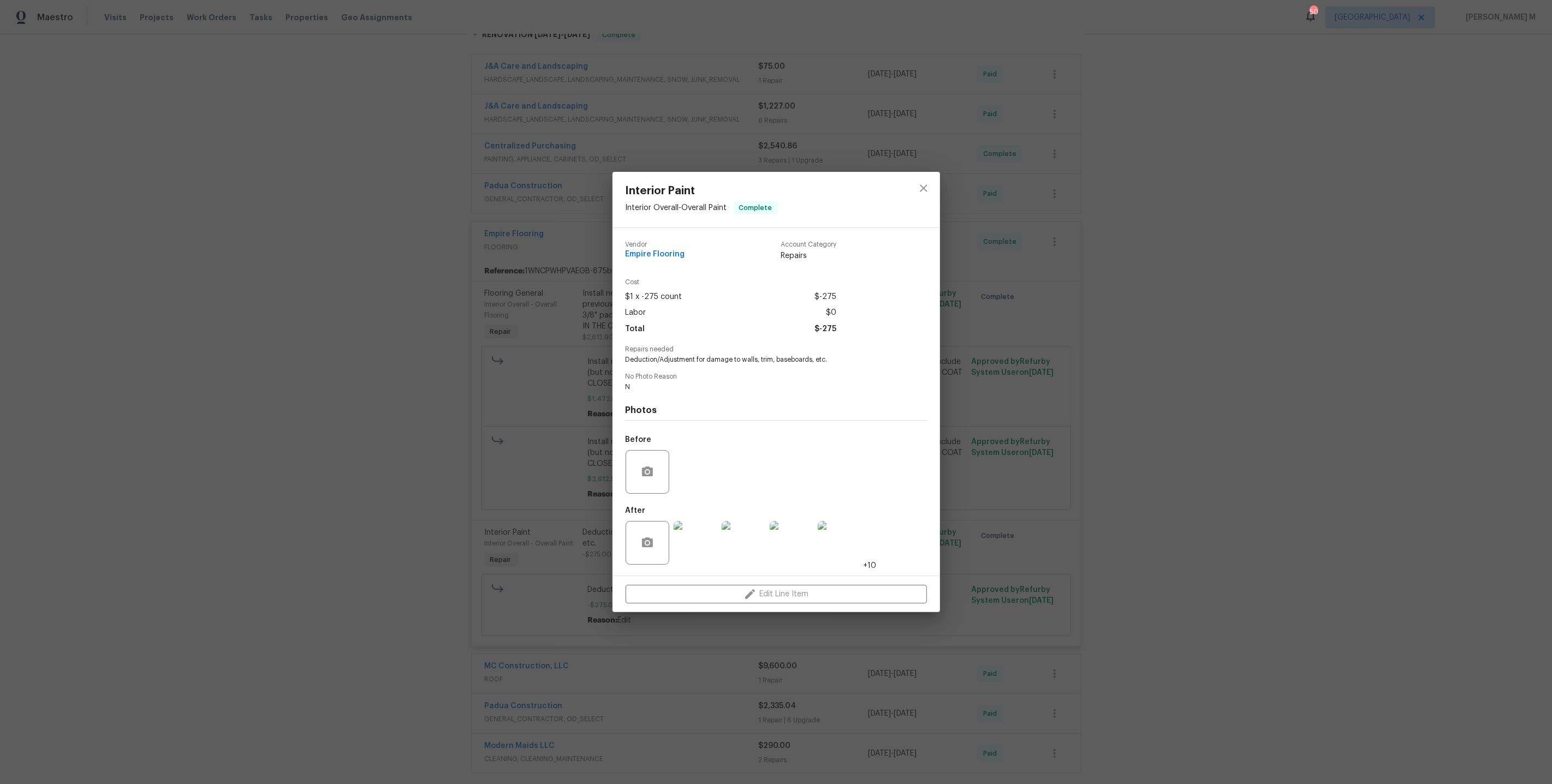
click at [659, 560] on div "After" at bounding box center [648, 536] width 46 height 71
click at [460, 577] on div "Interior Paint Interior Overall - Overall Paint Complete Vendor Empire Flooring…" at bounding box center [776, 392] width 1552 height 784
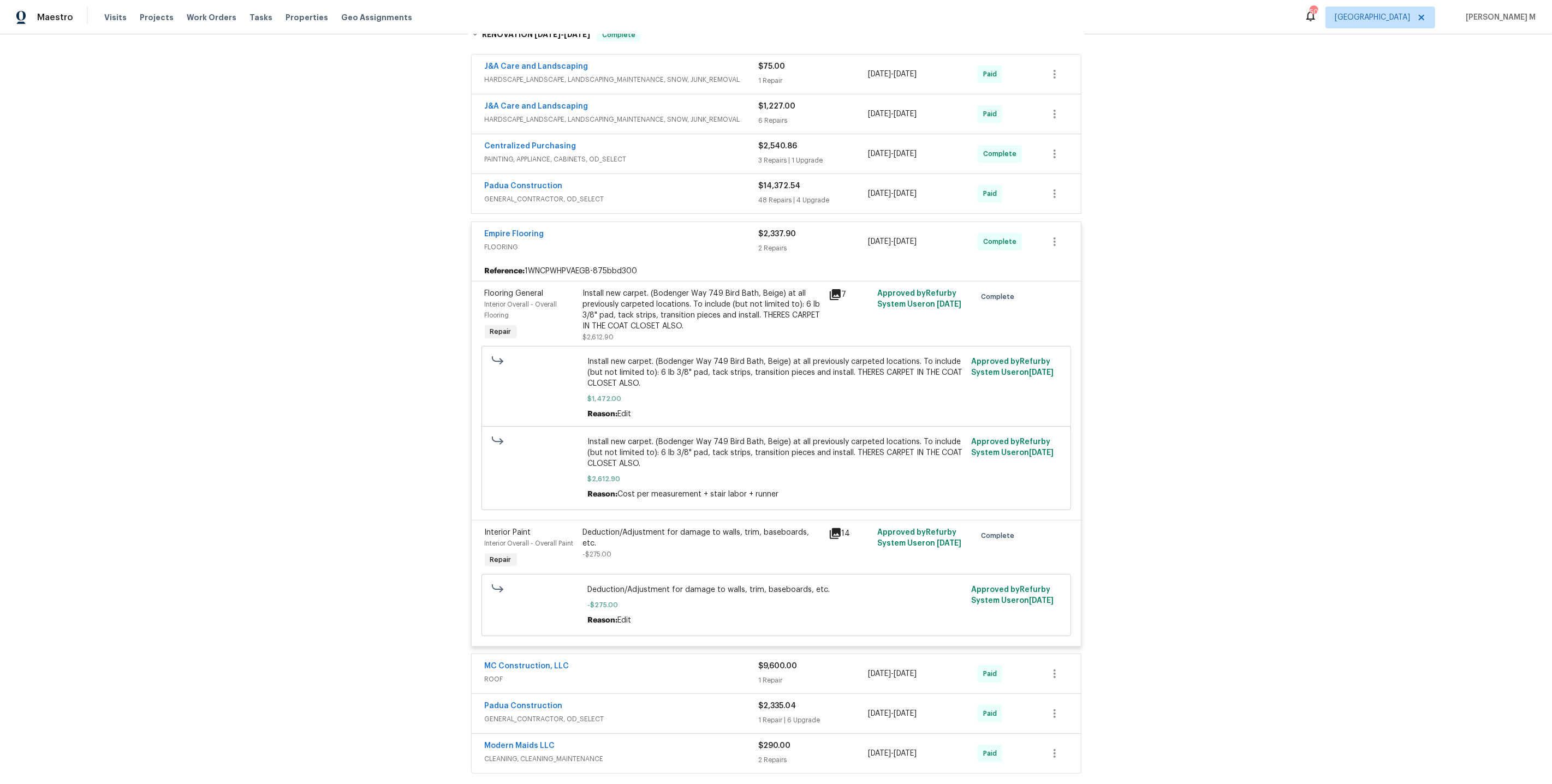
click at [678, 308] on div "Install new carpet. (Bodenger Way 749 Bird Bath, Beige) at all previously carpe…" at bounding box center [703, 310] width 239 height 43
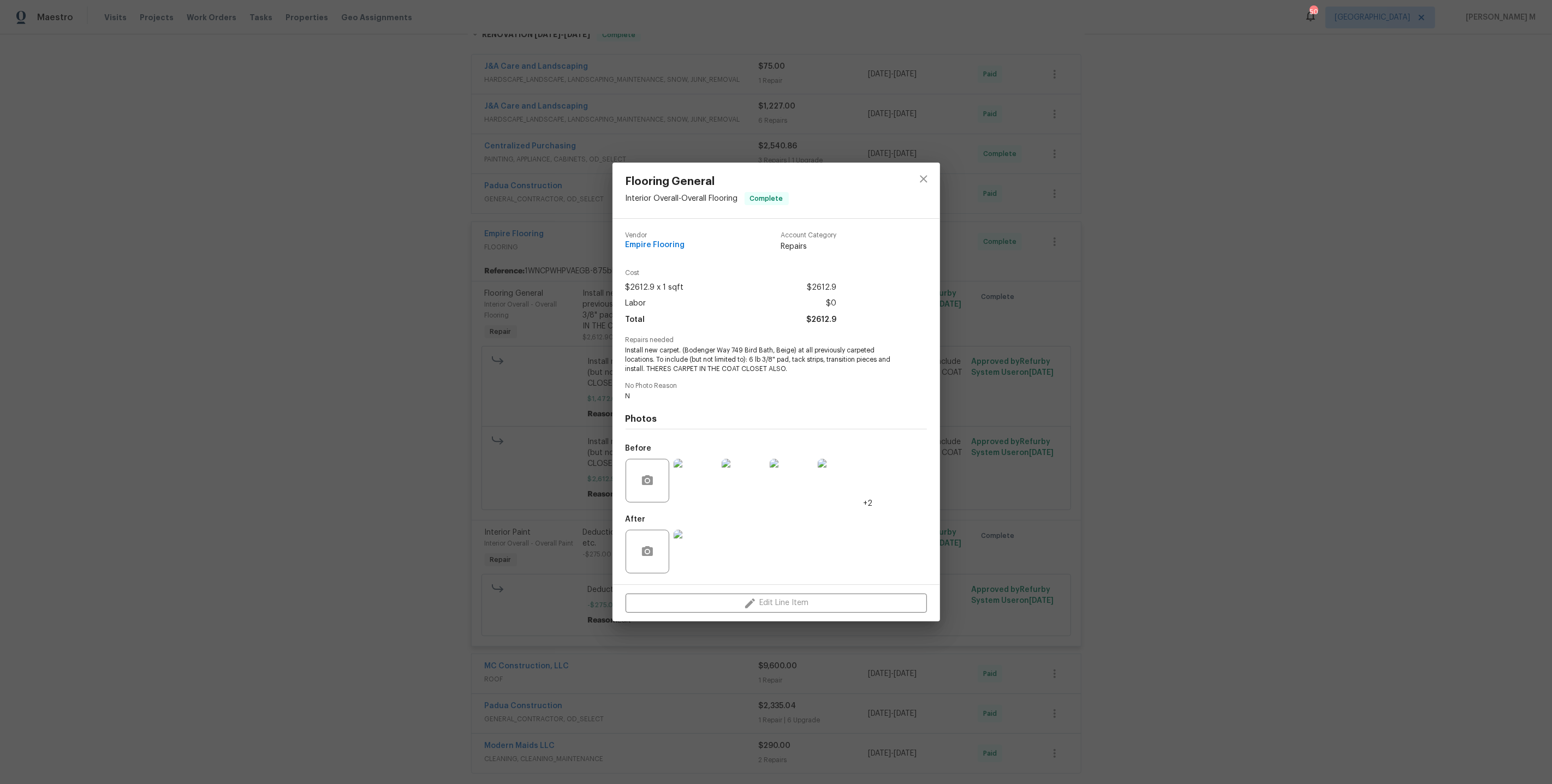
click at [688, 559] on img at bounding box center [695, 552] width 43 height 43
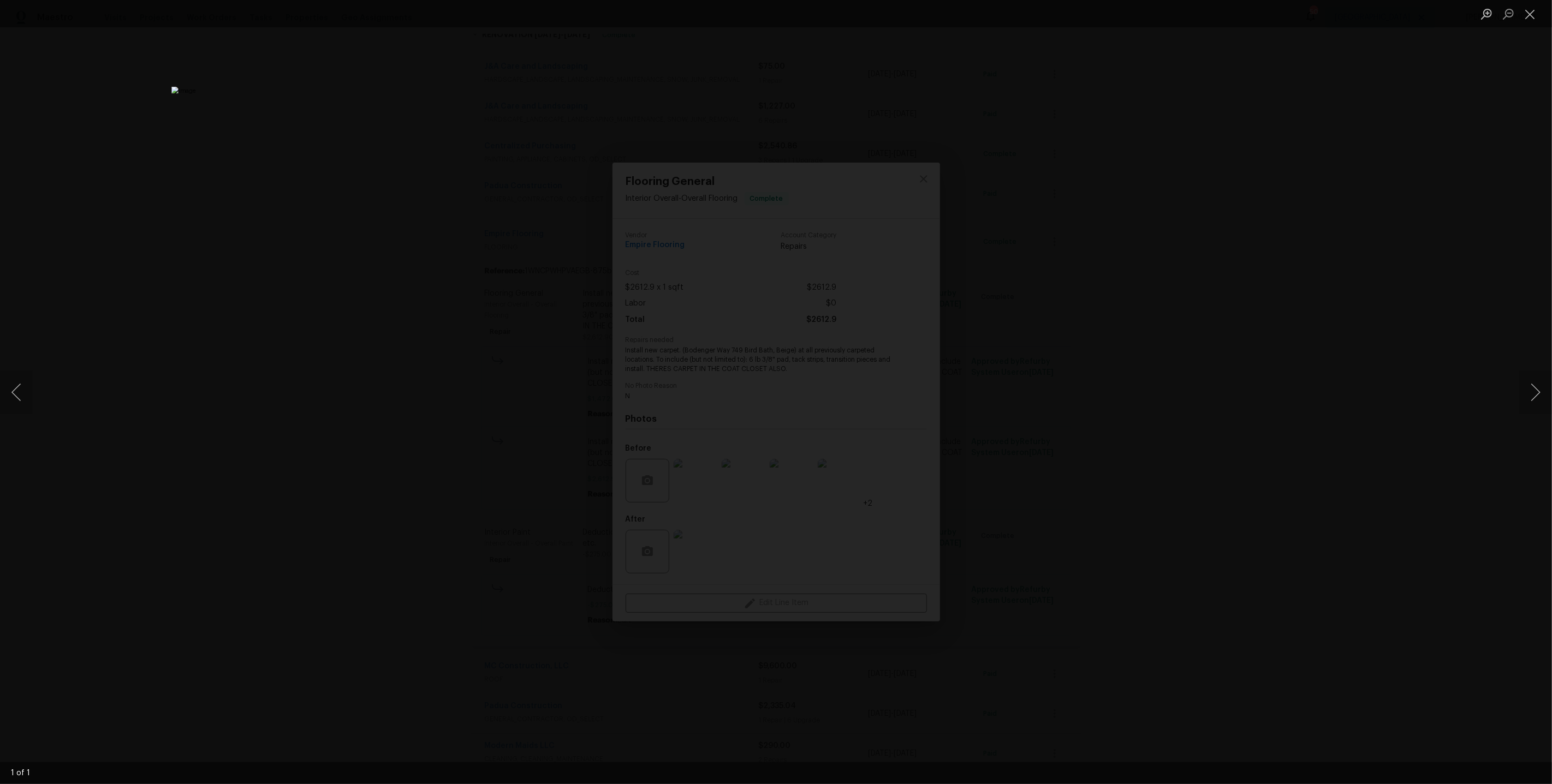
click at [1206, 247] on div "Lightbox" at bounding box center [776, 392] width 1552 height 784
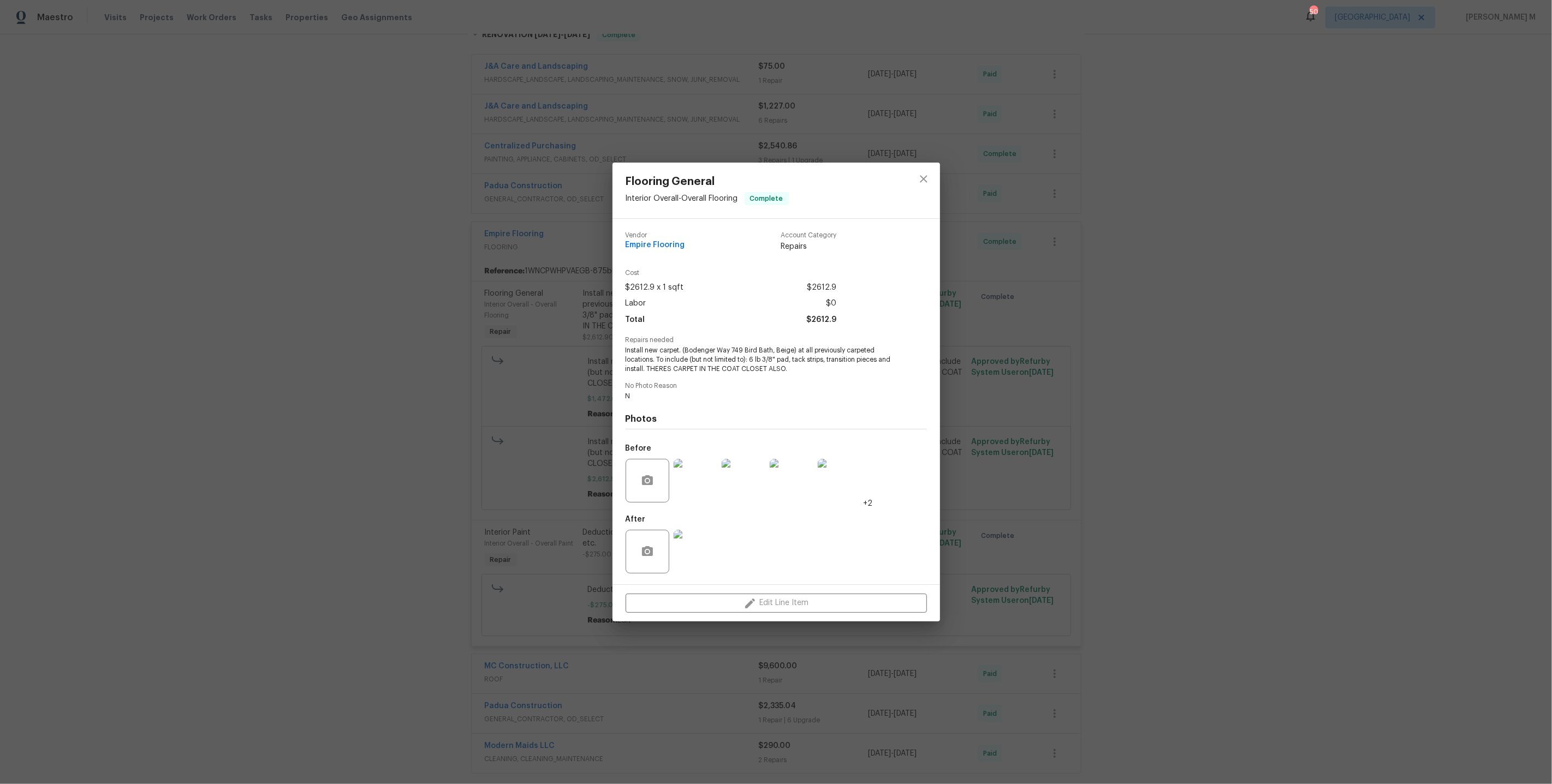
click at [1087, 390] on div "Flooring General Interior Overall - Overall Flooring Complete Vendor Empire Flo…" at bounding box center [776, 392] width 1552 height 784
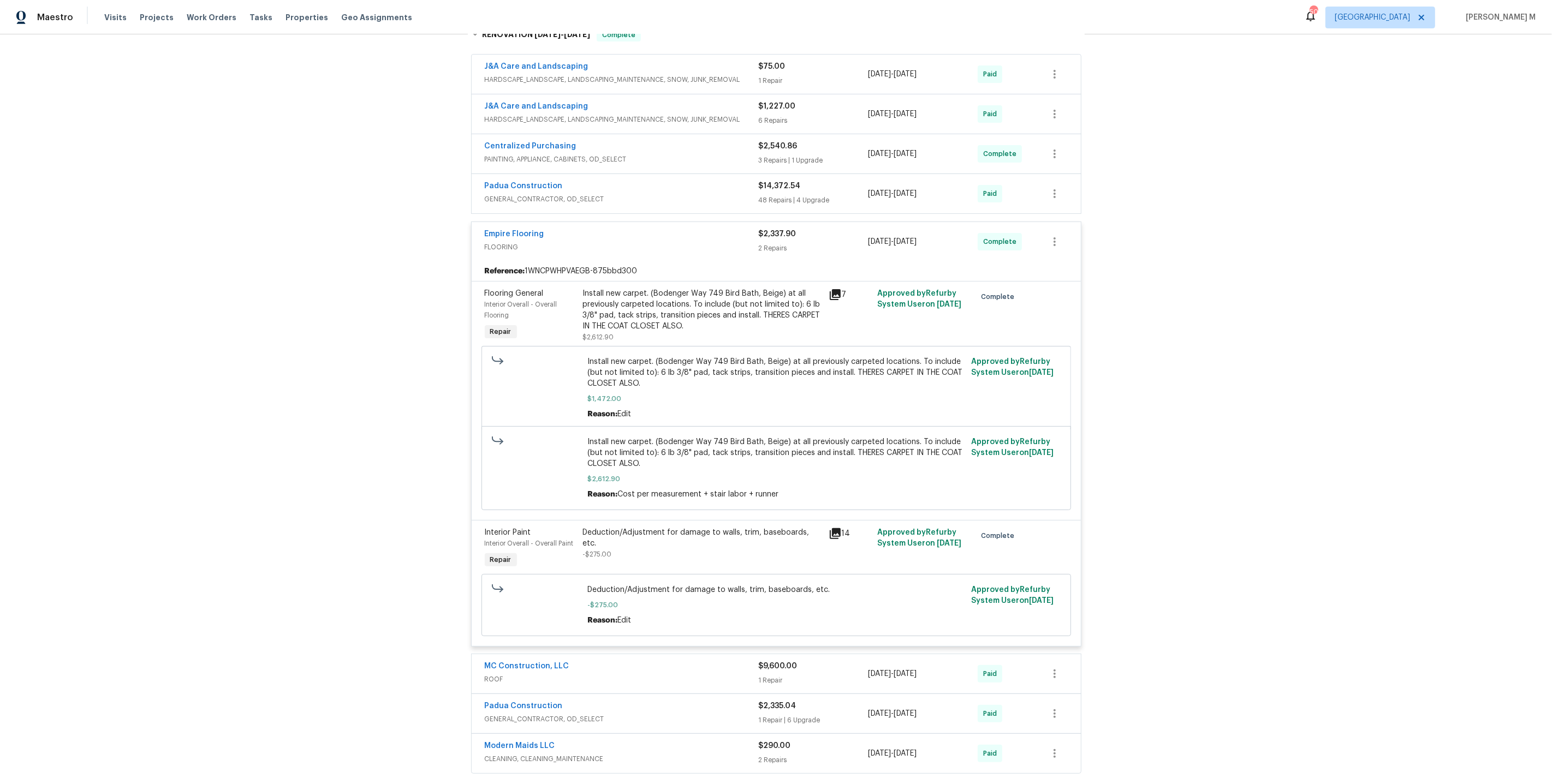
scroll to position [252, 0]
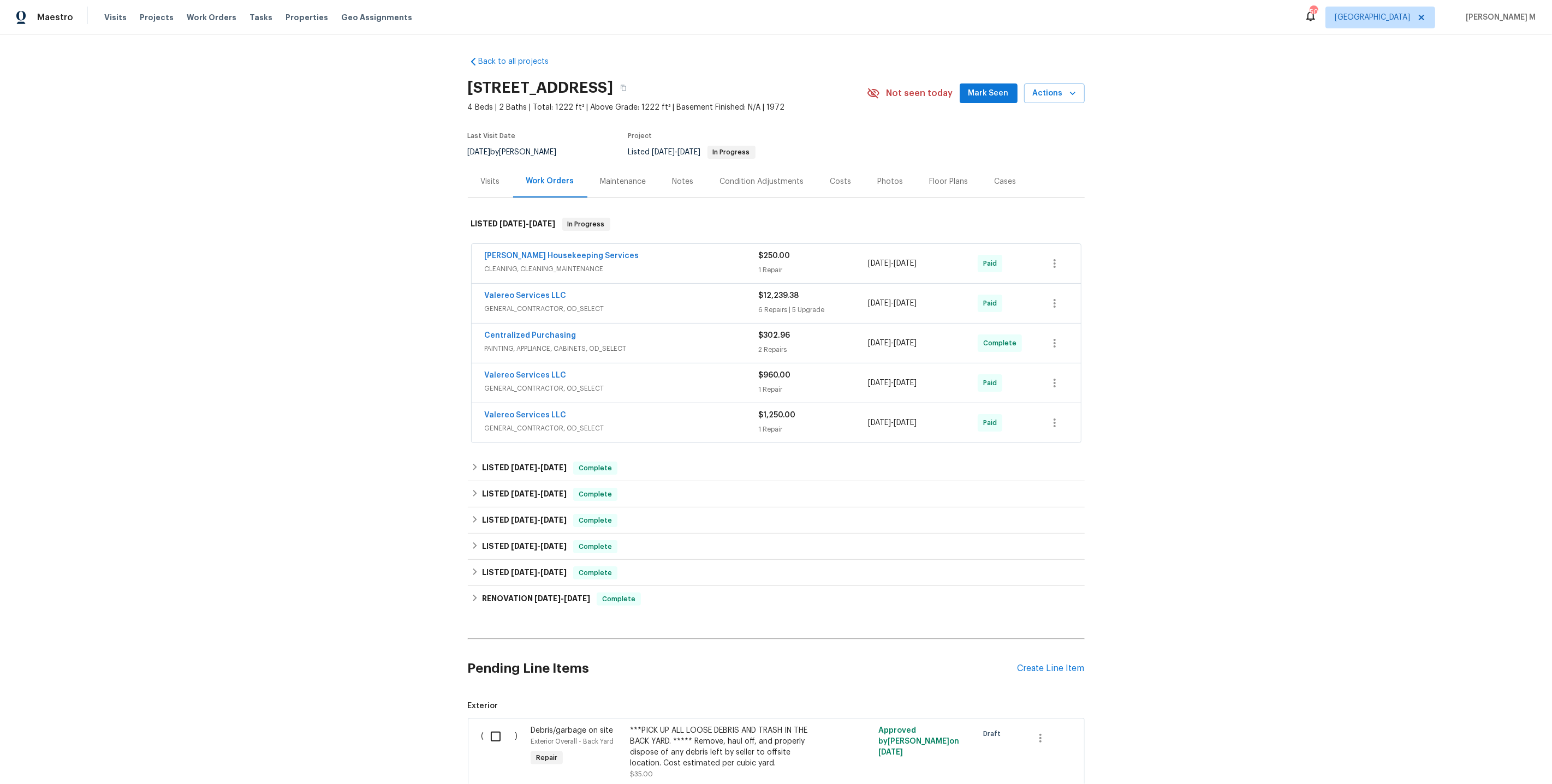
click at [547, 265] on span "CLEANING, CLEANING_MAINTENANCE" at bounding box center [622, 269] width 274 height 11
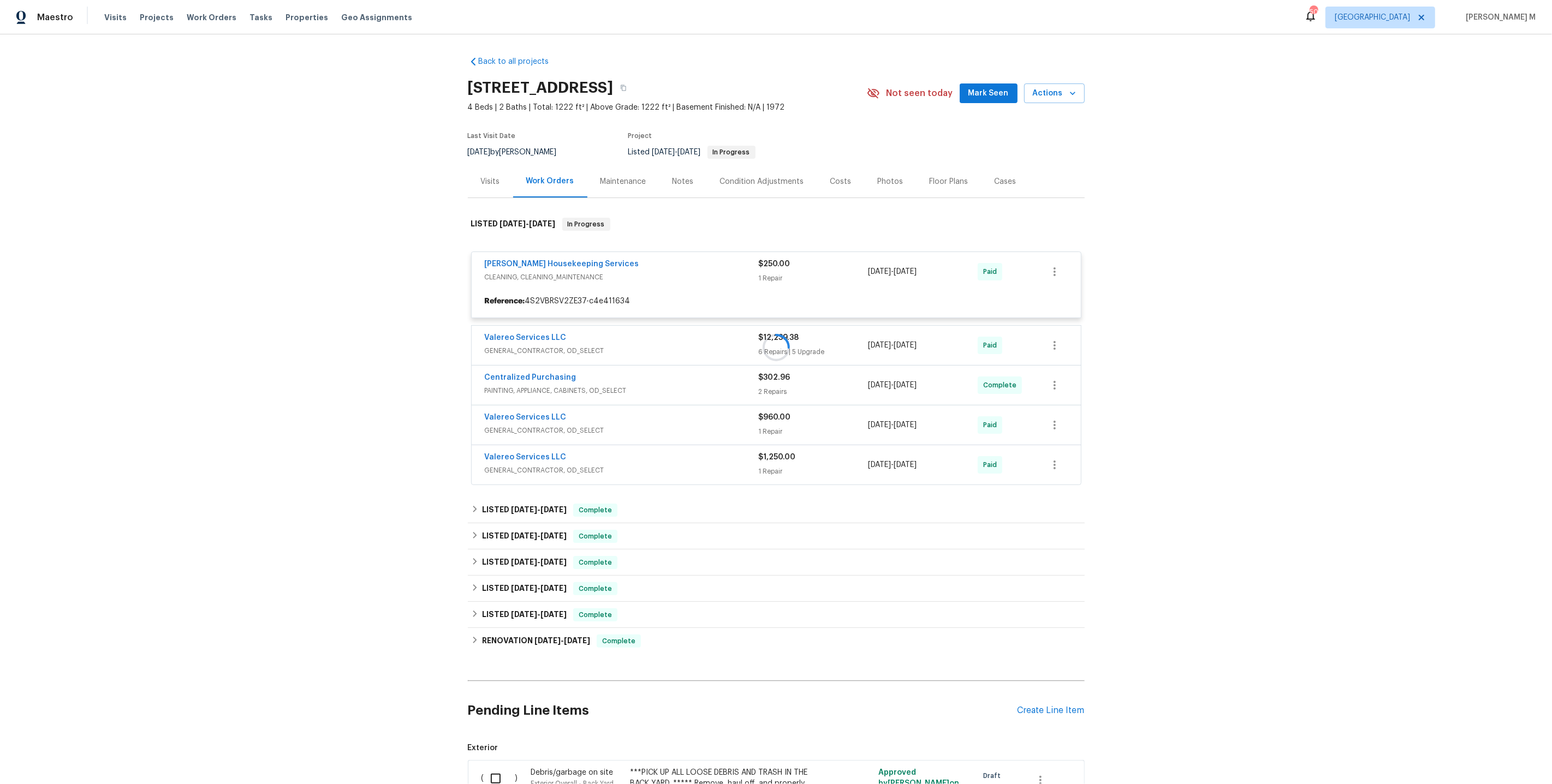
click at [545, 274] on div at bounding box center [776, 347] width 617 height 282
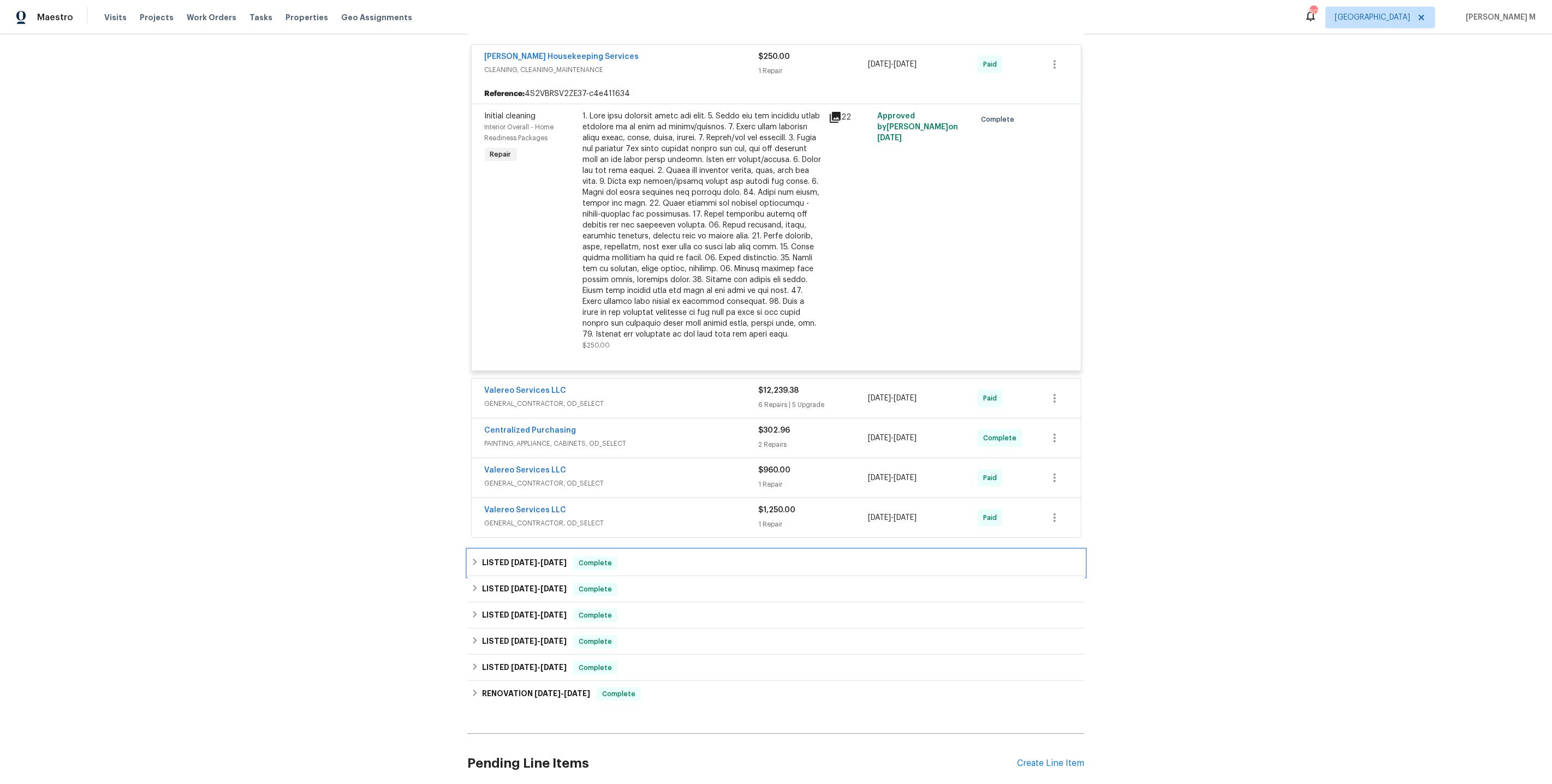
click at [503, 557] on h6 "LISTED 5/23/25 - 5/26/25" at bounding box center [524, 563] width 85 height 13
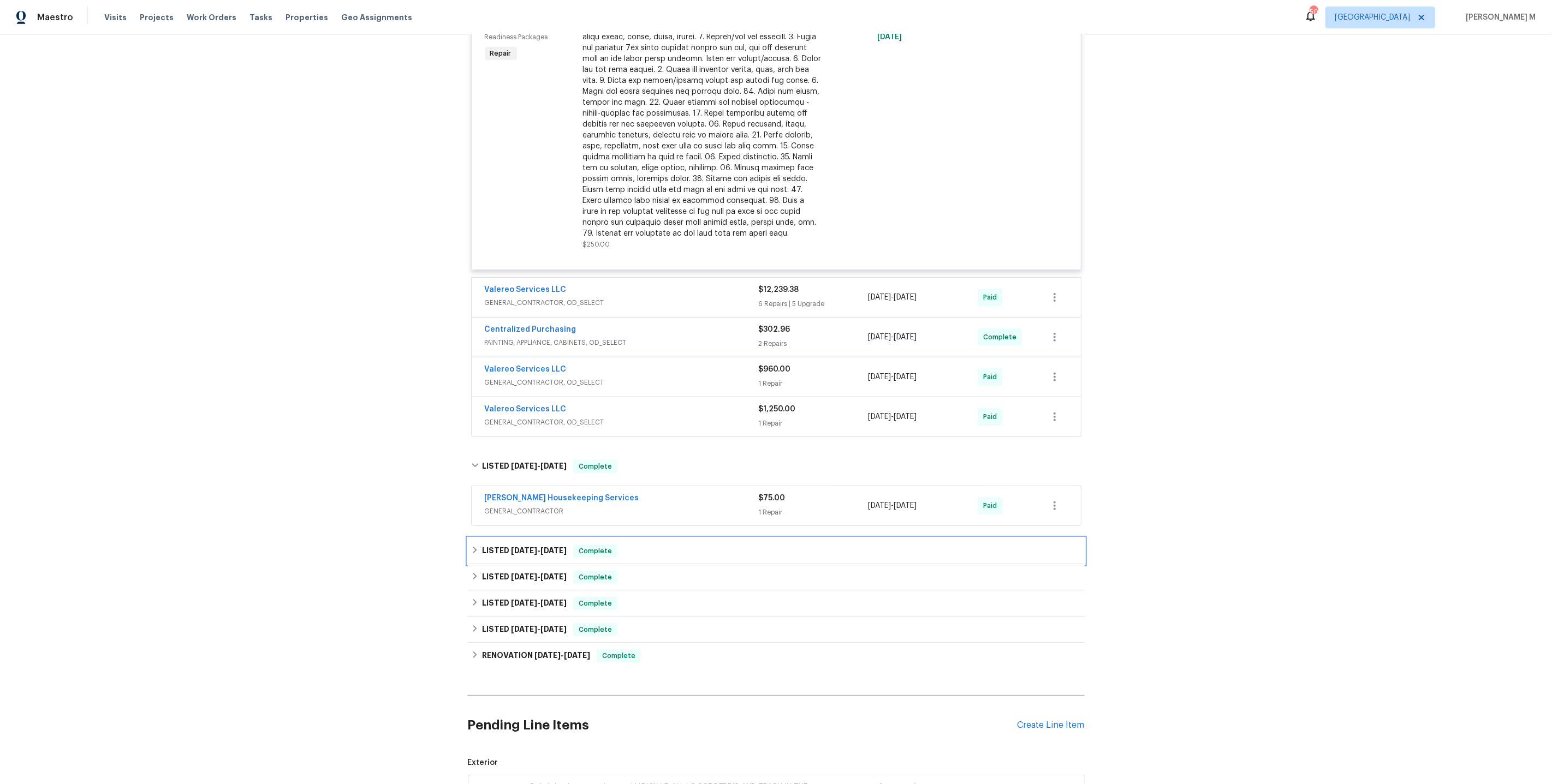
click at [505, 545] on h6 "LISTED 4/25/25 - 5/13/25" at bounding box center [524, 551] width 85 height 13
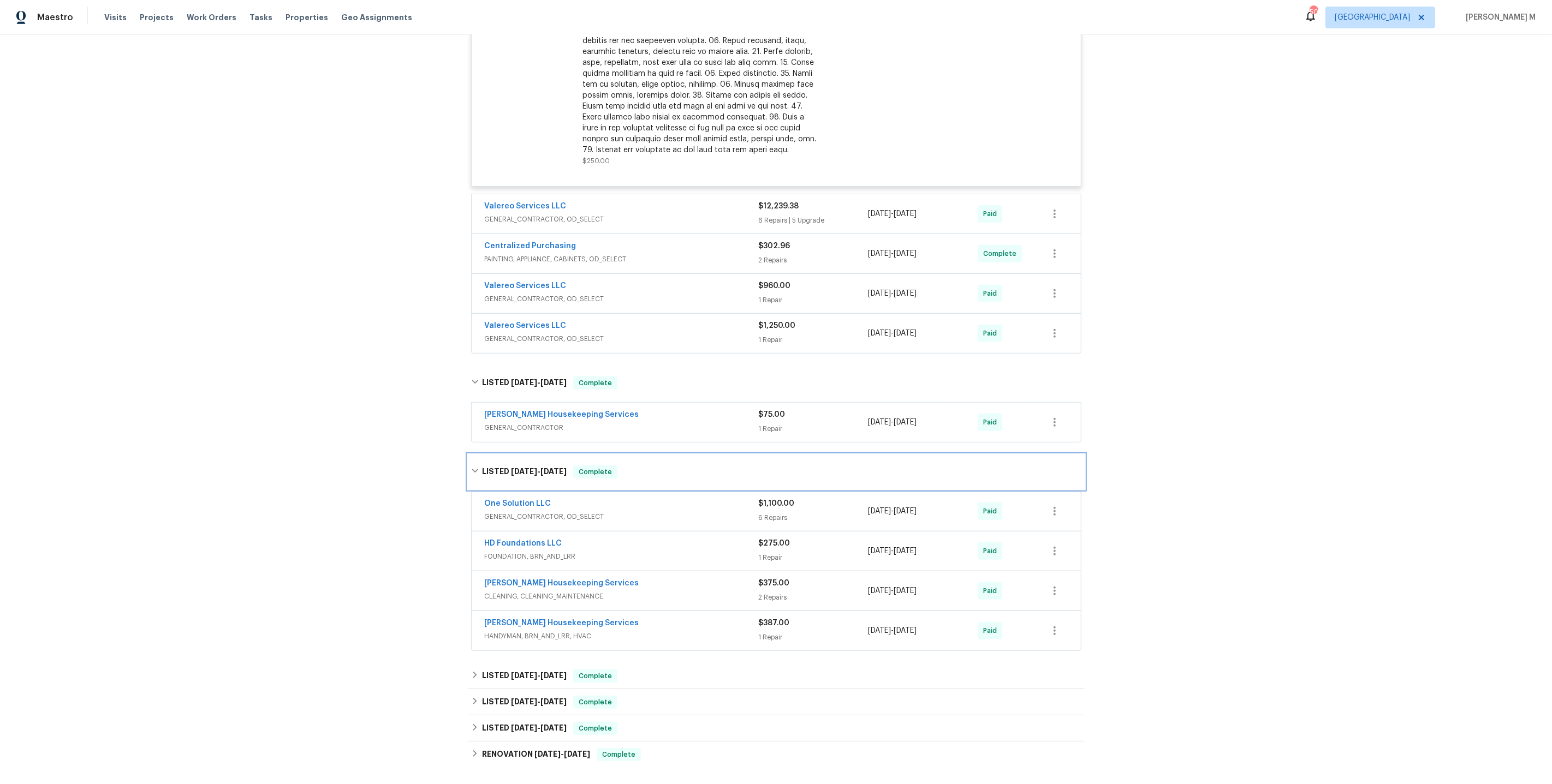
scroll to position [393, 0]
click at [501, 669] on h6 "LISTED 4/7/25 - 4/21/25" at bounding box center [524, 675] width 85 height 13
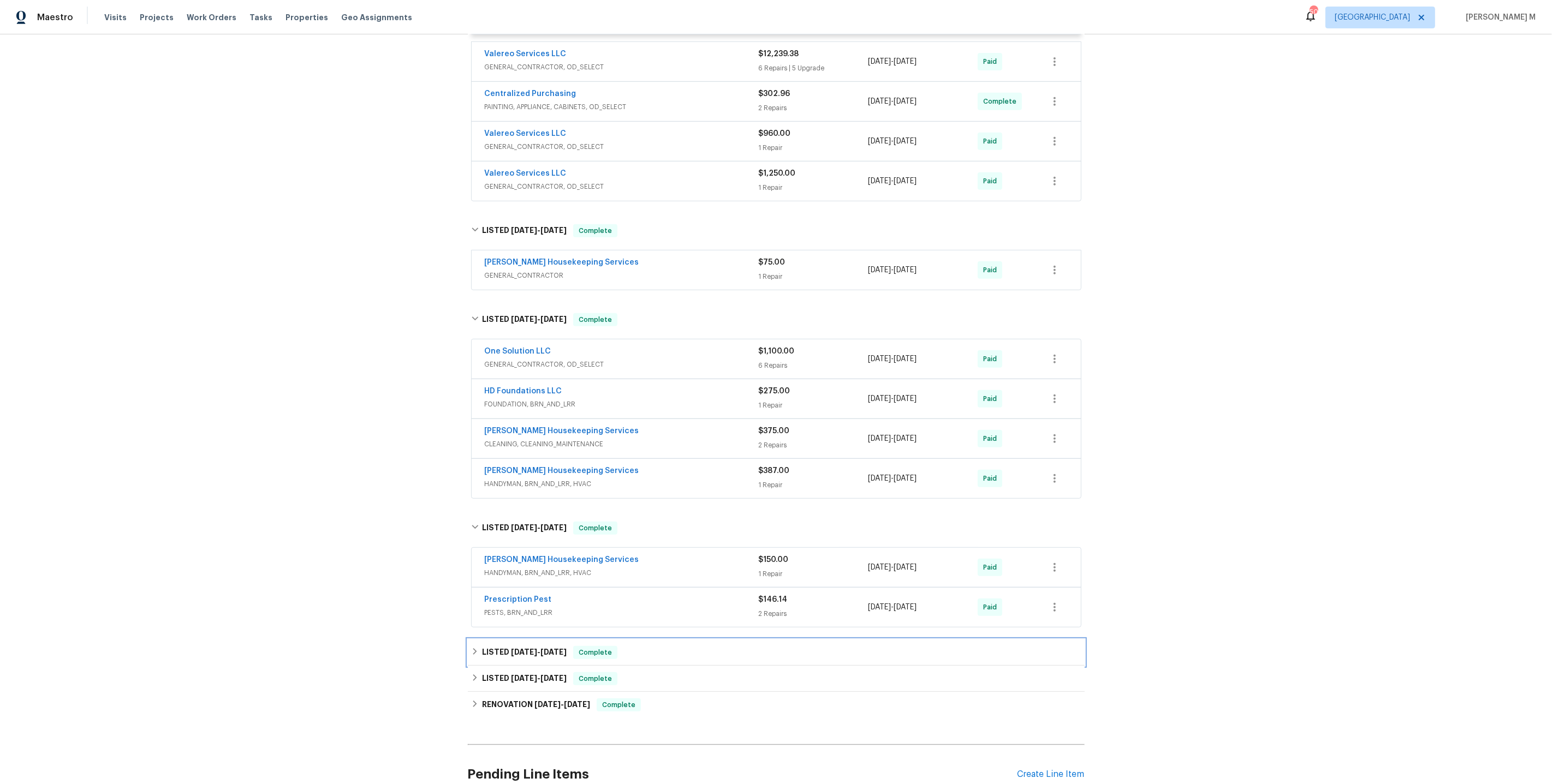
click at [510, 646] on h6 "LISTED 12/11/24 - 1/21/25" at bounding box center [524, 652] width 85 height 13
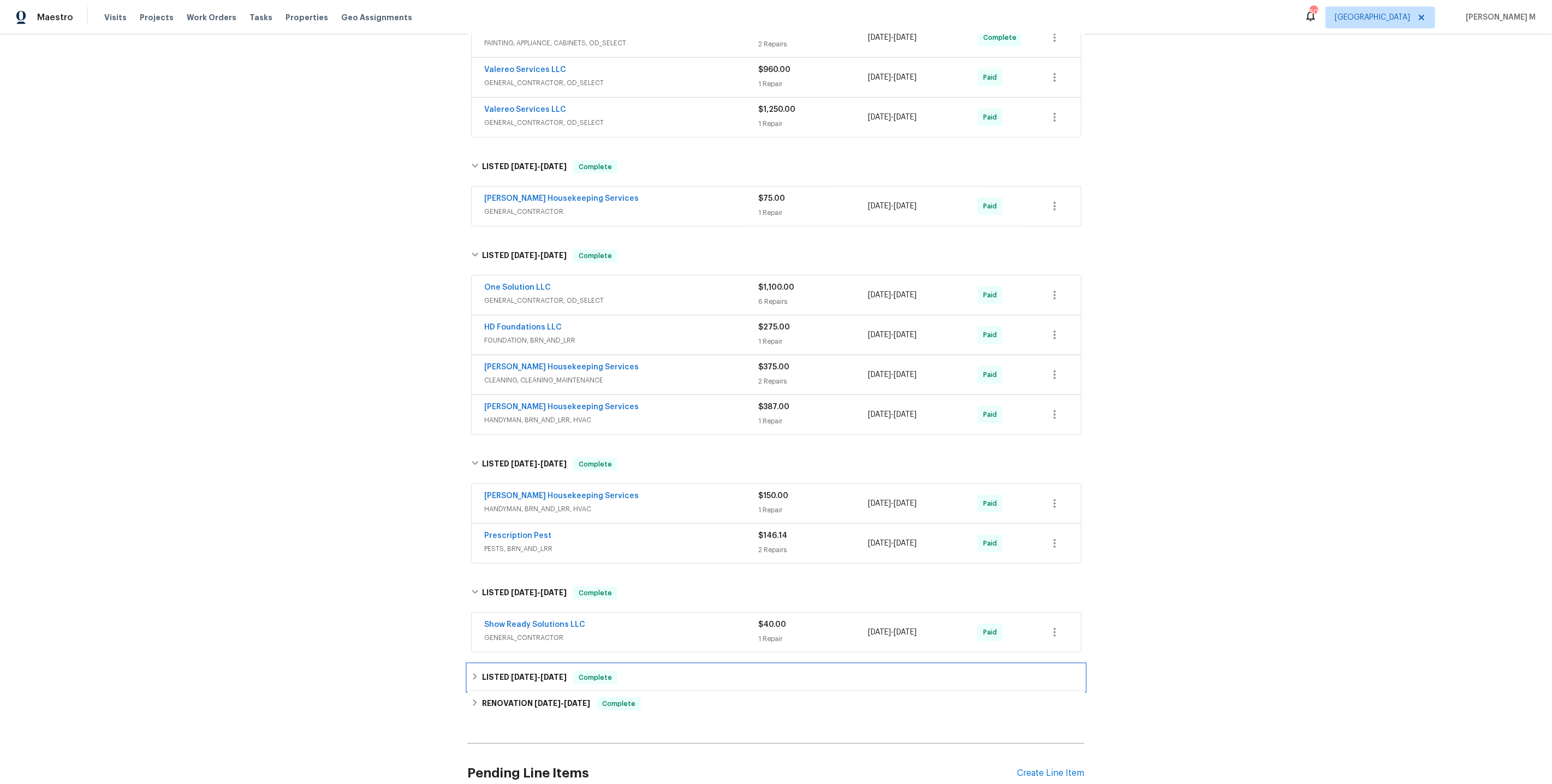
click at [501, 664] on div "LISTED 9/17/24 - 9/19/24 Complete" at bounding box center [776, 677] width 617 height 26
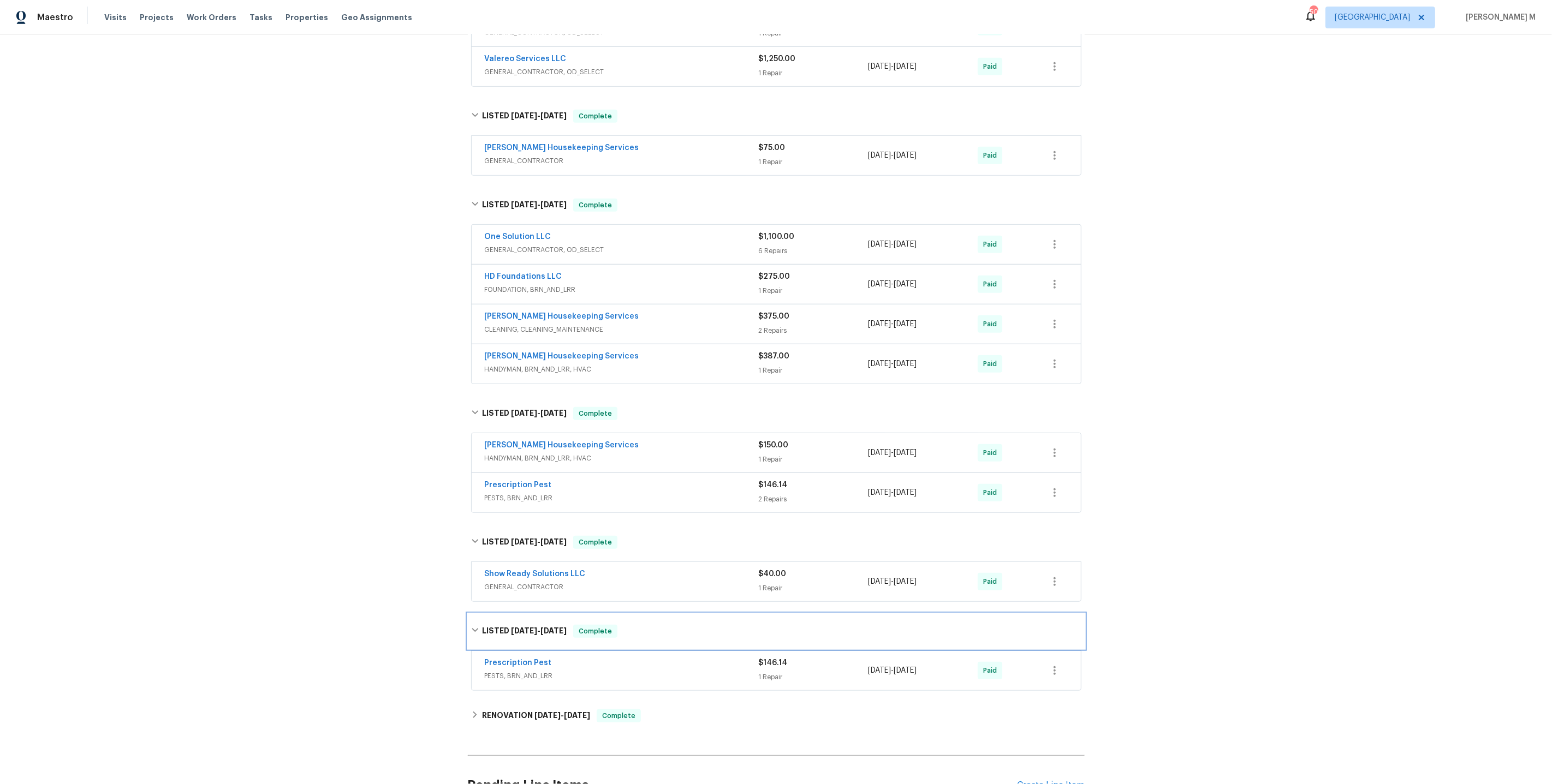
scroll to position [673, 0]
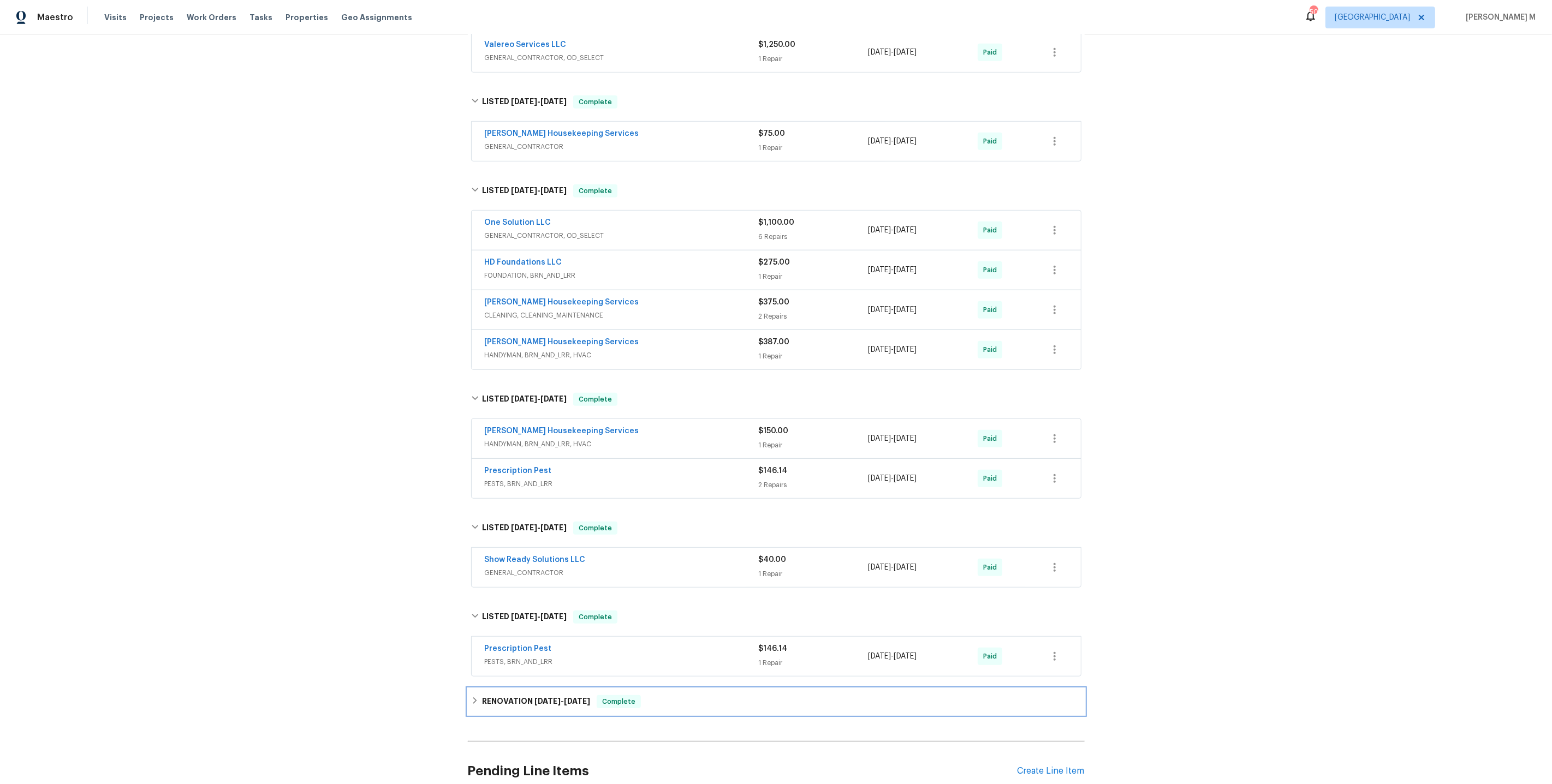
click at [525, 695] on h6 "RENOVATION 9/3/24 - 9/8/24" at bounding box center [535, 701] width 108 height 13
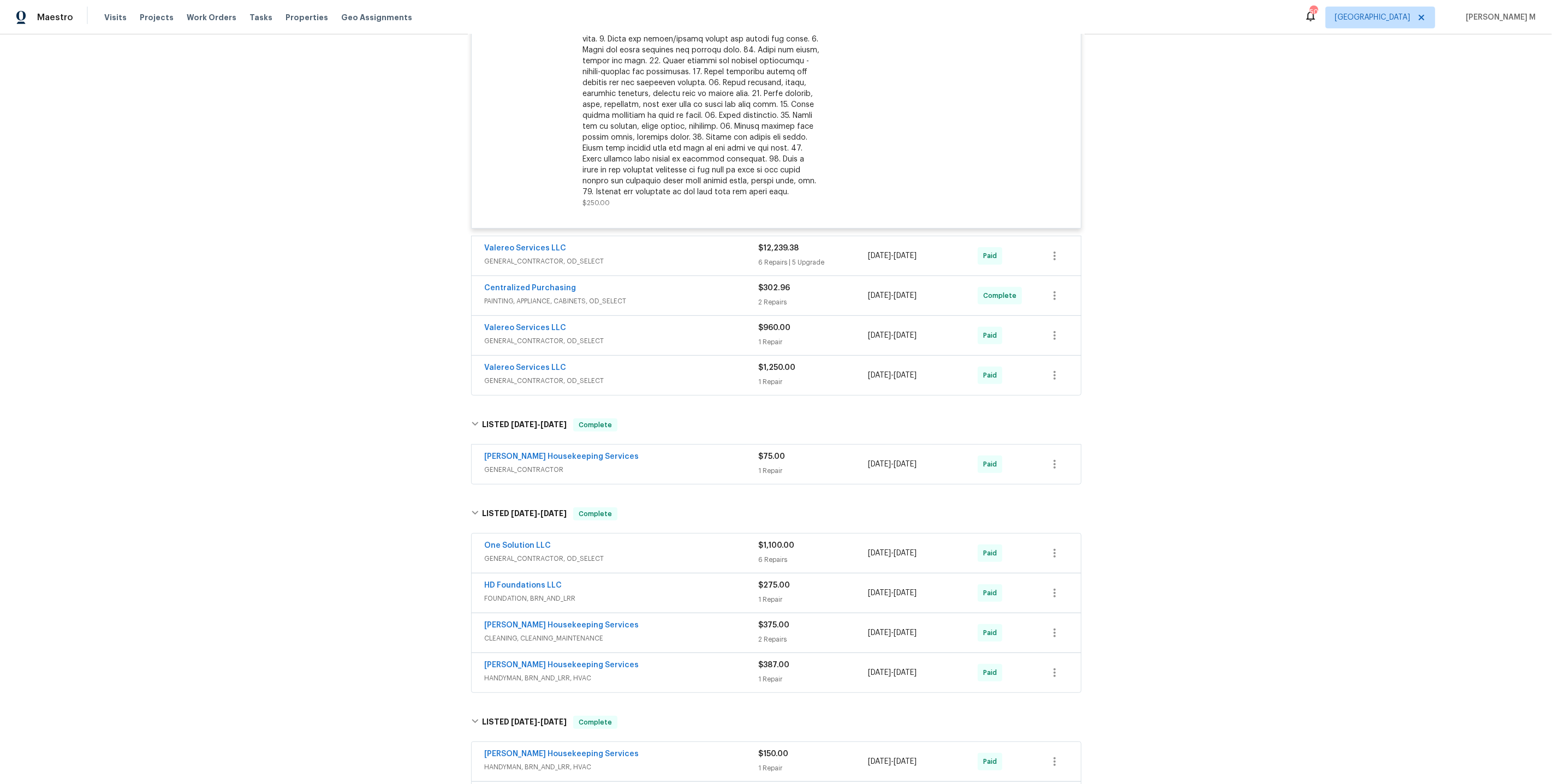
scroll to position [0, 0]
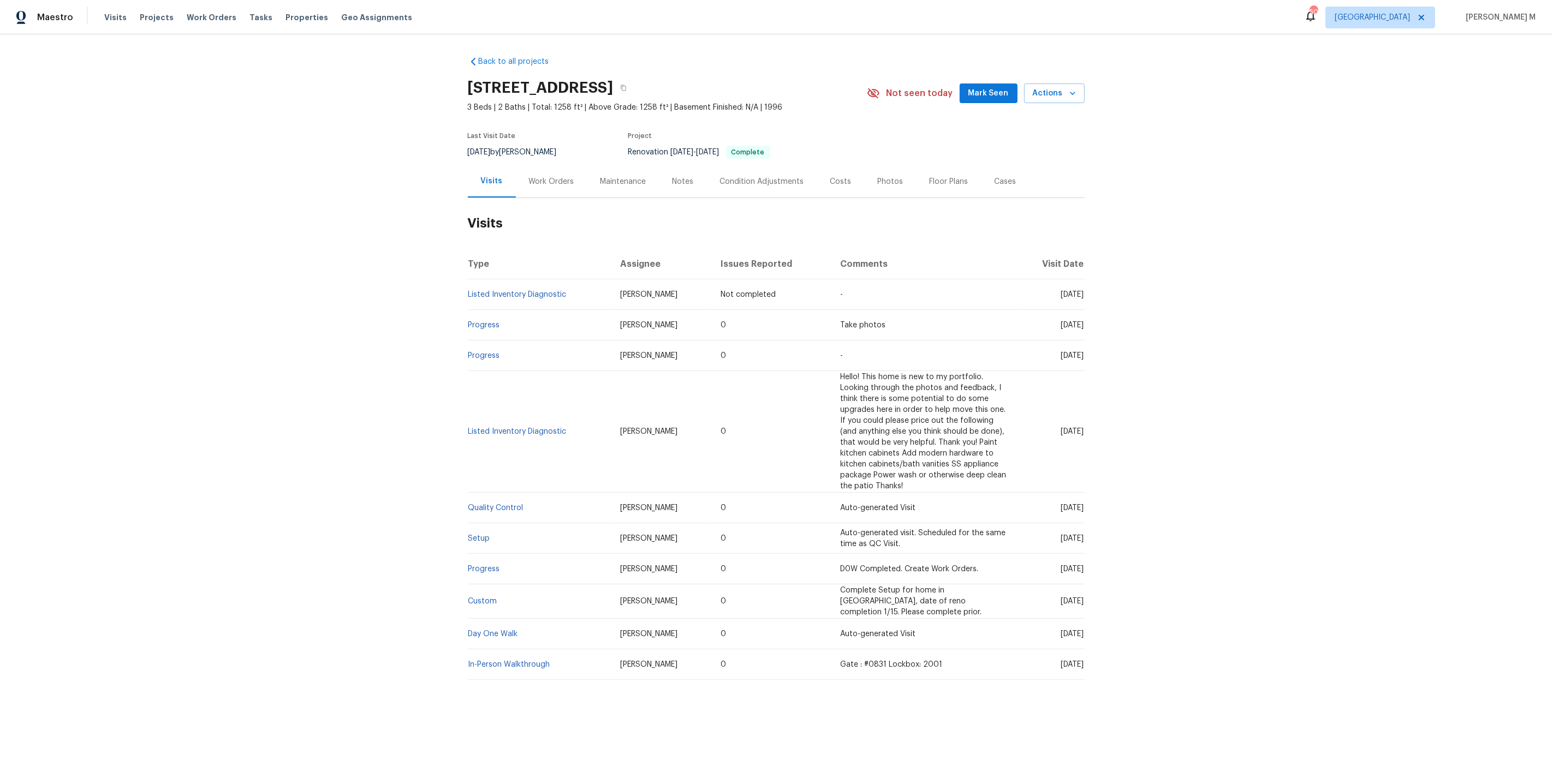
click at [553, 187] on div "Work Orders" at bounding box center [552, 181] width 45 height 11
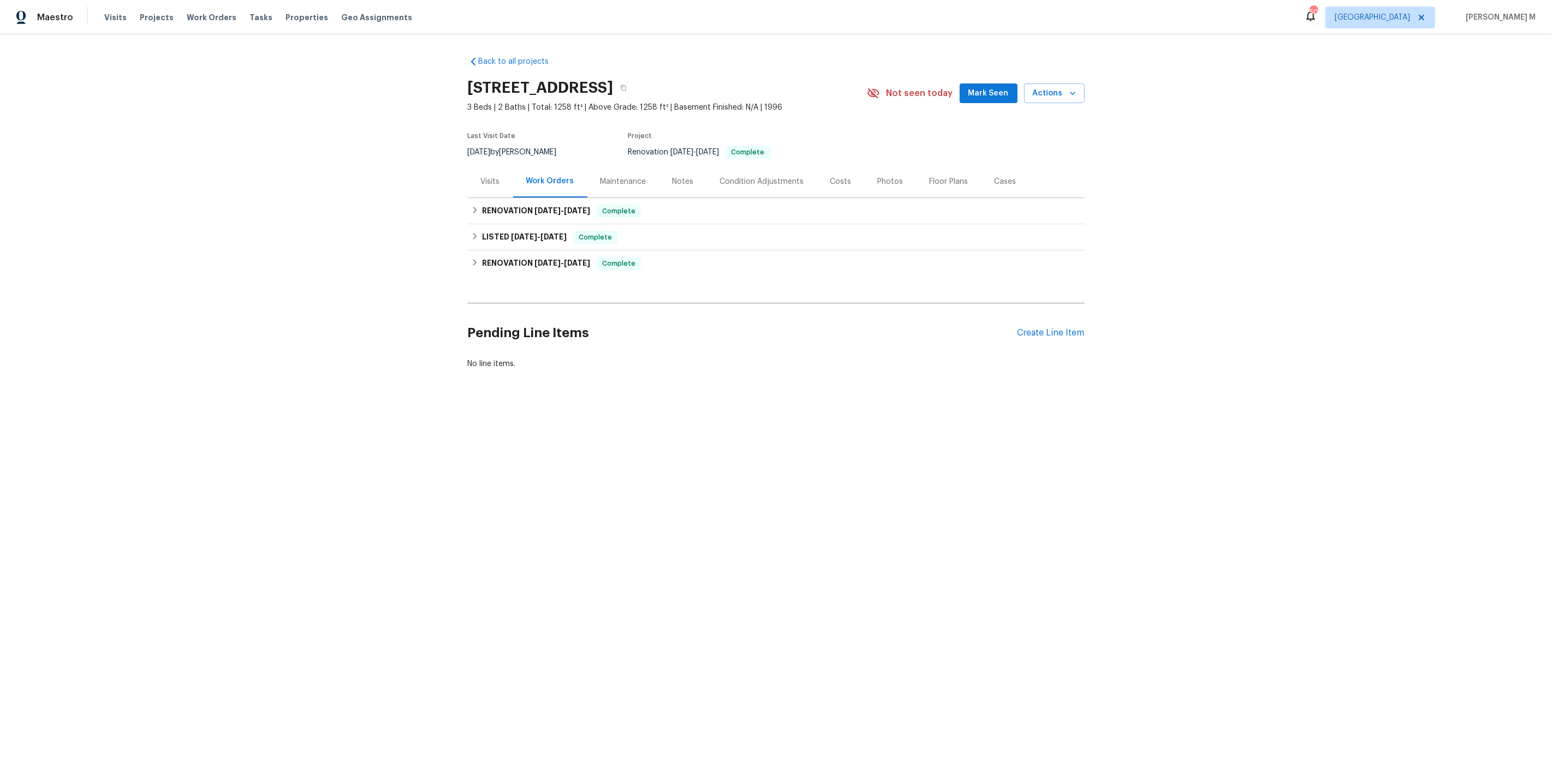
click at [775, 423] on div "Back to all projects [STREET_ADDRESS] 3 Beds | 2 Baths | Total: 1258 ft² | Abov…" at bounding box center [776, 239] width 1552 height 409
click at [1299, 182] on div "Back to all projects [STREET_ADDRESS] 3 Beds | 2 Baths | Total: 1258 ft² | Abov…" at bounding box center [776, 239] width 1552 height 409
click at [1215, 113] on div "Back to all projects [STREET_ADDRESS] 3 Beds | 2 Baths | Total: 1258 ft² | Abov…" at bounding box center [776, 239] width 1552 height 409
click at [1146, 153] on div "Back to all projects [STREET_ADDRESS] 3 Beds | 2 Baths | Total: 1258 ft² | Abov…" at bounding box center [776, 239] width 1552 height 409
click at [1281, 214] on div "Back to all projects [STREET_ADDRESS] 3 Beds | 2 Baths | Total: 1258 ft² | Abov…" at bounding box center [776, 239] width 1552 height 409
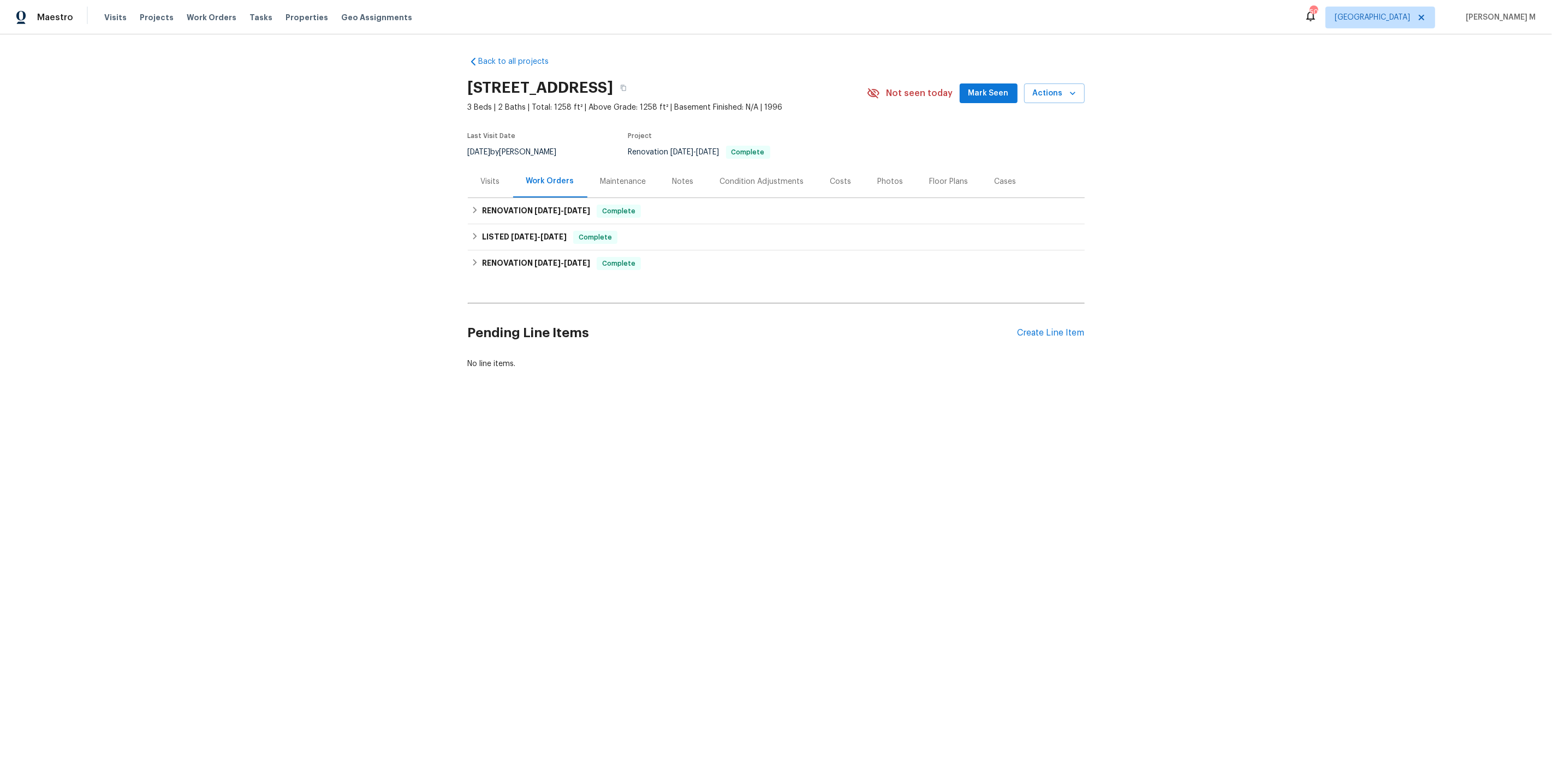
click at [326, 395] on div "Back to all projects [STREET_ADDRESS] 3 Beds | 2 Baths | Total: 1258 ft² | Abov…" at bounding box center [776, 239] width 1552 height 409
click at [269, 395] on div "Back to all projects [STREET_ADDRESS] 3 Beds | 2 Baths | Total: 1258 ft² | Abov…" at bounding box center [776, 239] width 1552 height 409
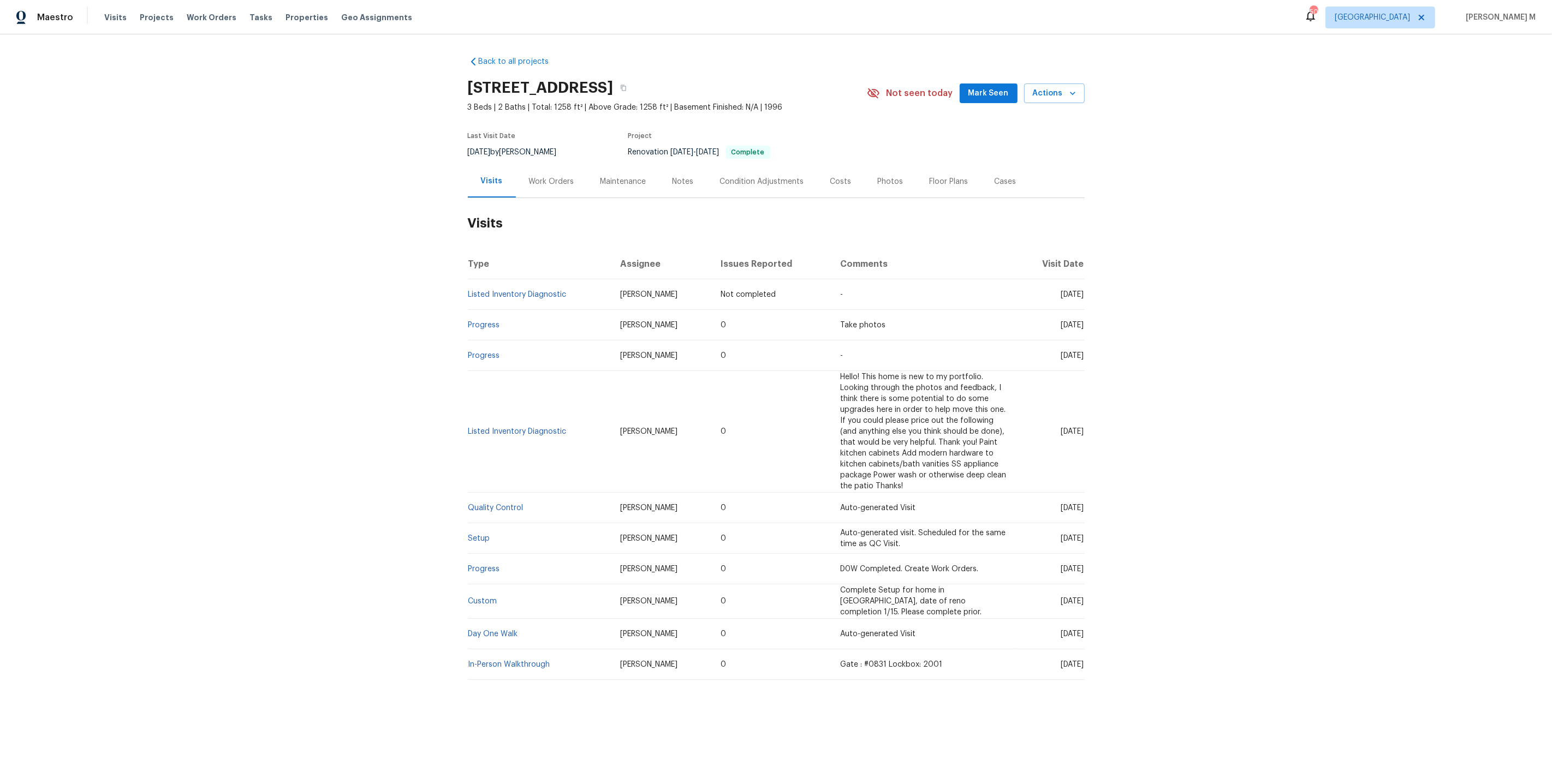
click at [547, 180] on div "Work Orders" at bounding box center [551, 181] width 71 height 32
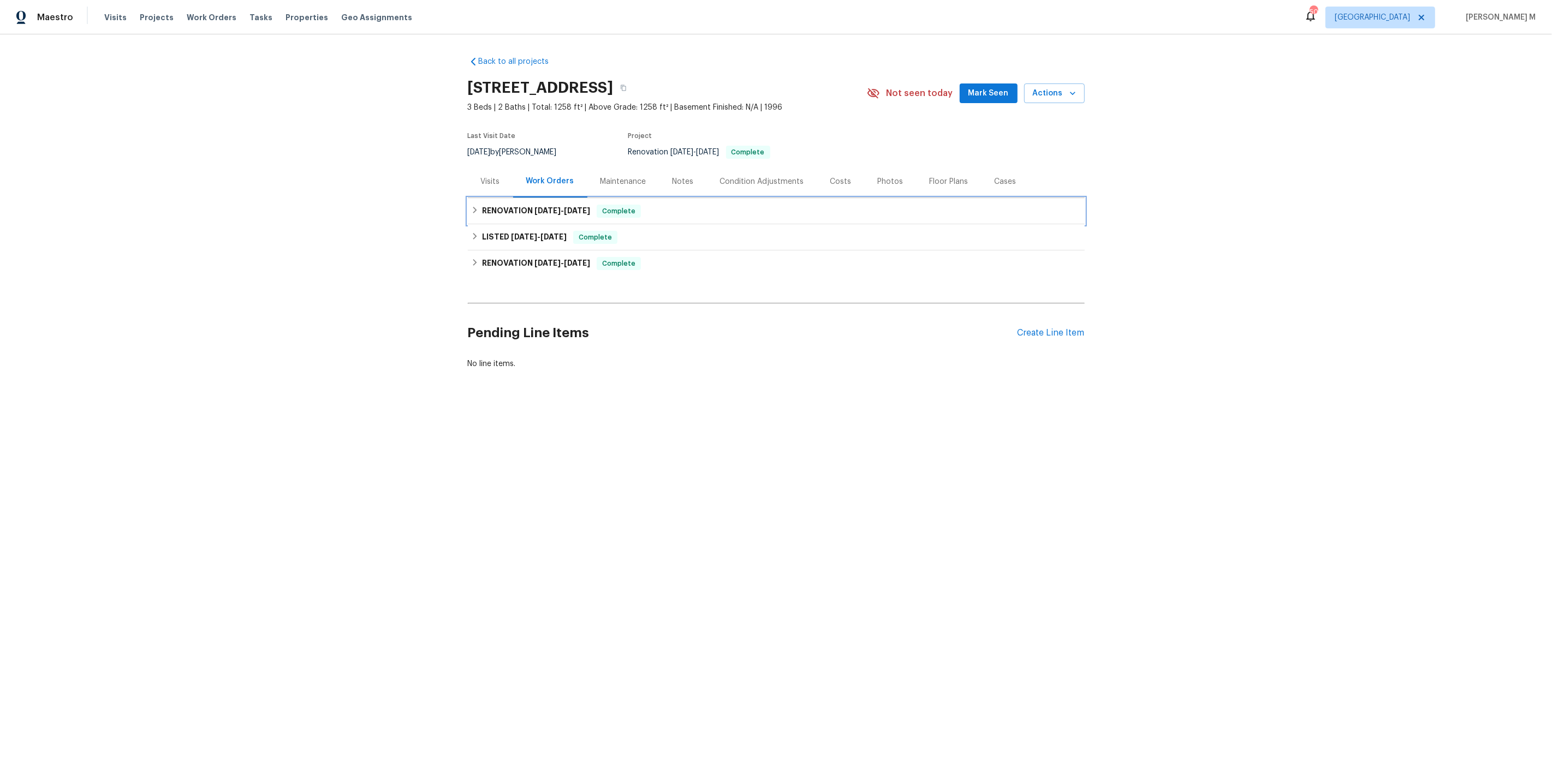
click at [554, 225] on div "RENOVATION [DATE] - [DATE] Complete" at bounding box center [776, 211] width 617 height 26
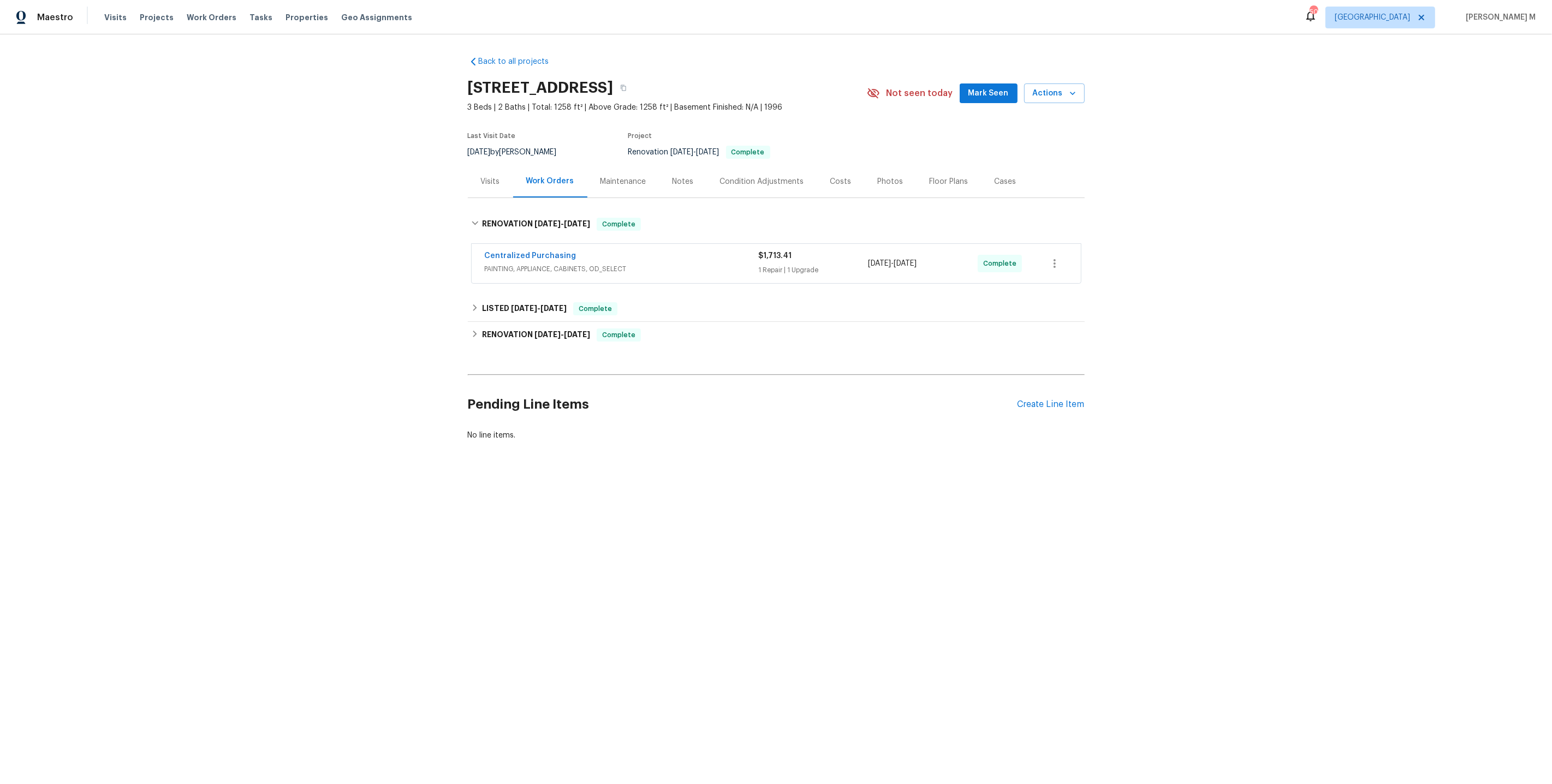
click at [532, 274] on span "PAINTING, APPLIANCE, CABINETS, OD_SELECT" at bounding box center [622, 269] width 274 height 11
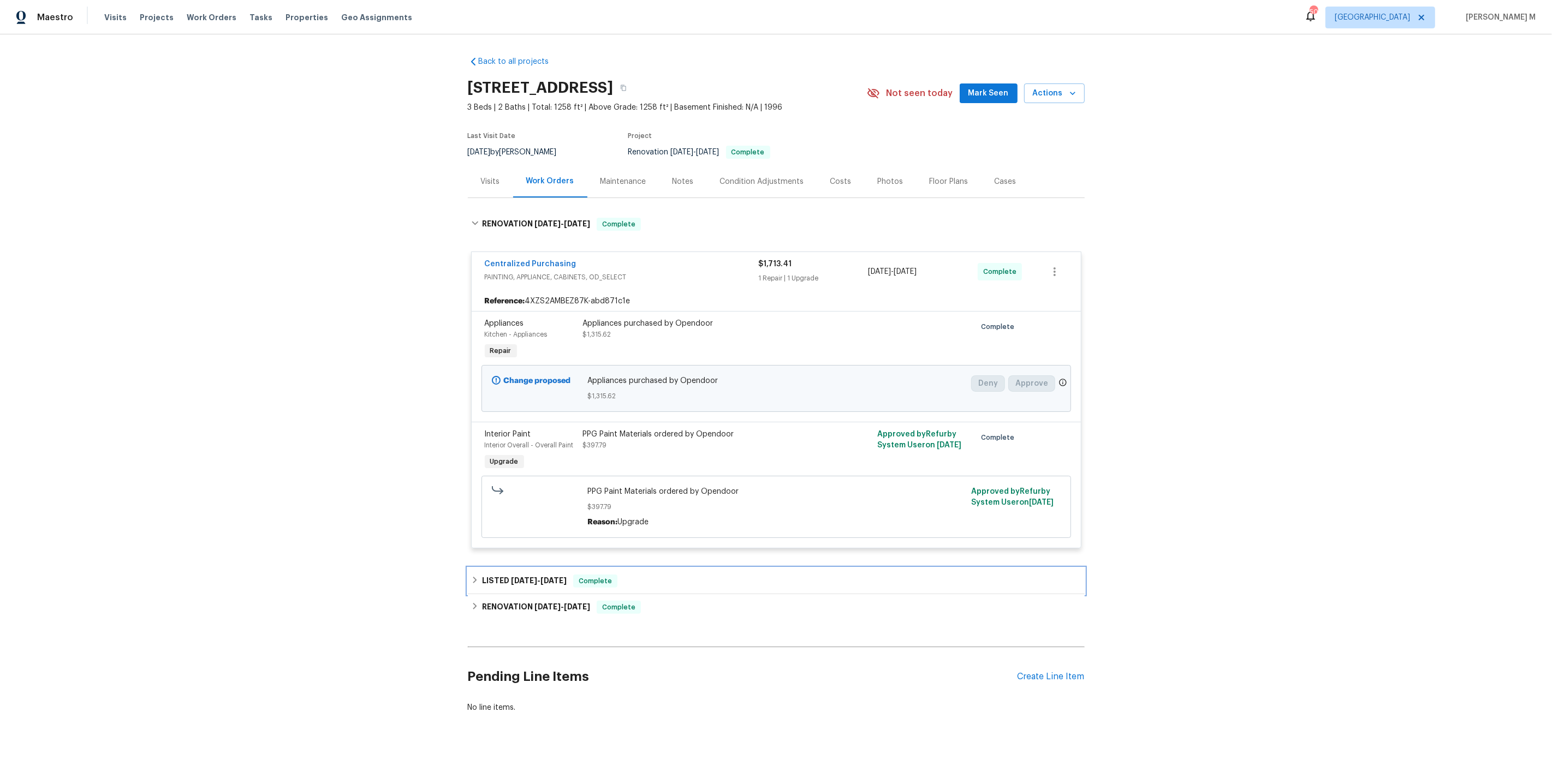
click at [515, 577] on span "[DATE]" at bounding box center [524, 580] width 26 height 8
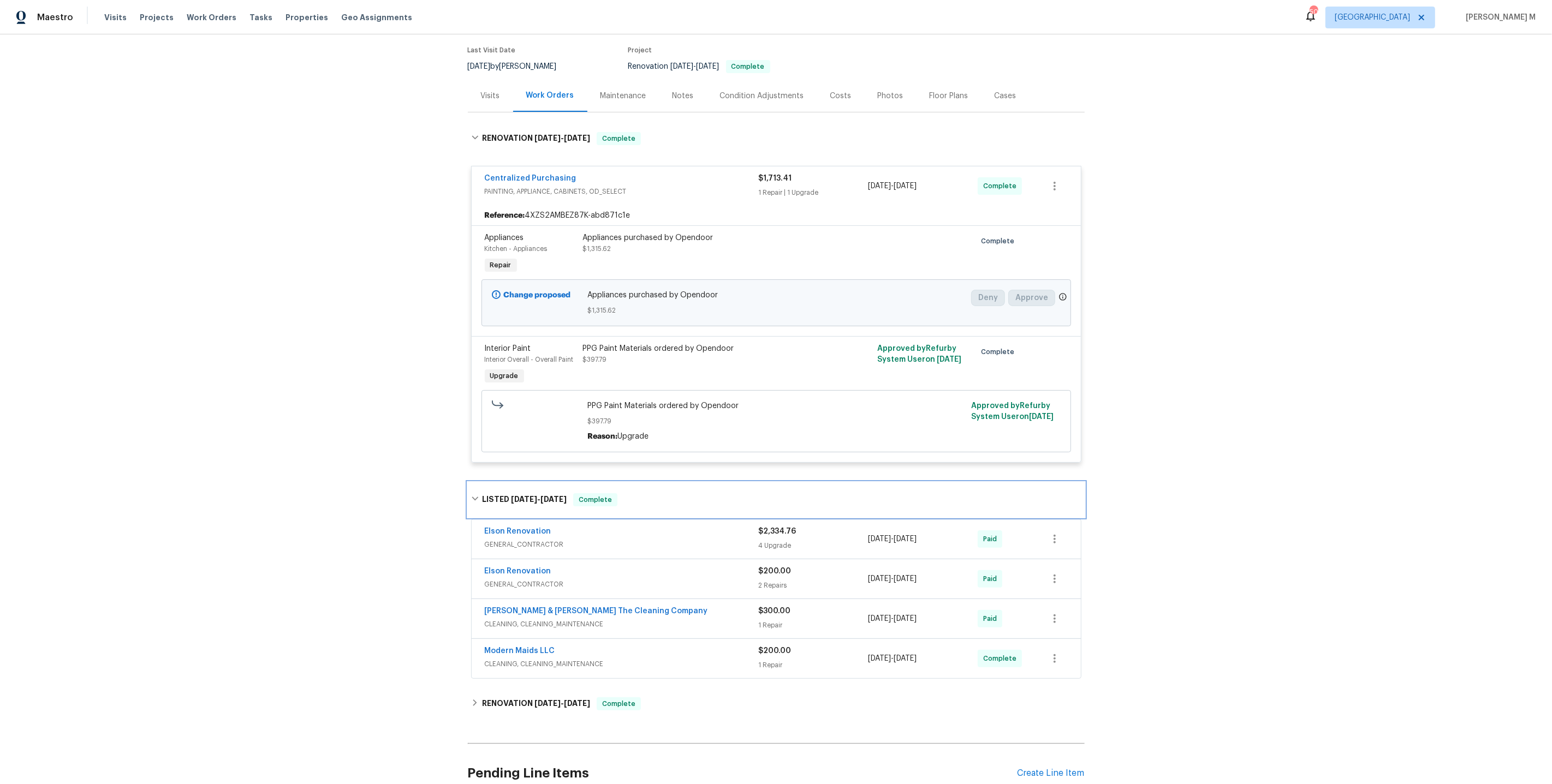
scroll to position [172, 0]
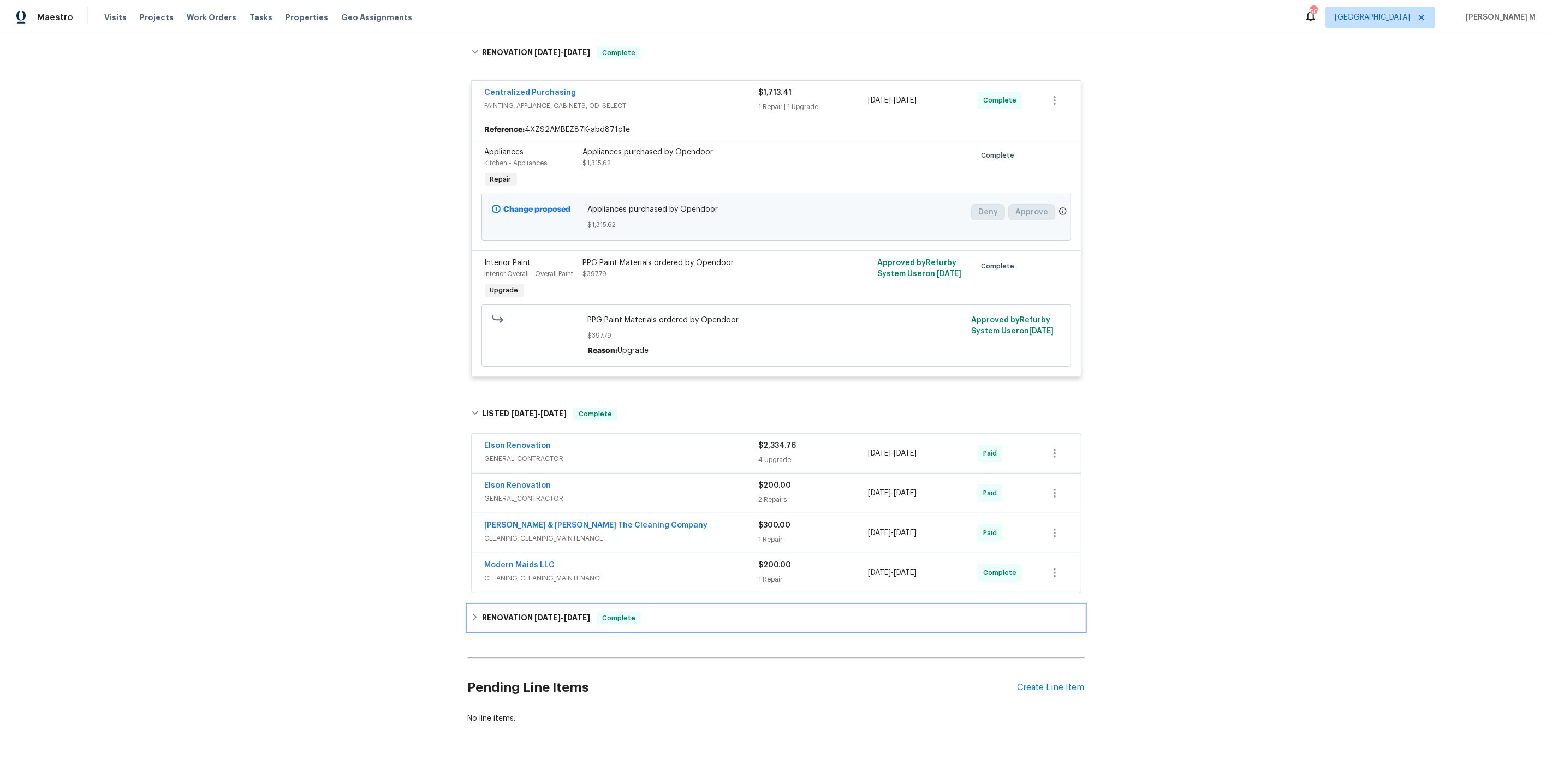
click at [539, 614] on span "[DATE]" at bounding box center [547, 617] width 26 height 8
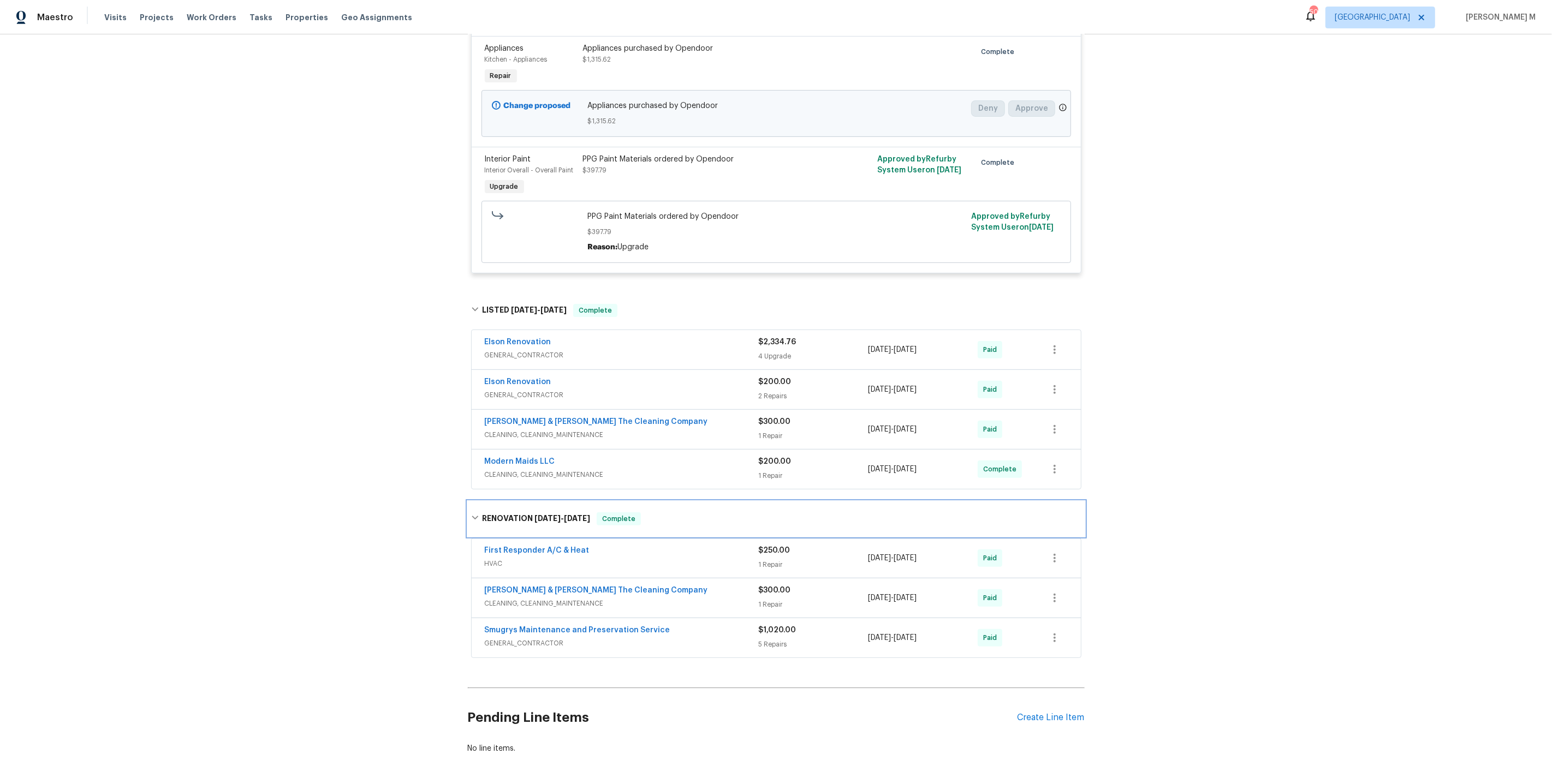
scroll to position [0, 0]
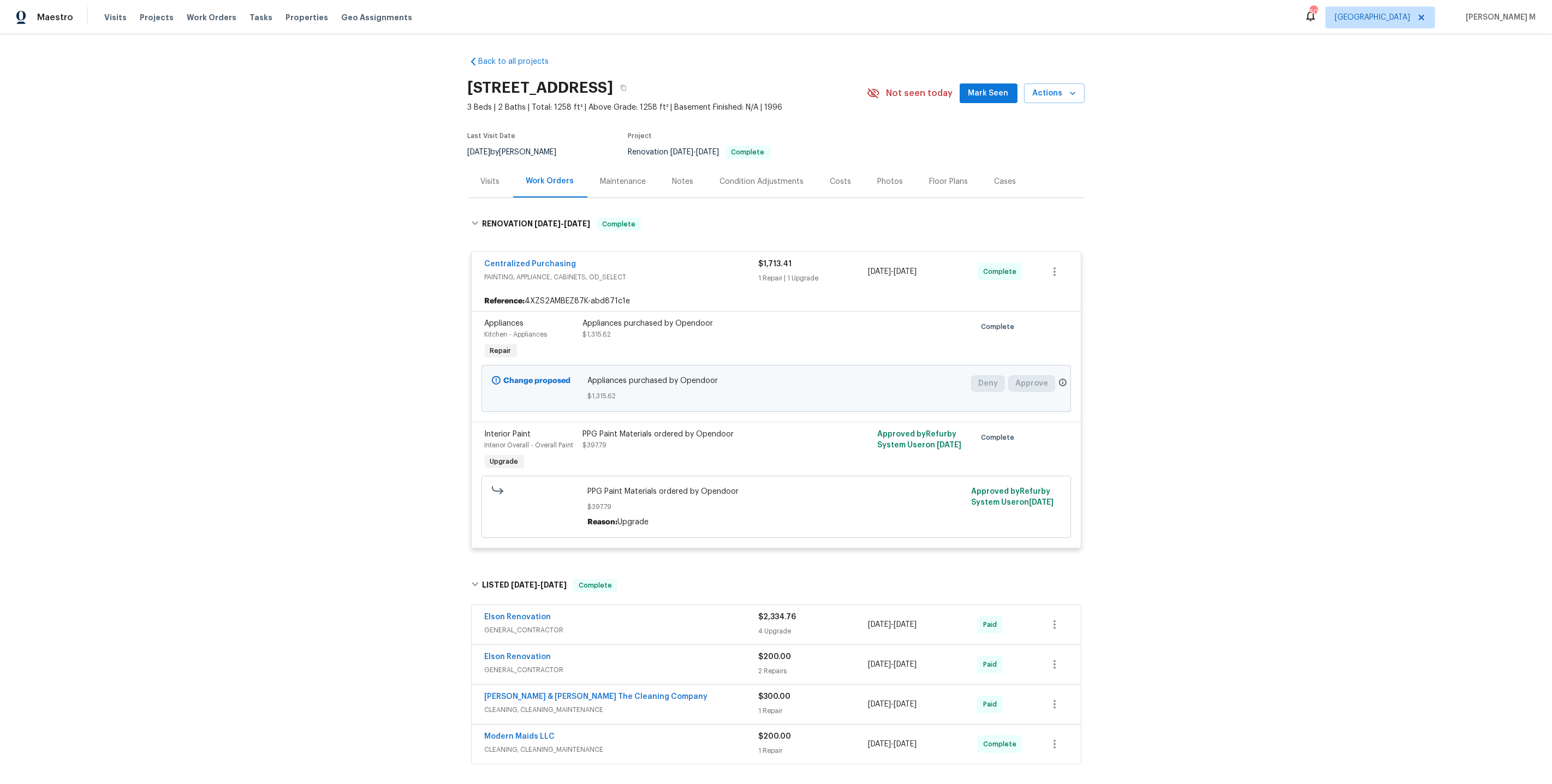
click at [424, 410] on div "Back to all projects [STREET_ADDRESS] 3 Beds | 2 Baths | Total: 1258 ft² | Abov…" at bounding box center [776, 409] width 1552 height 749
click at [1058, 386] on icon at bounding box center [1063, 382] width 9 height 9
